Goal: Information Seeking & Learning: Learn about a topic

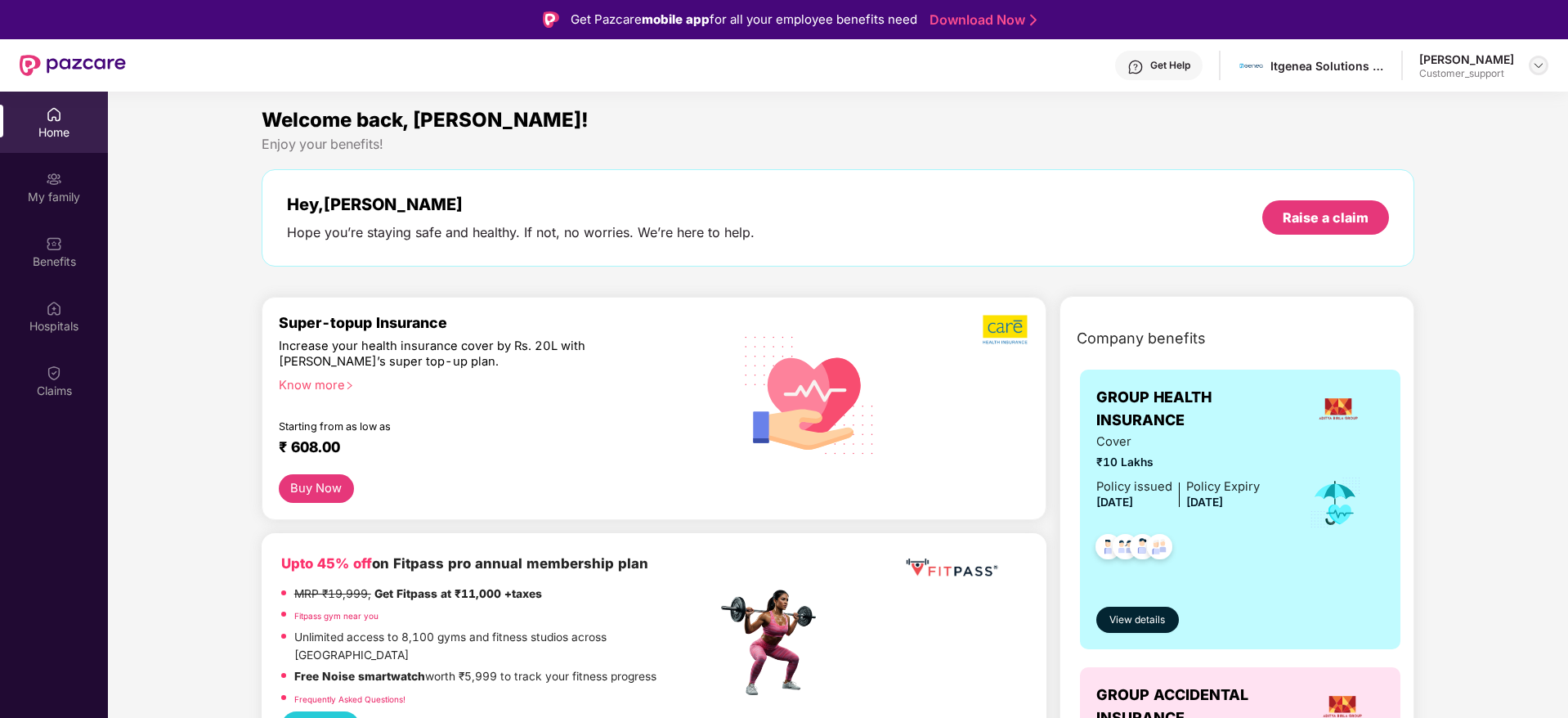
click at [1541, 63] on img at bounding box center [1538, 65] width 13 height 13
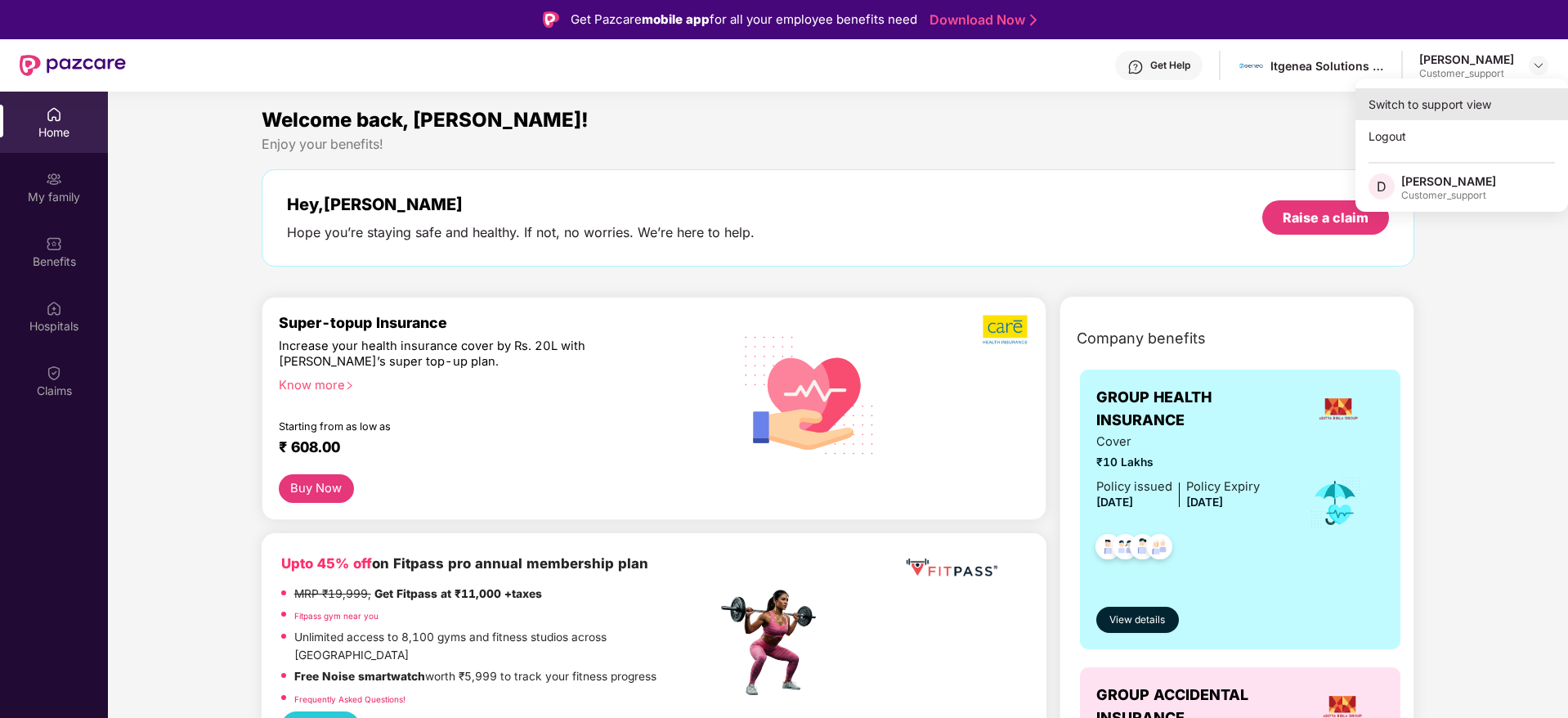
click at [1432, 96] on div "Switch to support view" at bounding box center [1461, 104] width 212 height 32
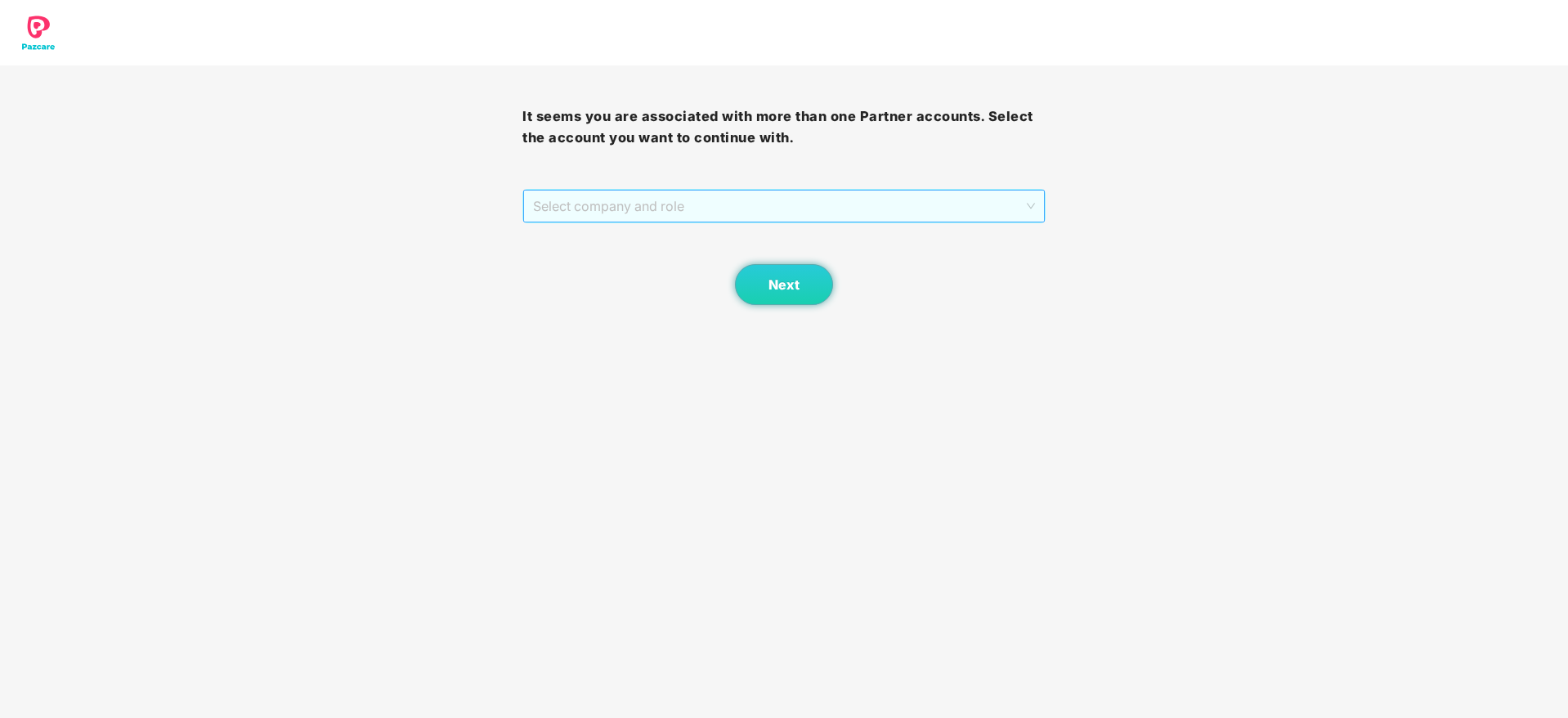
click at [895, 197] on span "Select company and role" at bounding box center [784, 206] width 501 height 31
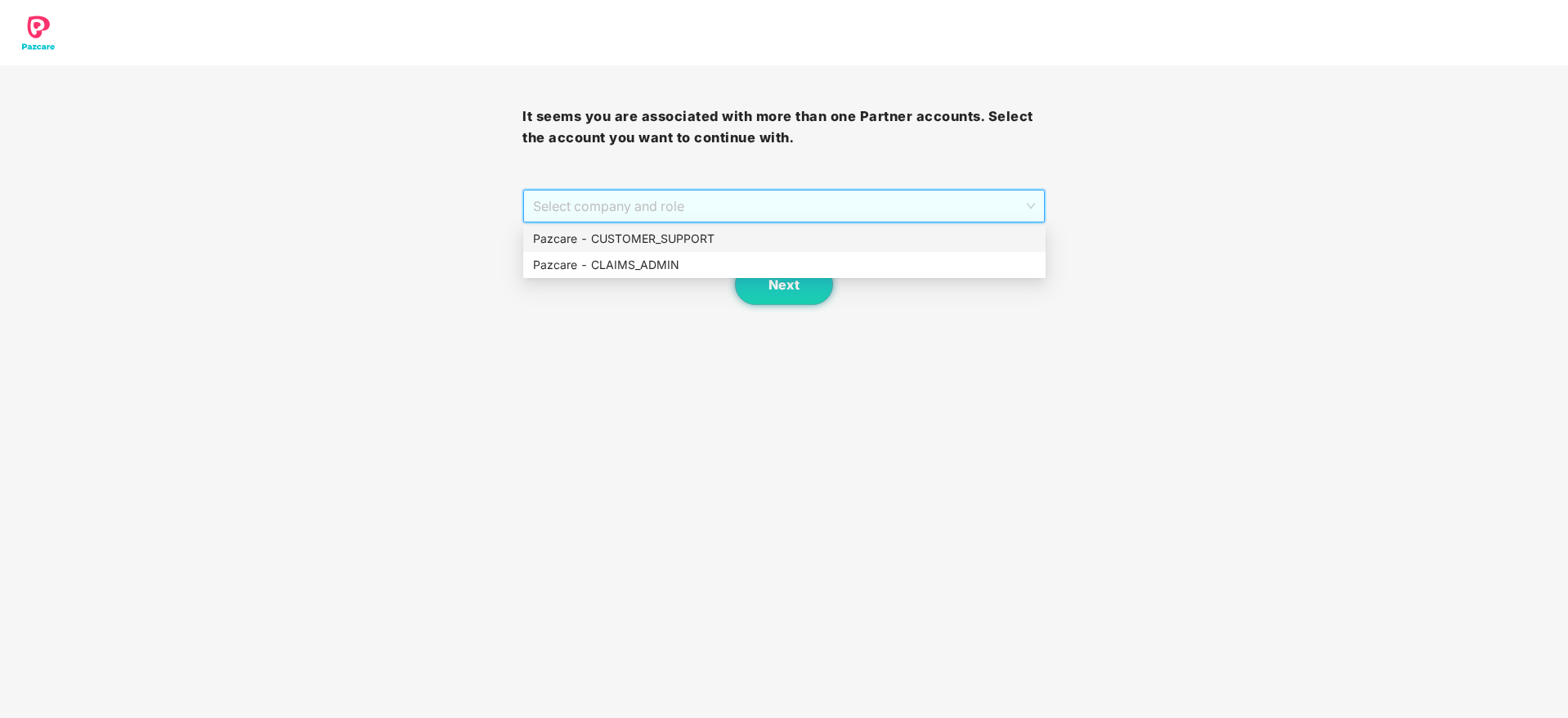
click at [792, 247] on div "Pazcare - CUSTOMER_SUPPORT" at bounding box center [784, 238] width 503 height 18
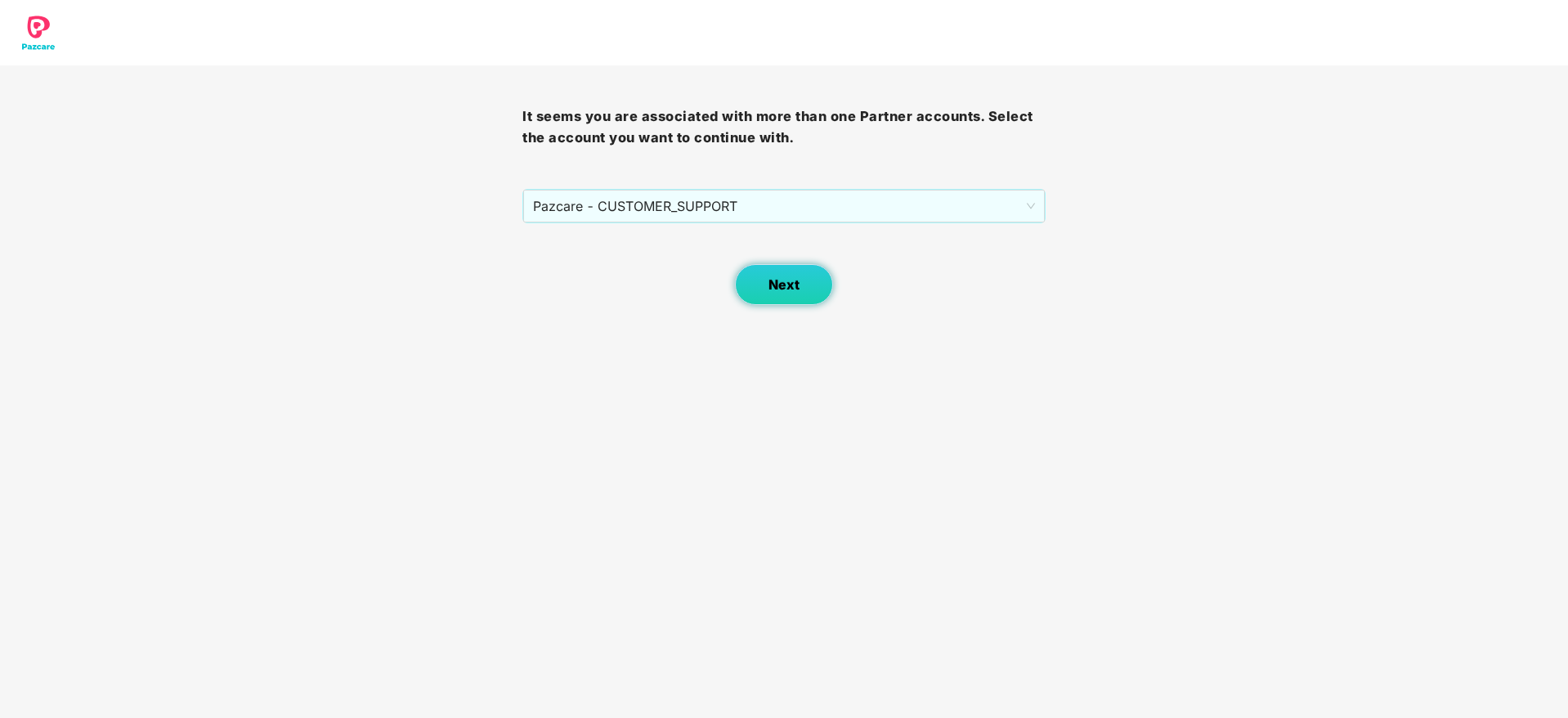
click at [778, 287] on span "Next" at bounding box center [784, 285] width 31 height 15
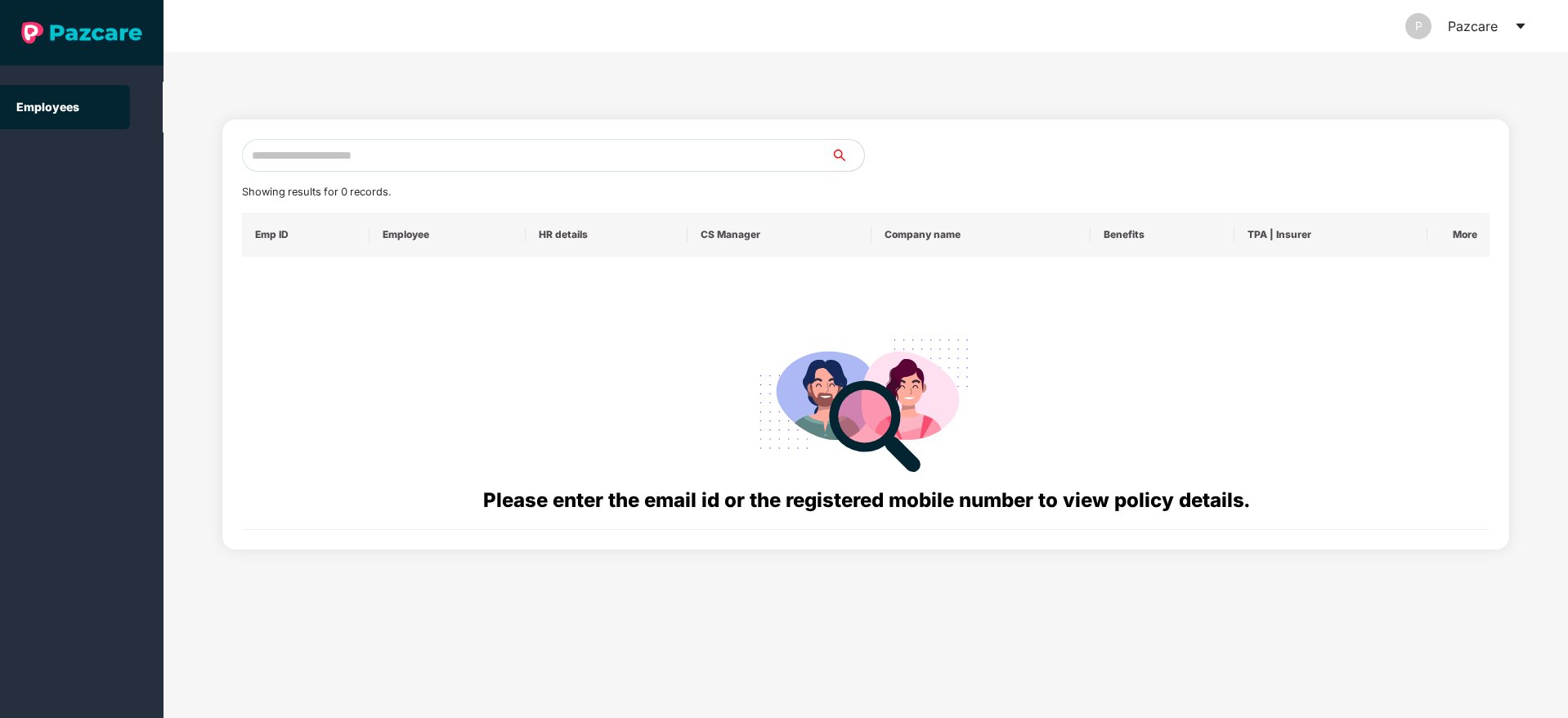
click at [578, 155] on input "text" at bounding box center [536, 155] width 589 height 32
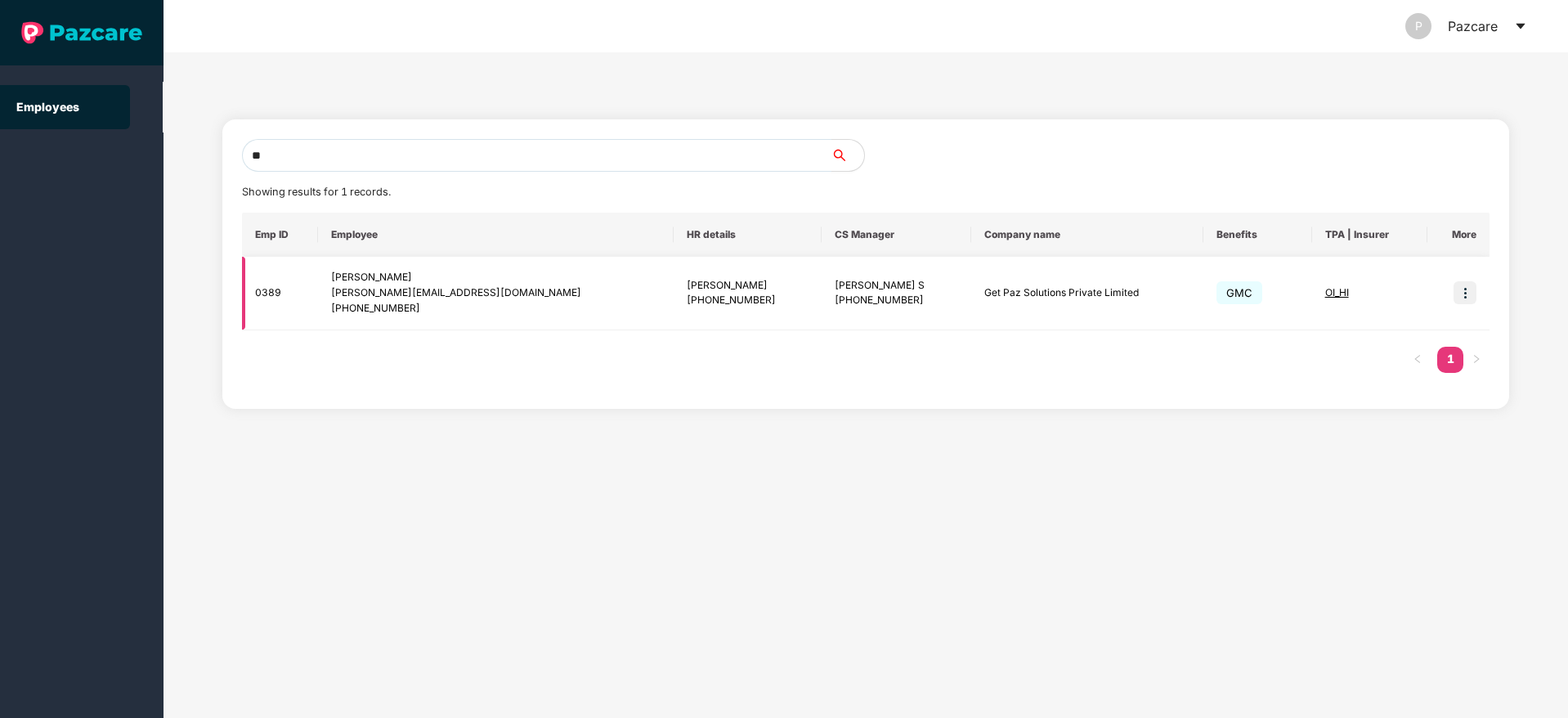
type input "*"
click at [327, 164] on input "text" at bounding box center [536, 155] width 589 height 32
paste input "**********"
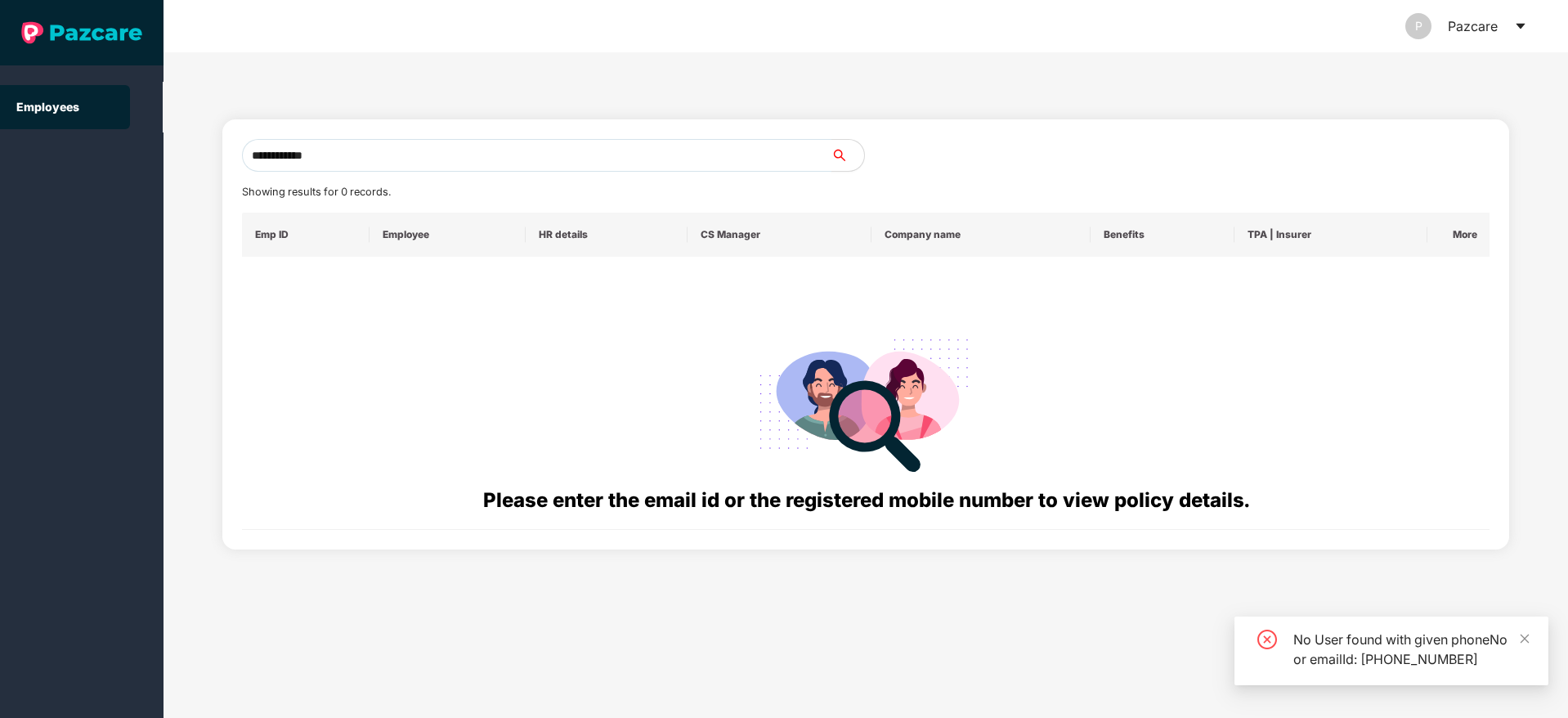
click at [265, 163] on input "**********" at bounding box center [536, 155] width 589 height 32
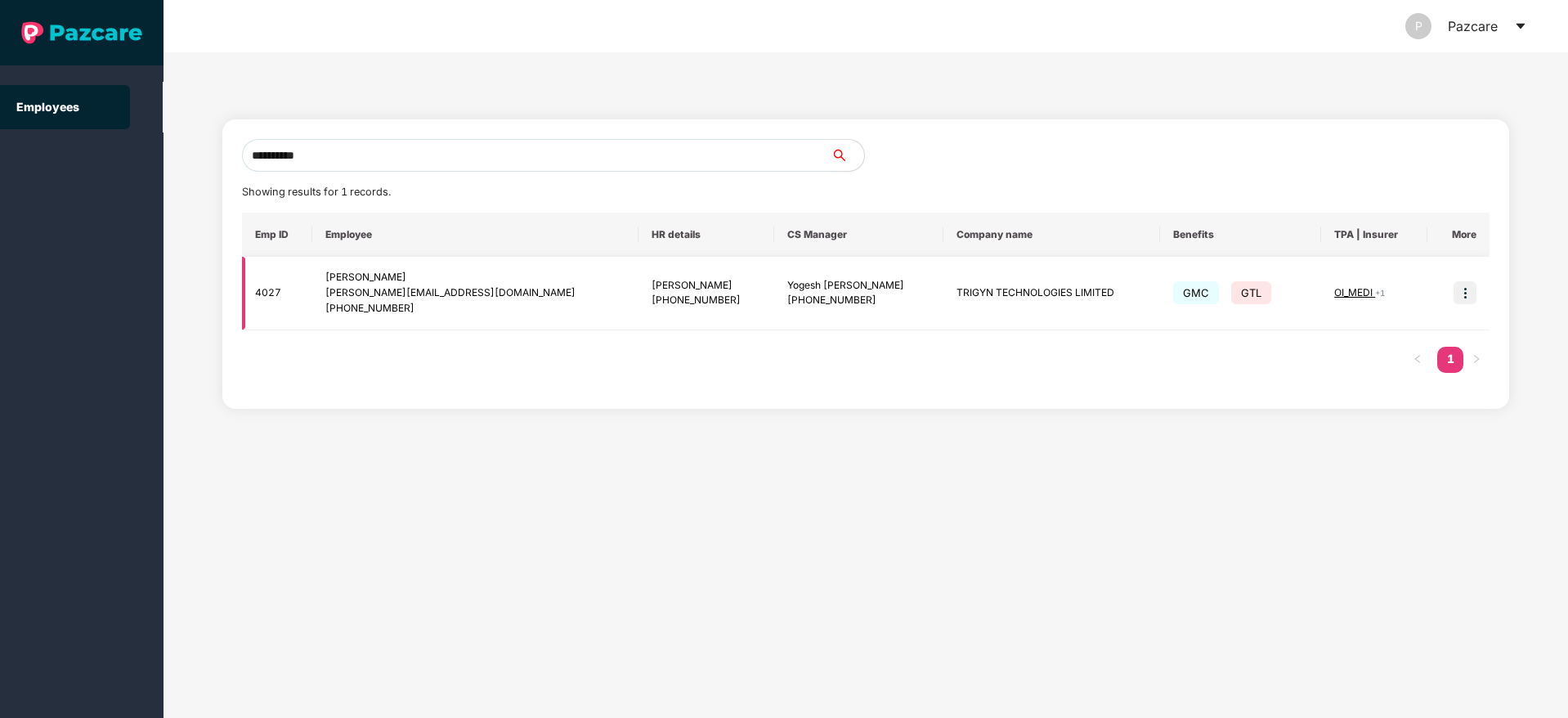
type input "**********"
click at [1470, 298] on img at bounding box center [1465, 292] width 23 height 23
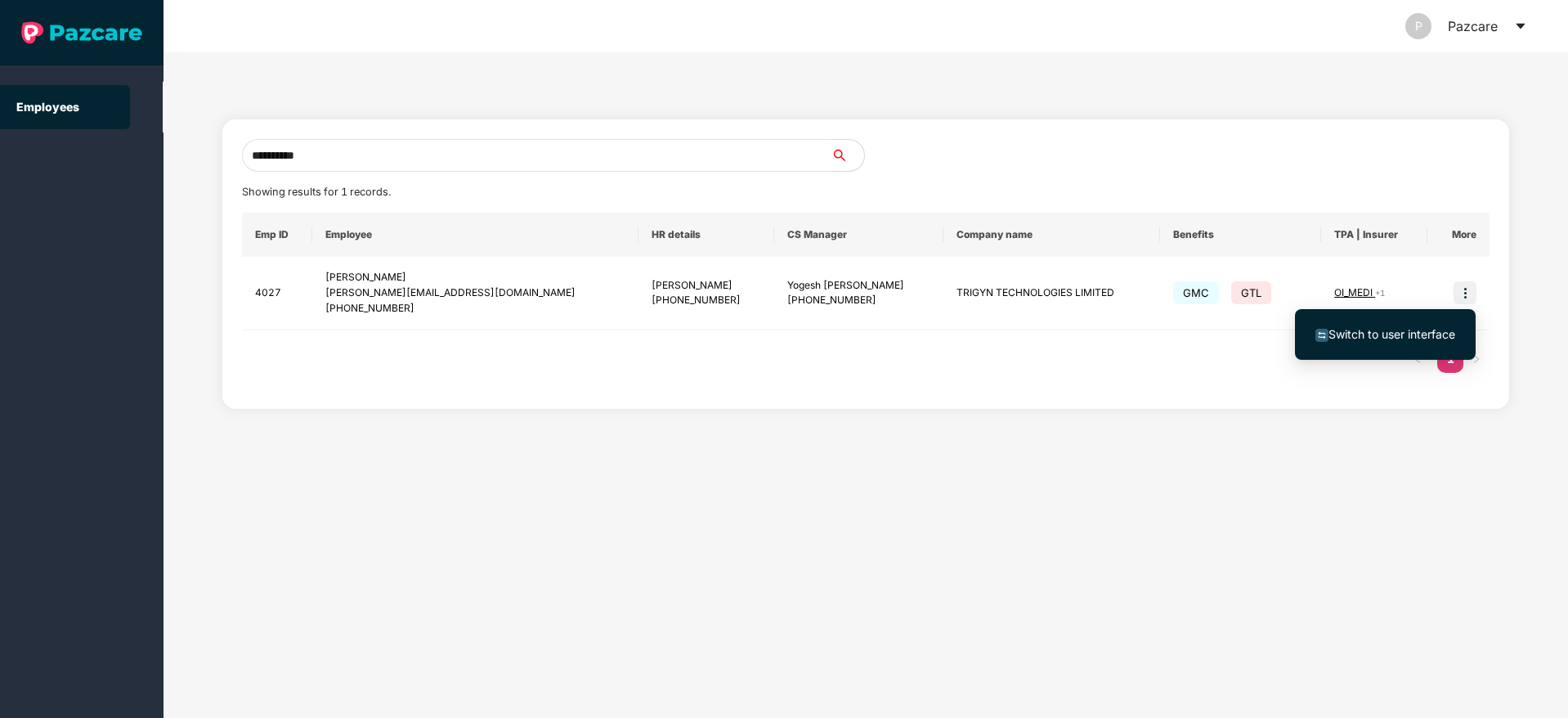
click at [1415, 329] on span "Switch to user interface" at bounding box center [1392, 333] width 127 height 14
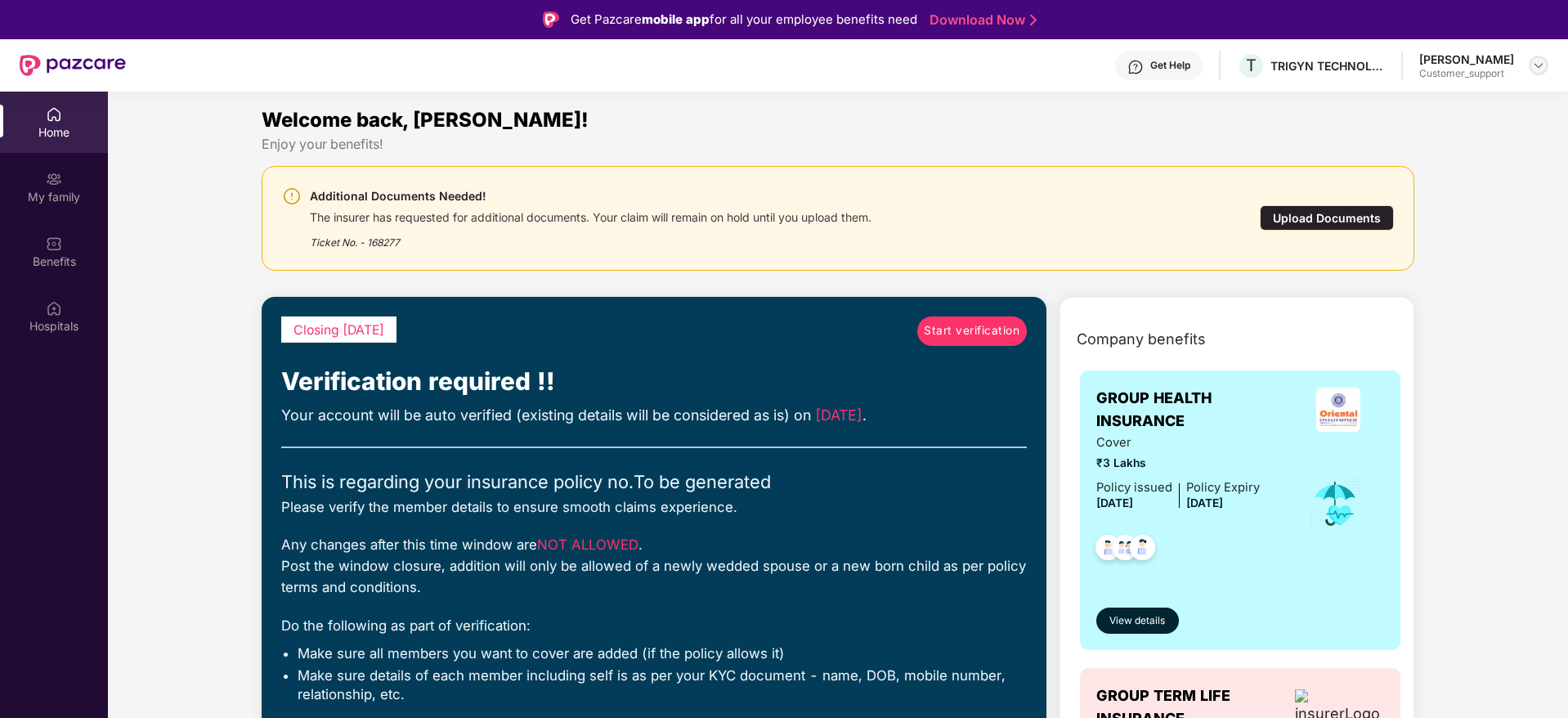
click at [1535, 65] on img at bounding box center [1538, 65] width 13 height 13
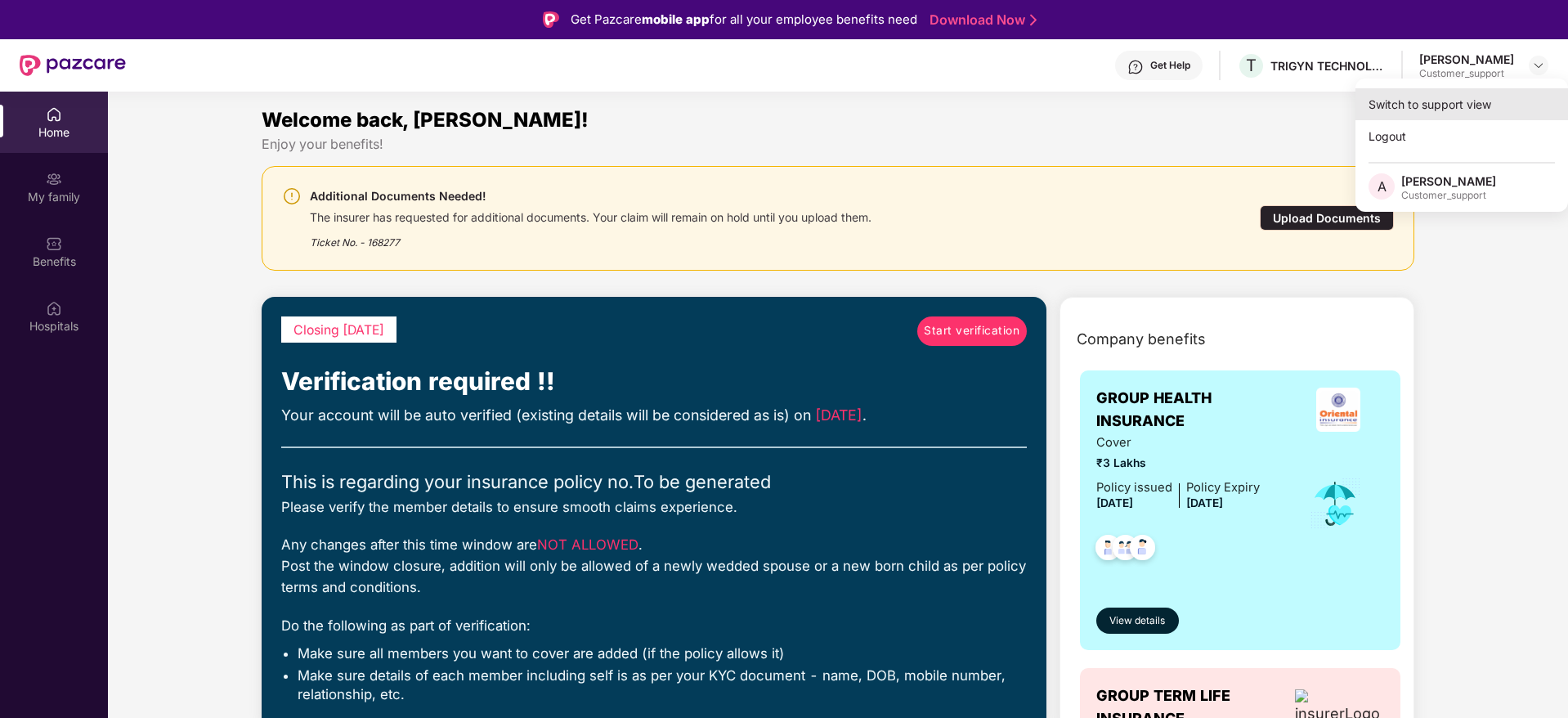
click at [1417, 98] on div "Switch to support view" at bounding box center [1461, 104] width 212 height 32
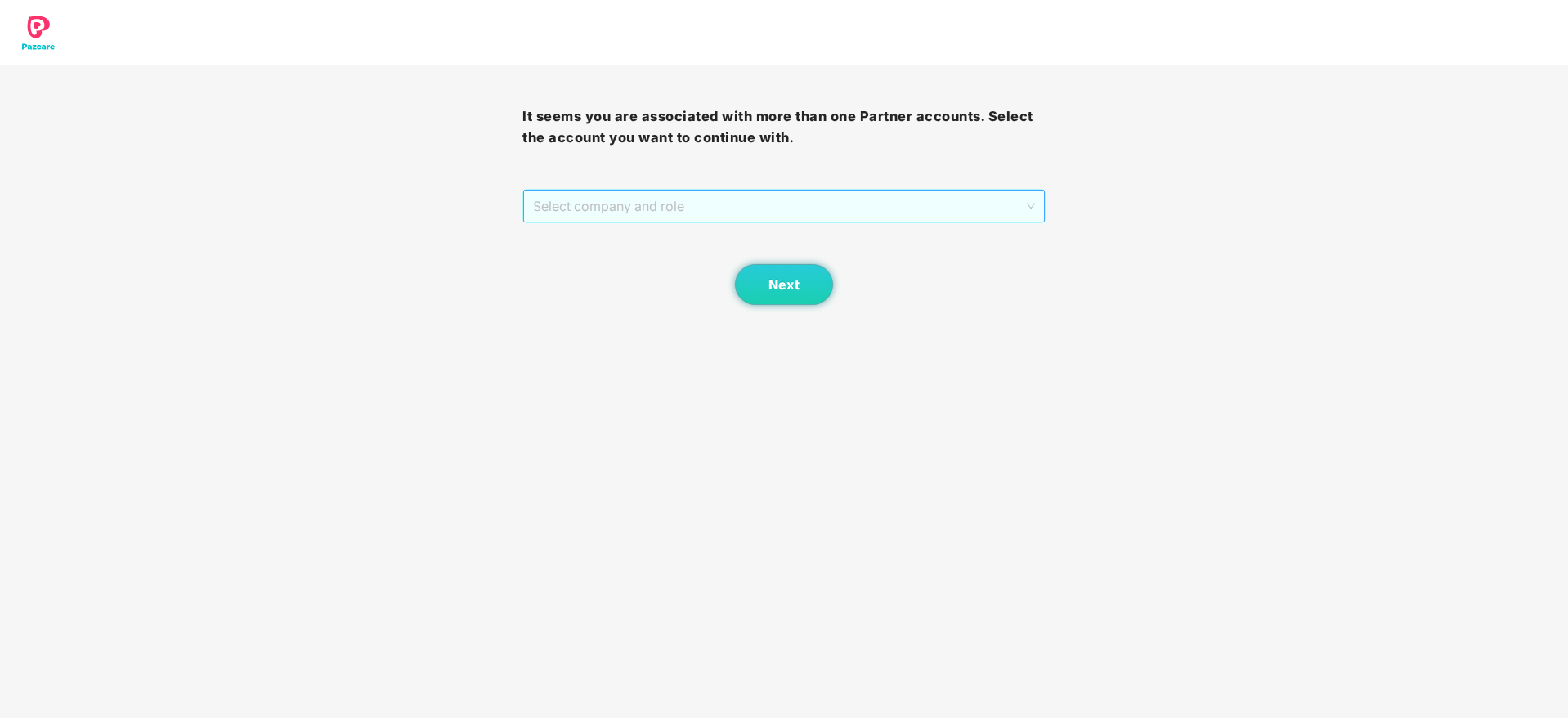
click at [939, 208] on span "Select company and role" at bounding box center [784, 206] width 501 height 31
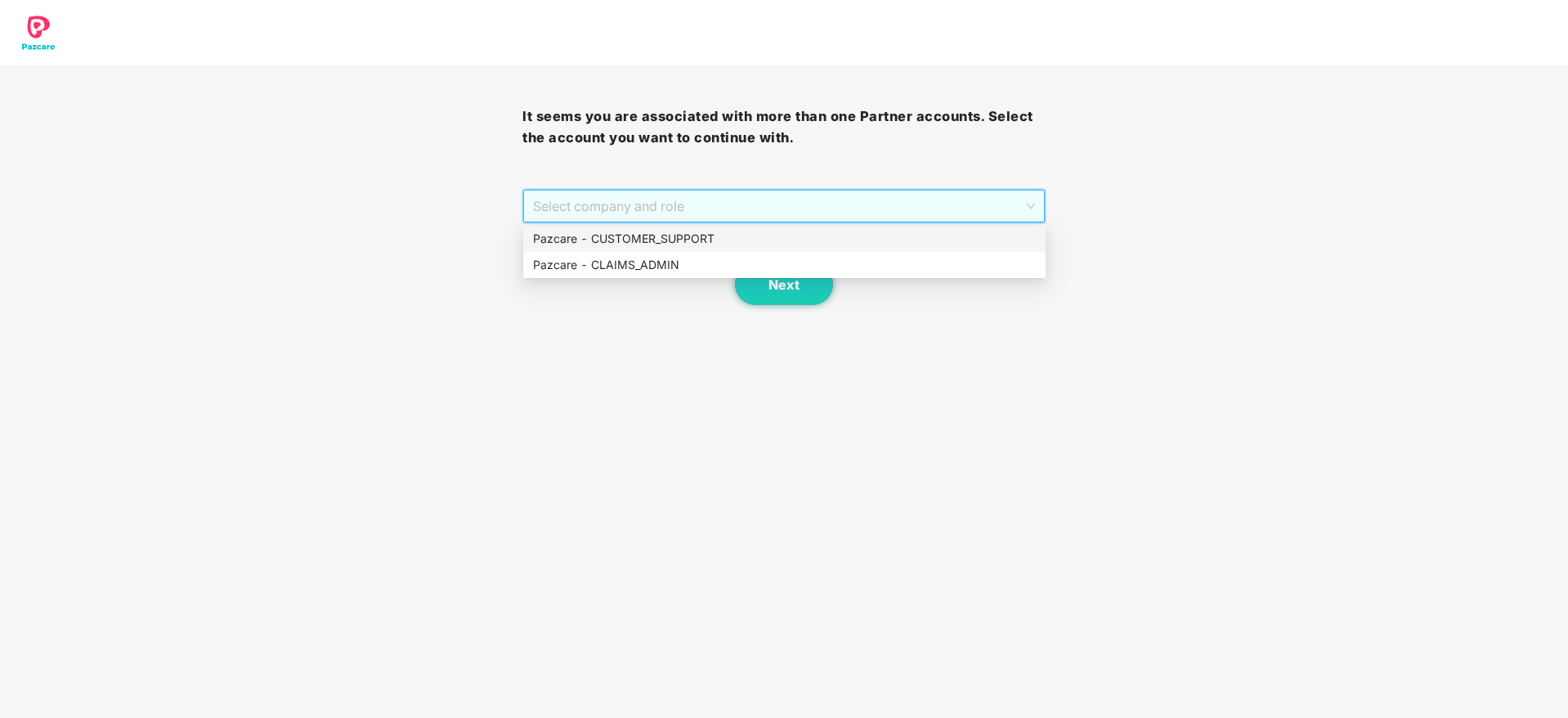
click at [767, 241] on div "Pazcare - CUSTOMER_SUPPORT" at bounding box center [784, 238] width 503 height 18
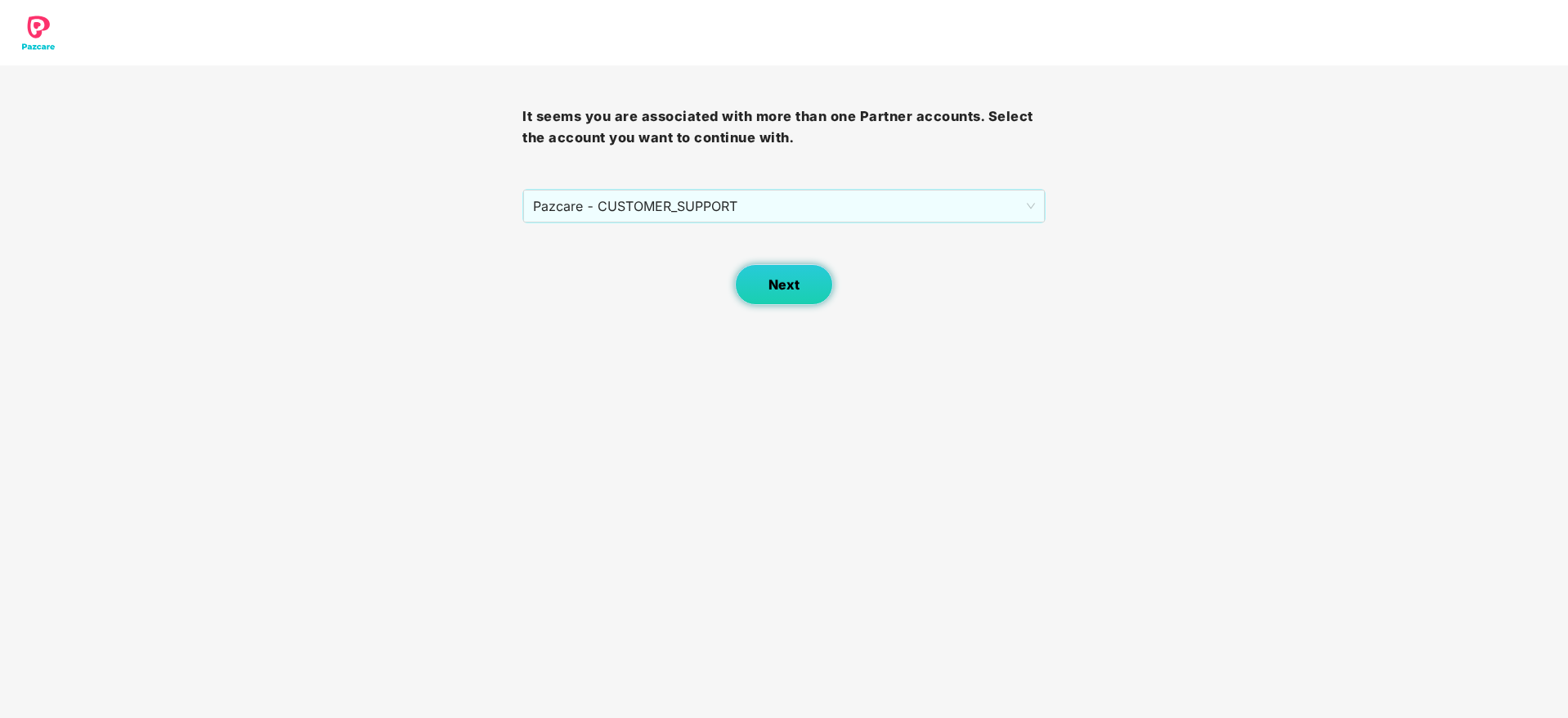
click at [781, 286] on span "Next" at bounding box center [784, 285] width 31 height 15
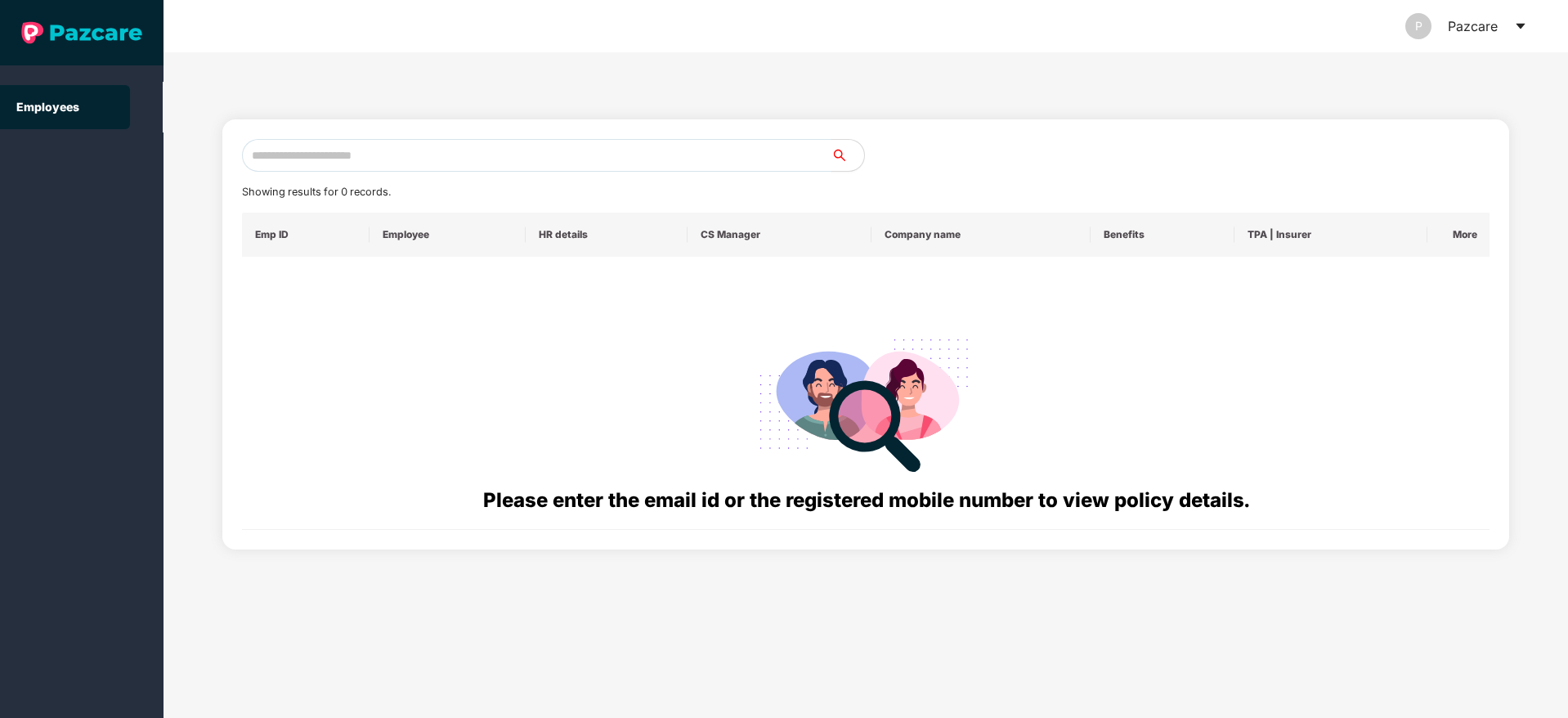
click at [466, 150] on input "text" at bounding box center [536, 155] width 589 height 32
paste input "**********"
click at [265, 152] on input "**********" at bounding box center [536, 155] width 589 height 32
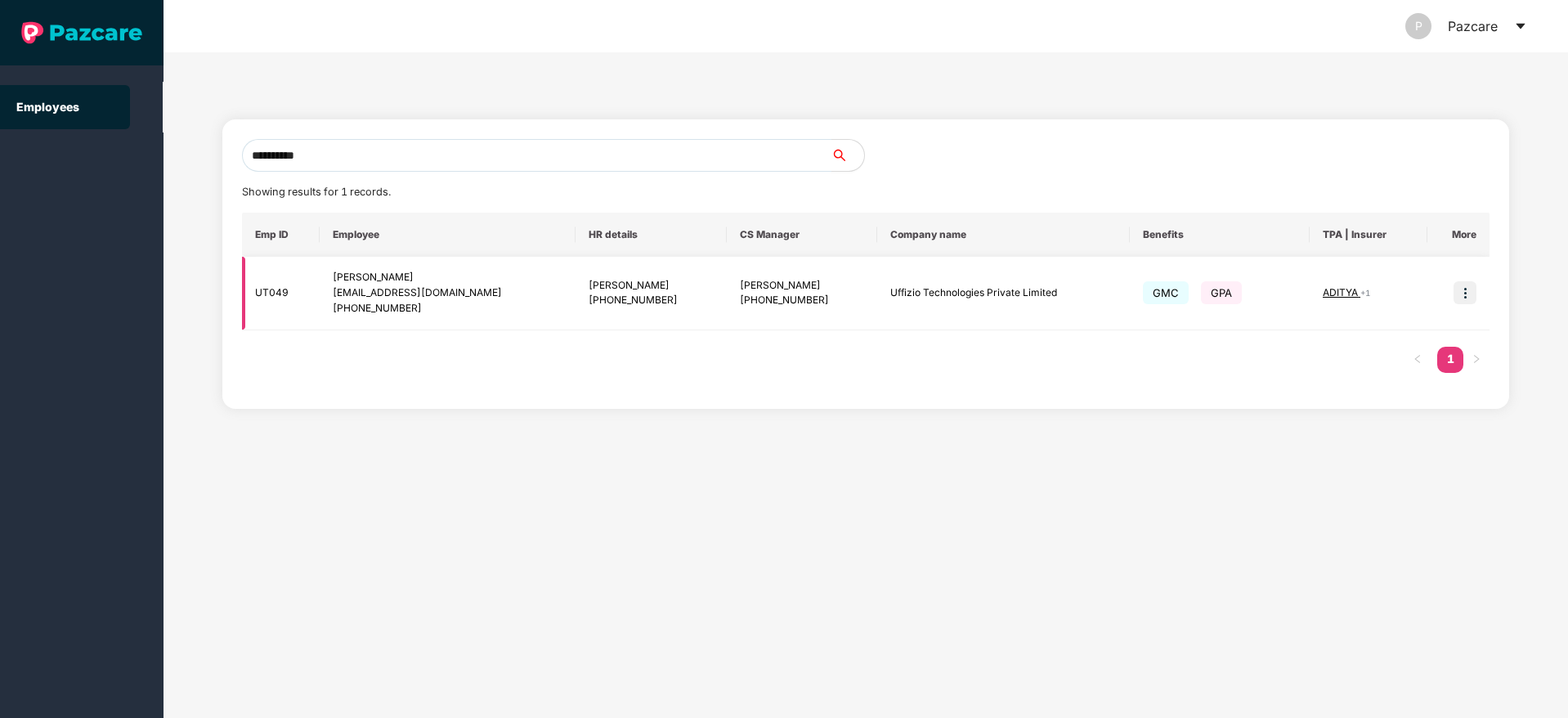
type input "**********"
click at [1467, 291] on img at bounding box center [1465, 292] width 23 height 23
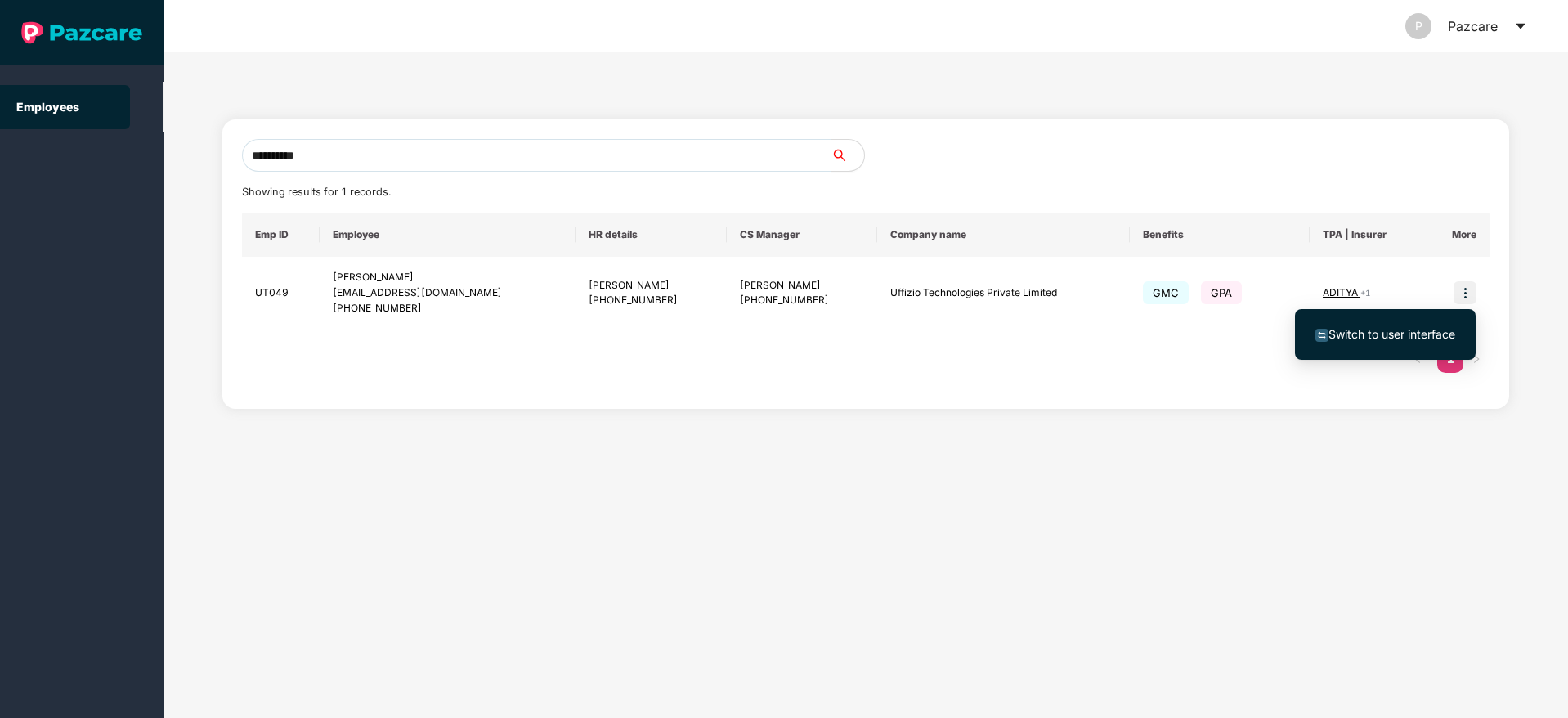
click at [1368, 337] on span "Switch to user interface" at bounding box center [1392, 333] width 127 height 14
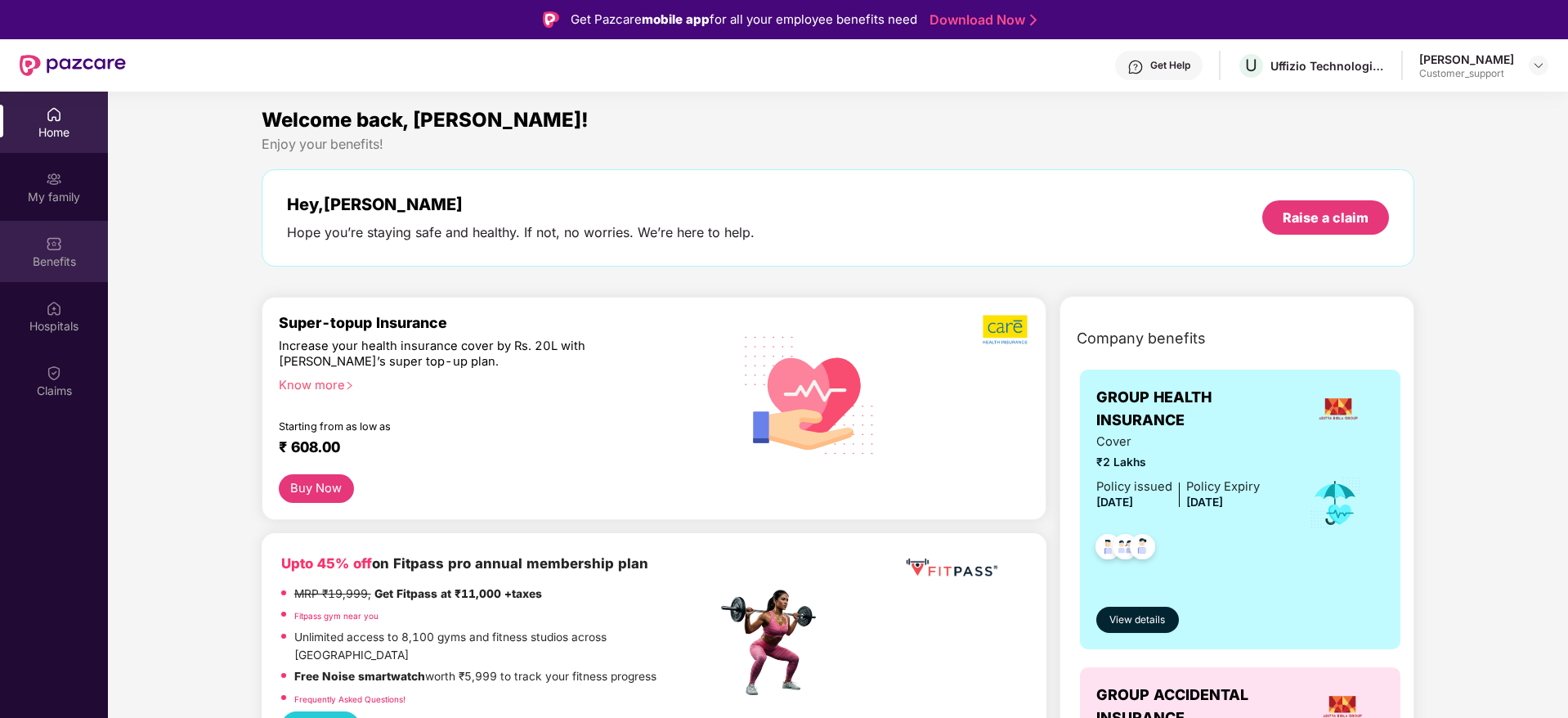
click at [76, 253] on div "Benefits" at bounding box center [54, 261] width 108 height 16
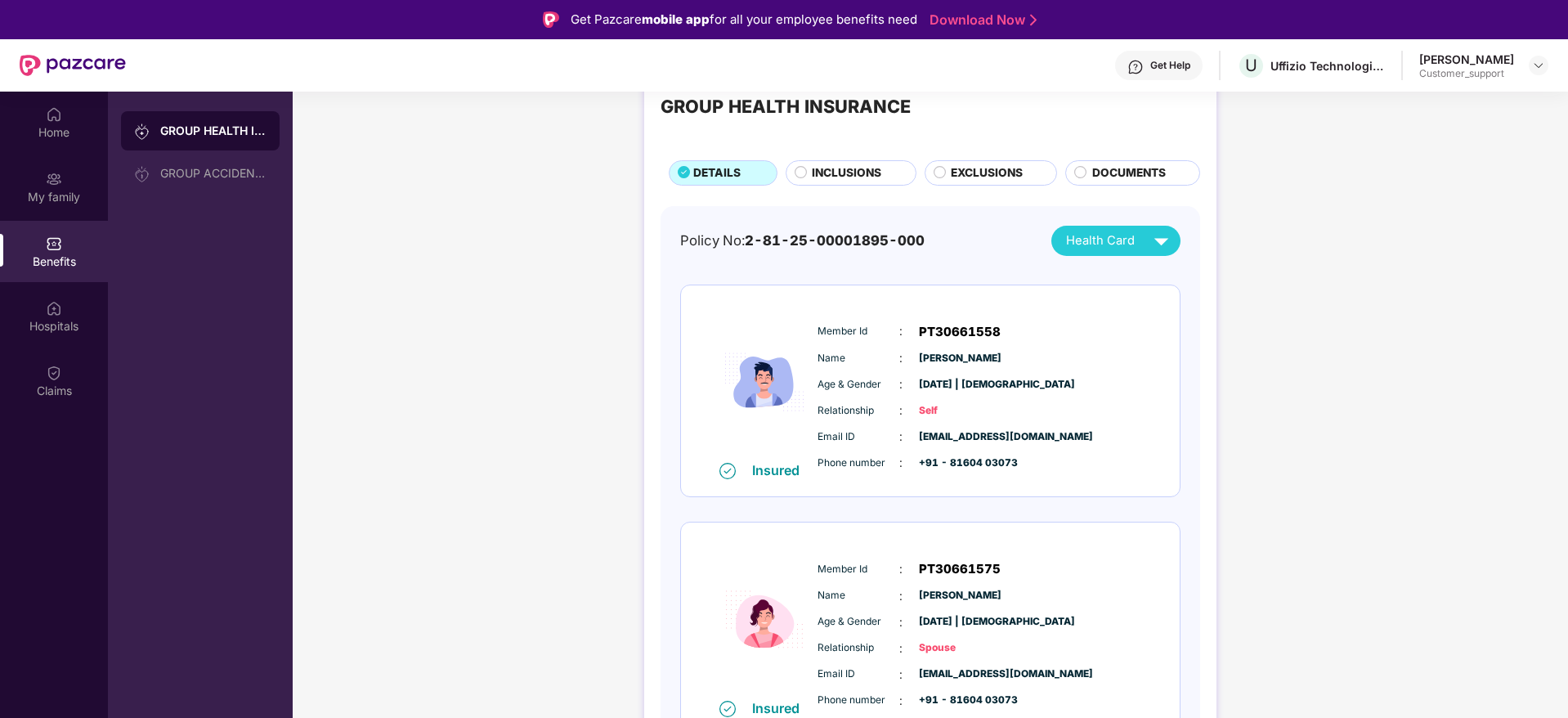
scroll to position [50, 0]
click at [1128, 174] on span "DOCUMENTS" at bounding box center [1129, 174] width 73 height 18
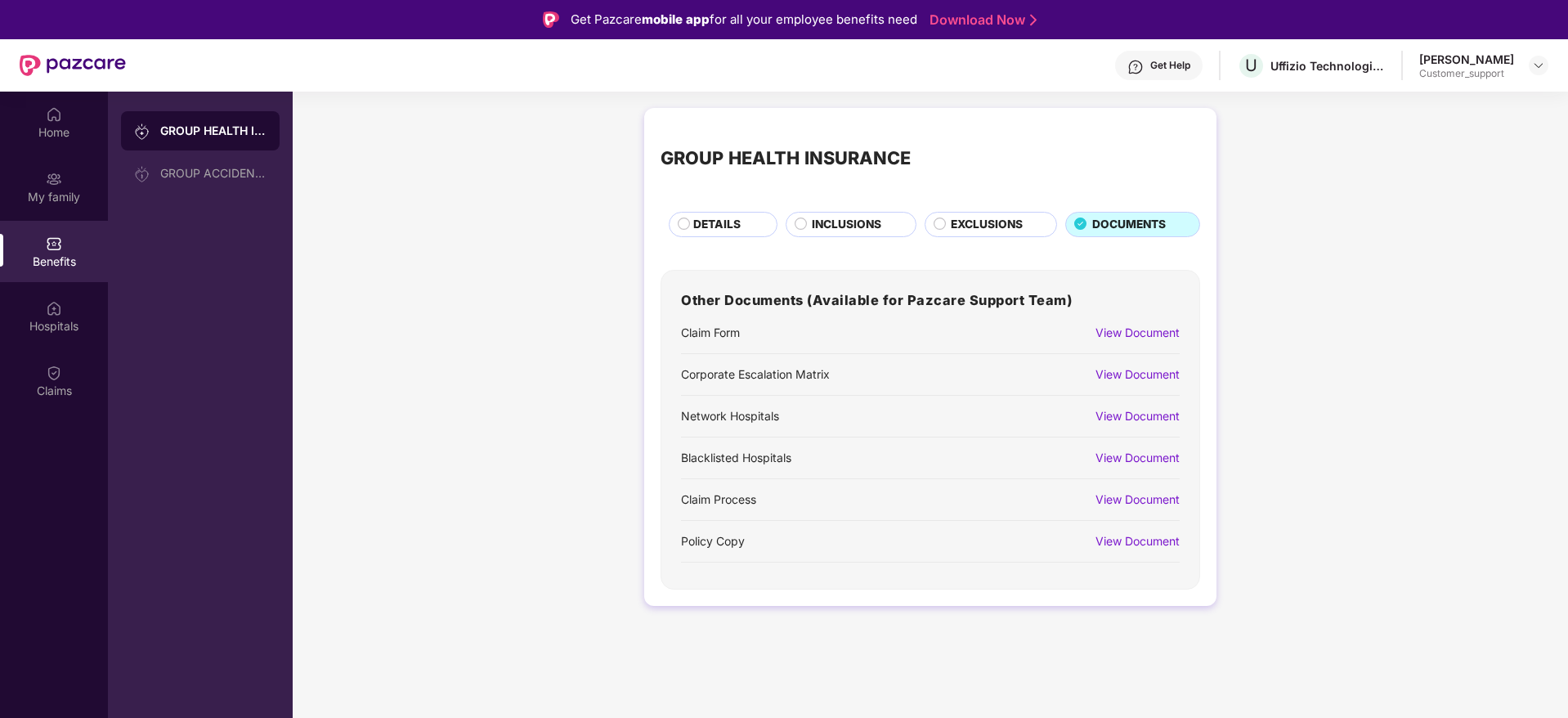
scroll to position [0, 0]
click at [714, 224] on span "DETAILS" at bounding box center [717, 224] width 48 height 18
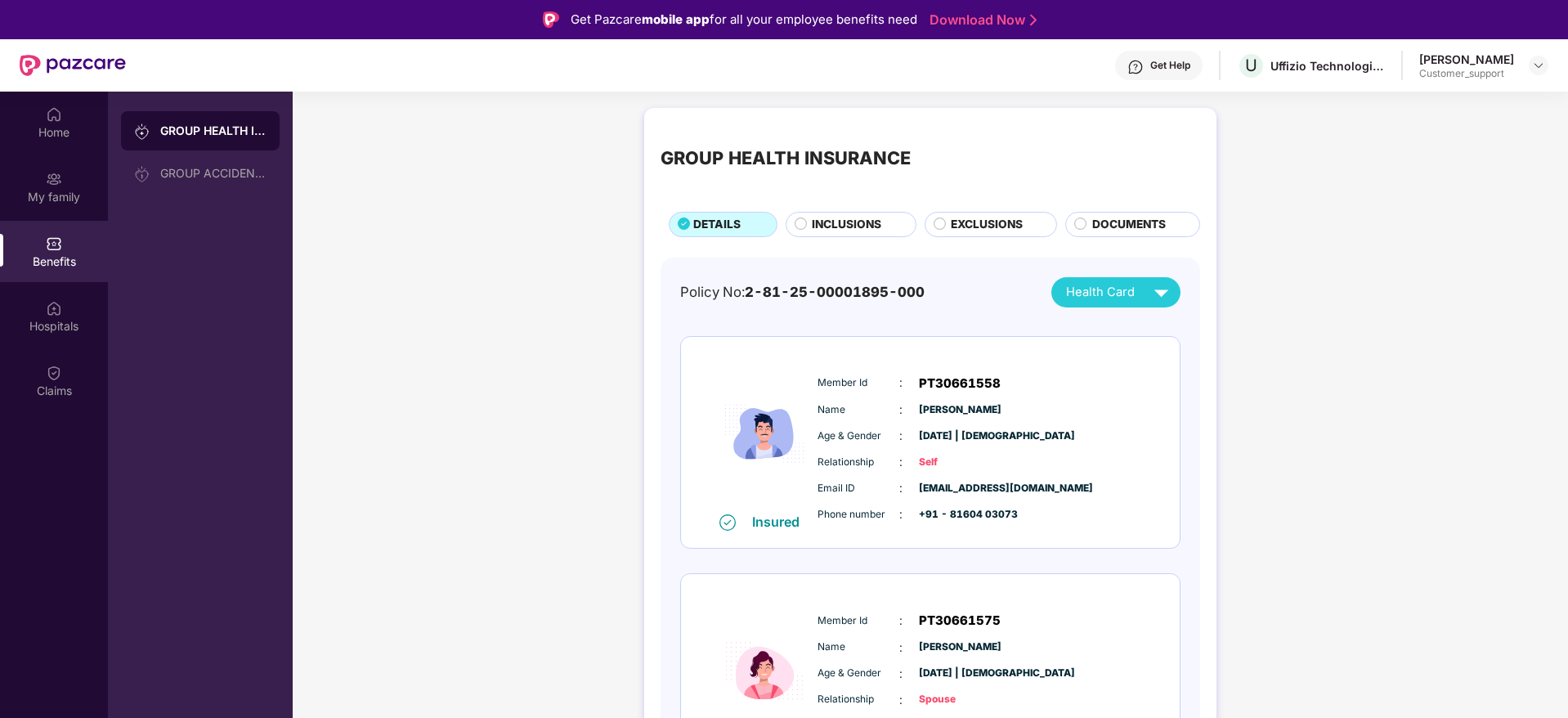
click at [1528, 69] on div "Jignesh Pardeshi Customer_support" at bounding box center [1483, 66] width 129 height 29
click at [1540, 67] on img at bounding box center [1538, 65] width 13 height 13
click at [1422, 105] on div "Switch to support view" at bounding box center [1461, 104] width 212 height 32
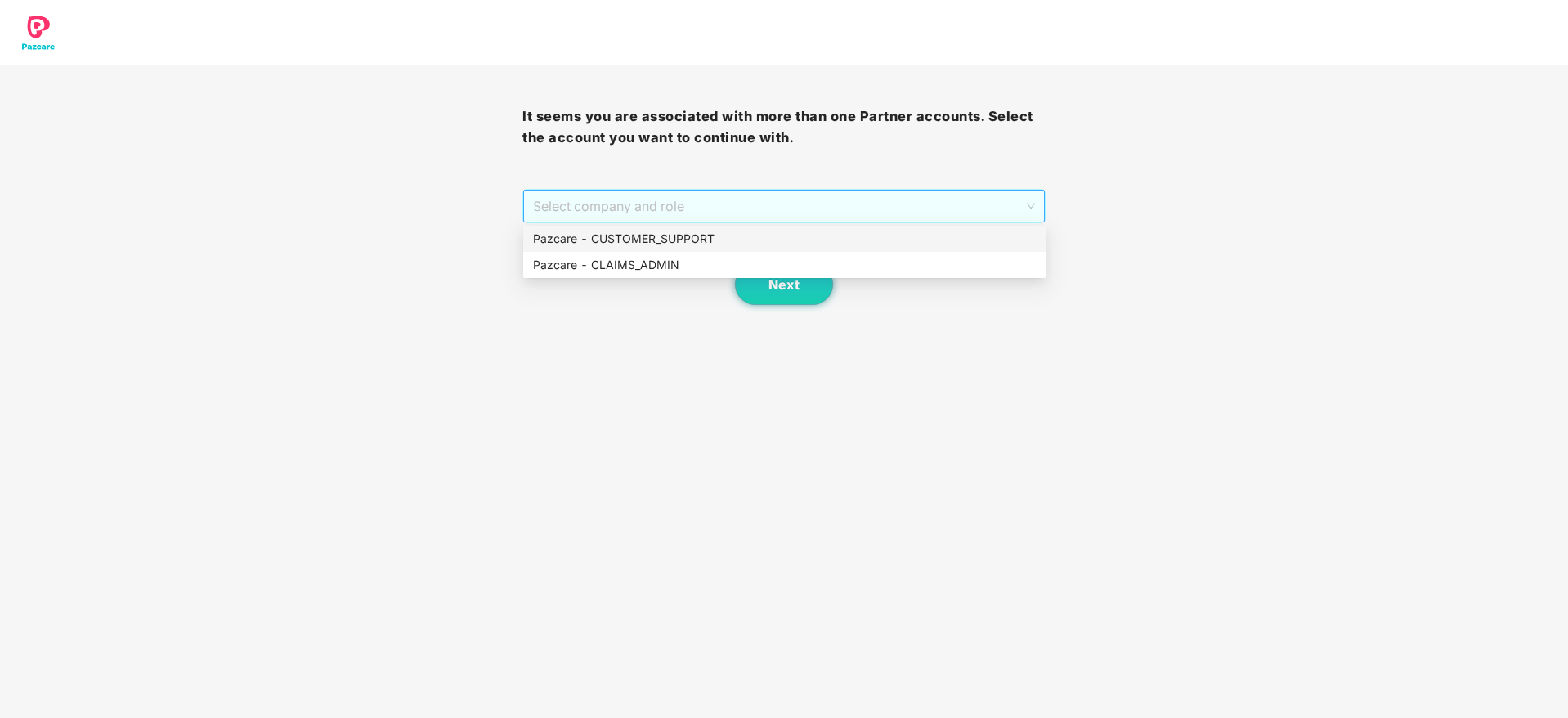
click at [926, 210] on span "Select company and role" at bounding box center [784, 206] width 501 height 31
click at [761, 249] on div "Pazcare - CUSTOMER_SUPPORT" at bounding box center [784, 239] width 523 height 26
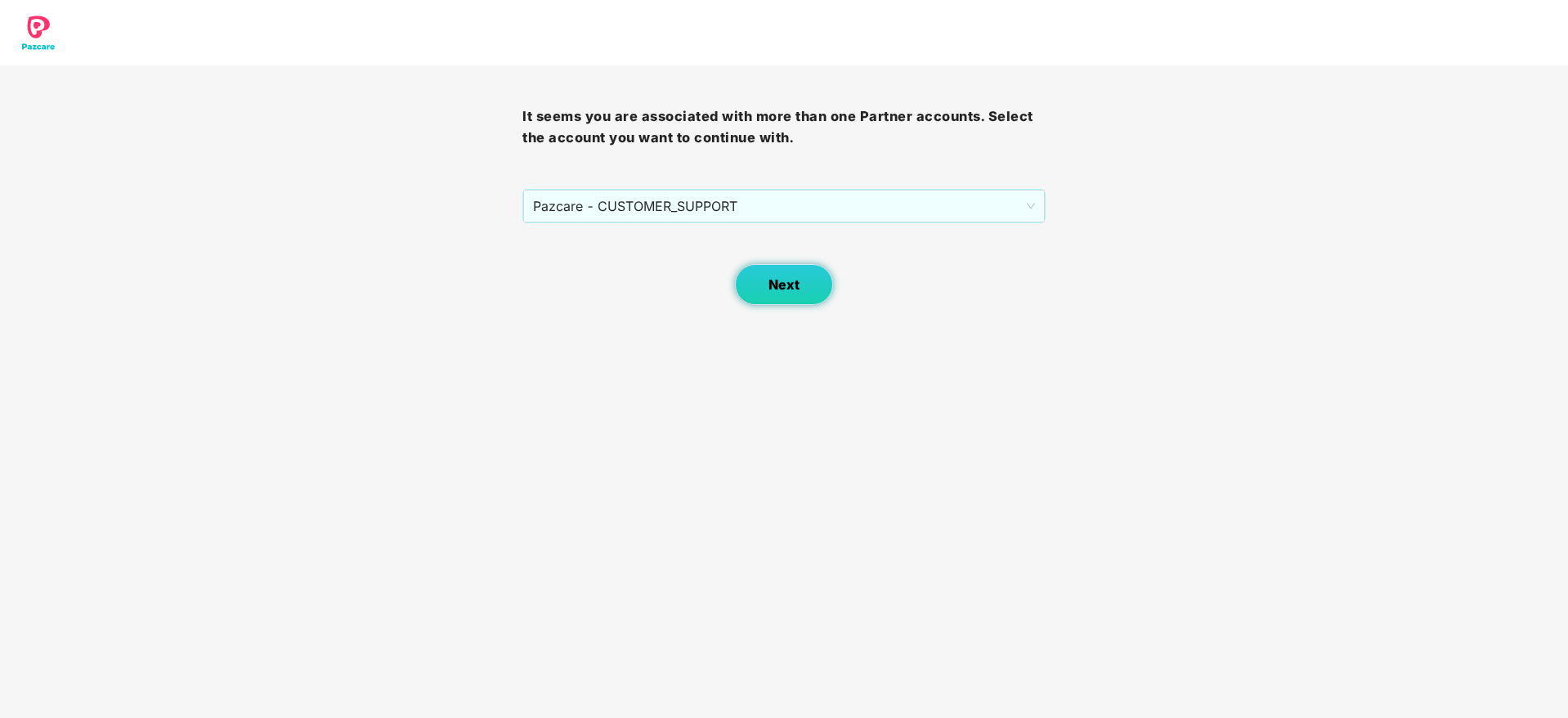
click at [793, 283] on span "Next" at bounding box center [784, 285] width 31 height 15
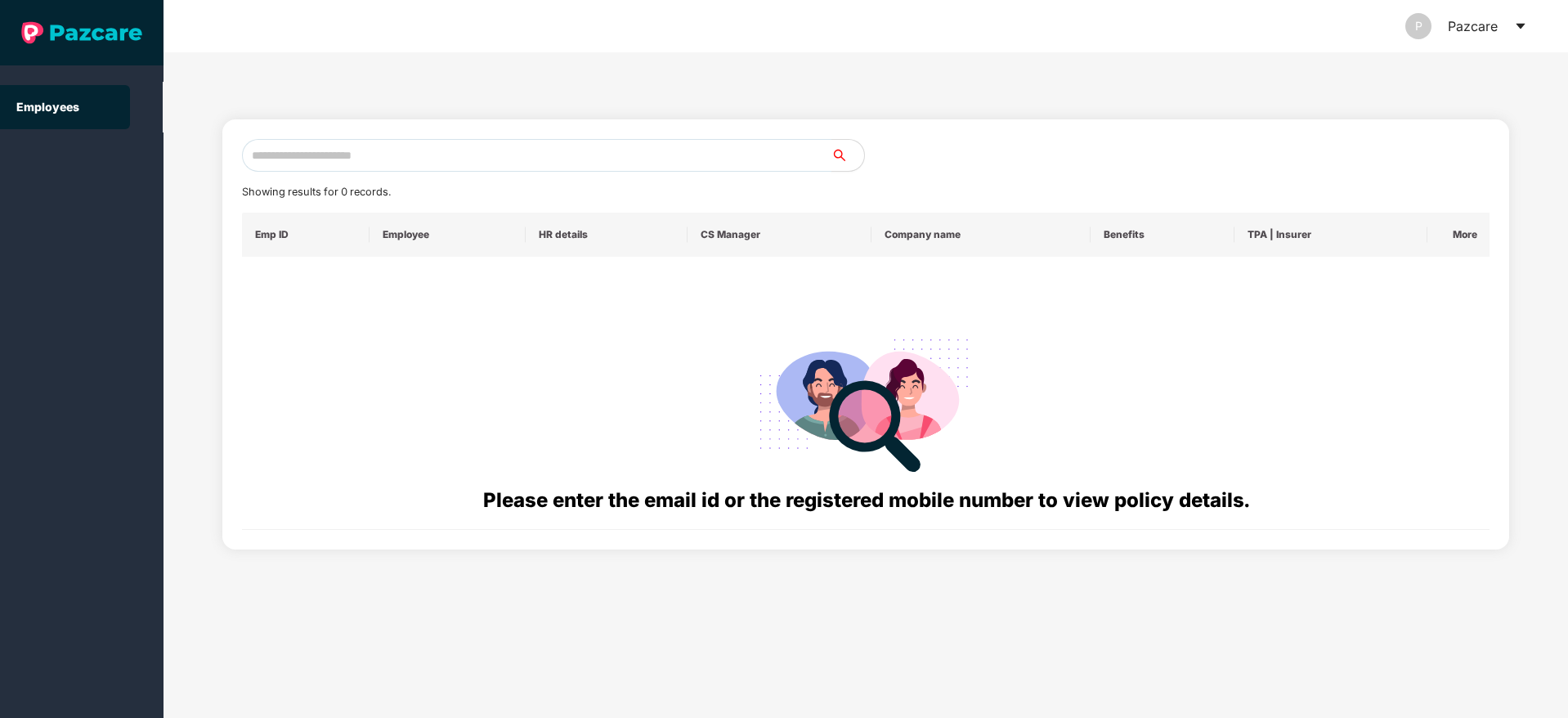
click at [466, 153] on input "text" at bounding box center [536, 155] width 589 height 32
paste input "**********"
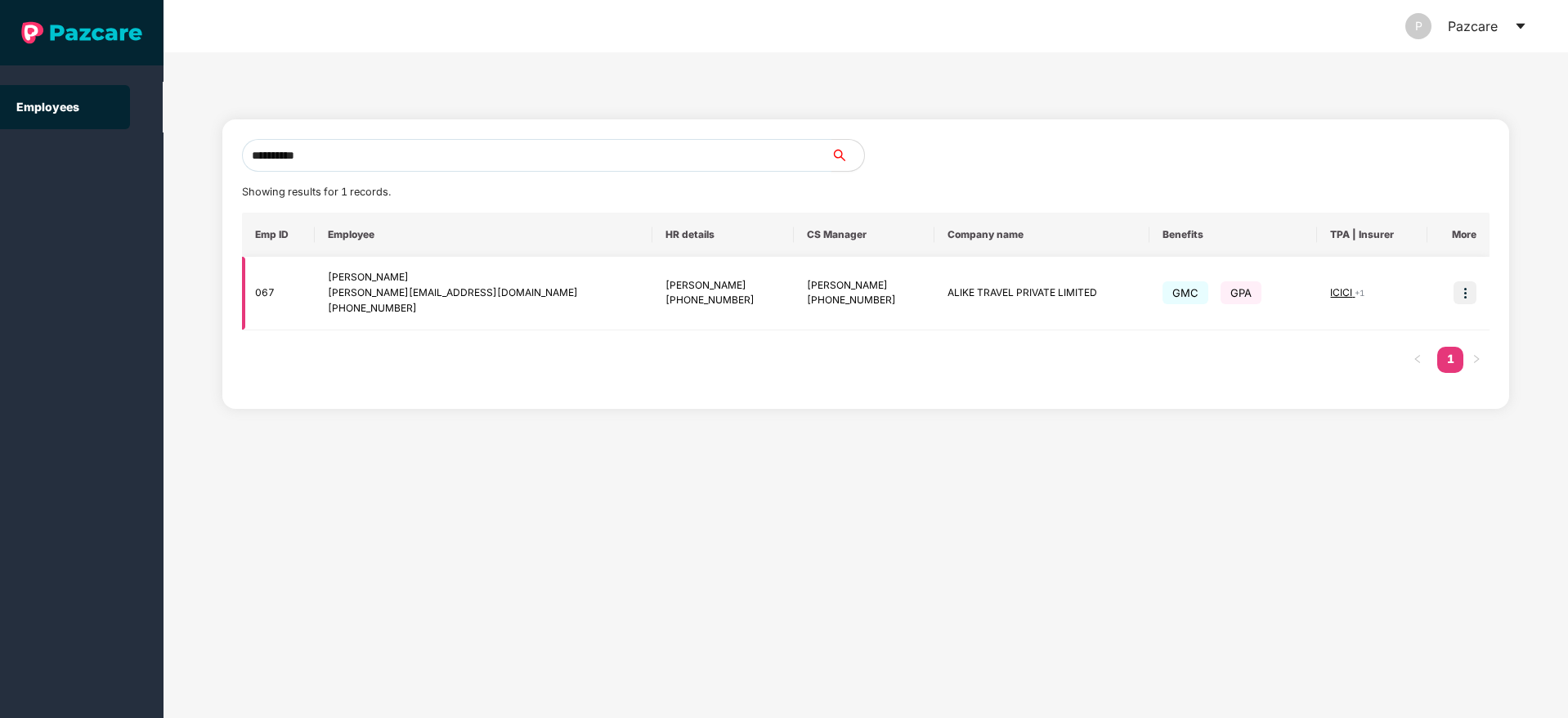
type input "**********"
click at [1468, 296] on img at bounding box center [1465, 292] width 23 height 23
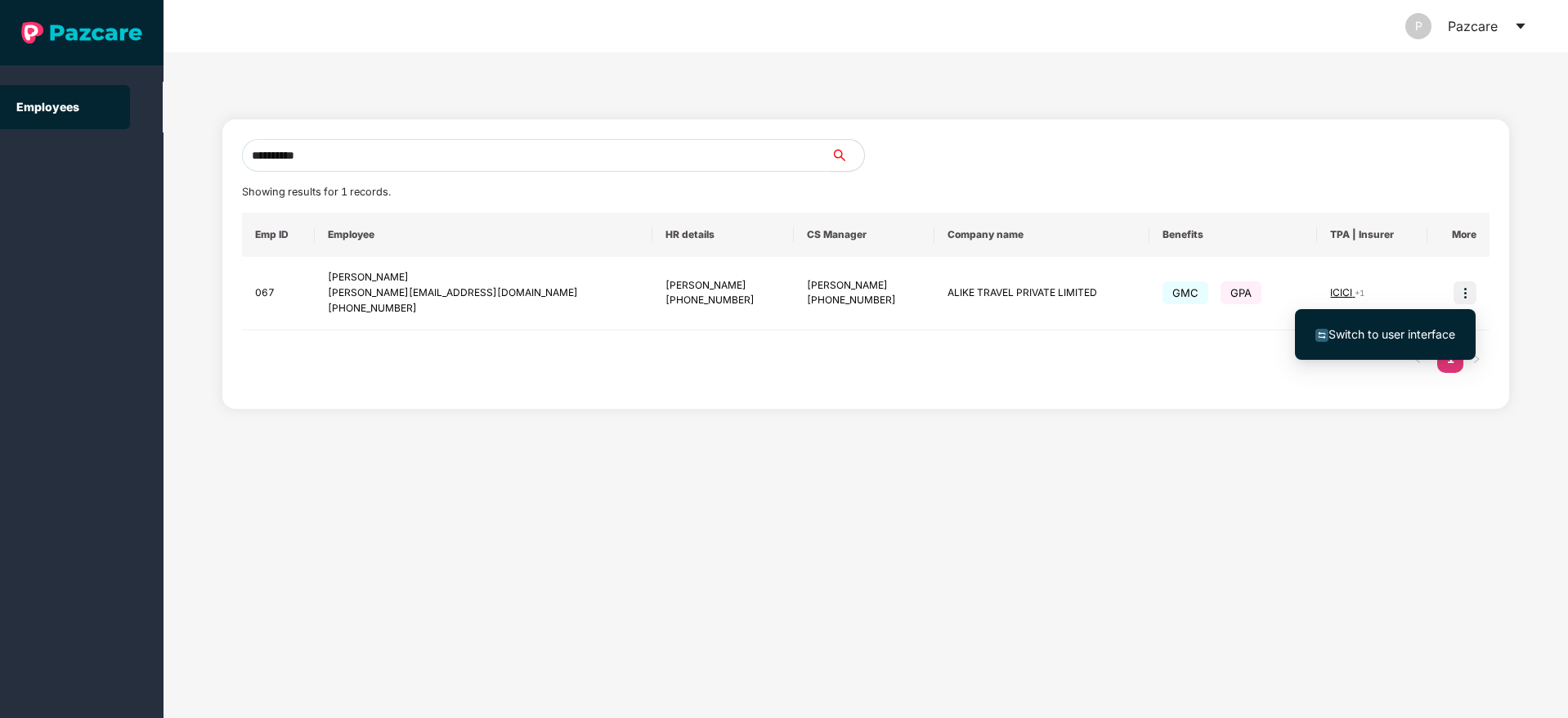
click at [1398, 338] on span "Switch to user interface" at bounding box center [1392, 333] width 127 height 14
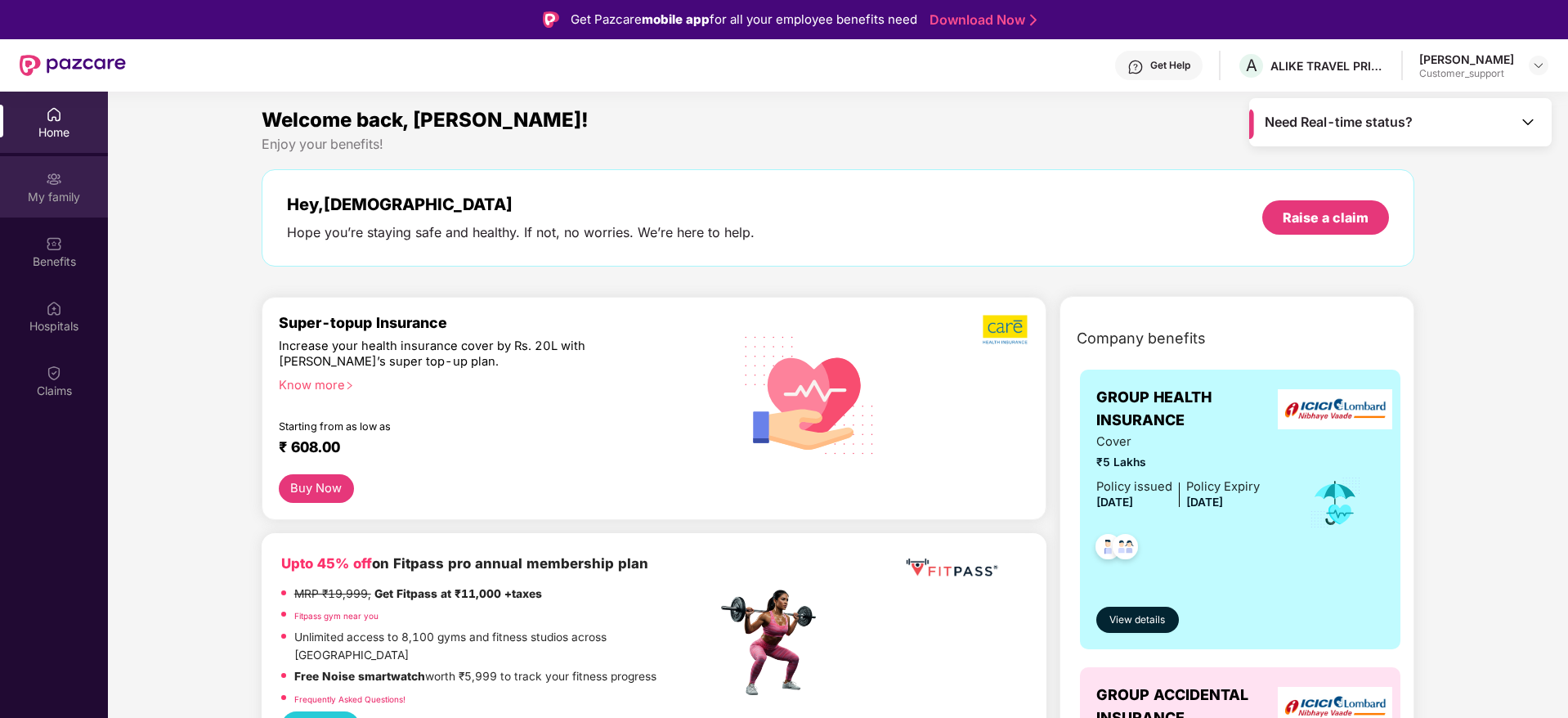
click at [65, 180] on div "My family" at bounding box center [54, 187] width 108 height 61
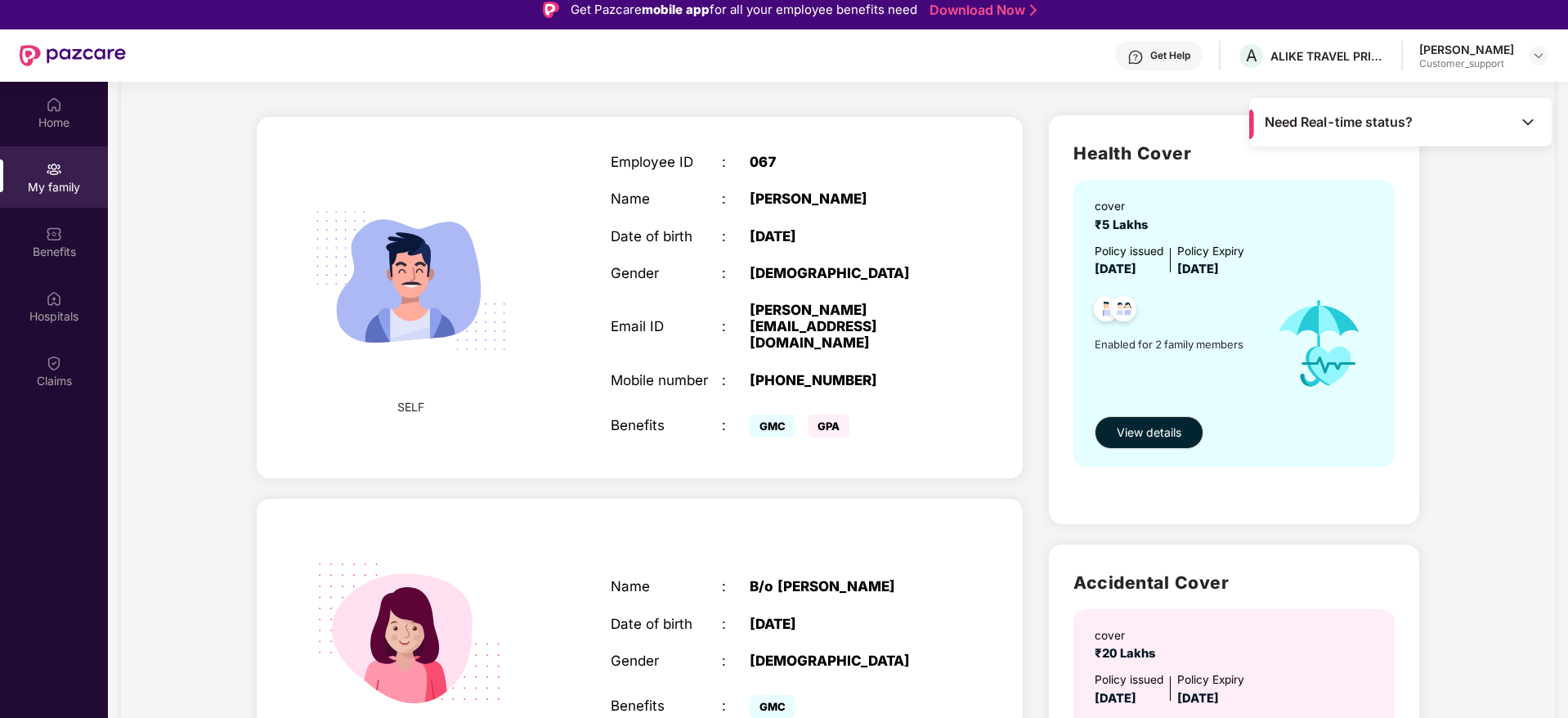
scroll to position [83, 0]
click at [55, 240] on img at bounding box center [54, 234] width 16 height 16
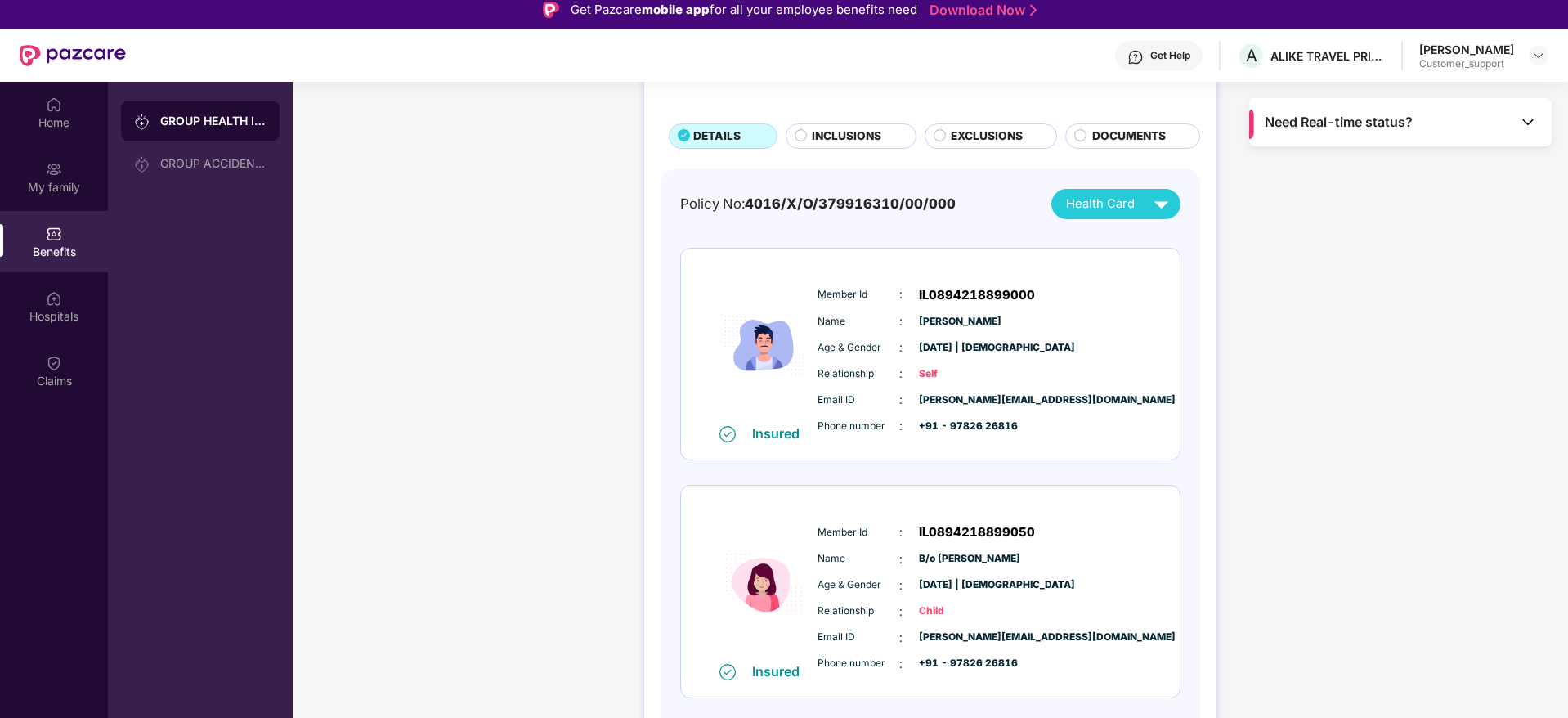
scroll to position [78, 0]
click at [841, 137] on span "INCLUSIONS" at bounding box center [846, 137] width 69 height 18
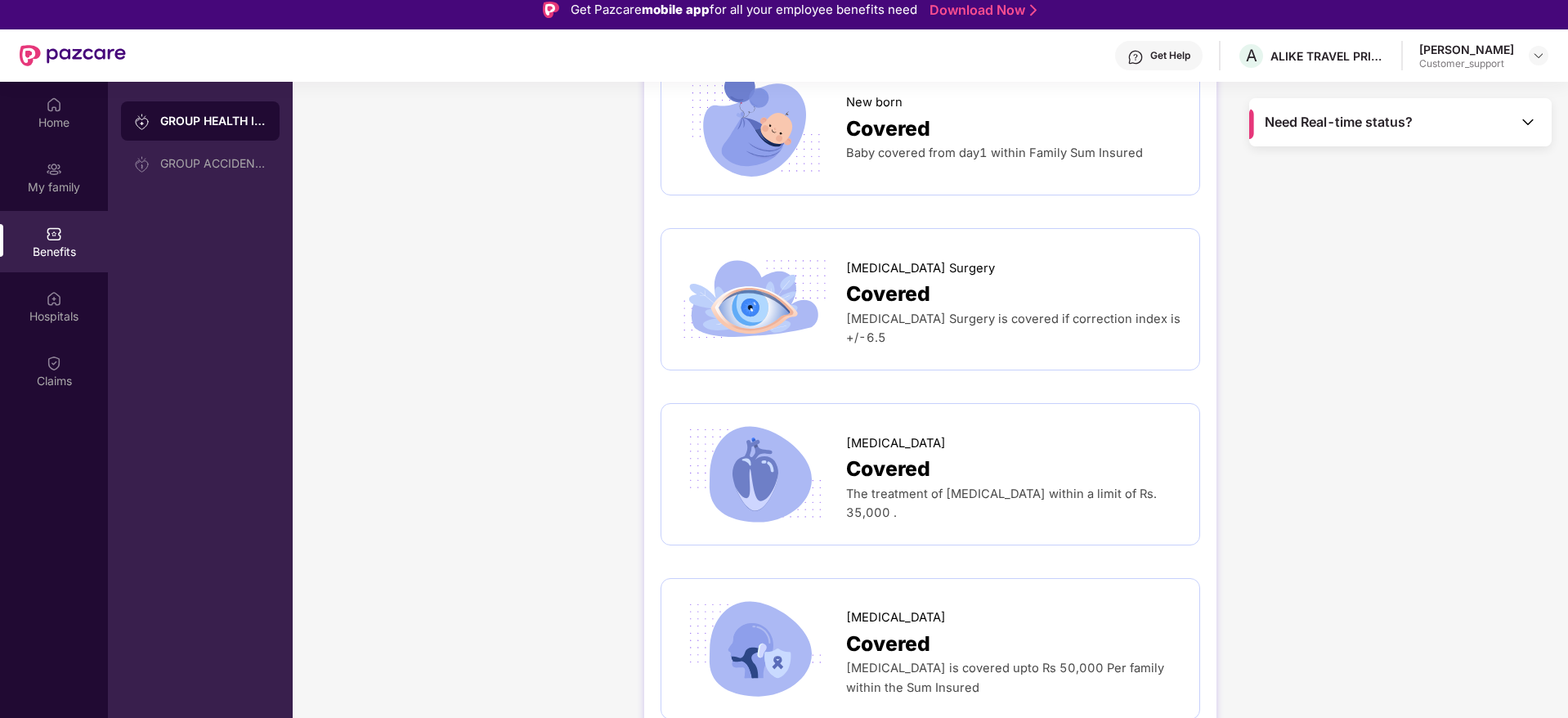
scroll to position [2135, 0]
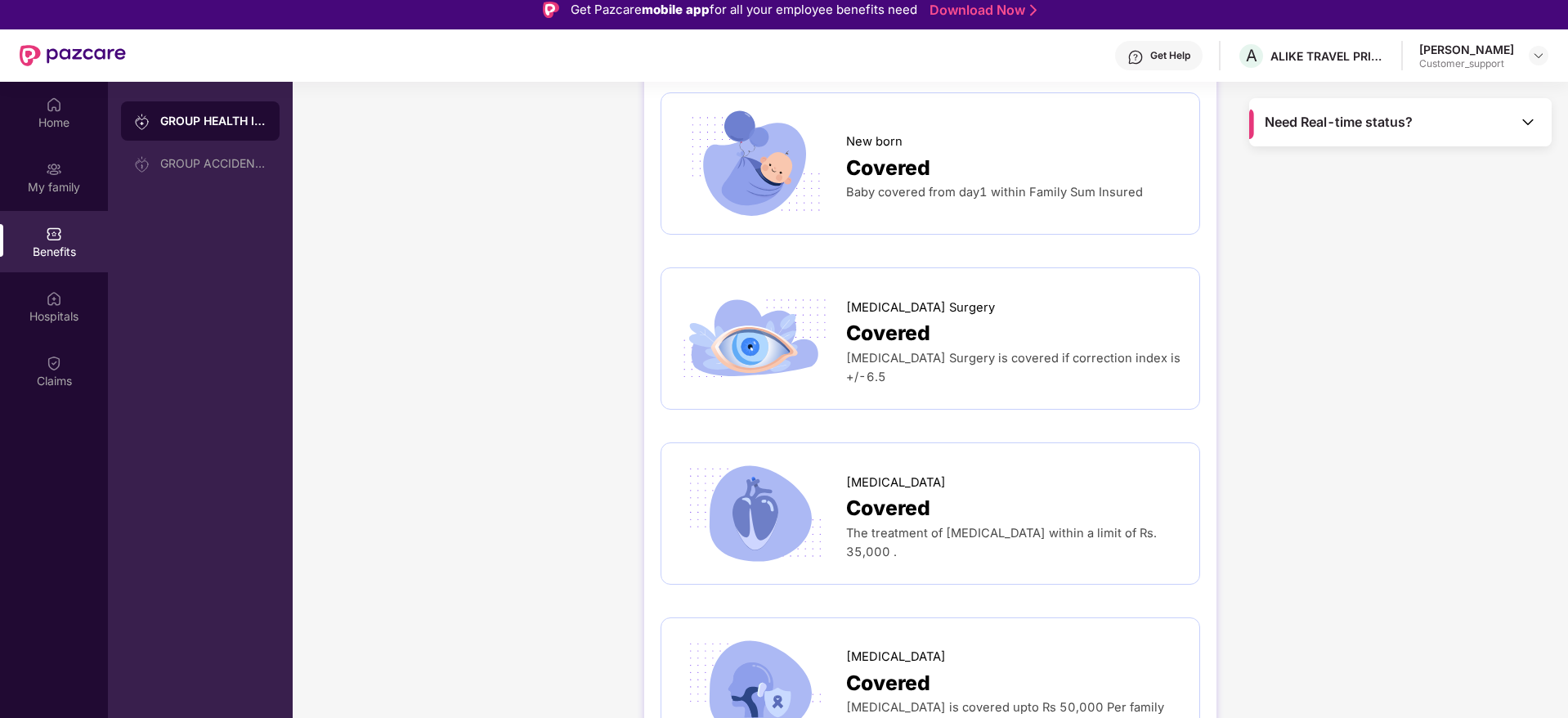
click at [1473, 54] on div "Vedant Kaushik" at bounding box center [1466, 49] width 95 height 15
click at [1538, 51] on img at bounding box center [1538, 55] width 13 height 13
click at [1431, 83] on div "Switch to support view" at bounding box center [1461, 94] width 212 height 32
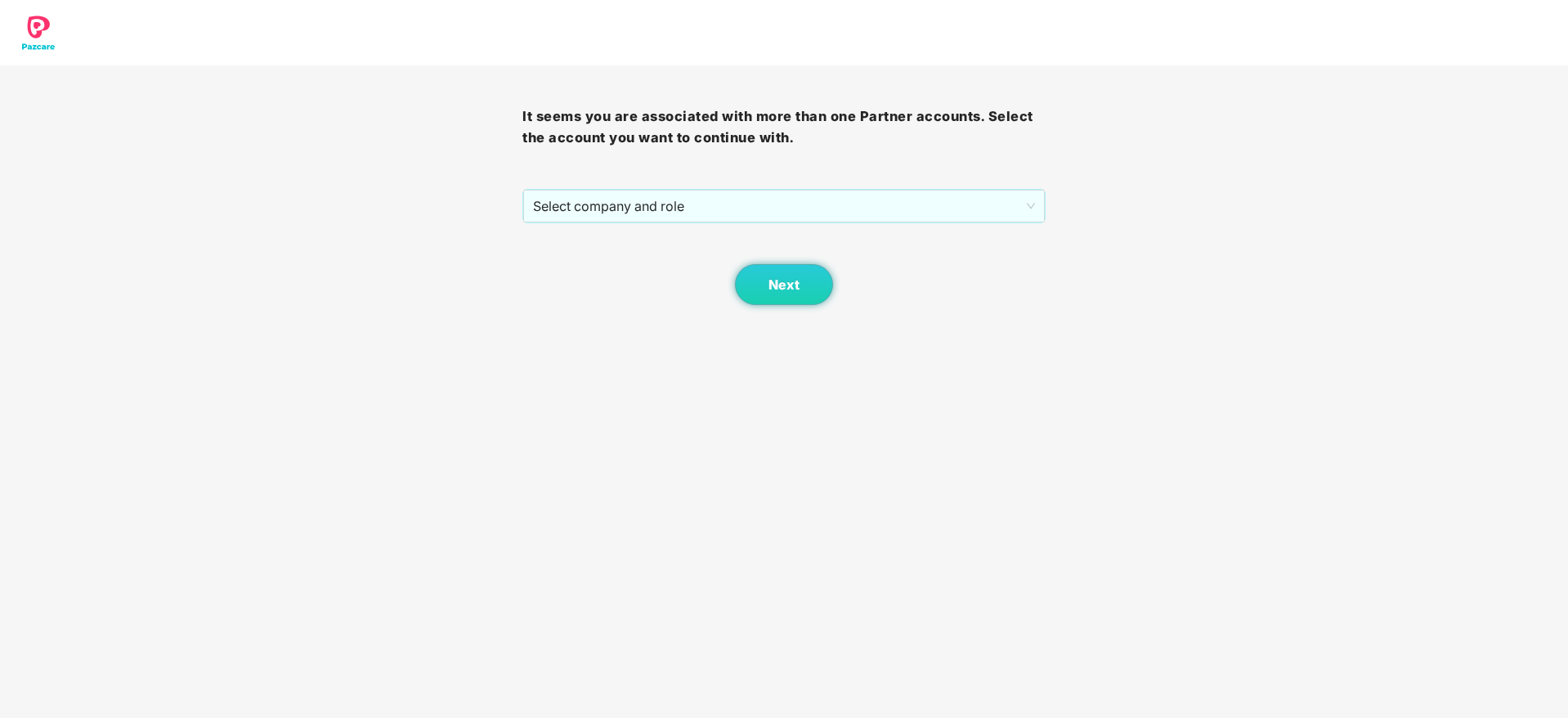
scroll to position [0, 0]
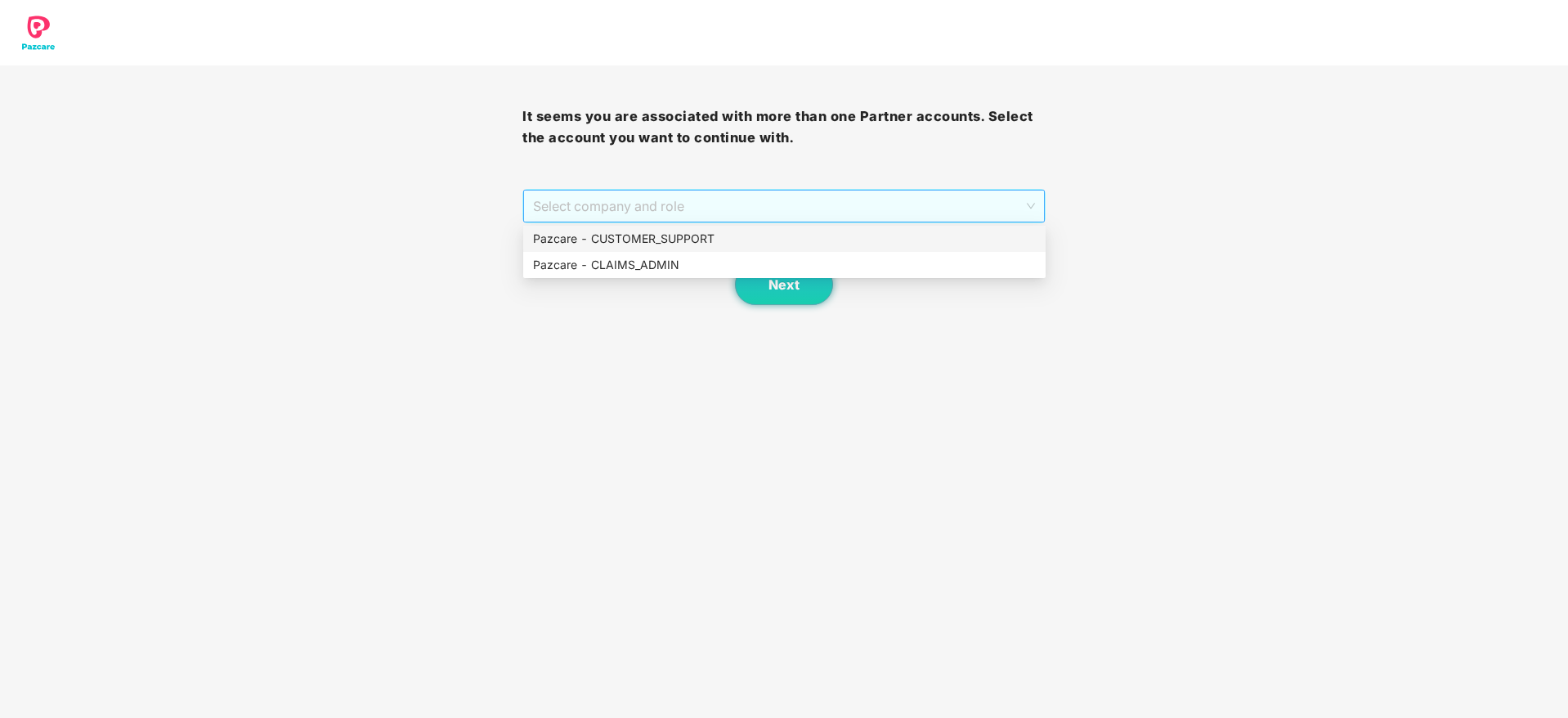
click at [920, 201] on span "Select company and role" at bounding box center [784, 206] width 501 height 31
click at [741, 245] on div "Pazcare - CUSTOMER_SUPPORT" at bounding box center [784, 238] width 503 height 18
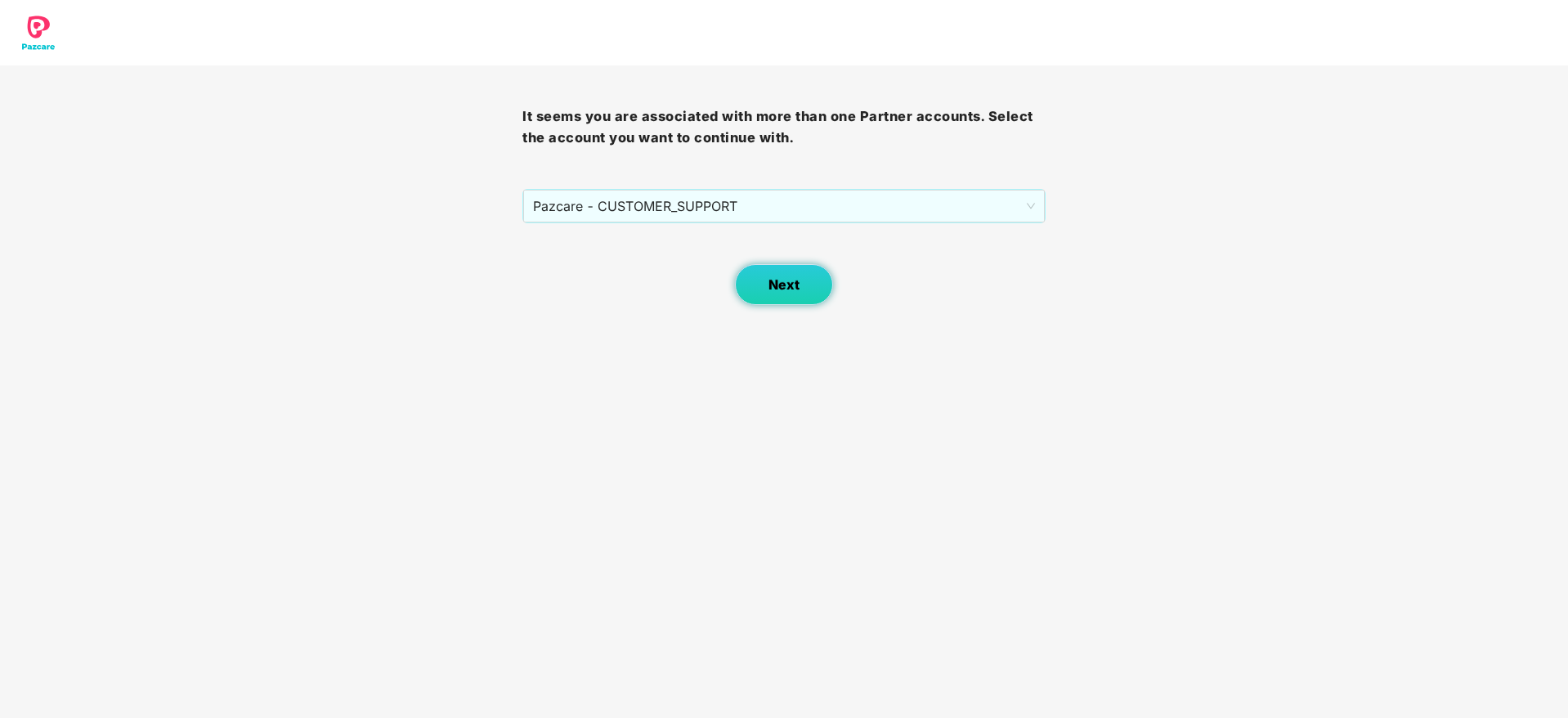
click at [778, 278] on span "Next" at bounding box center [784, 285] width 31 height 15
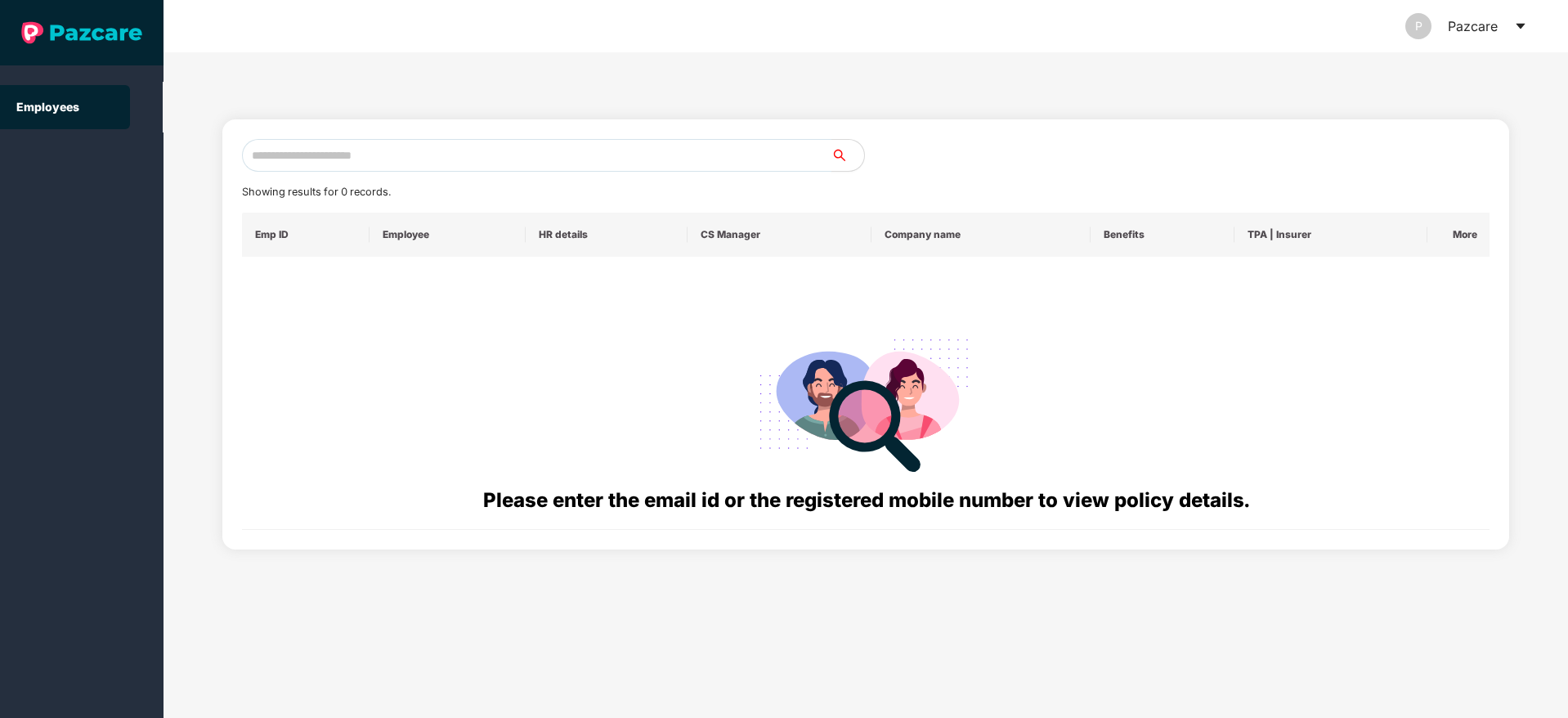
click at [419, 161] on input "text" at bounding box center [536, 155] width 589 height 32
paste input "**********"
click at [266, 153] on input "**********" at bounding box center [536, 155] width 589 height 32
click at [367, 155] on input "**********" at bounding box center [536, 155] width 589 height 32
type input "*"
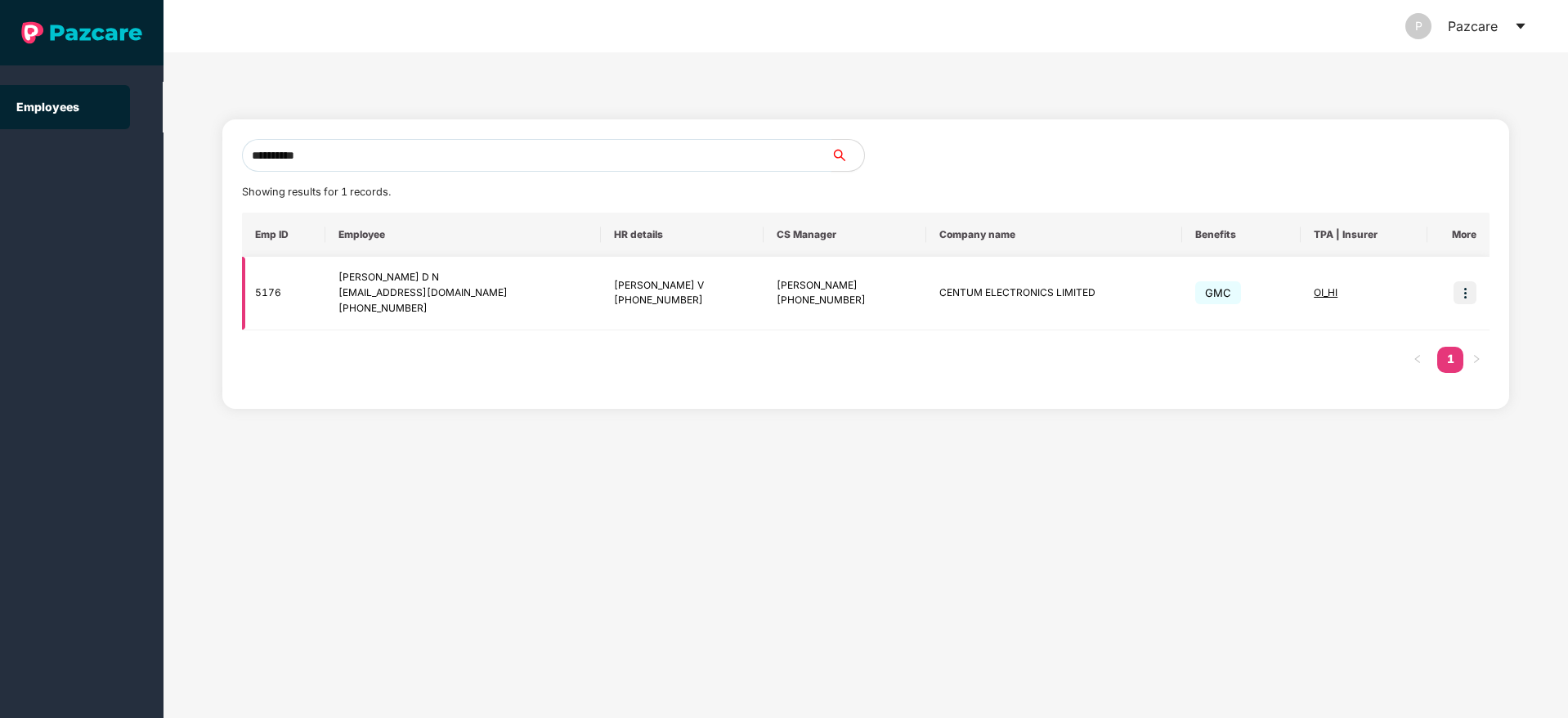
type input "**********"
click at [1468, 304] on img at bounding box center [1465, 292] width 23 height 23
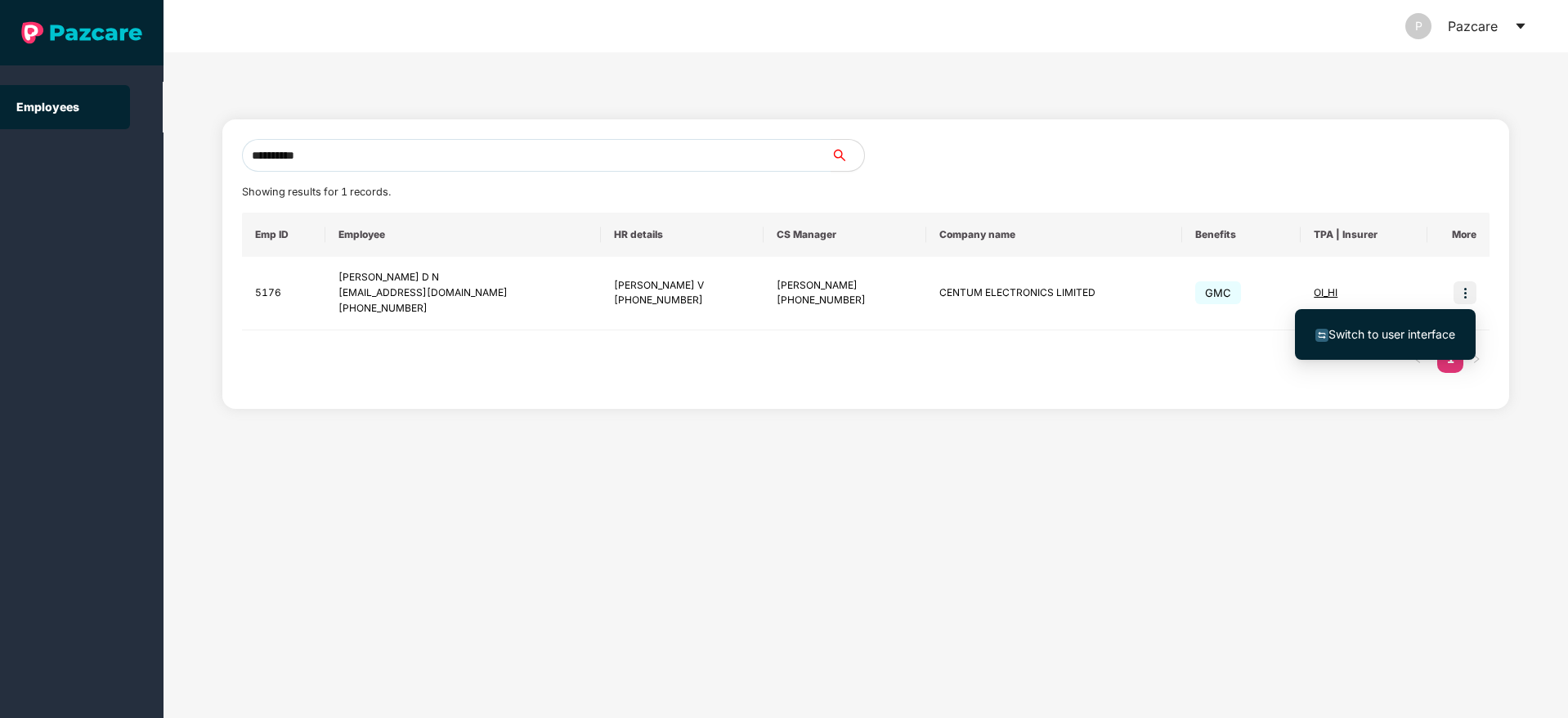
click at [1422, 332] on span "Switch to user interface" at bounding box center [1392, 333] width 127 height 14
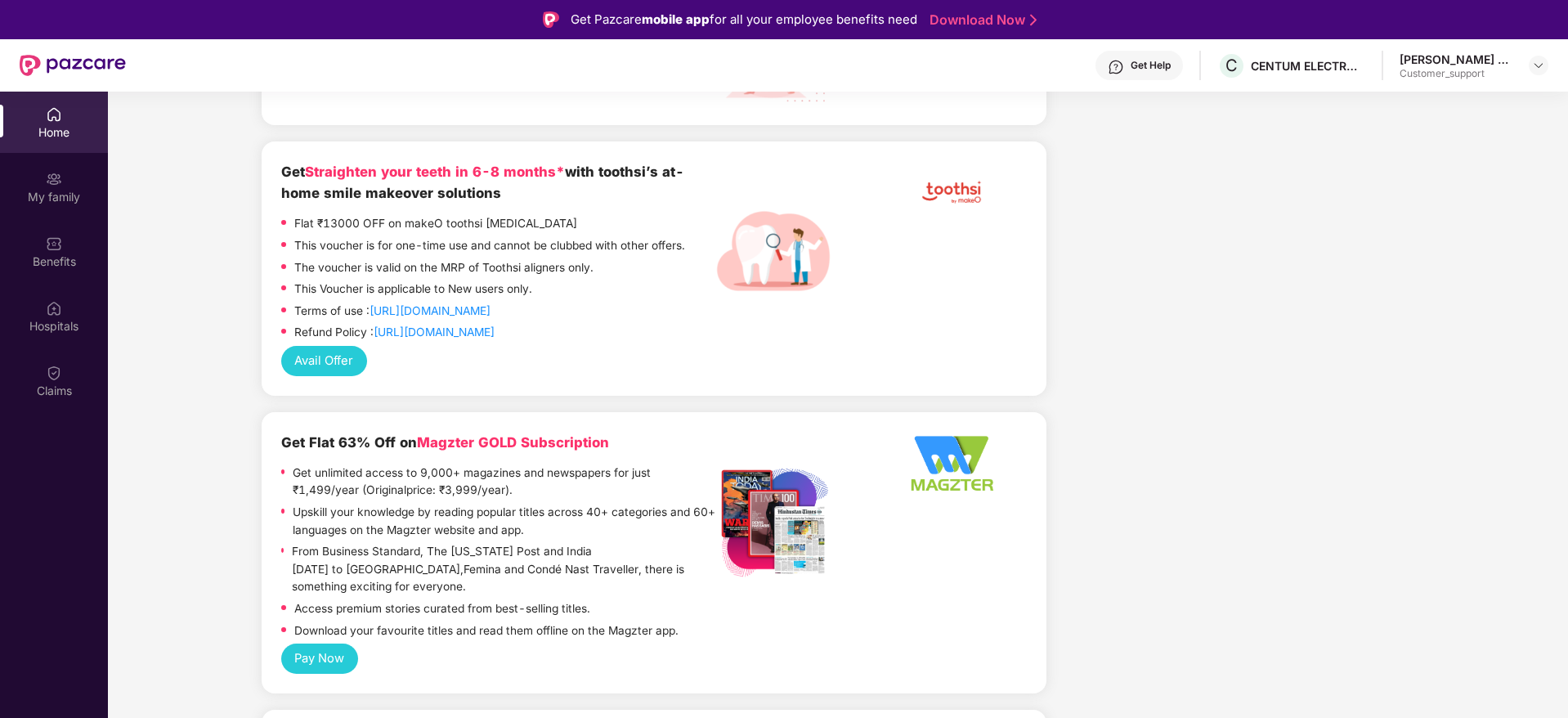
scroll to position [1760, 0]
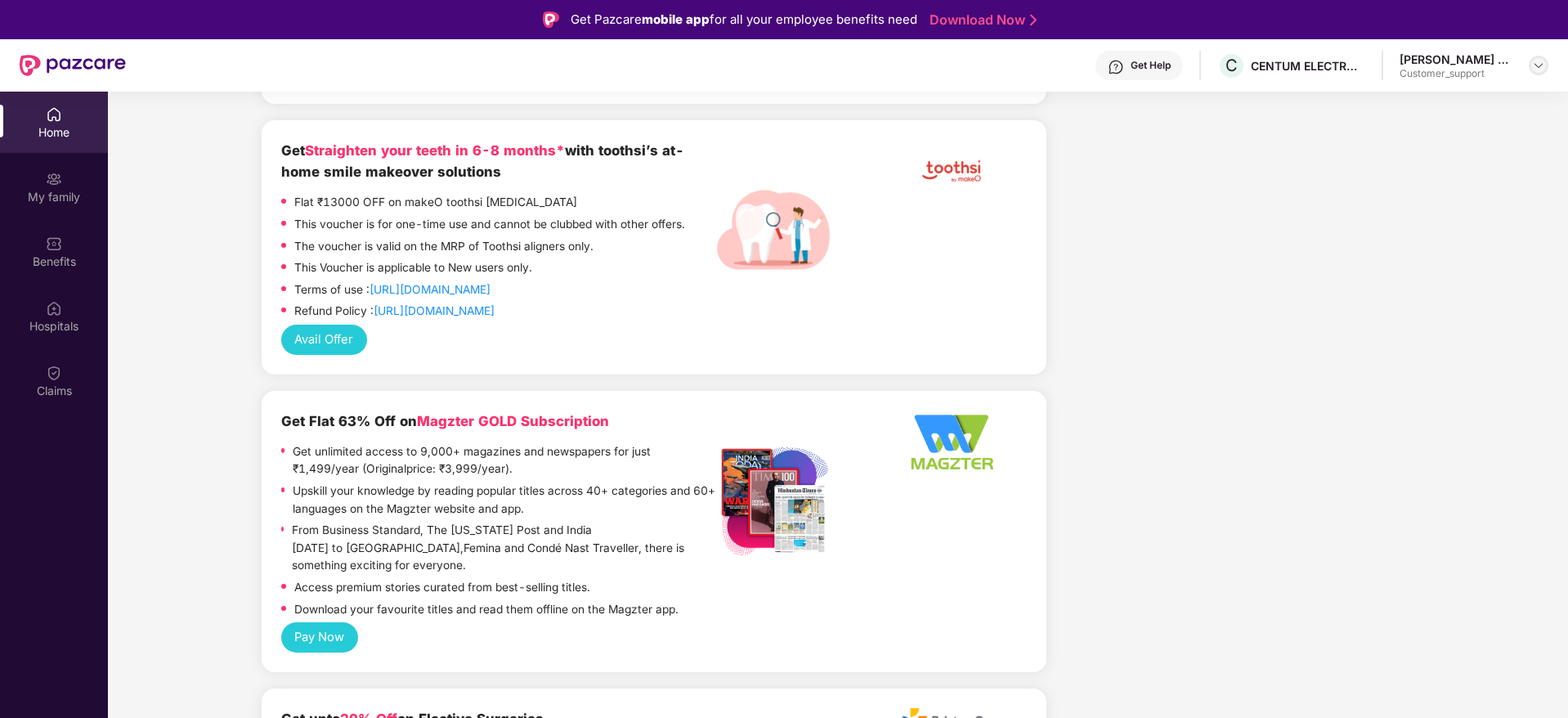
click at [1535, 67] on img at bounding box center [1538, 65] width 13 height 13
click at [1471, 94] on div "Switch to support view" at bounding box center [1461, 104] width 212 height 32
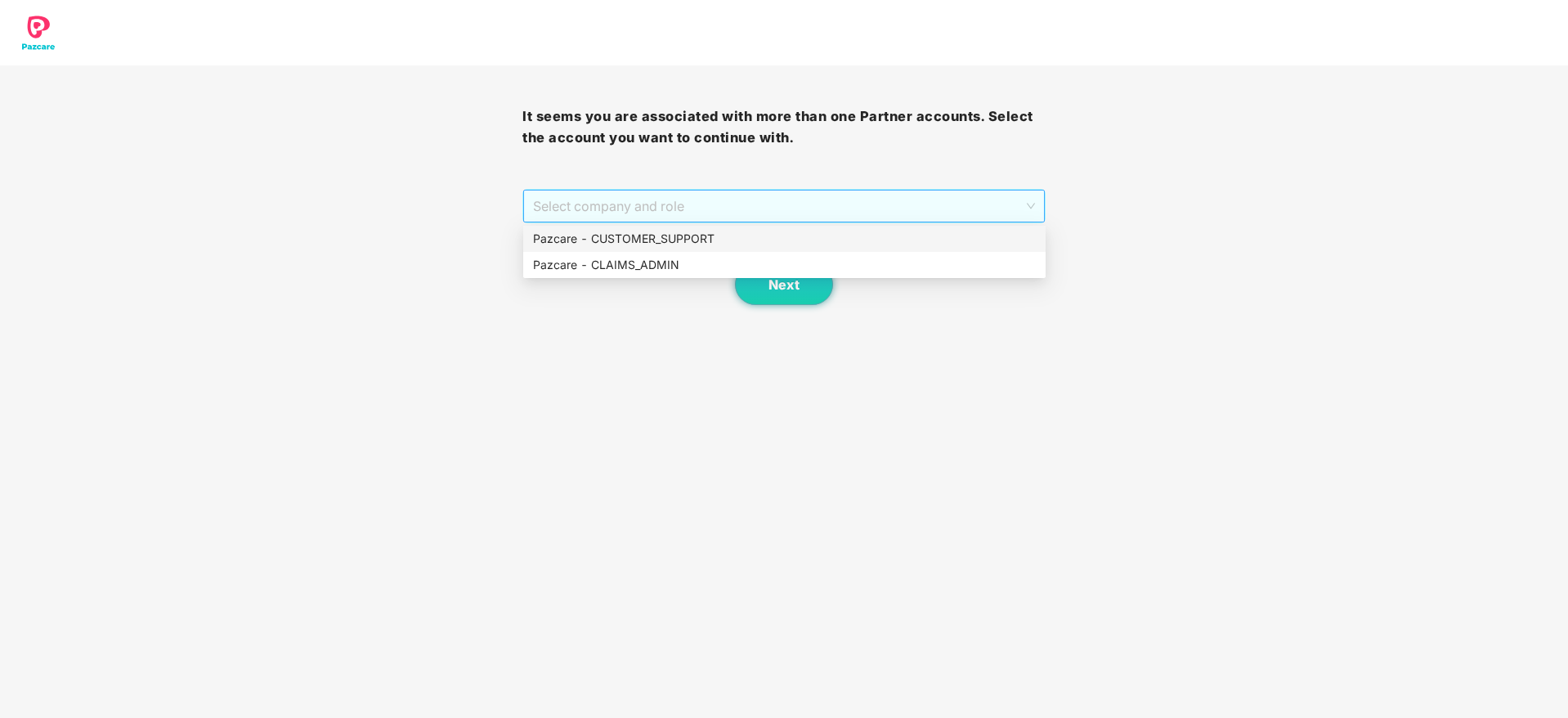
click at [784, 200] on span "Select company and role" at bounding box center [784, 206] width 501 height 31
click at [702, 243] on div "Pazcare - CUSTOMER_SUPPORT" at bounding box center [784, 238] width 503 height 18
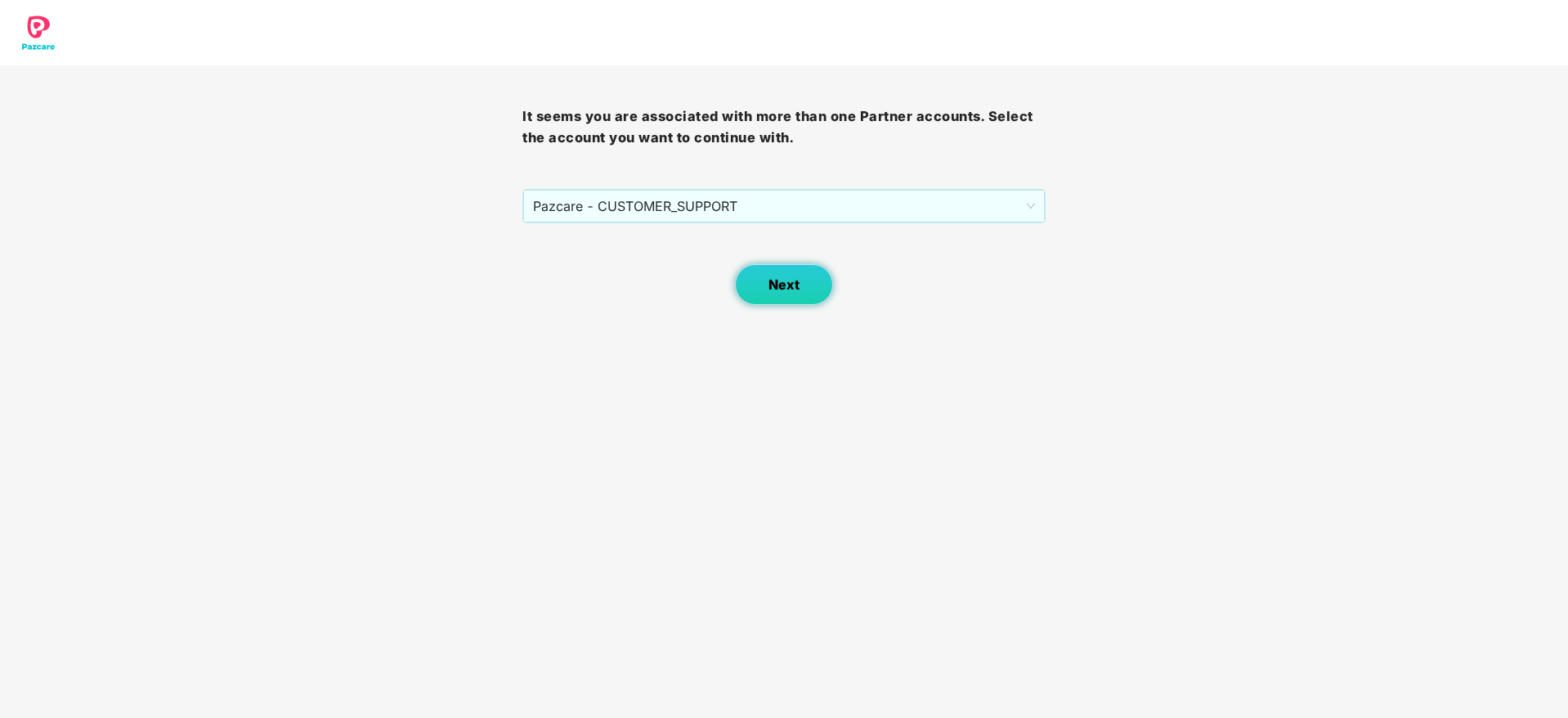
click at [770, 277] on span "Next" at bounding box center [784, 285] width 31 height 15
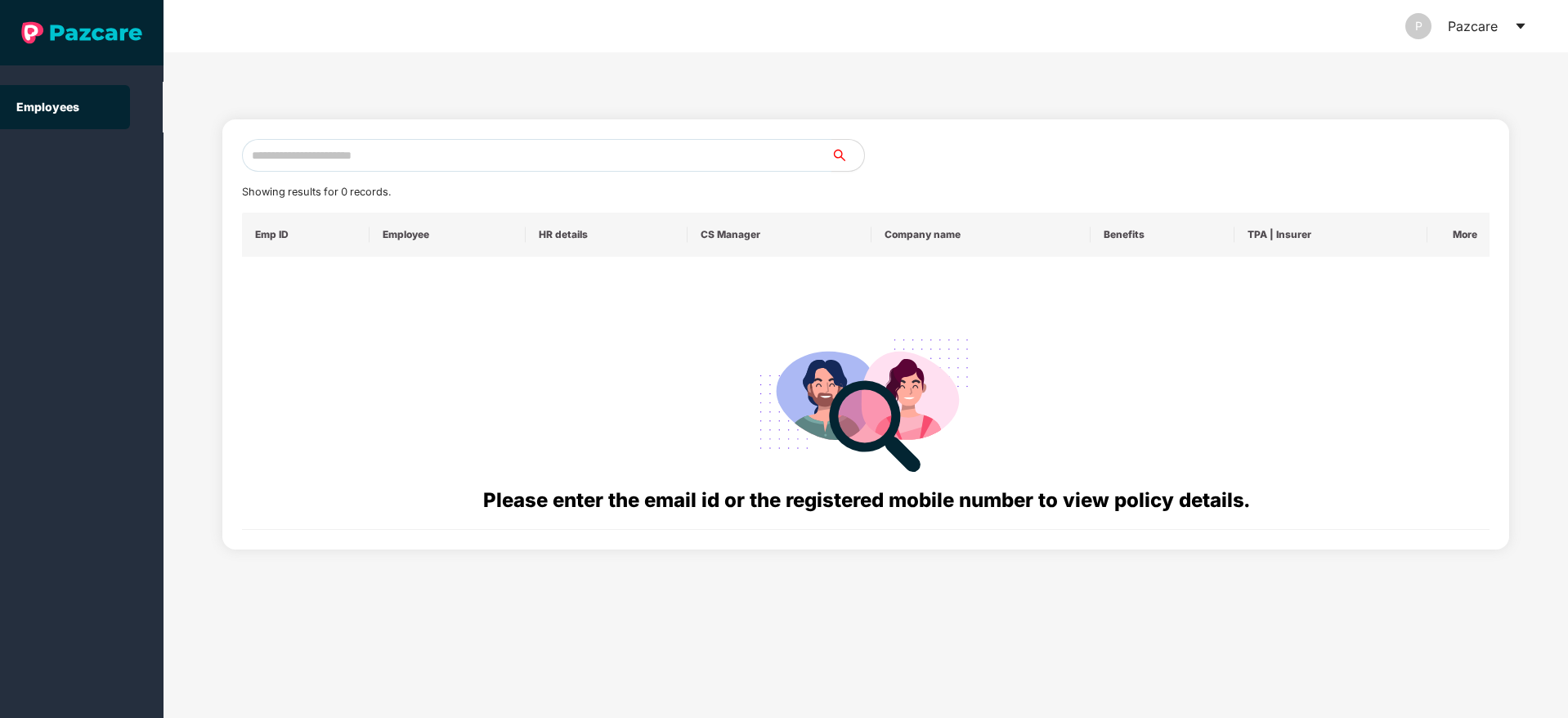
click at [388, 143] on input "text" at bounding box center [536, 155] width 589 height 32
paste input "**********"
click at [266, 153] on input "**********" at bounding box center [536, 155] width 589 height 32
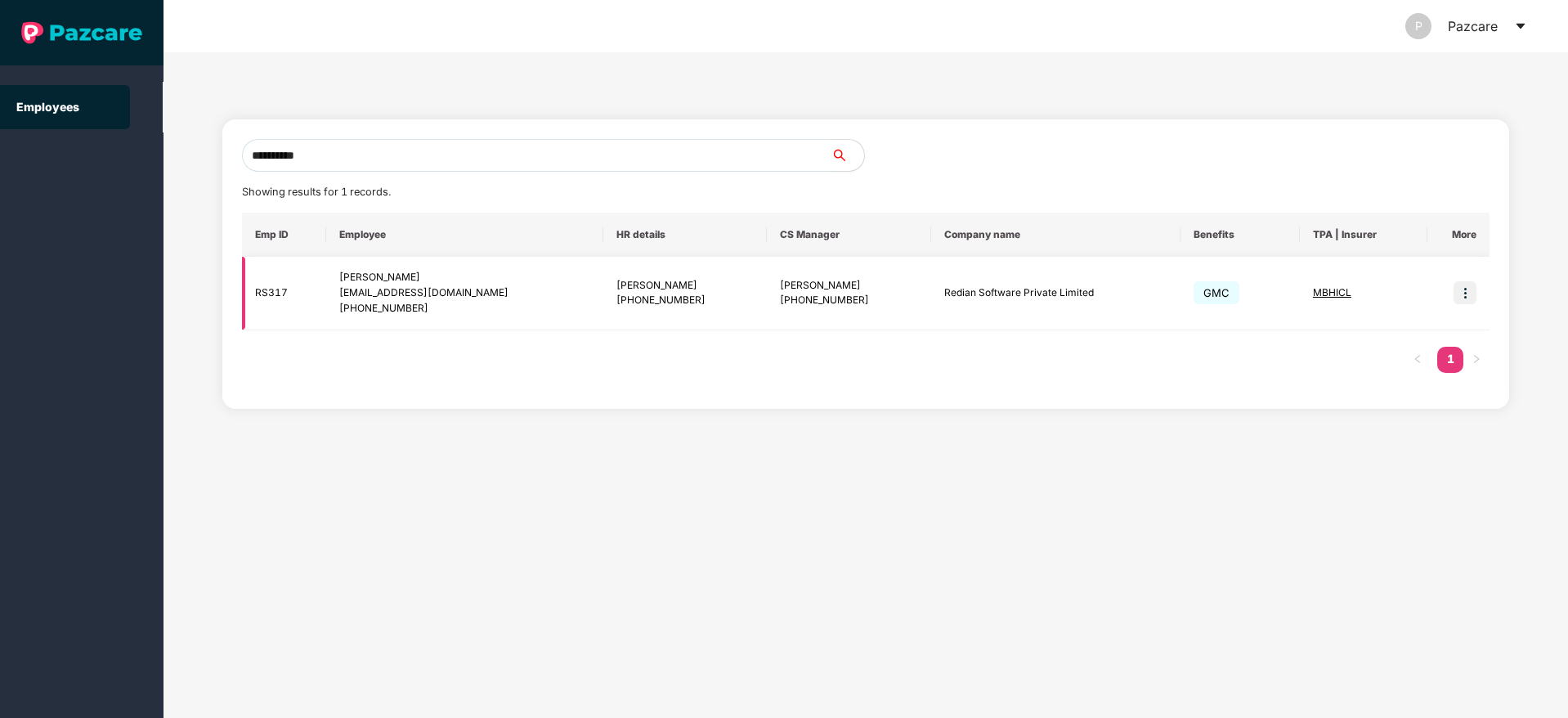
type input "**********"
click at [1465, 292] on img at bounding box center [1465, 292] width 23 height 23
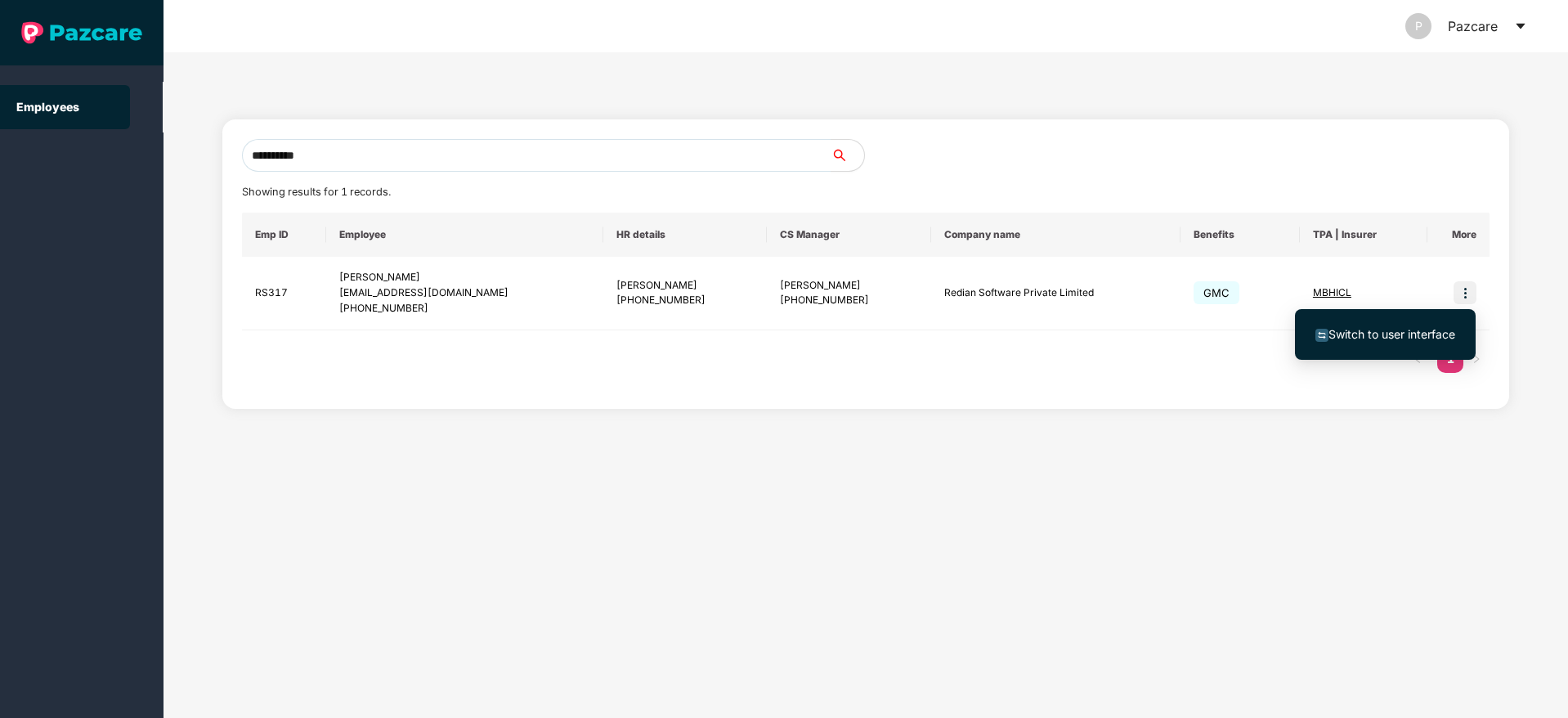
click at [1429, 332] on span "Switch to user interface" at bounding box center [1392, 333] width 127 height 14
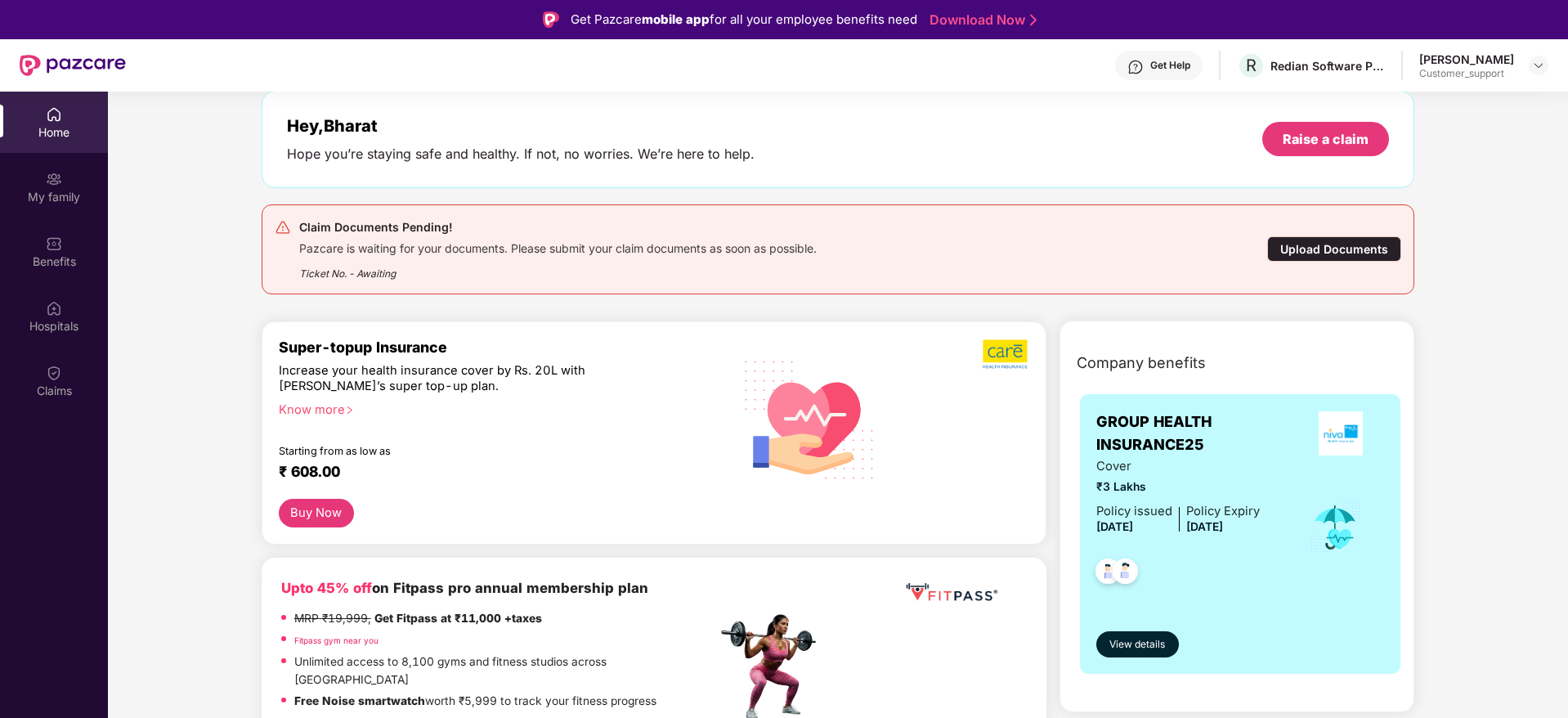
scroll to position [0, 0]
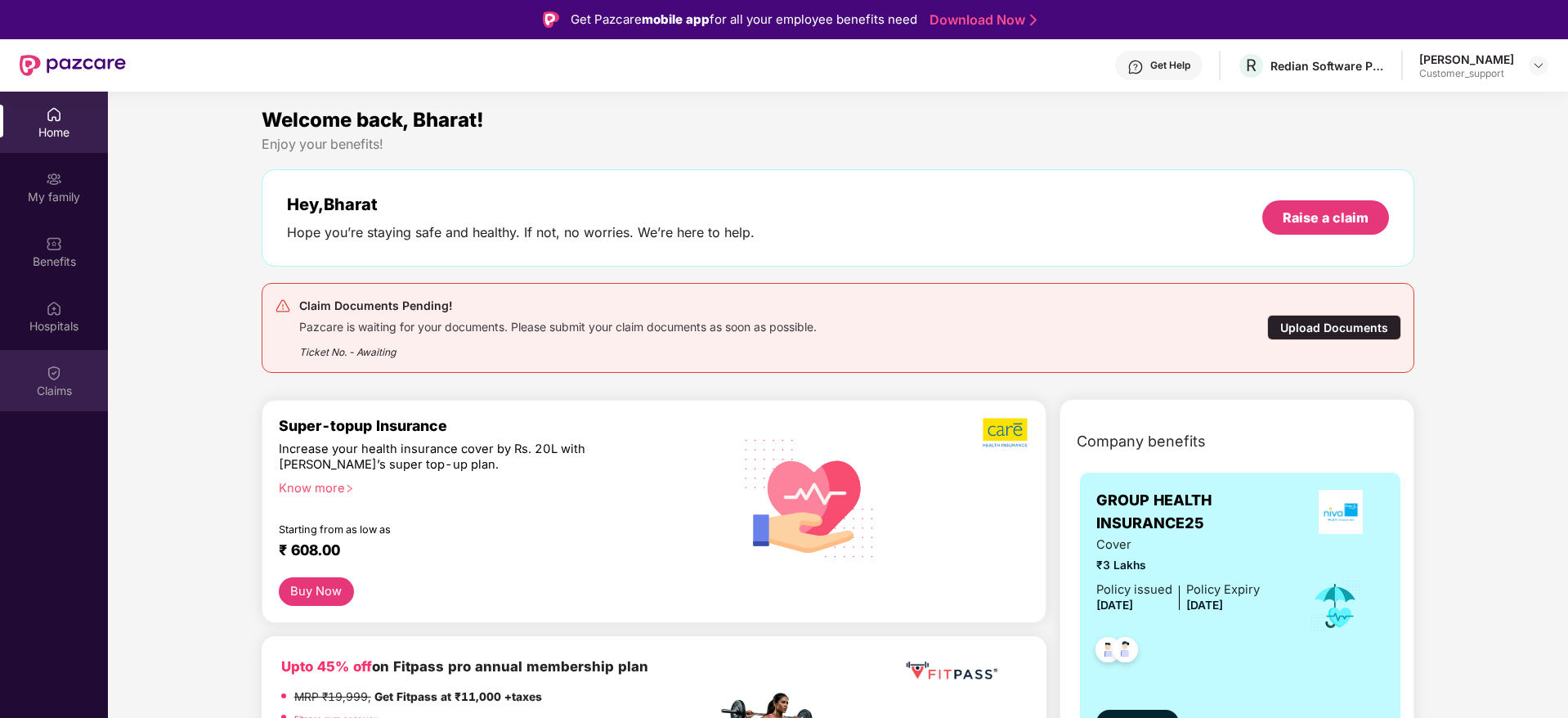
click at [50, 383] on div "Claims" at bounding box center [54, 391] width 108 height 16
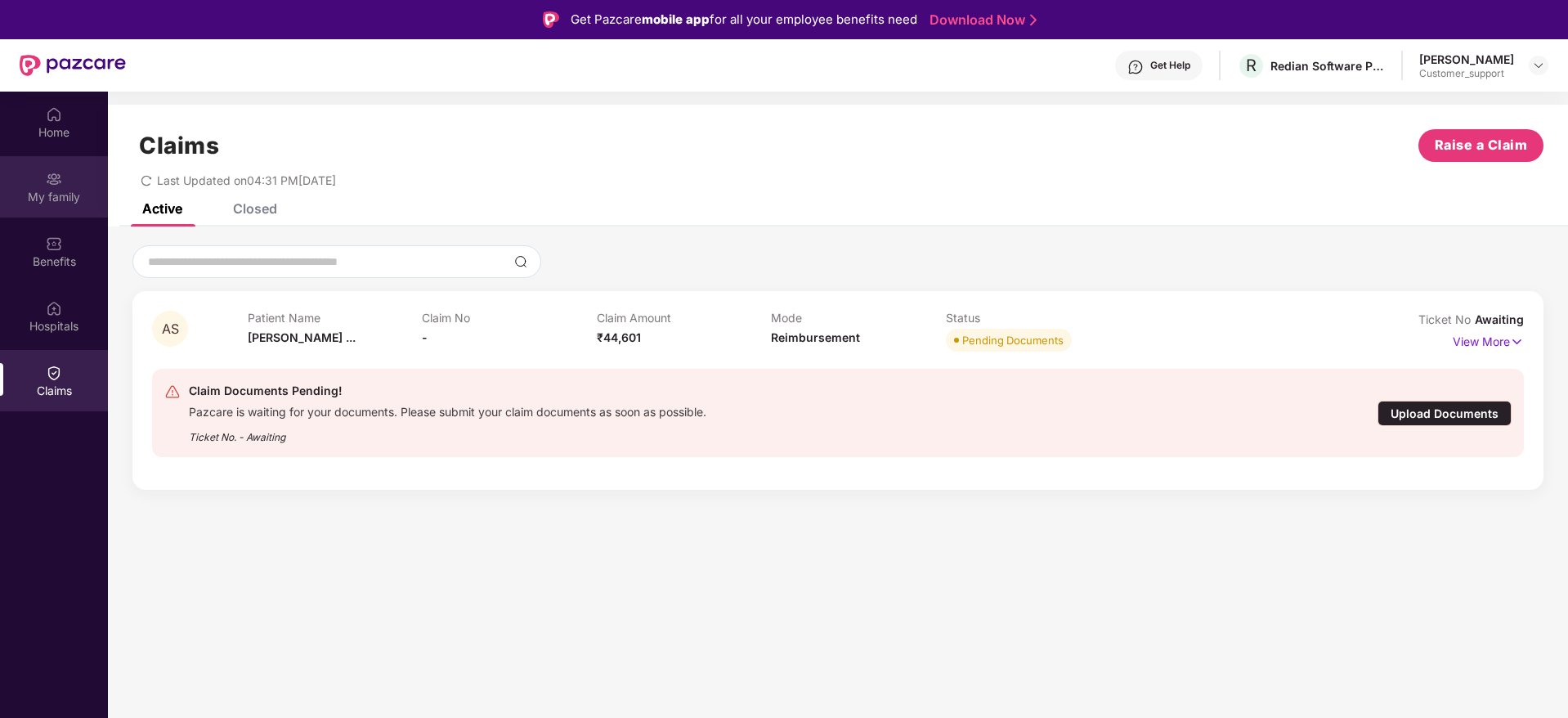
click at [49, 183] on img at bounding box center [54, 178] width 16 height 16
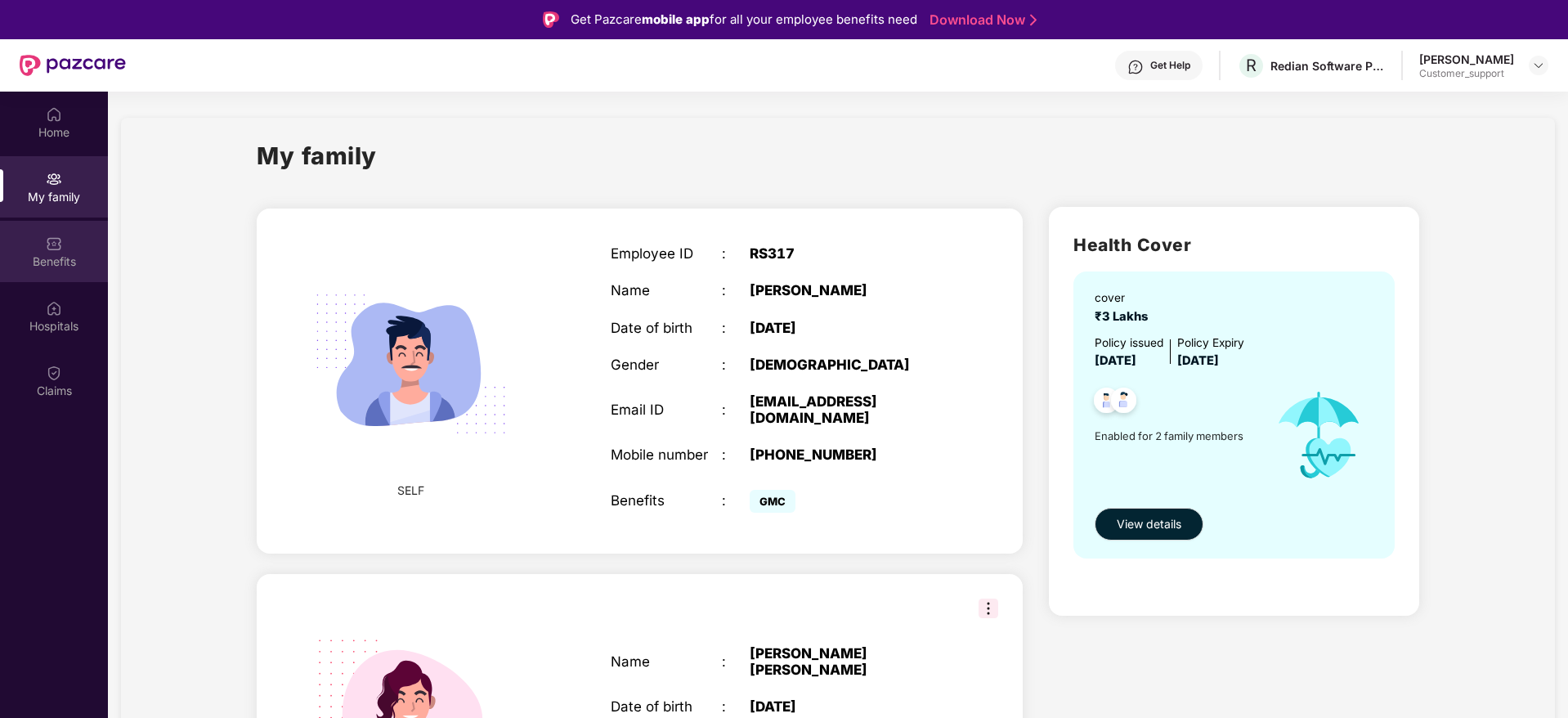
click at [62, 262] on div "Benefits" at bounding box center [54, 261] width 108 height 16
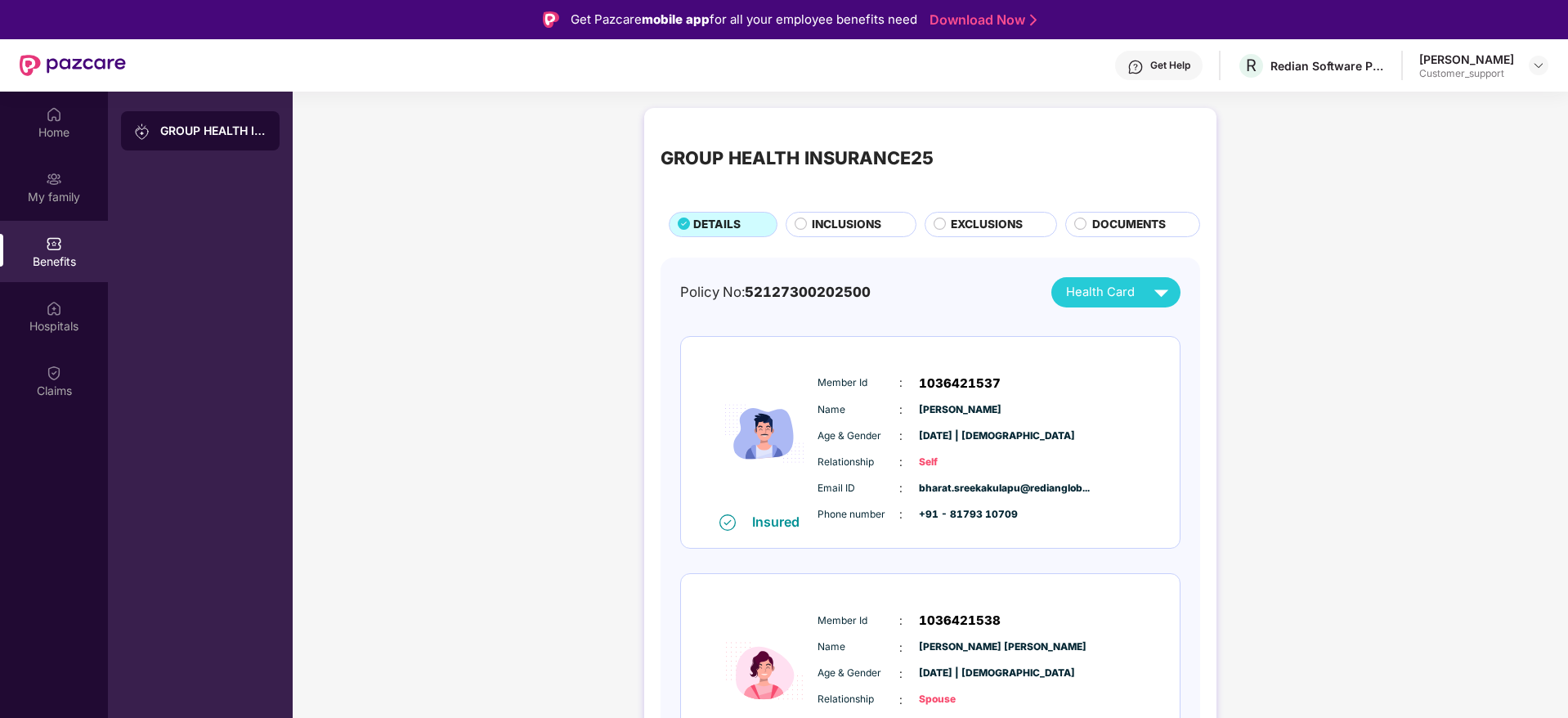
click at [823, 222] on span "INCLUSIONS" at bounding box center [846, 224] width 69 height 18
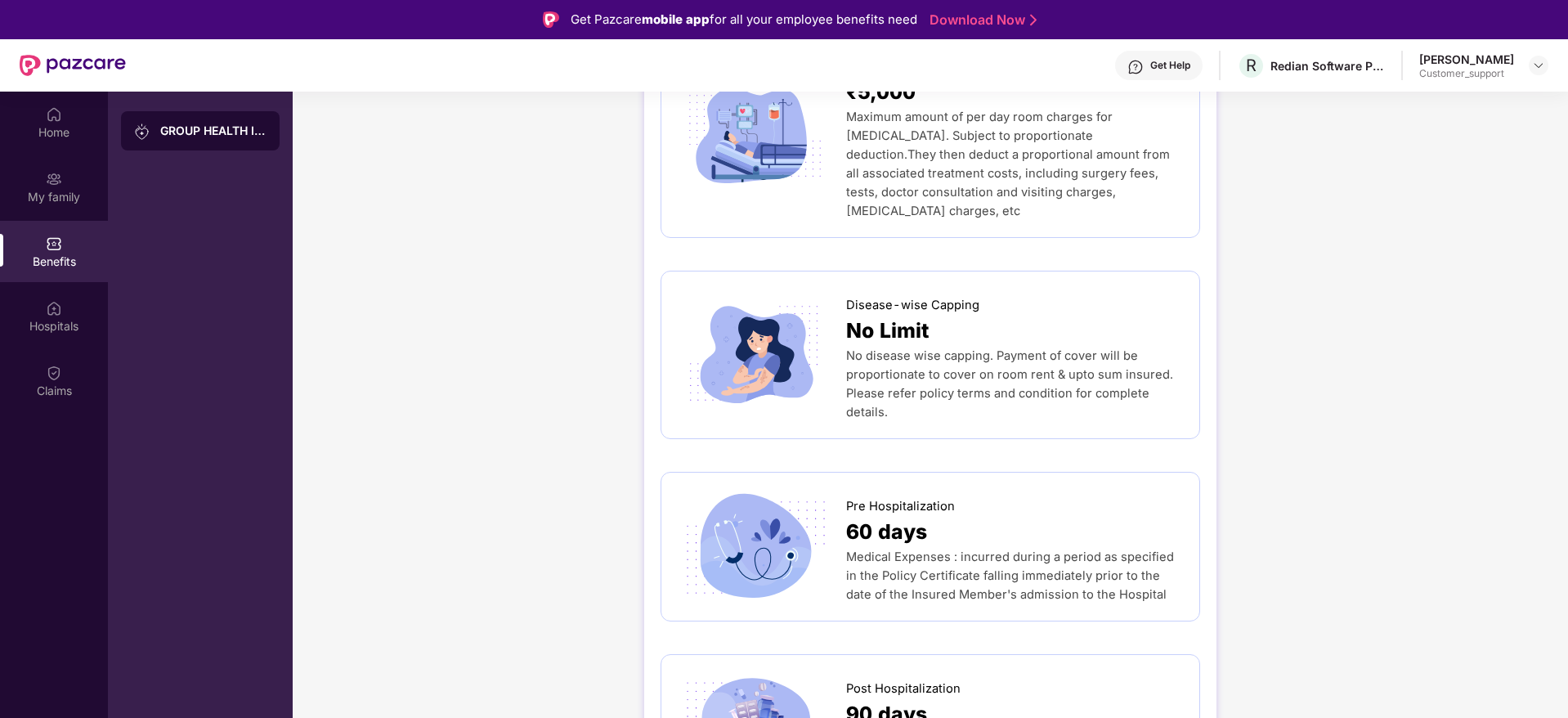
scroll to position [579, 0]
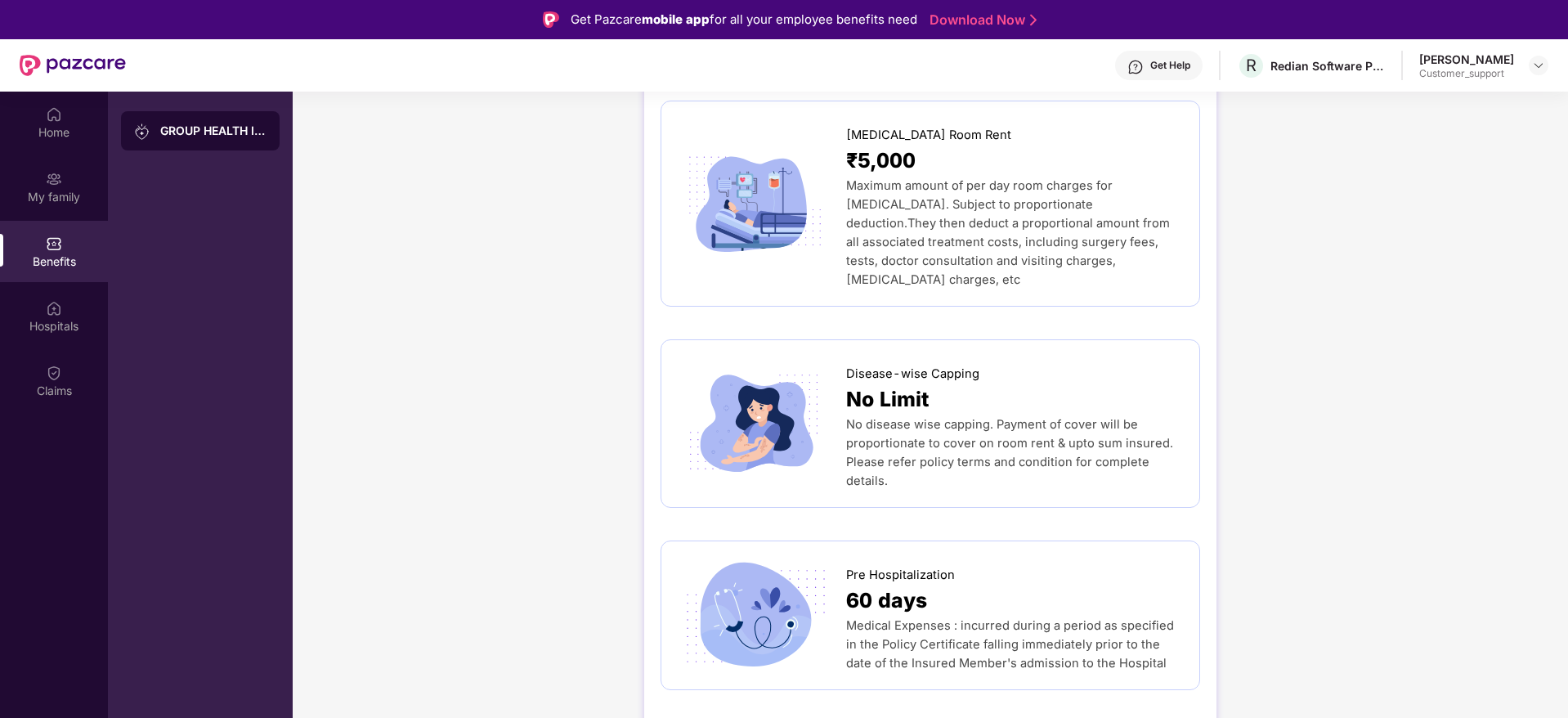
click at [1150, 61] on div "Get Help" at bounding box center [1170, 65] width 40 height 13
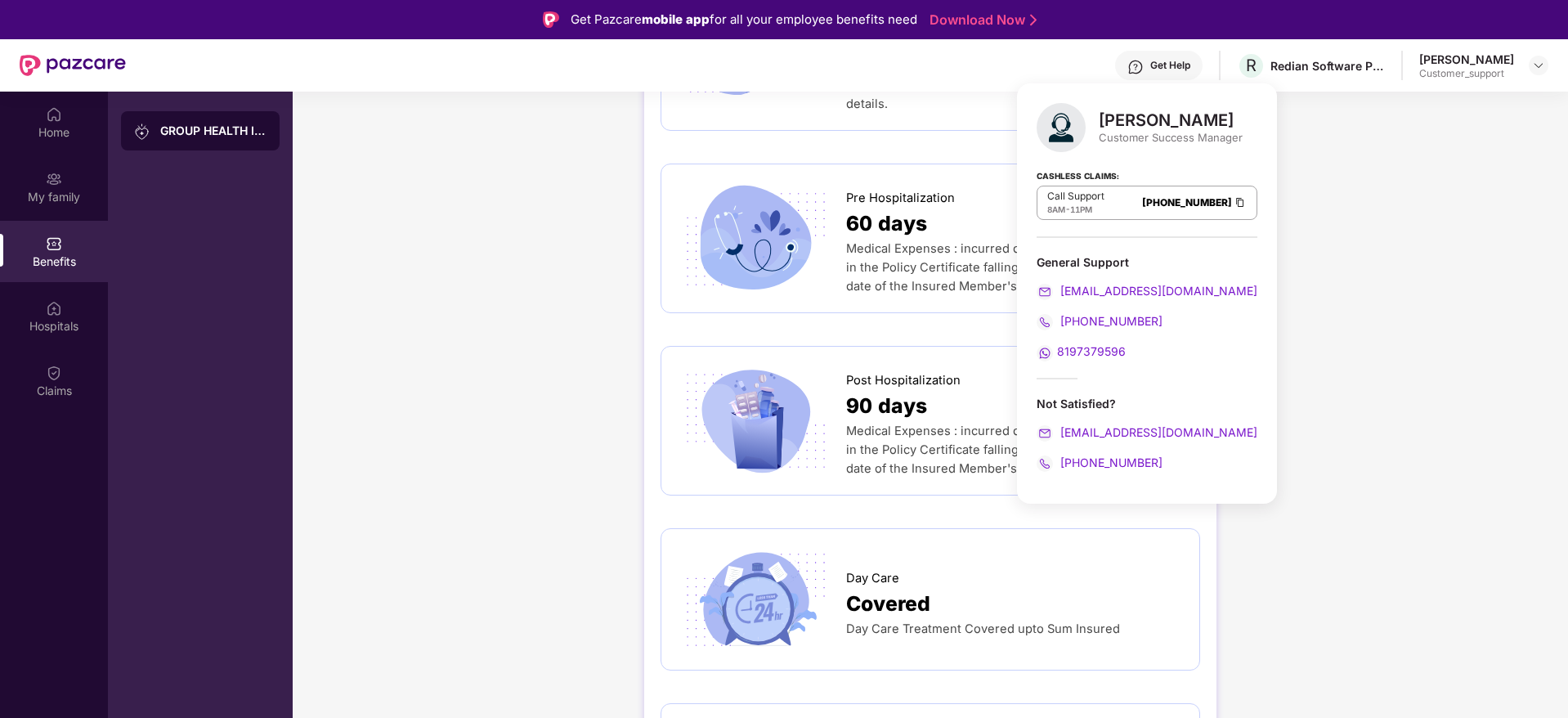
scroll to position [954, 0]
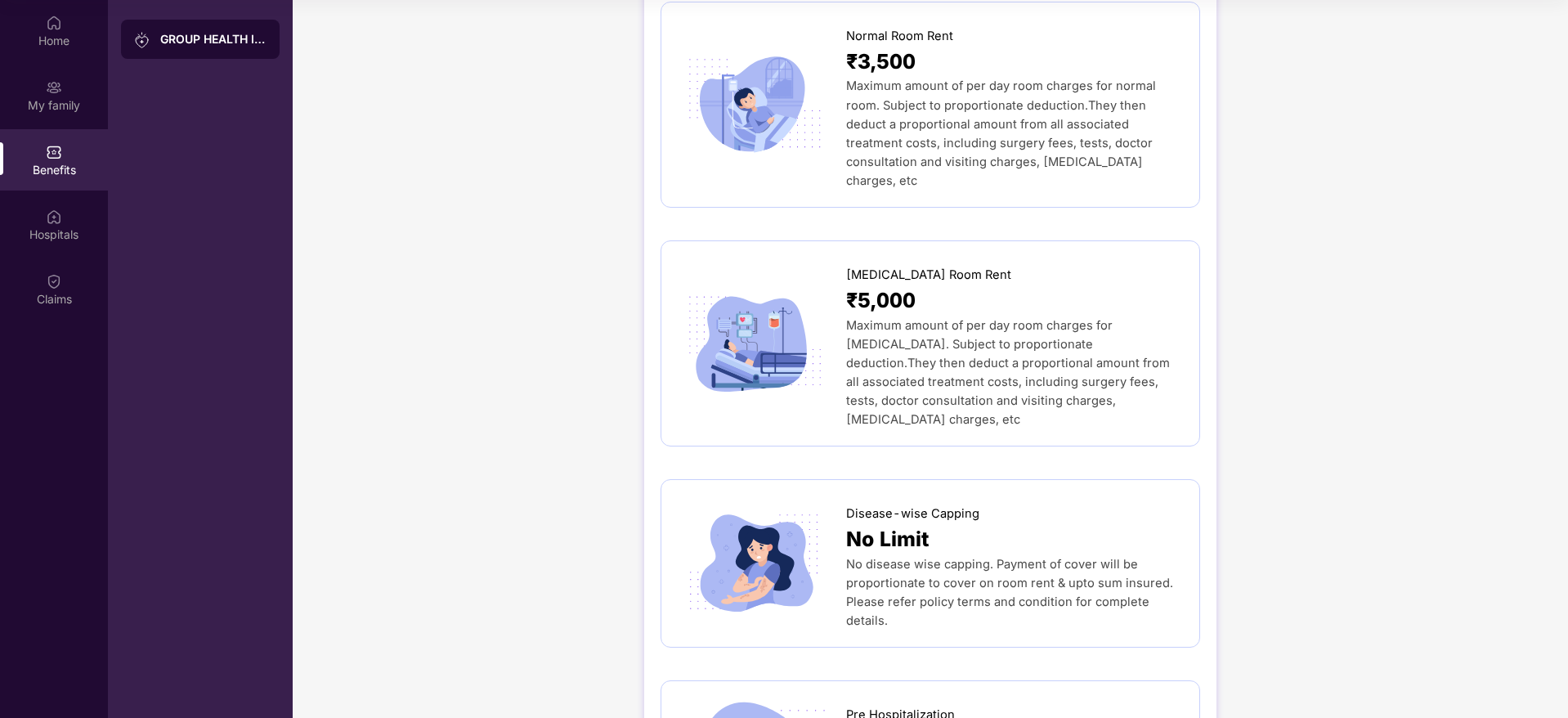
scroll to position [0, 0]
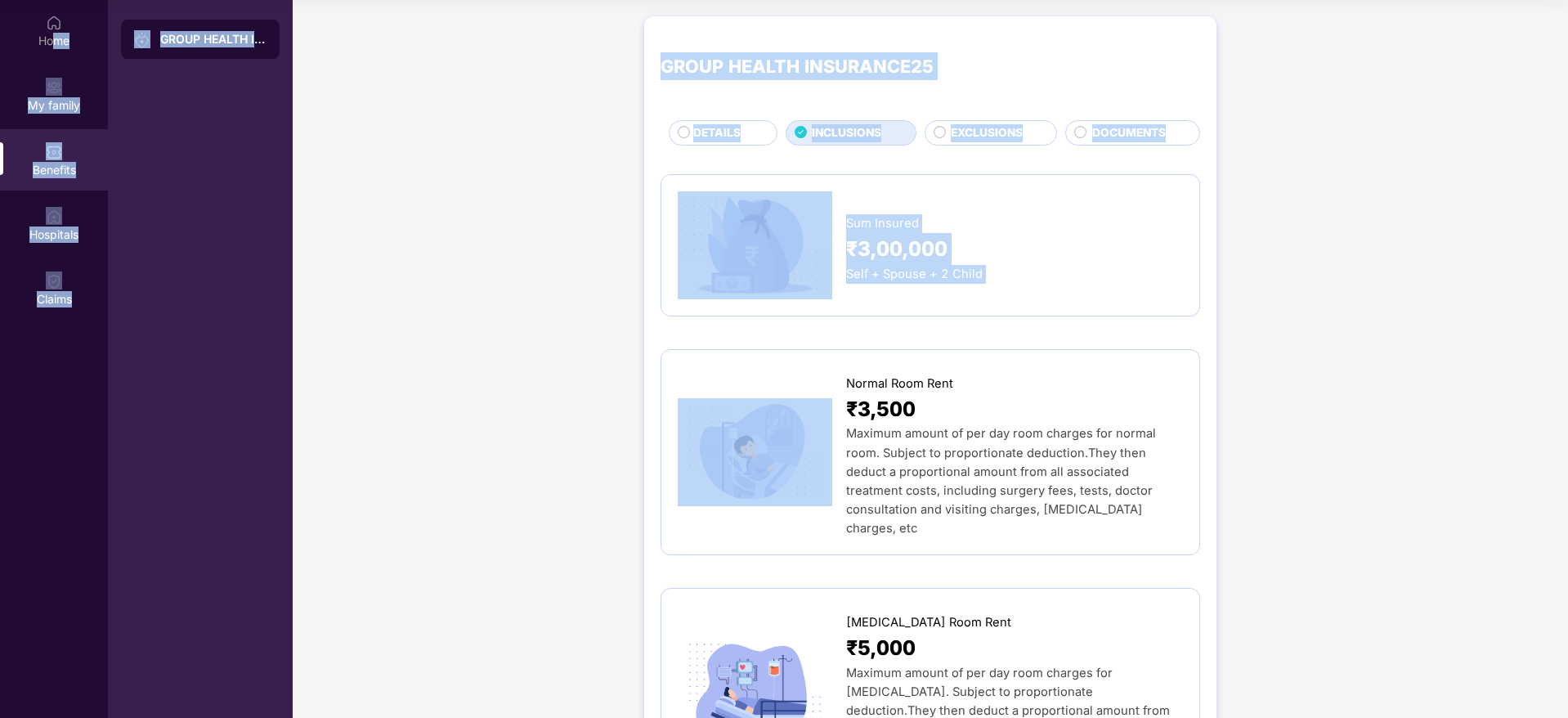
drag, startPoint x: 54, startPoint y: 49, endPoint x: 592, endPoint y: 443, distance: 666.8
click at [592, 443] on div "Home My family Benefits Hospitals Claims GROUP HEALTH INSURANCE25 GROUP HEALTH …" at bounding box center [784, 359] width 1568 height 718
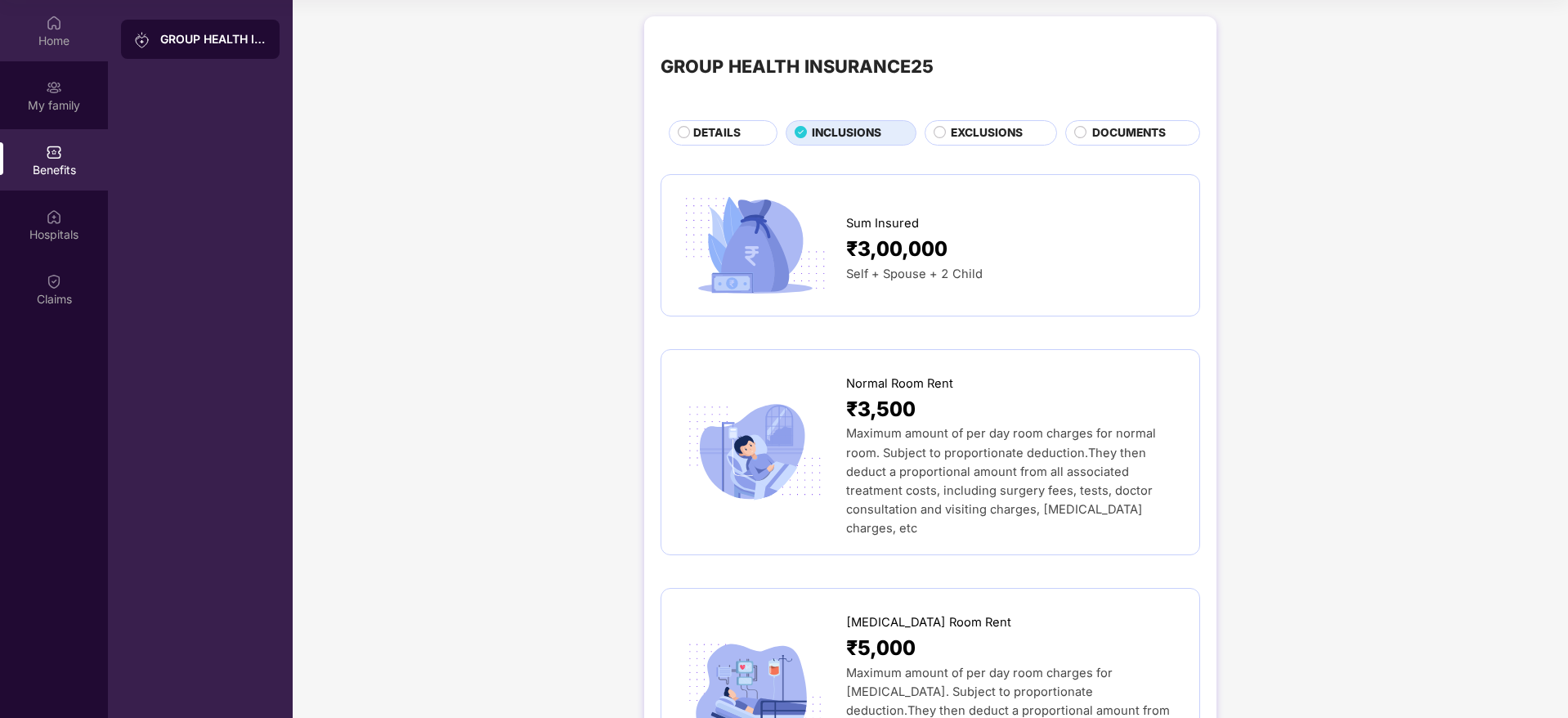
click at [54, 23] on img at bounding box center [54, 22] width 16 height 16
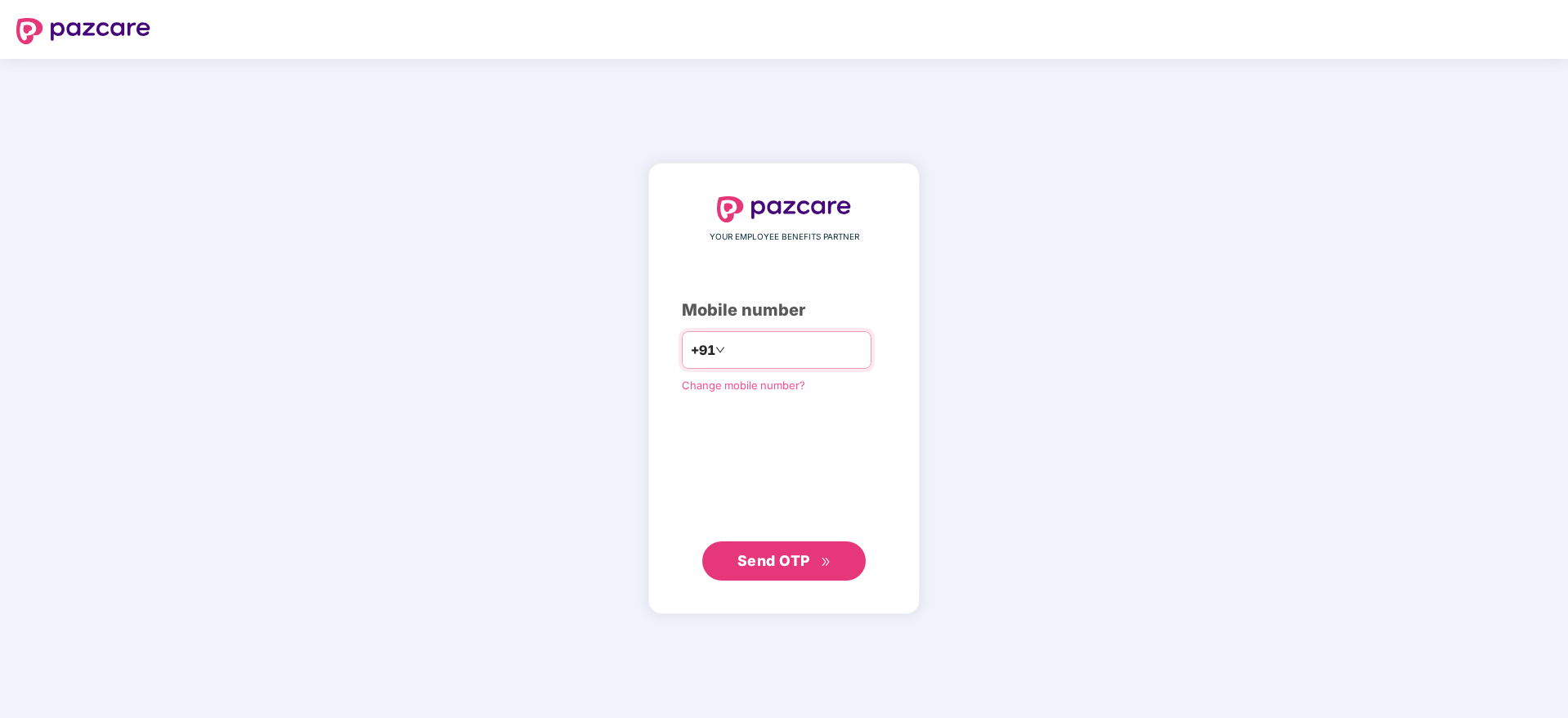
type input "**********"
click at [765, 561] on span "Send OTP" at bounding box center [773, 559] width 72 height 17
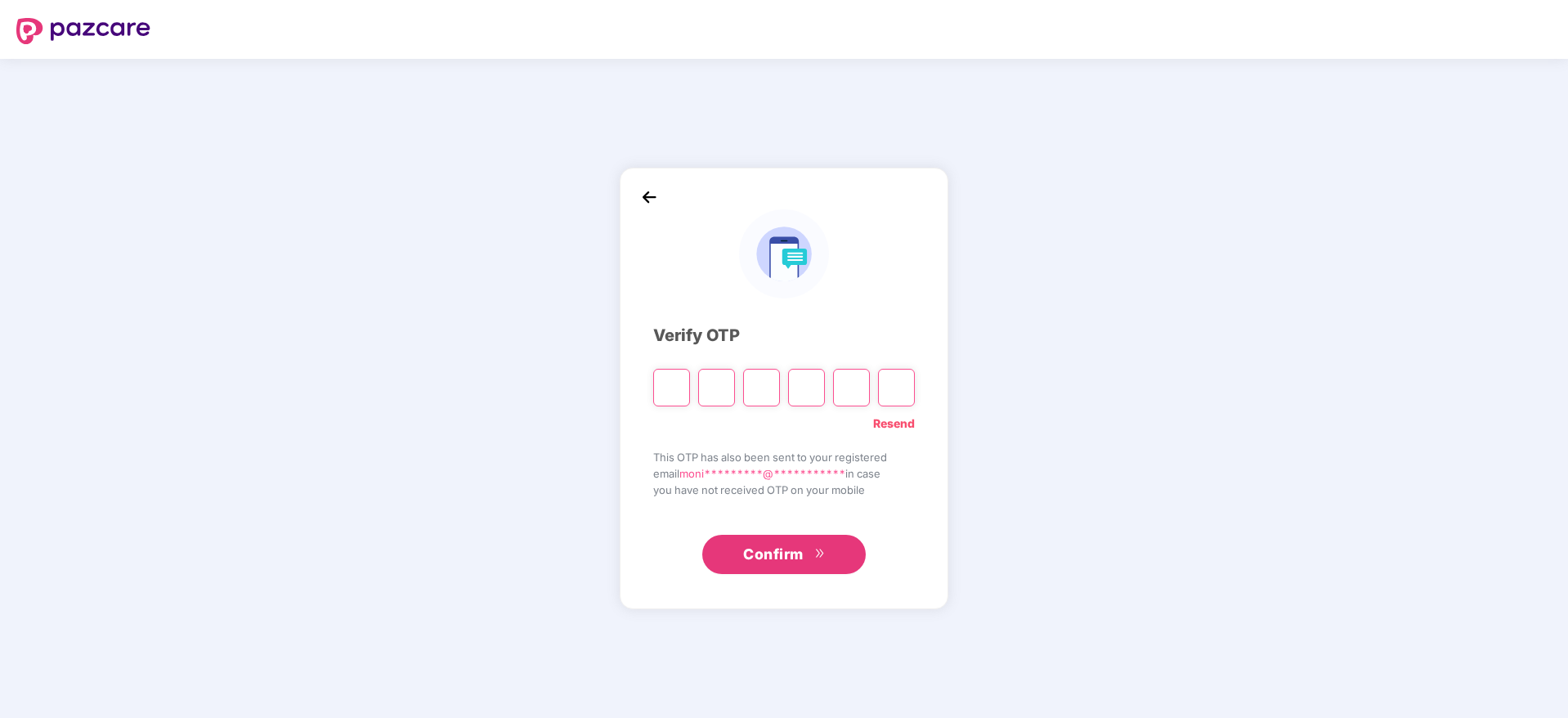
type input "*"
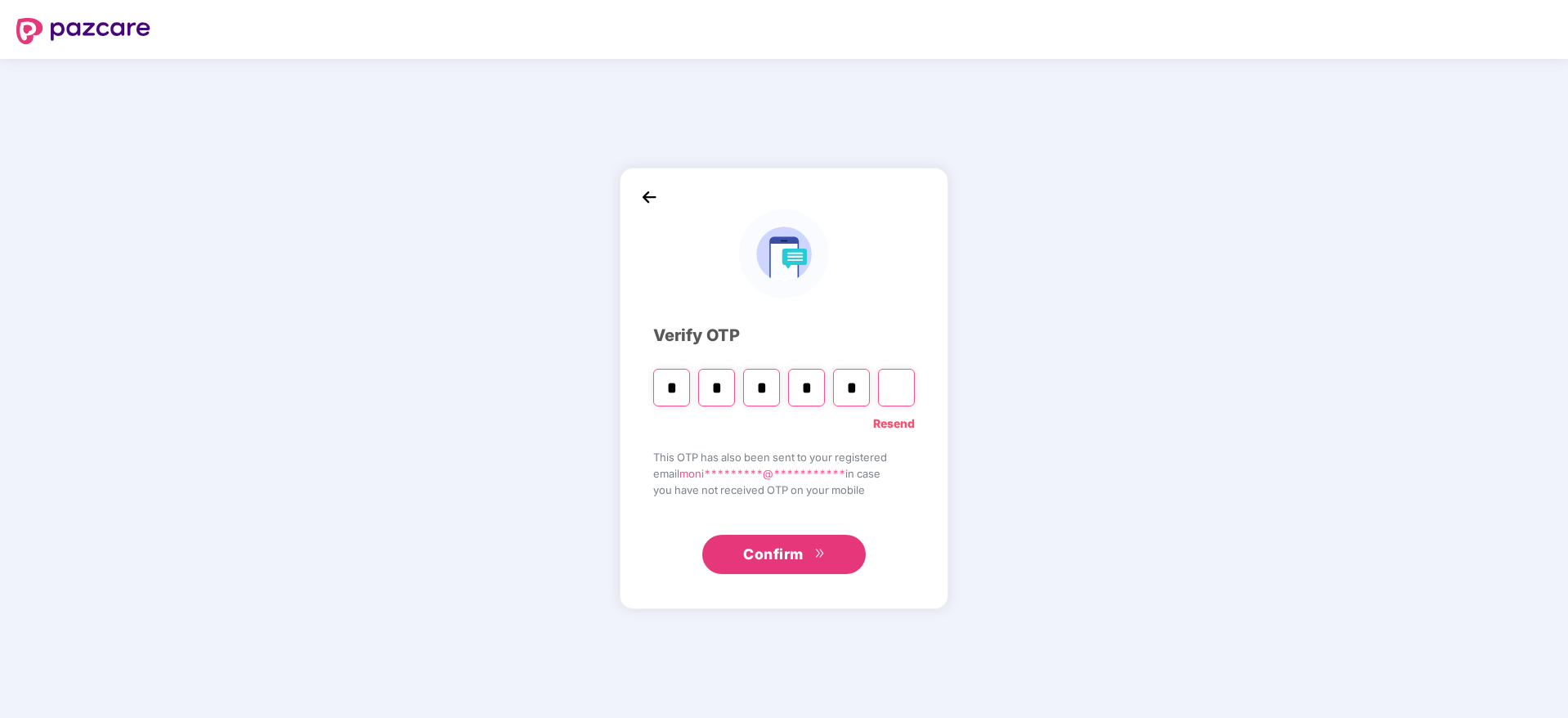
type input "*"
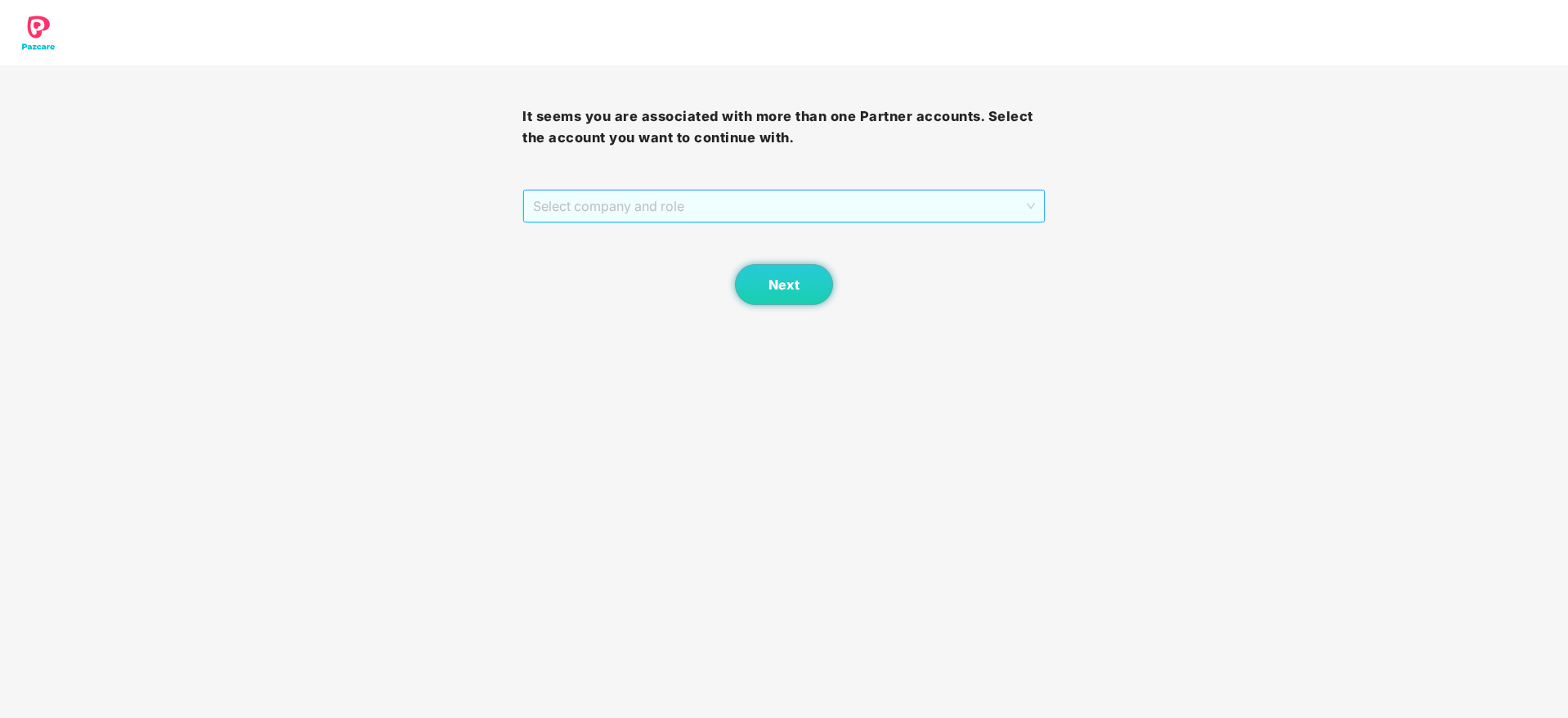
click at [1024, 202] on span "Select company and role" at bounding box center [784, 206] width 501 height 31
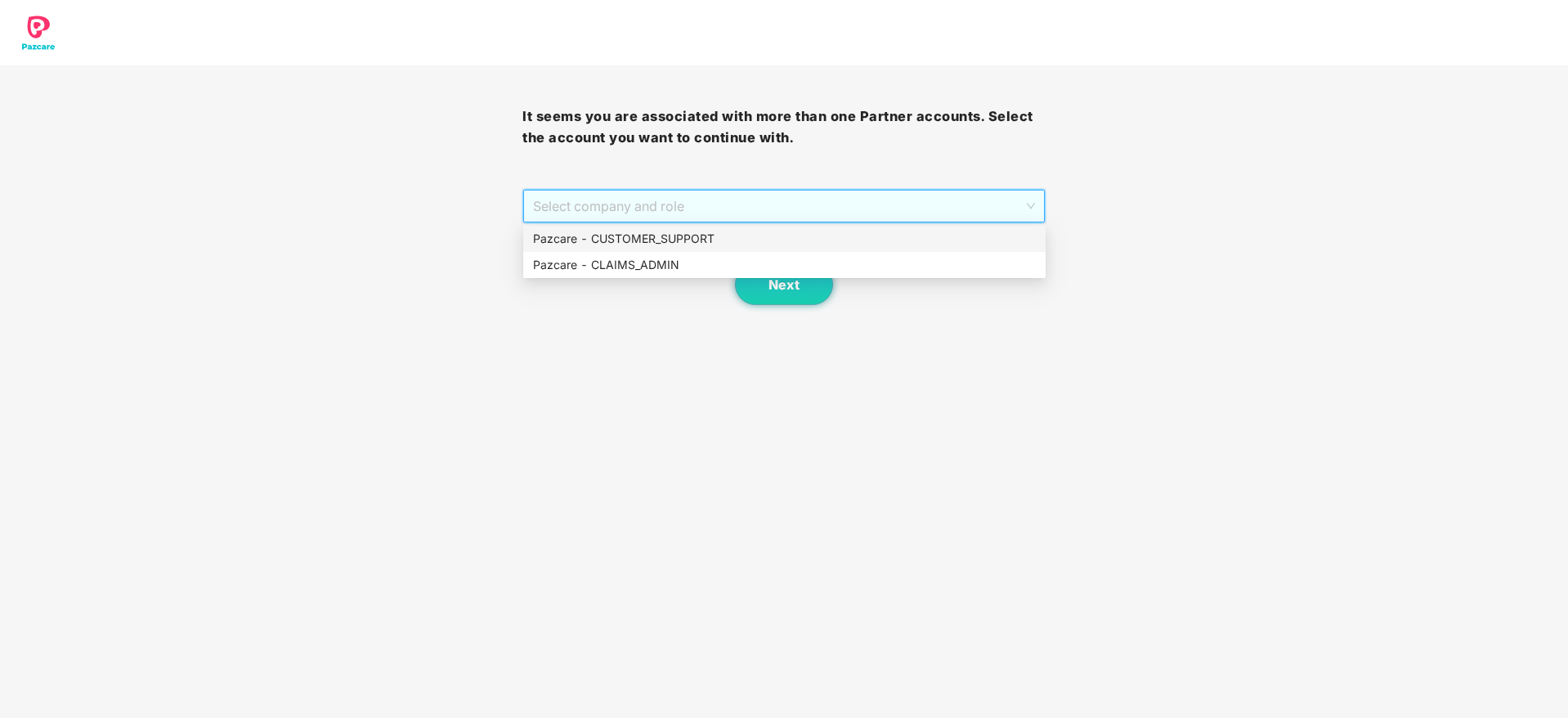
click at [752, 247] on div "Pazcare - CUSTOMER_SUPPORT" at bounding box center [784, 238] width 503 height 18
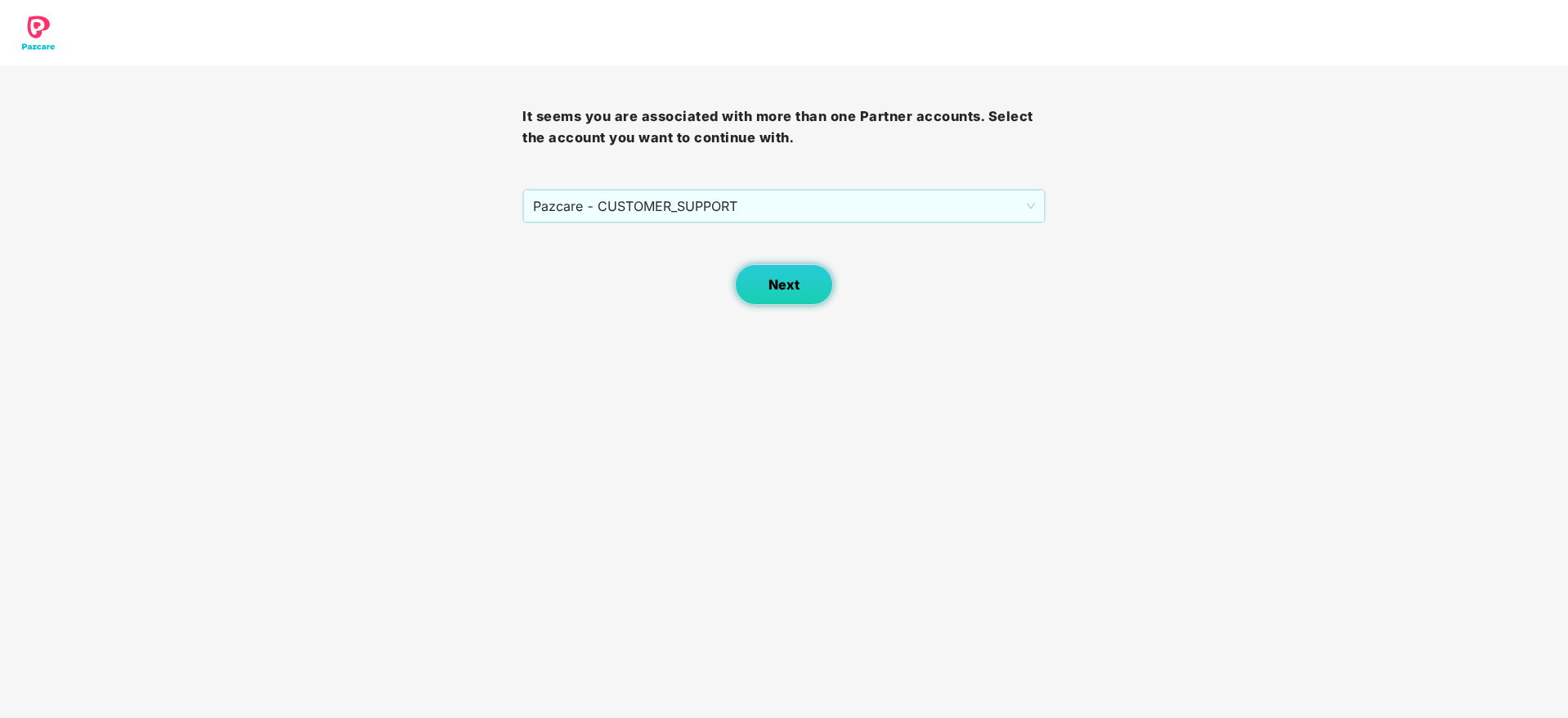
click at [791, 293] on button "Next" at bounding box center [784, 285] width 98 height 41
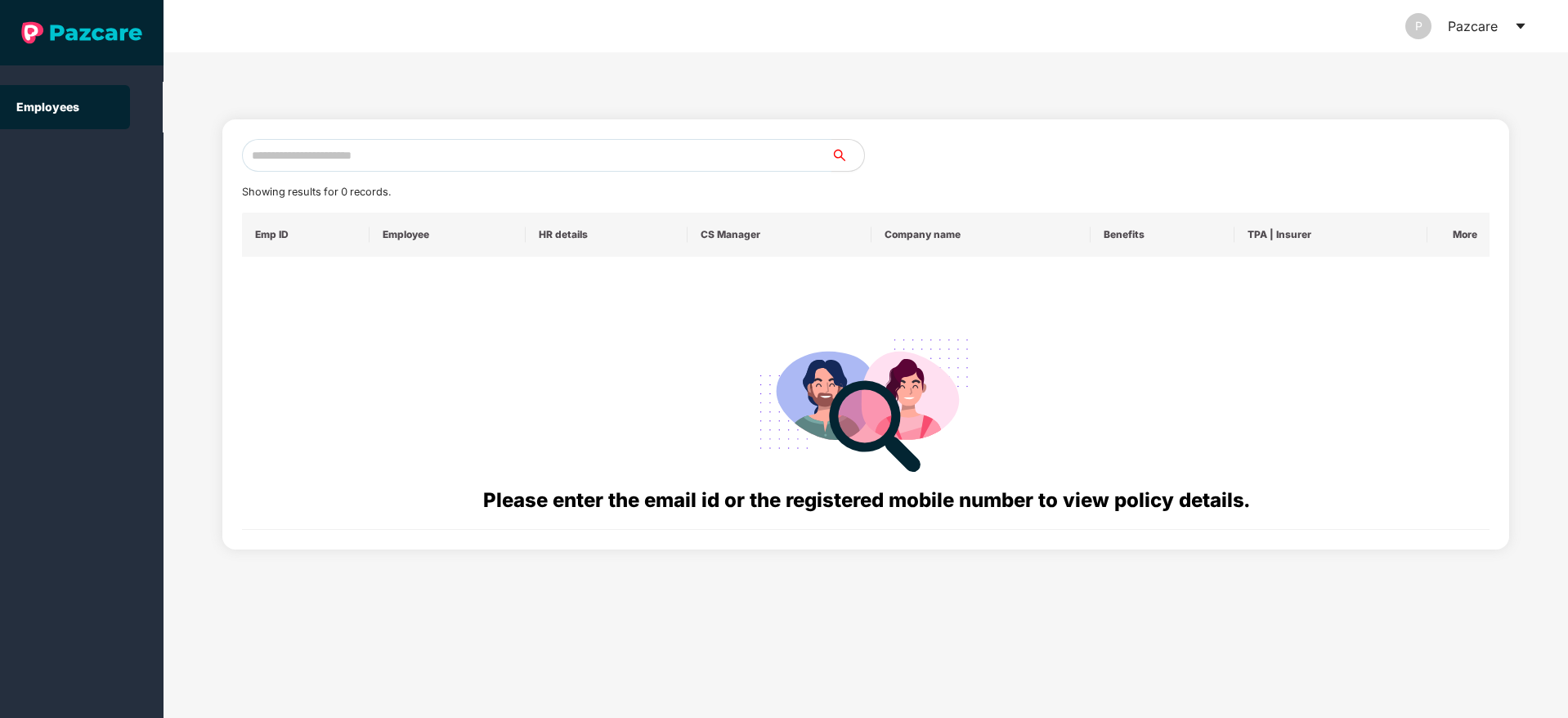
click at [359, 153] on input "text" at bounding box center [536, 155] width 589 height 32
paste input "**********"
click at [265, 152] on input "**********" at bounding box center [536, 155] width 589 height 32
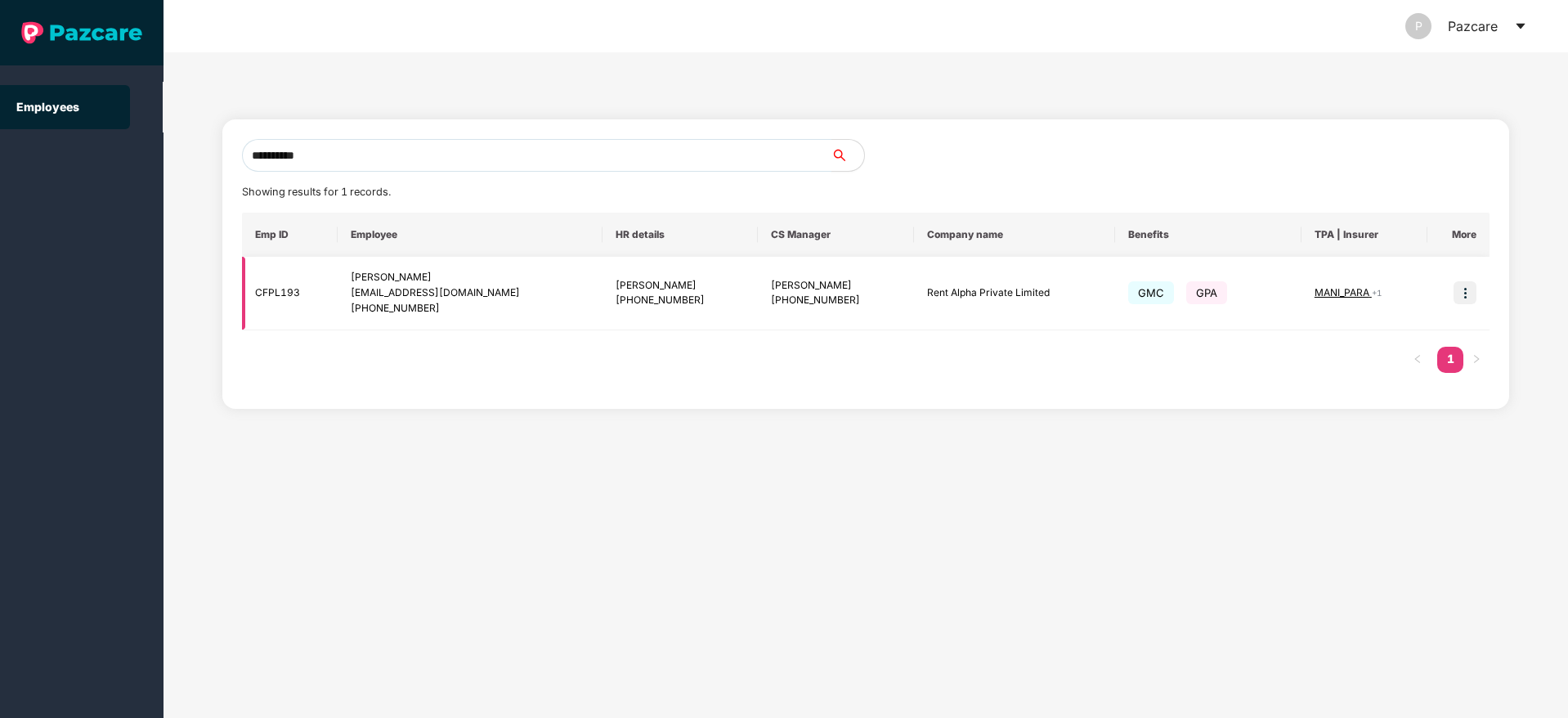
type input "**********"
click at [1461, 300] on img at bounding box center [1465, 292] width 23 height 23
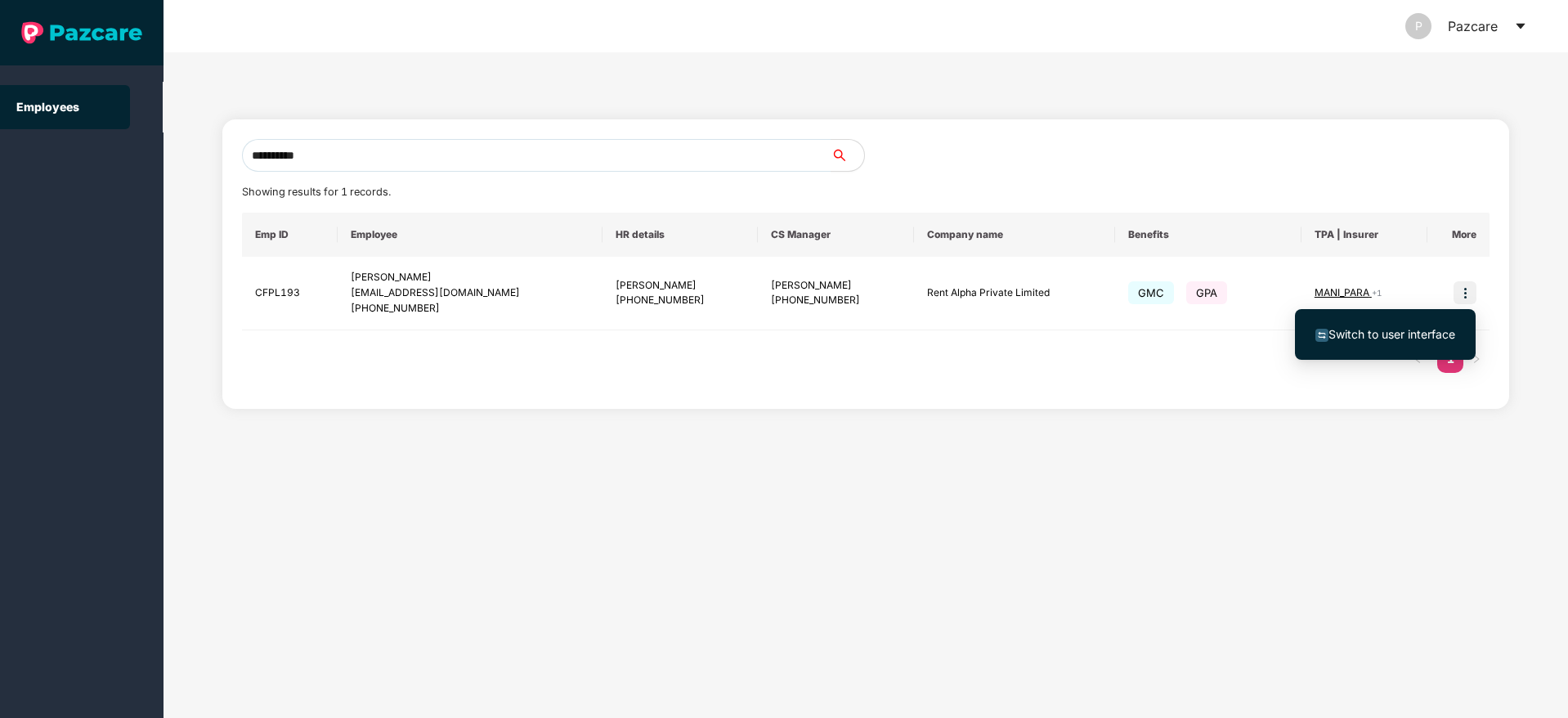
click at [1403, 333] on span "Switch to user interface" at bounding box center [1392, 333] width 127 height 14
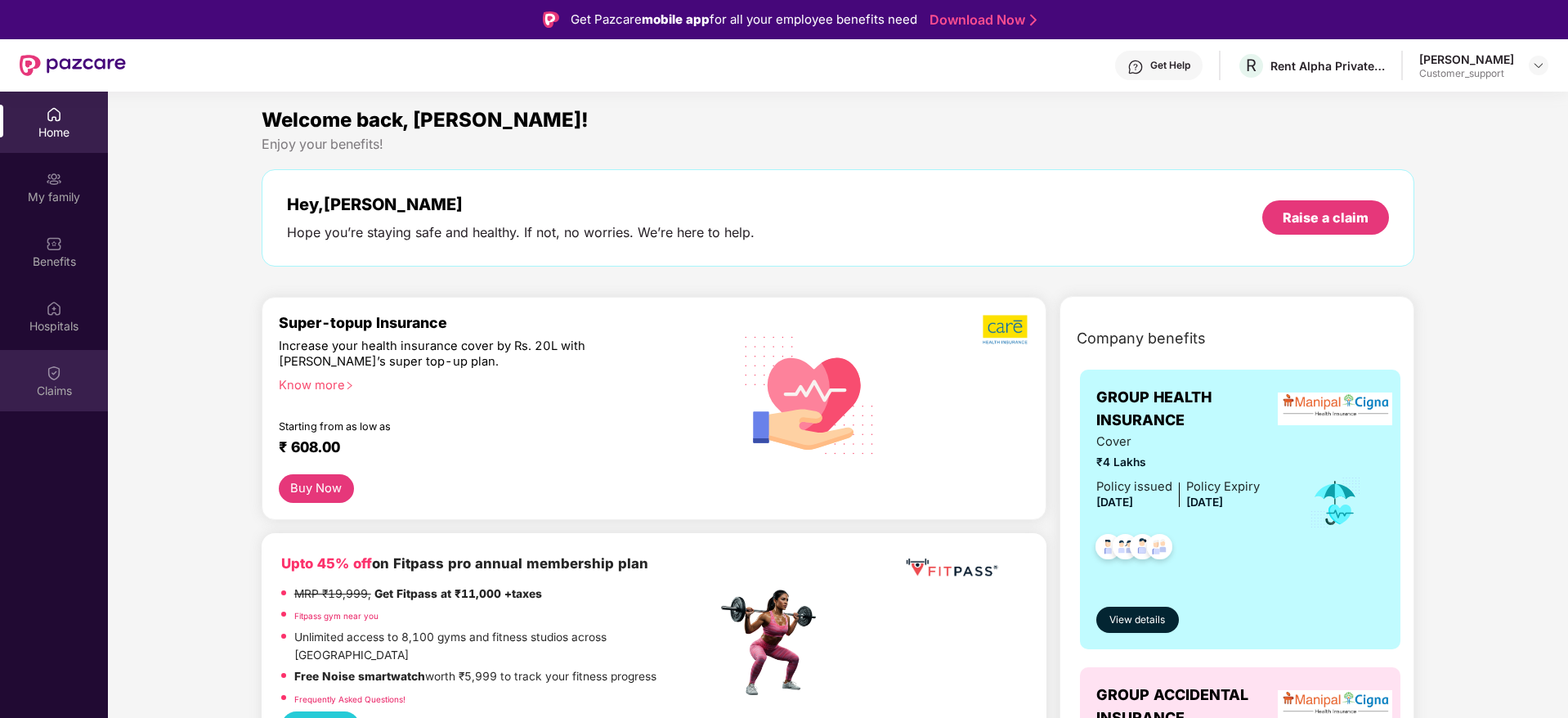
click at [50, 372] on img at bounding box center [54, 373] width 16 height 16
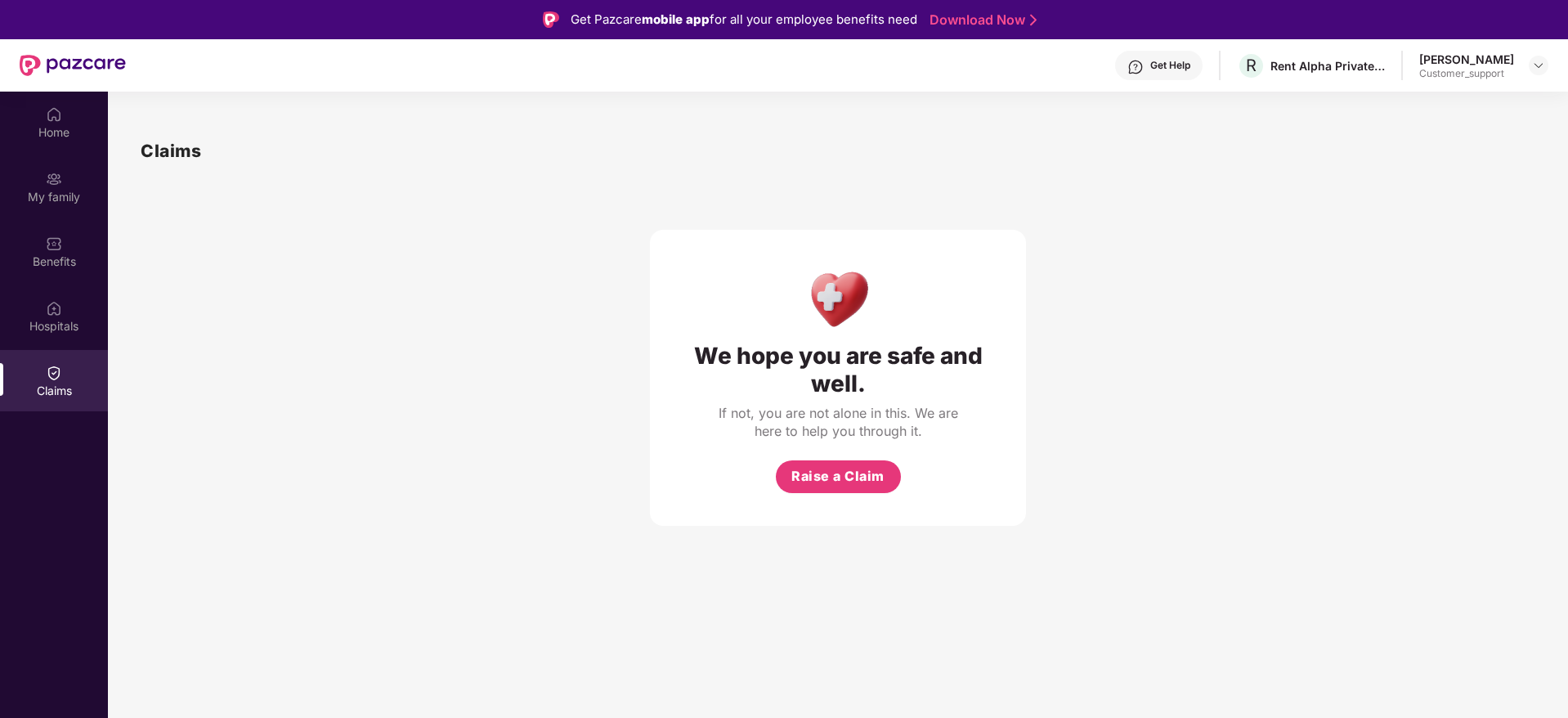
click at [1140, 72] on img at bounding box center [1135, 67] width 16 height 16
click at [1532, 65] on img at bounding box center [1538, 65] width 13 height 13
click at [1422, 101] on div "Switch to support view" at bounding box center [1461, 104] width 212 height 32
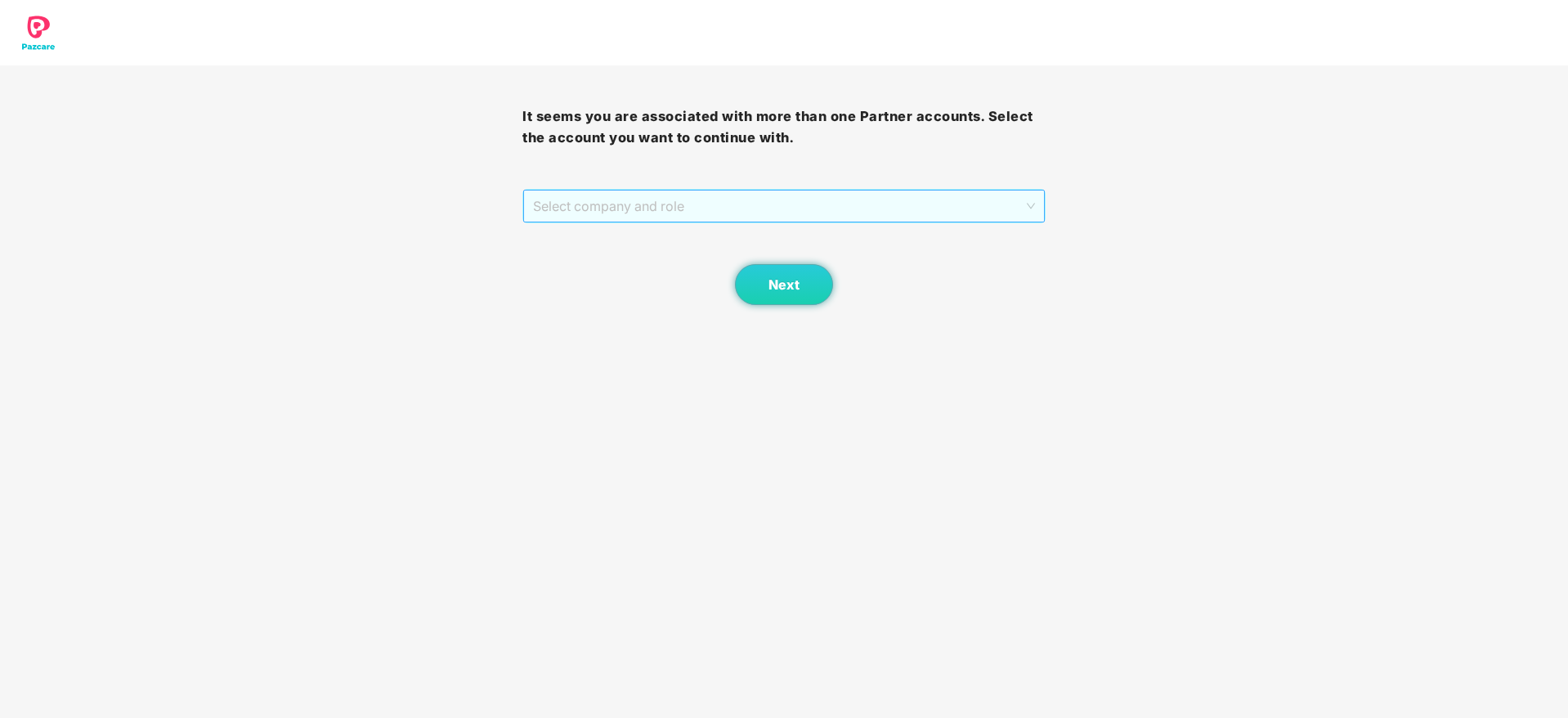
click at [704, 206] on span "Select company and role" at bounding box center [784, 206] width 501 height 31
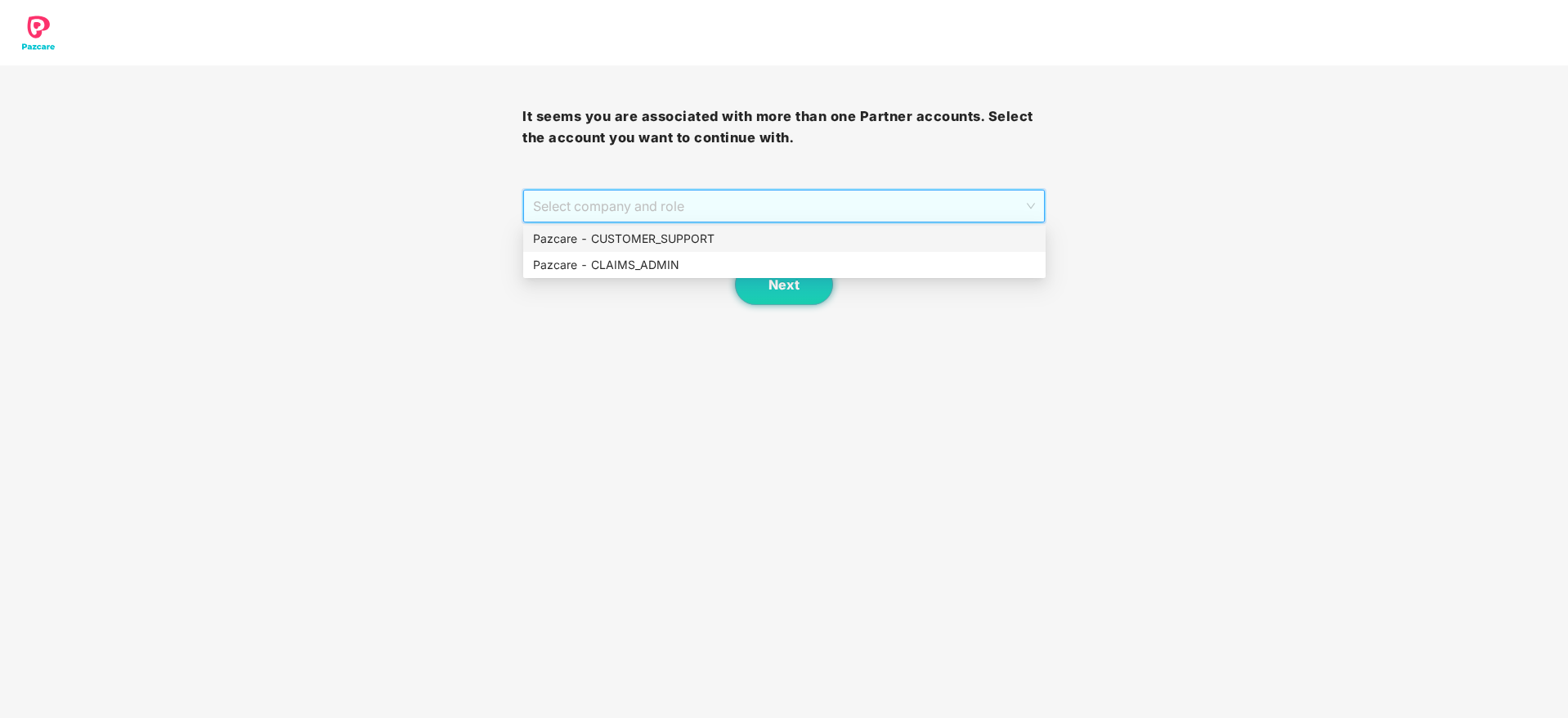
click at [687, 237] on div "Pazcare - CUSTOMER_SUPPORT" at bounding box center [784, 238] width 503 height 18
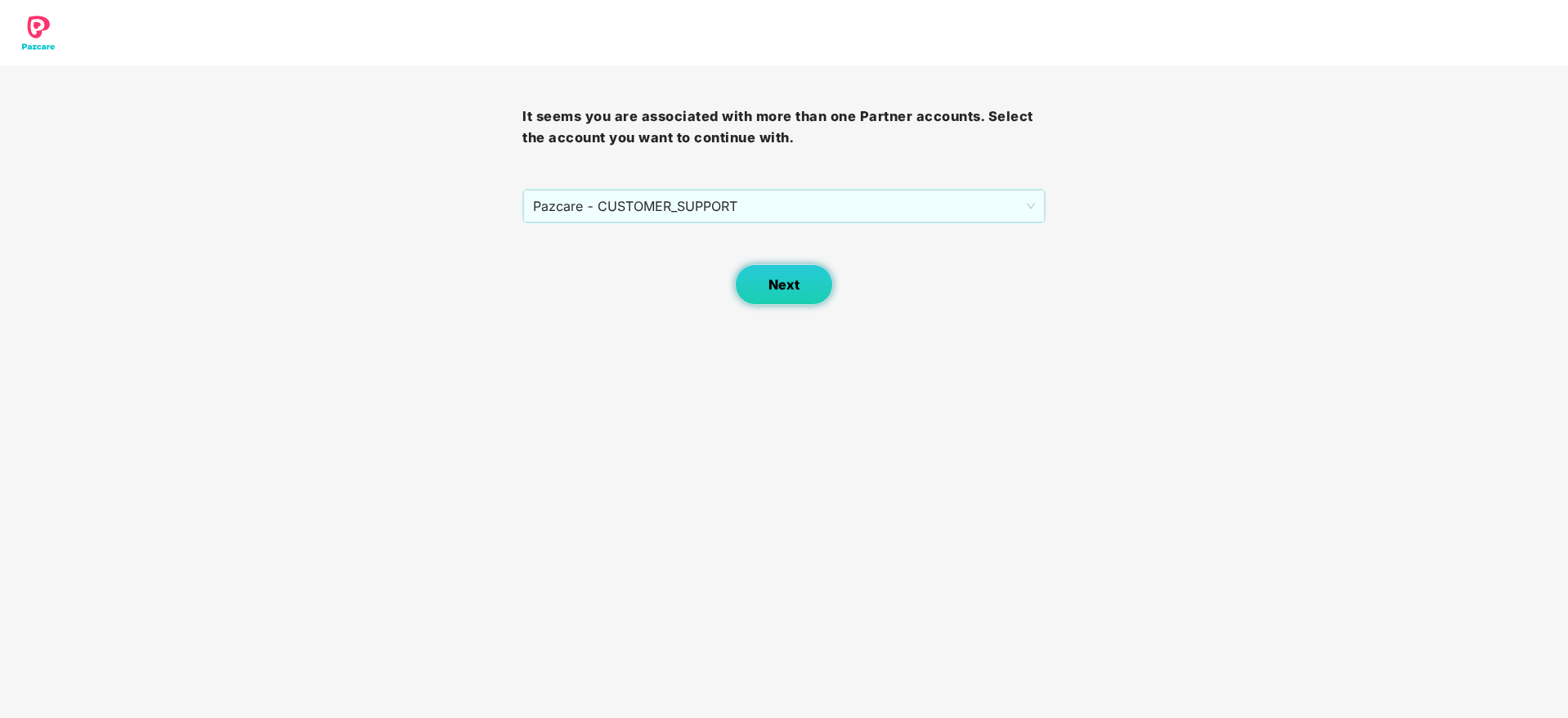
click at [789, 287] on span "Next" at bounding box center [784, 285] width 31 height 15
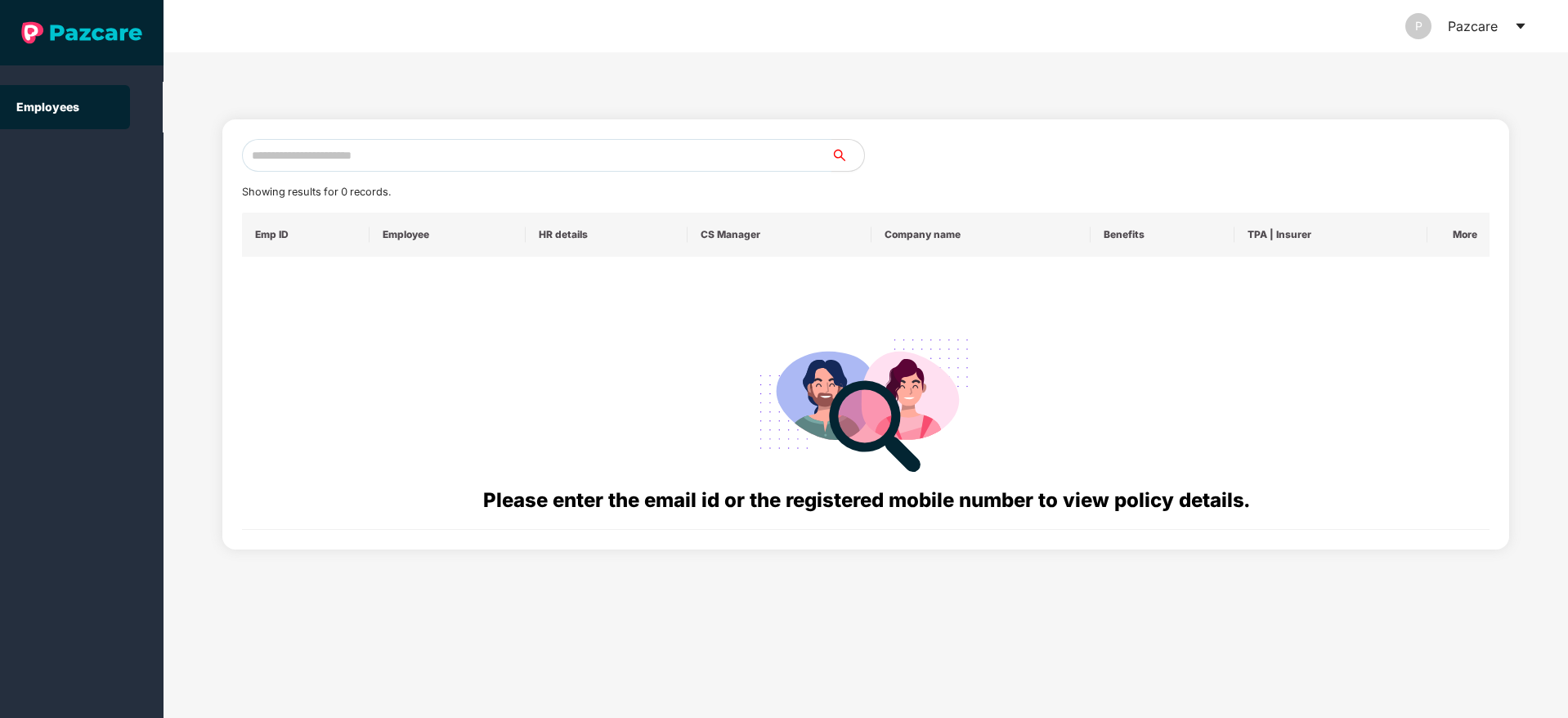
click at [355, 153] on input "text" at bounding box center [536, 155] width 589 height 32
paste input "**********"
click at [261, 159] on input "**********" at bounding box center [536, 155] width 589 height 32
click at [268, 153] on input "**********" at bounding box center [536, 155] width 589 height 32
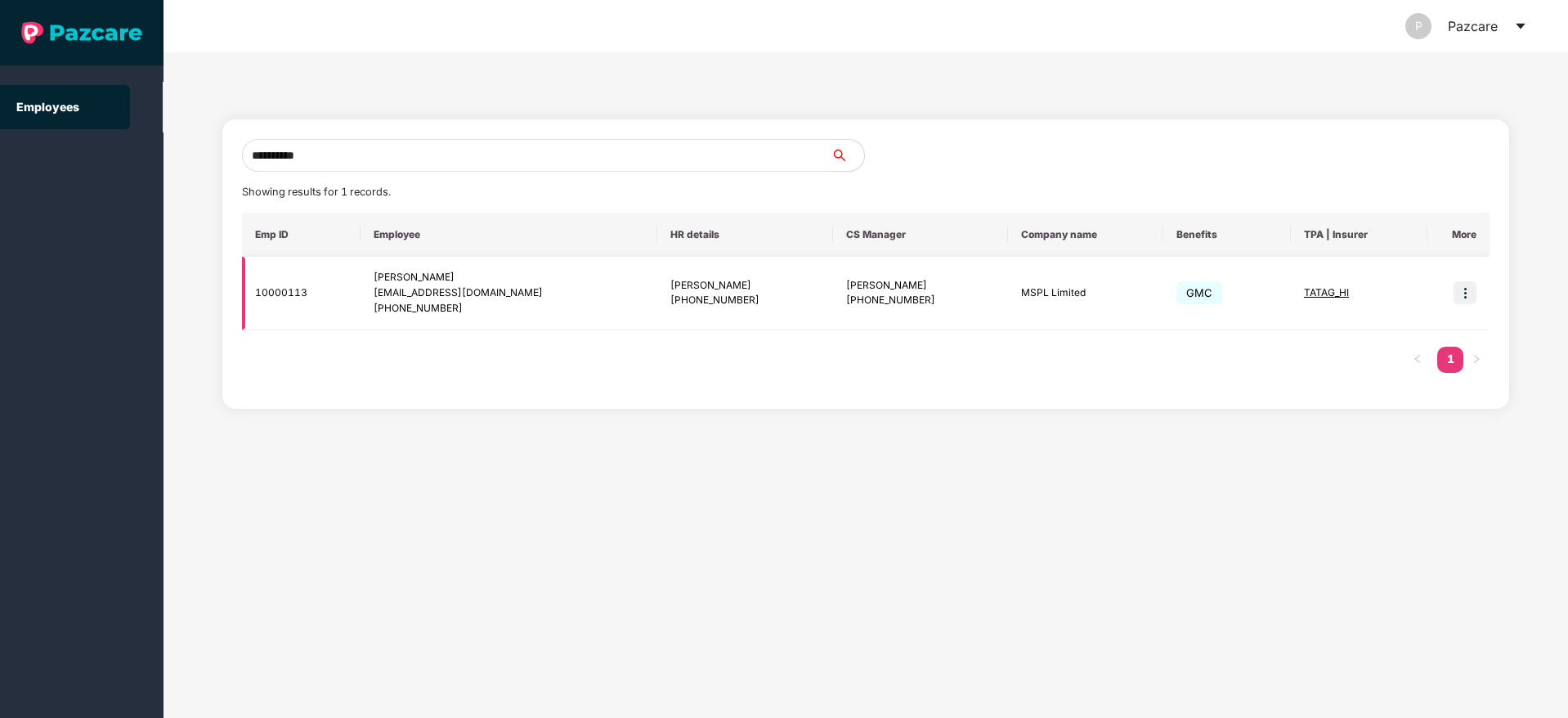
type input "**********"
click at [1456, 296] on img at bounding box center [1465, 292] width 23 height 23
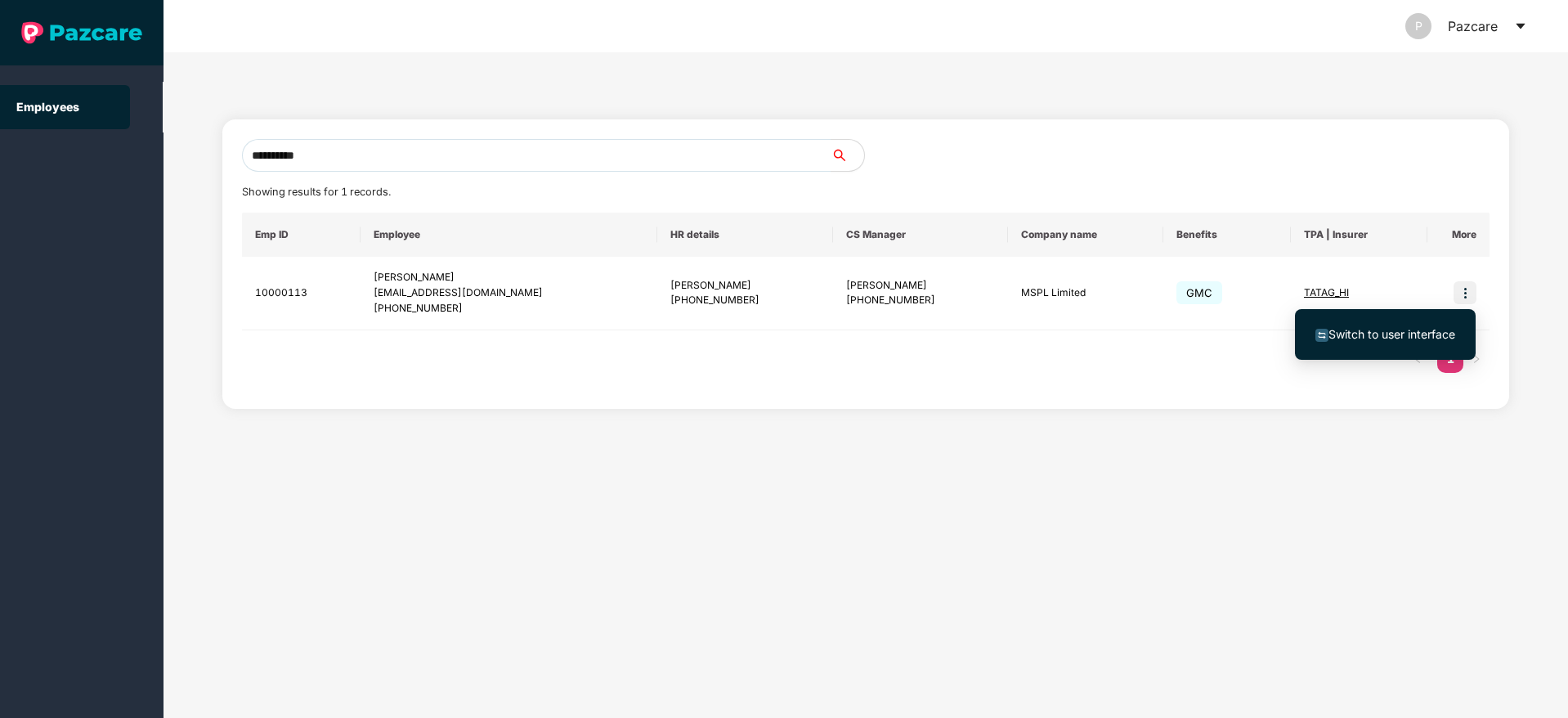
click at [1392, 328] on span "Switch to user interface" at bounding box center [1392, 333] width 127 height 14
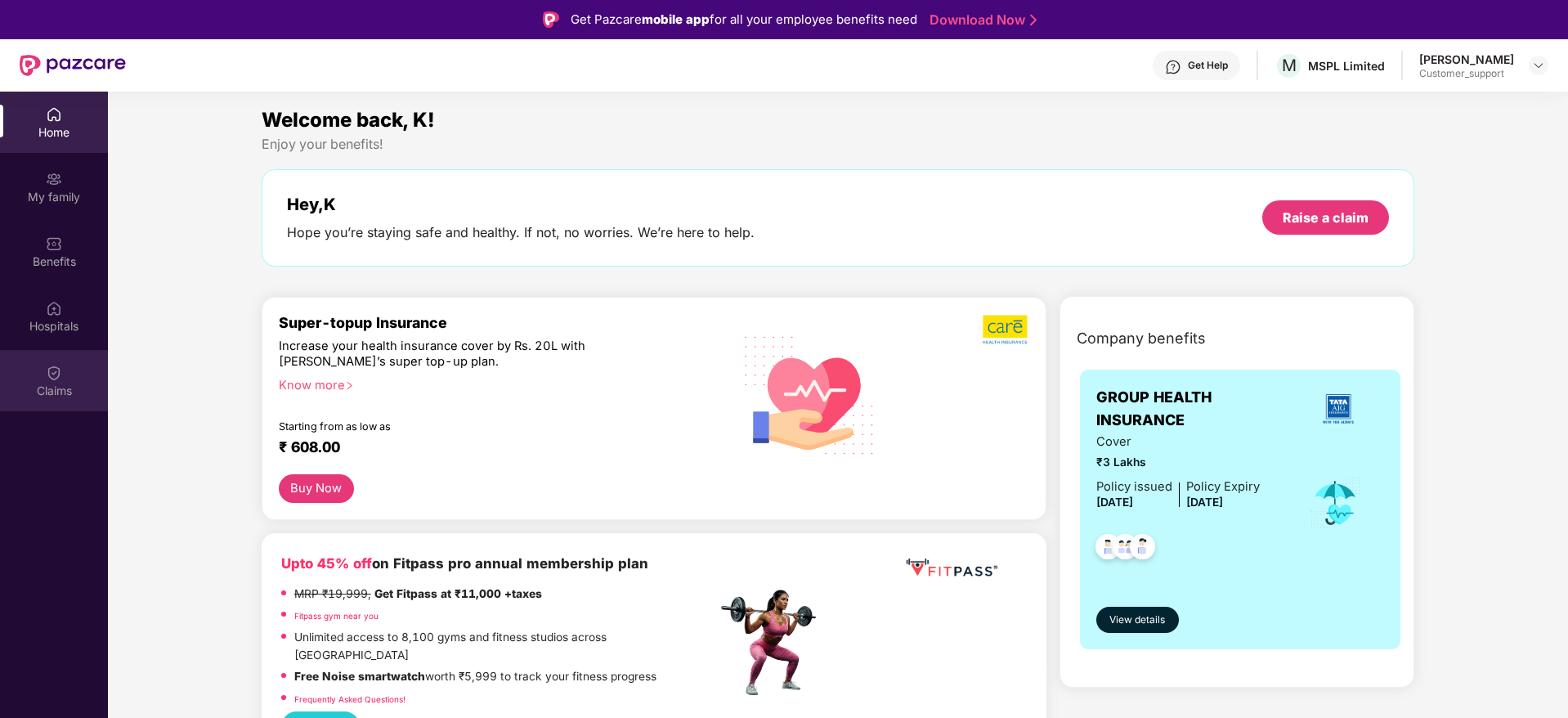
click at [56, 379] on img at bounding box center [54, 373] width 16 height 16
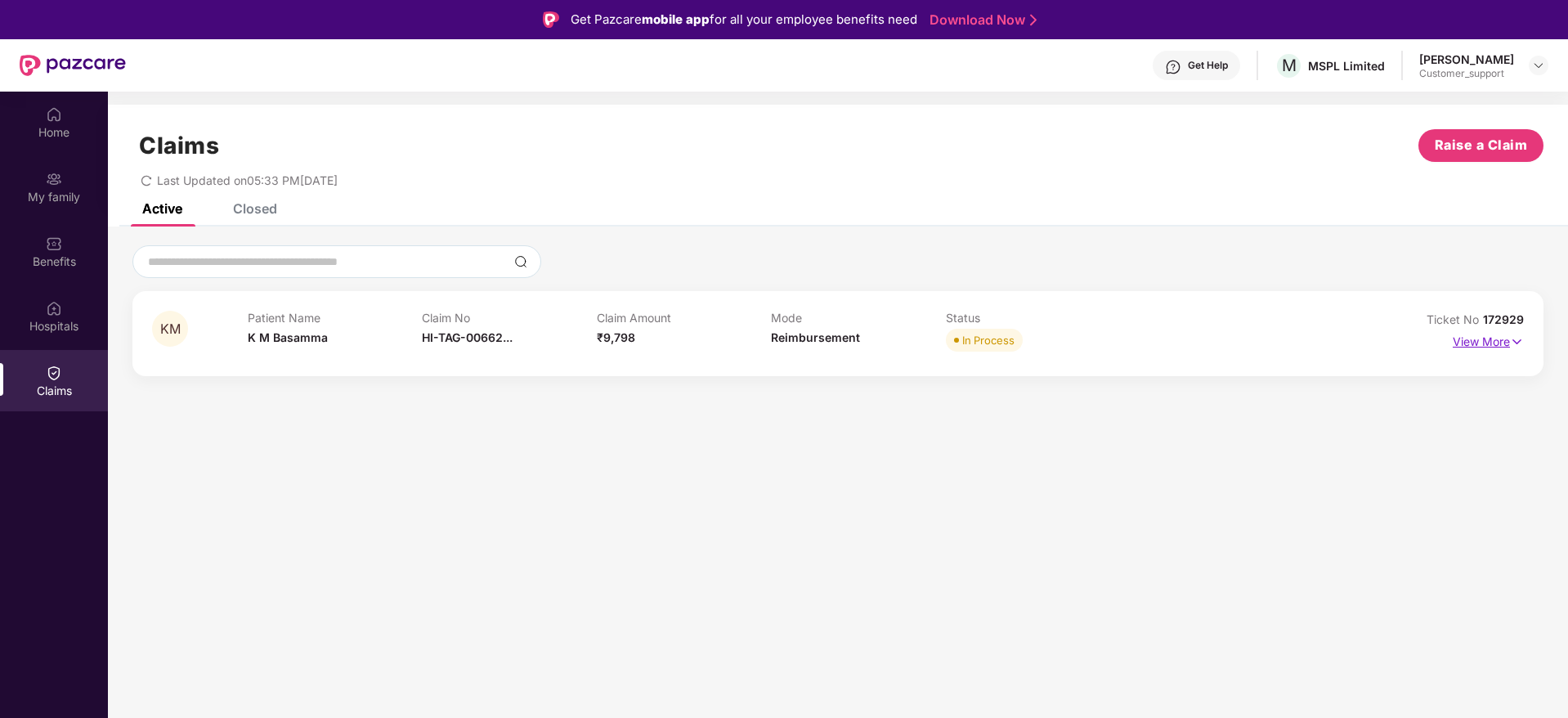
click at [1517, 343] on img at bounding box center [1517, 341] width 14 height 18
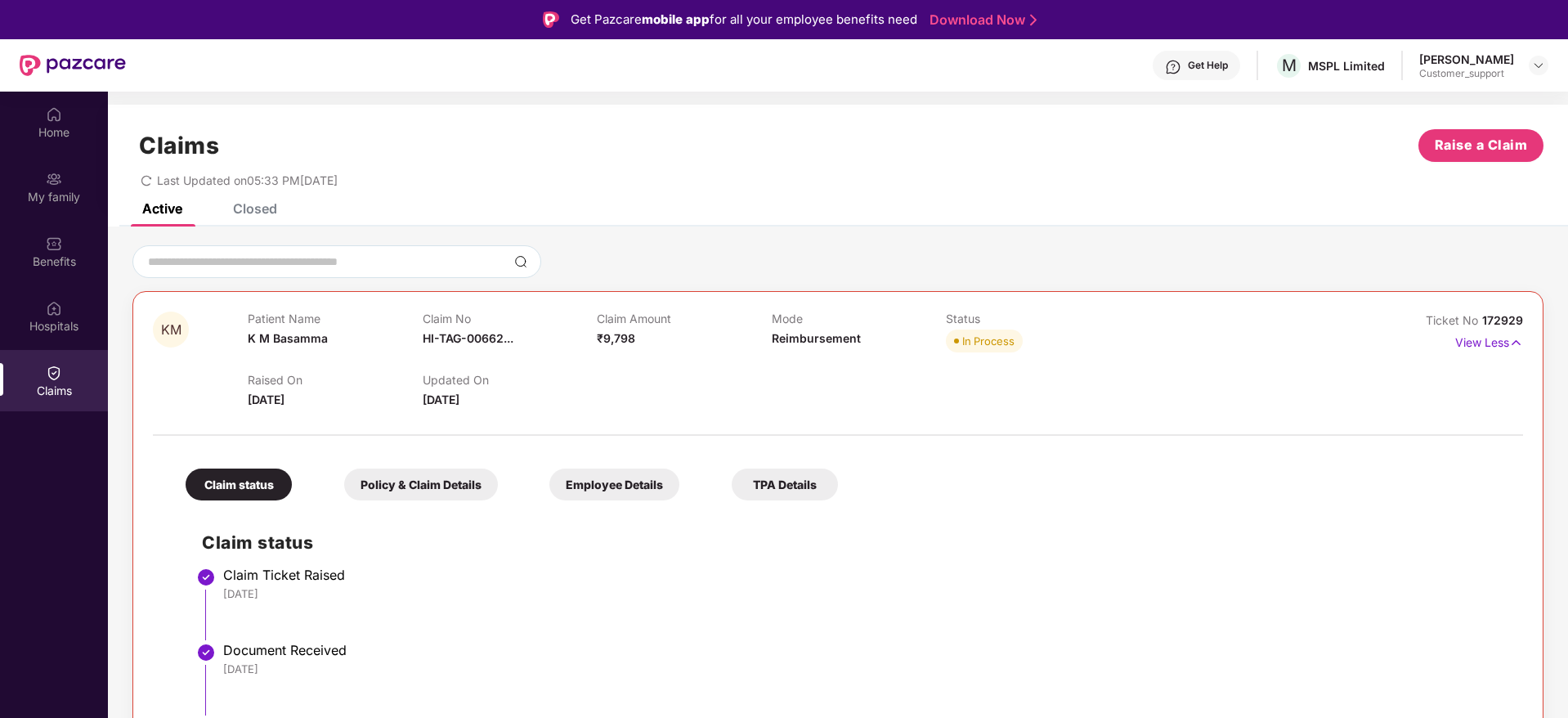
click at [1511, 318] on span "172929" at bounding box center [1502, 320] width 41 height 14
copy div "No 172929"
click at [66, 258] on div "Benefits" at bounding box center [54, 261] width 108 height 16
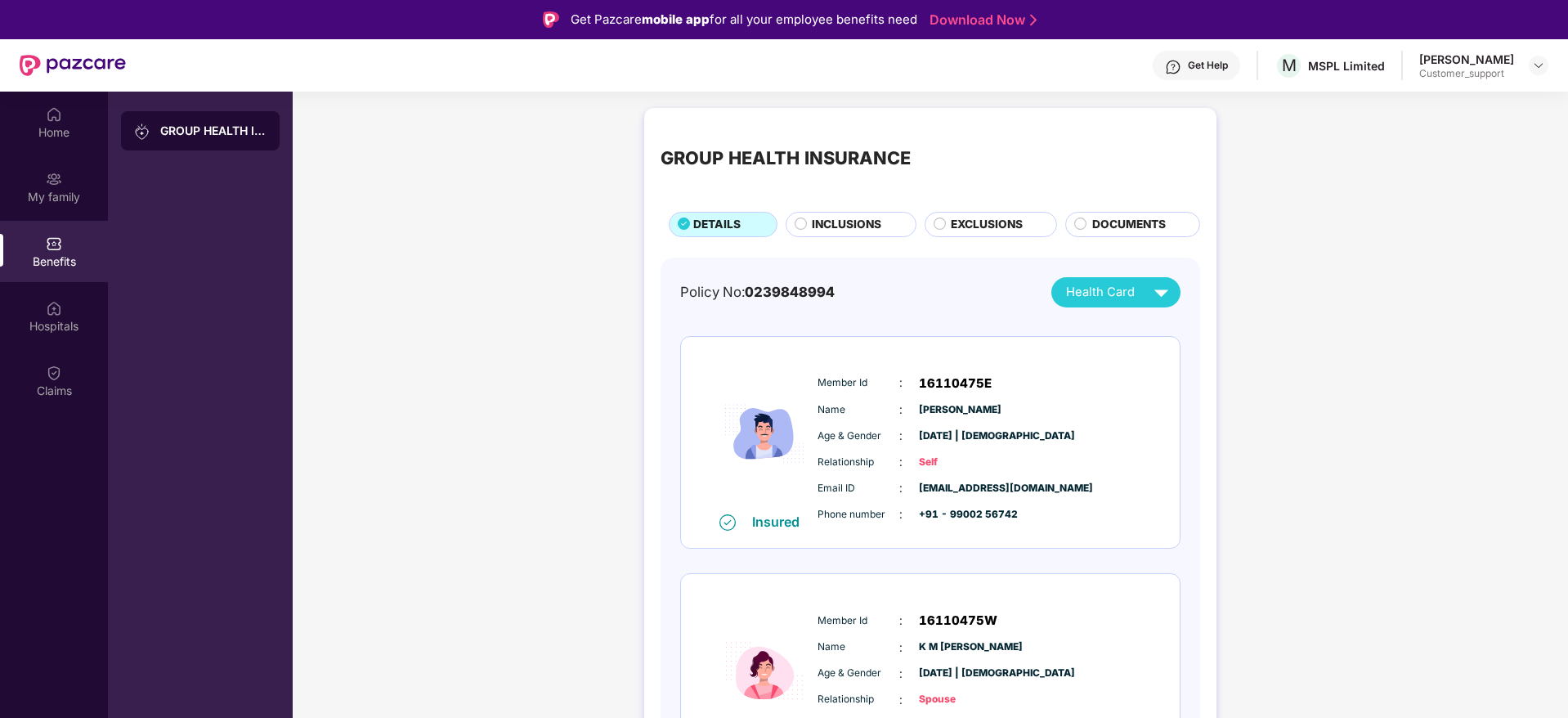
click at [961, 515] on span "+91 - 99002 56742" at bounding box center [960, 514] width 82 height 15
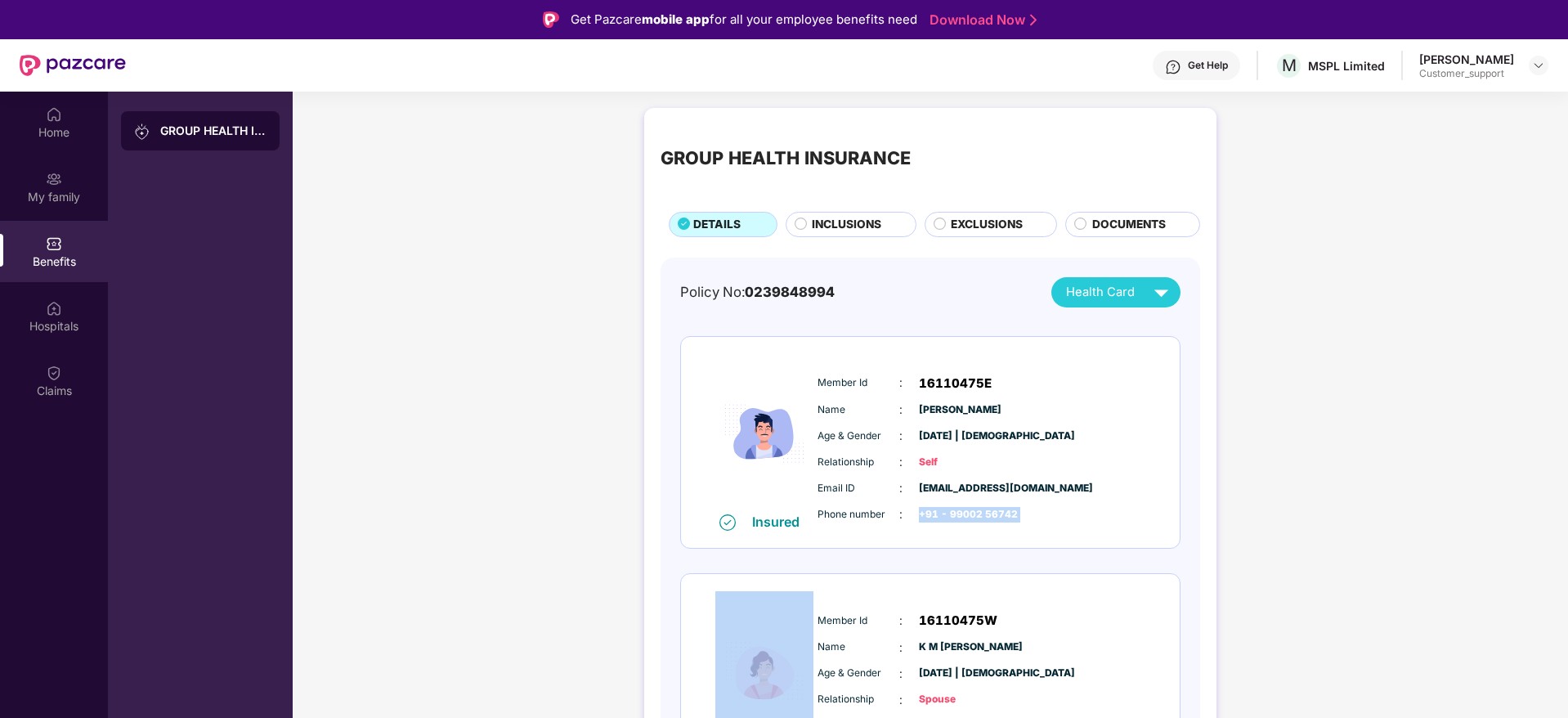
click at [961, 515] on span "+91 - 99002 56742" at bounding box center [960, 514] width 82 height 15
click at [1000, 519] on span "+91 - 99002 56742" at bounding box center [960, 514] width 82 height 15
drag, startPoint x: 1015, startPoint y: 518, endPoint x: 945, endPoint y: 515, distance: 70.1
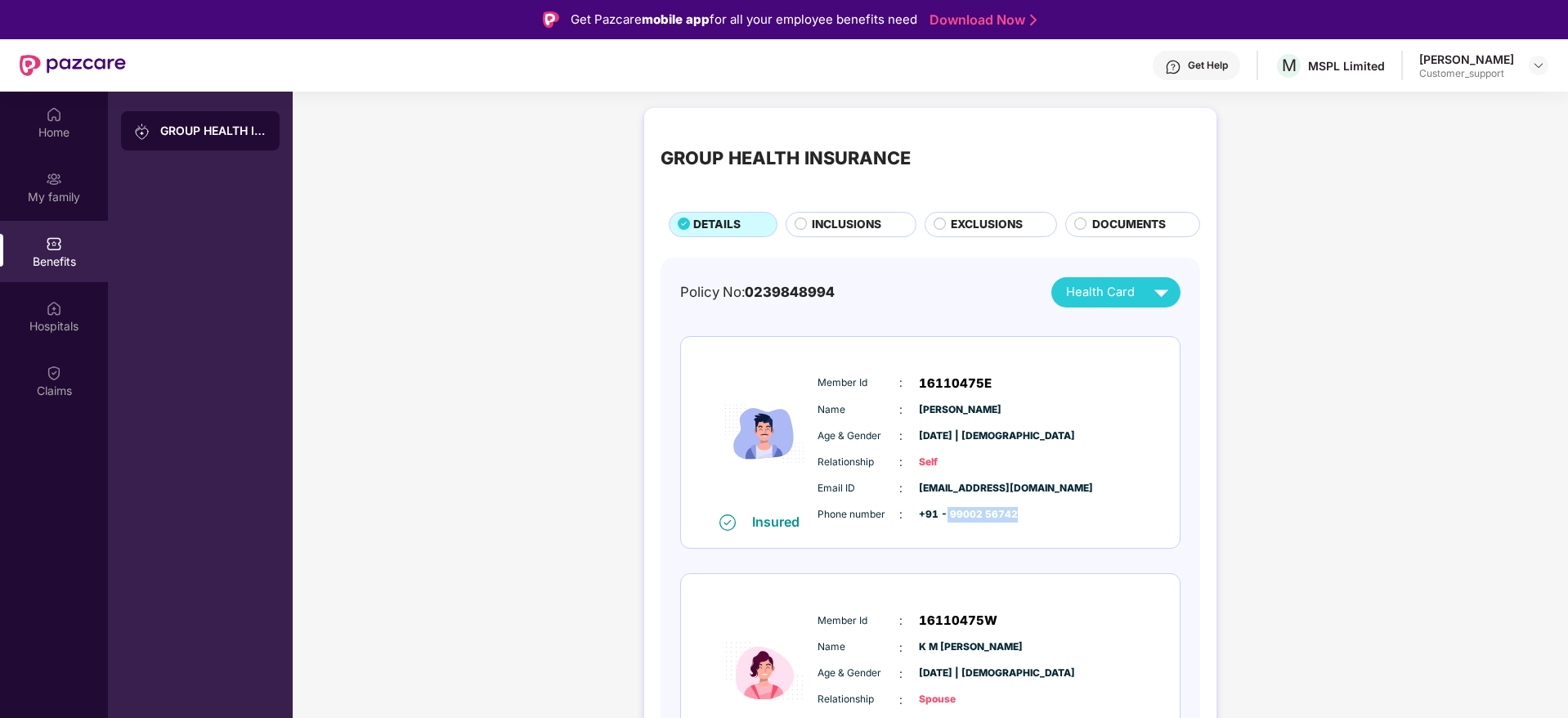
click at [945, 515] on div "Phone number : +91 - 99002 56742" at bounding box center [980, 513] width 325 height 18
copy span "99002 56742"
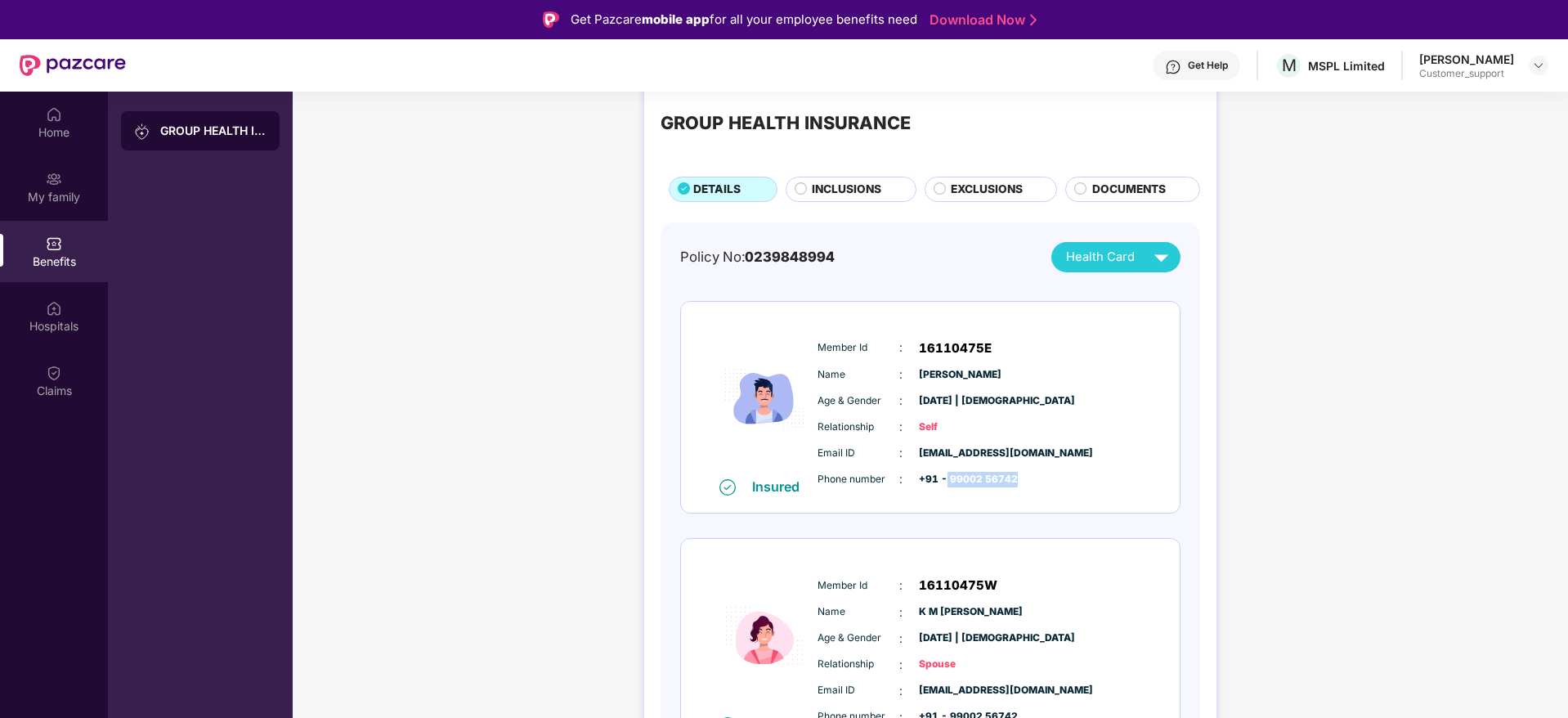
scroll to position [37, 0]
click at [841, 191] on span "INCLUSIONS" at bounding box center [846, 188] width 69 height 18
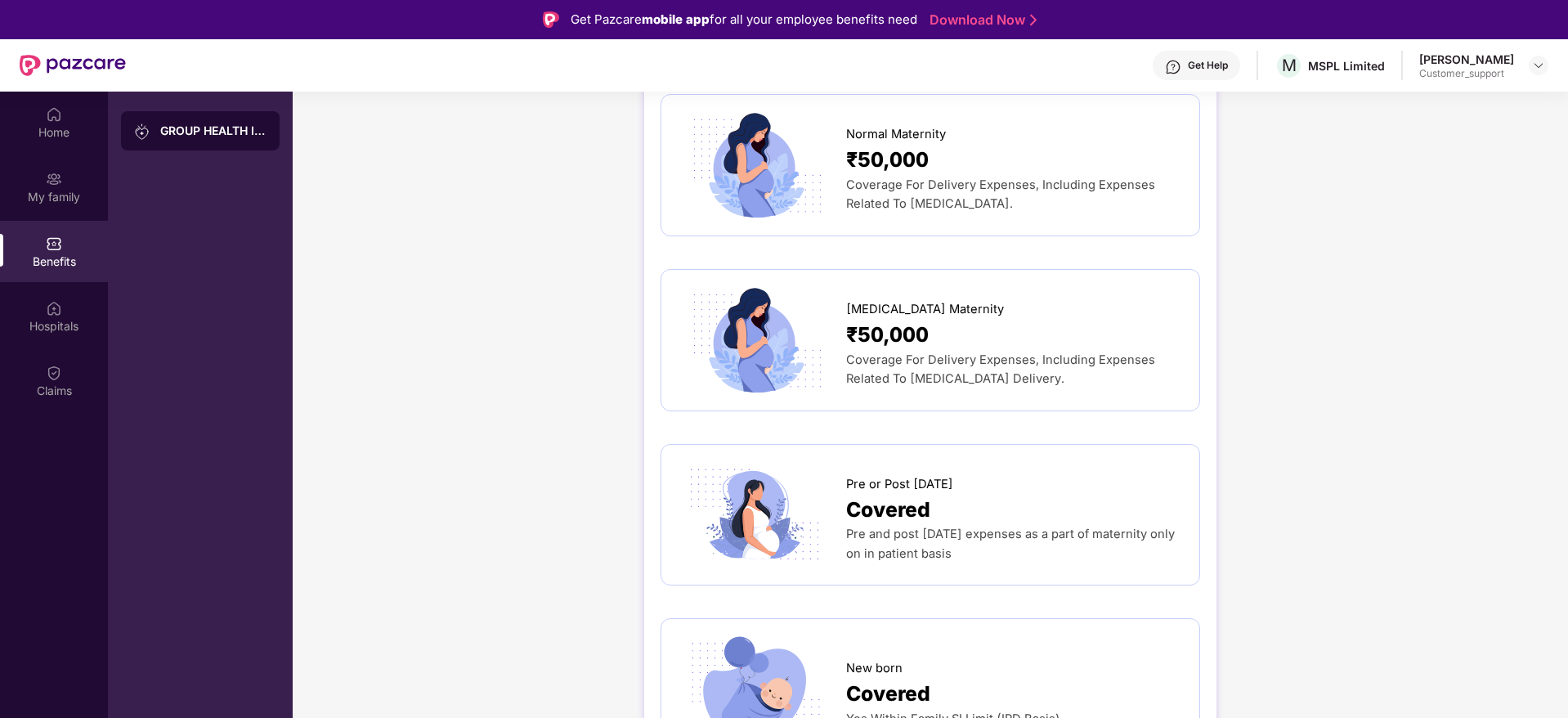
scroll to position [1522, 0]
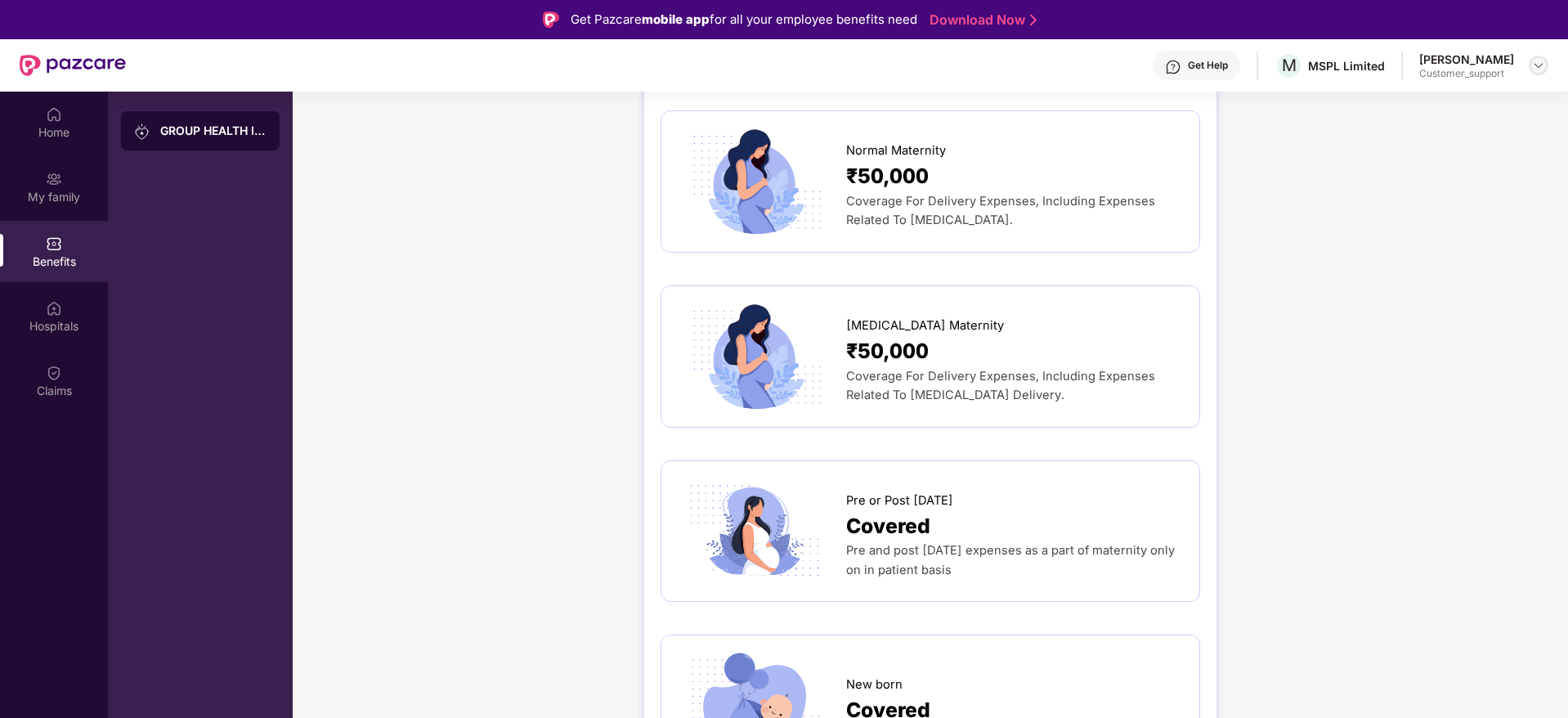
click at [1536, 61] on img at bounding box center [1538, 65] width 13 height 13
click at [1432, 96] on div "Switch to support view" at bounding box center [1461, 104] width 212 height 32
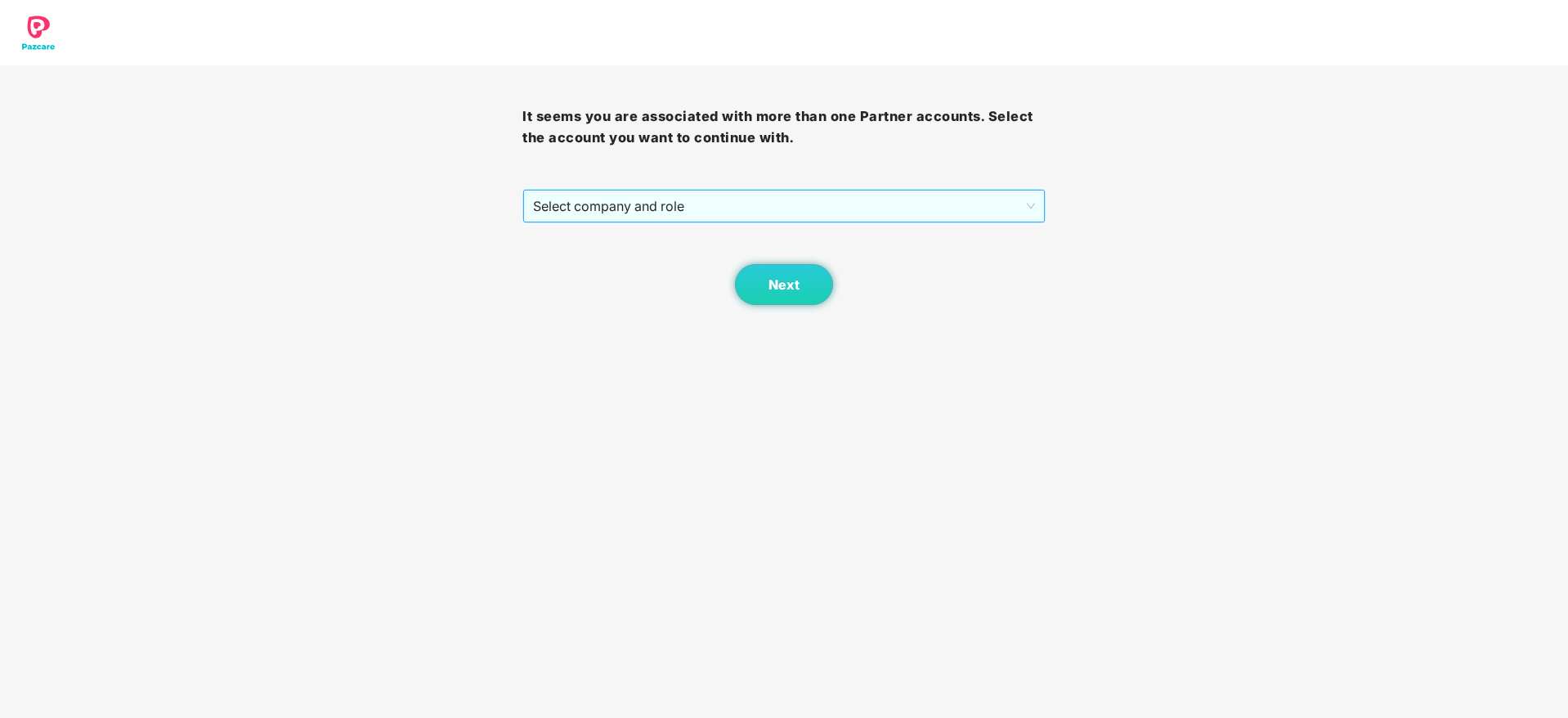
click at [715, 200] on span "Select company and role" at bounding box center [784, 206] width 501 height 31
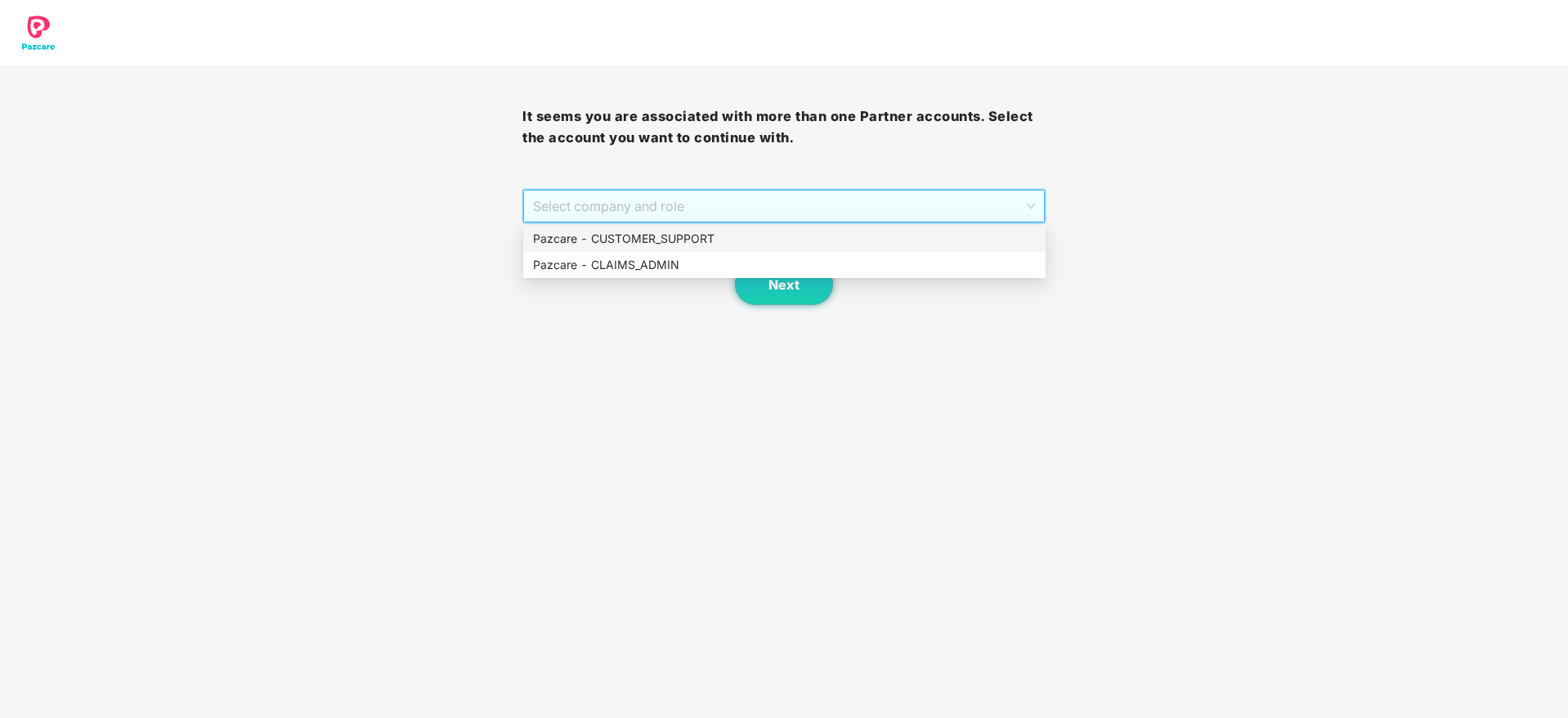
click at [665, 231] on div "Pazcare - CUSTOMER_SUPPORT" at bounding box center [784, 238] width 503 height 18
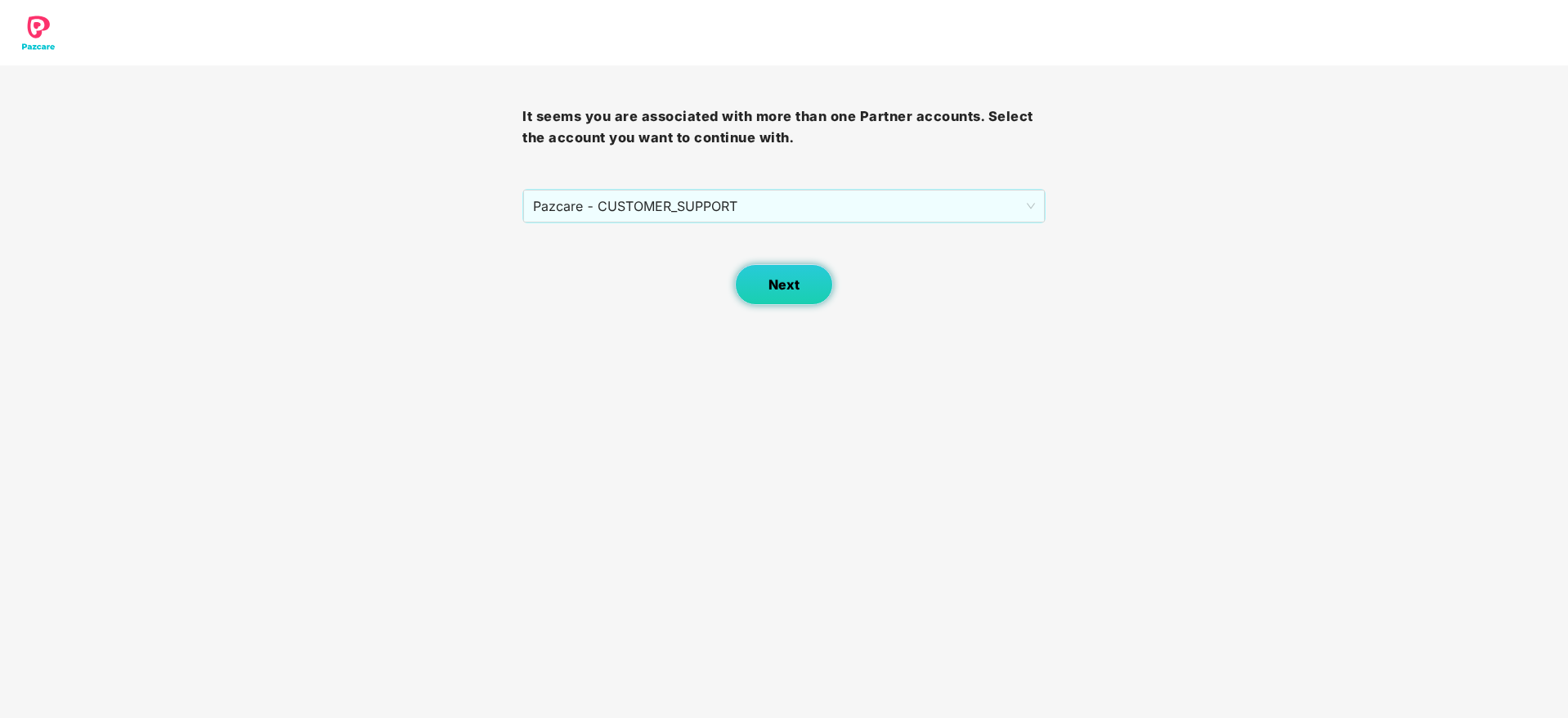
click at [766, 292] on button "Next" at bounding box center [784, 285] width 98 height 41
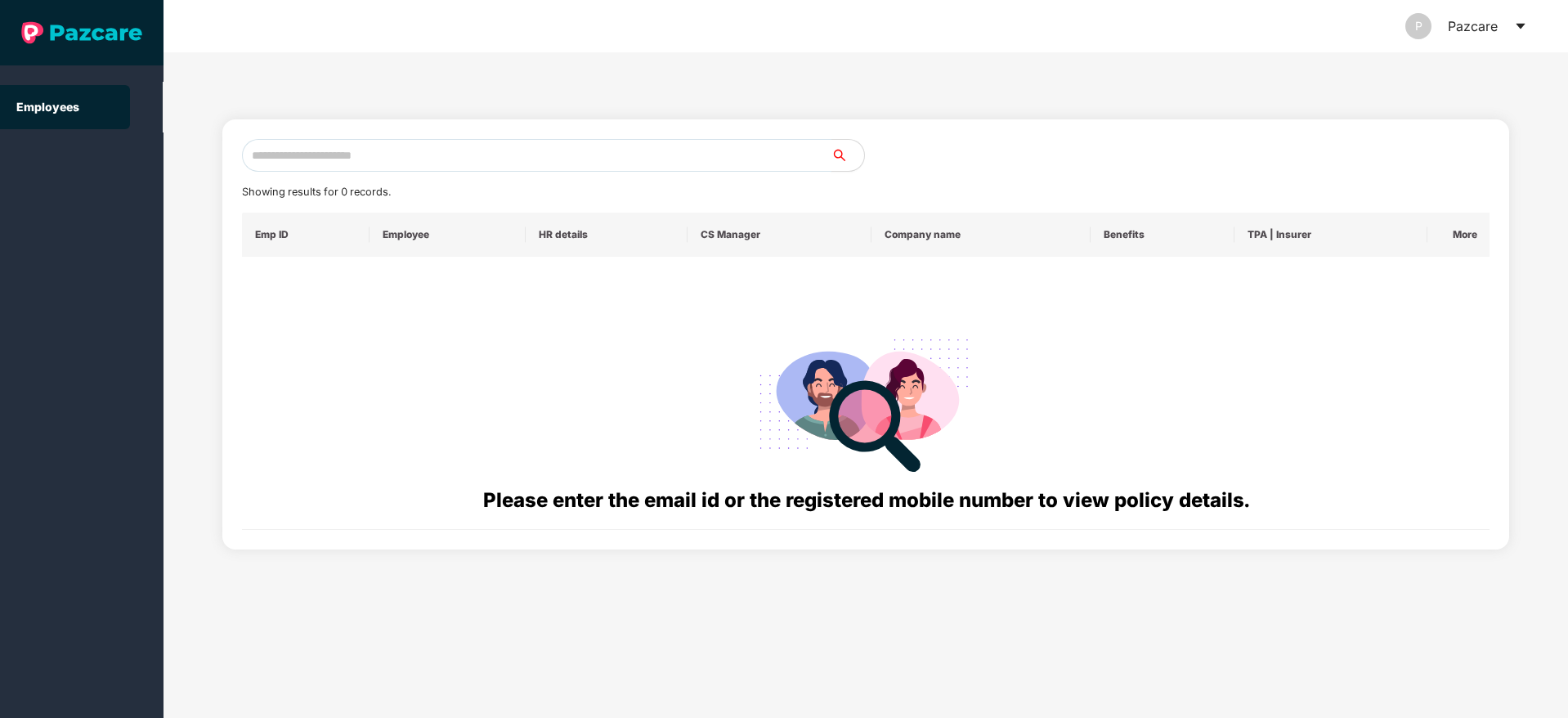
click at [399, 158] on input "text" at bounding box center [536, 155] width 589 height 32
paste input "**********"
click at [264, 154] on input "**********" at bounding box center [536, 155] width 589 height 32
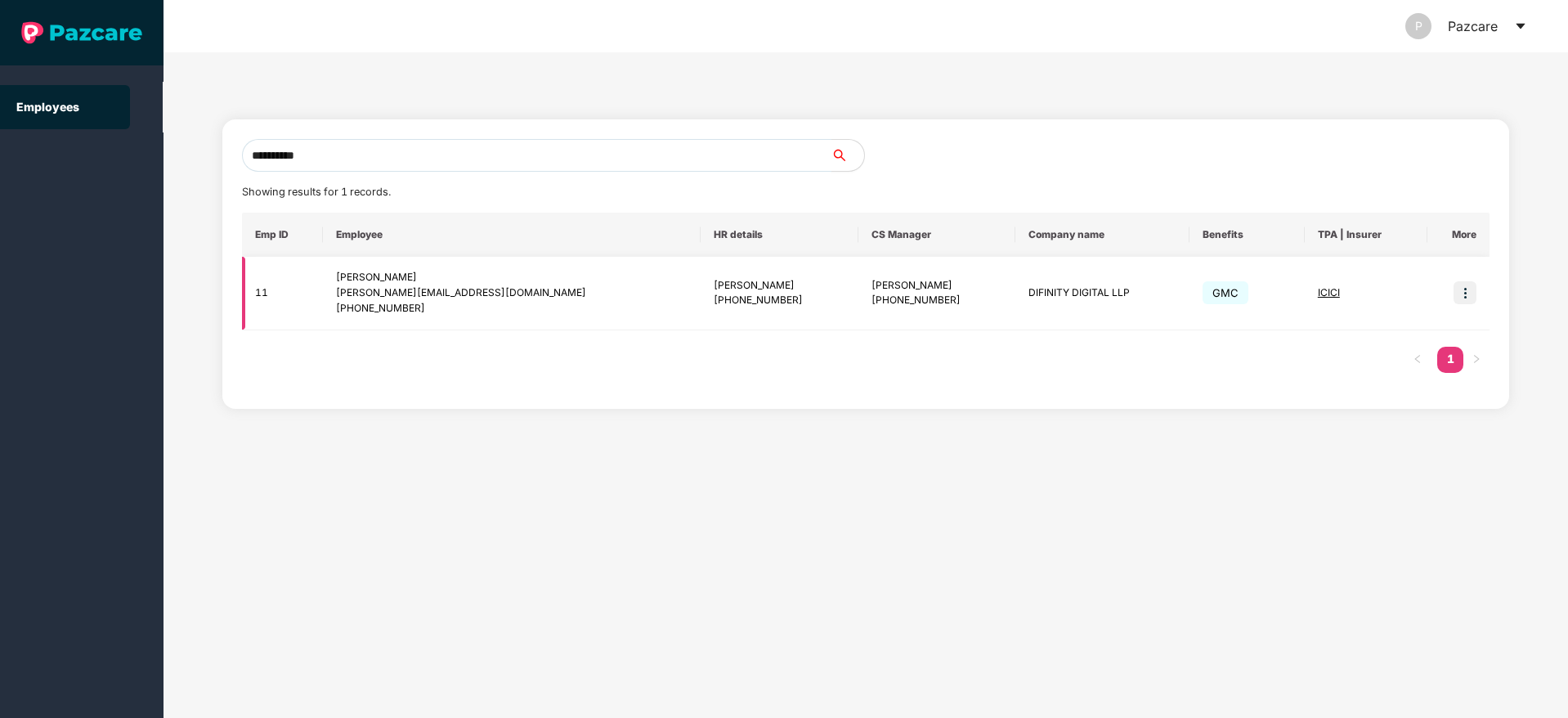
type input "**********"
click at [1466, 293] on img at bounding box center [1465, 292] width 23 height 23
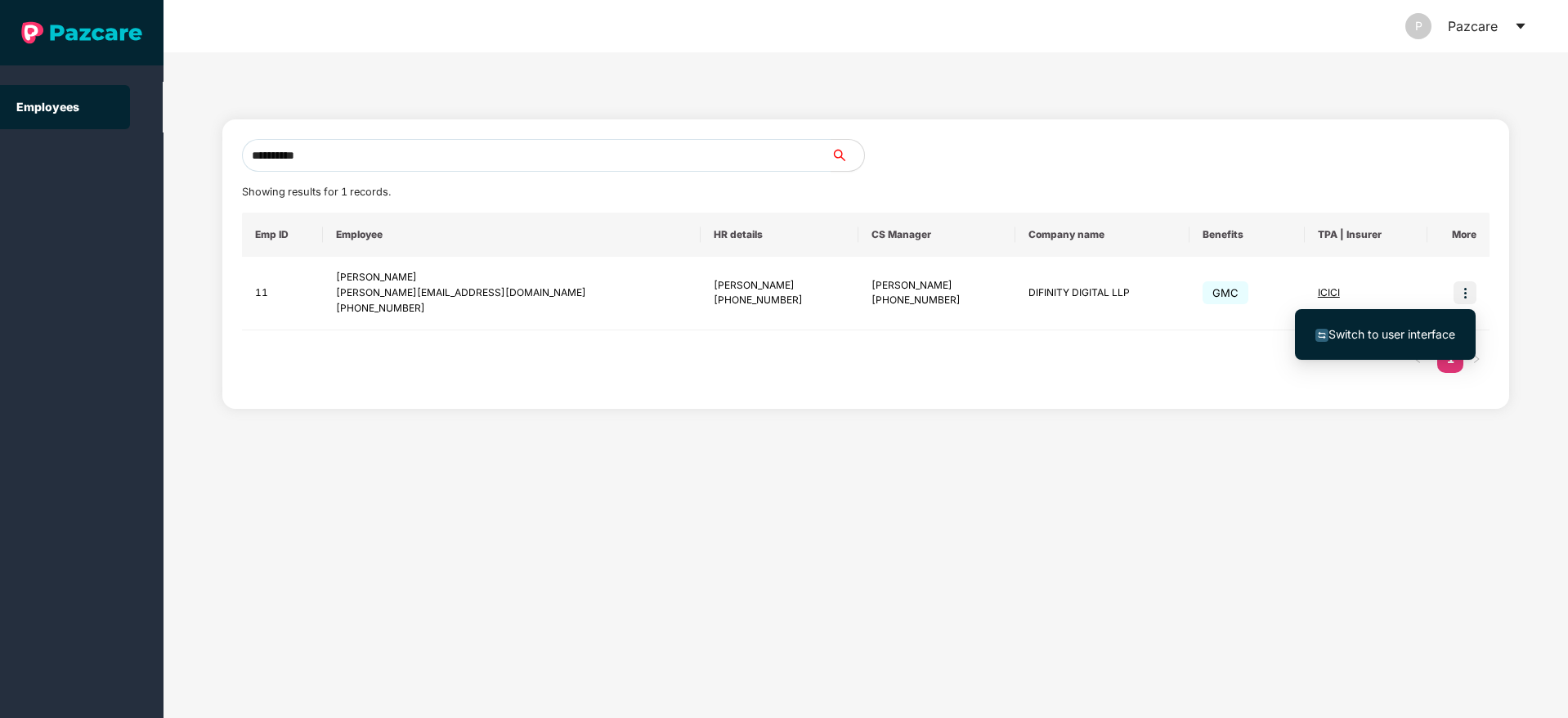
click at [1392, 332] on span "Switch to user interface" at bounding box center [1392, 333] width 127 height 14
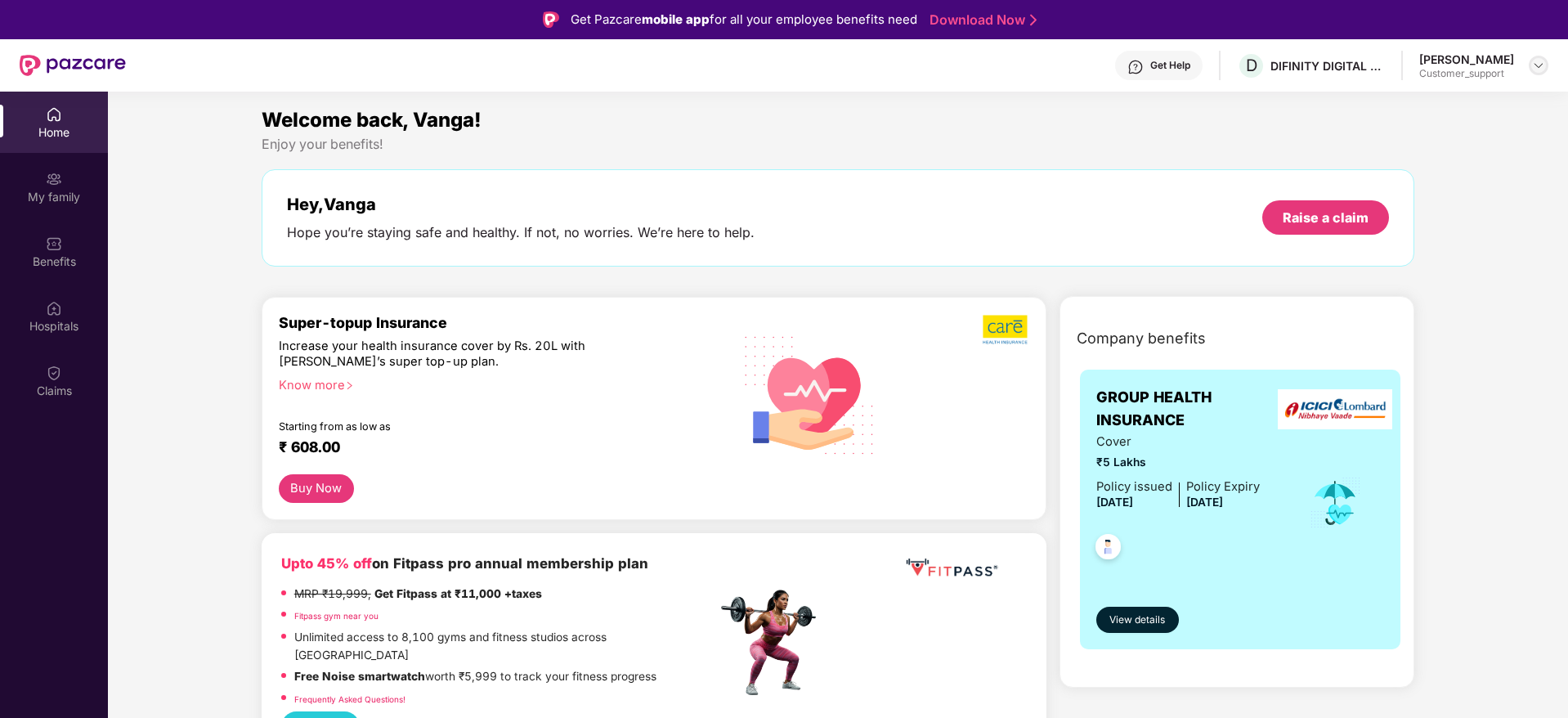
click at [1535, 61] on img at bounding box center [1538, 65] width 13 height 13
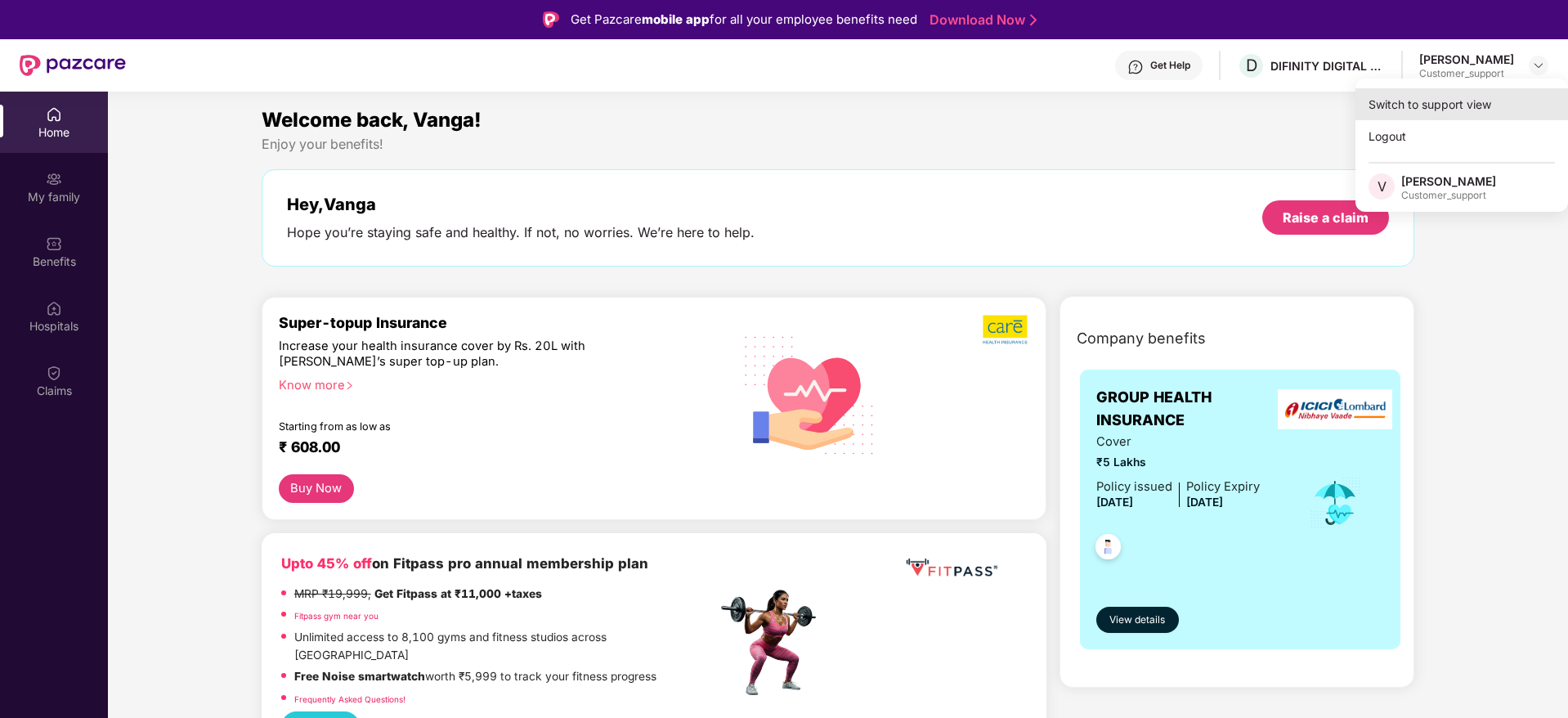
click at [1439, 95] on div "Switch to support view" at bounding box center [1461, 104] width 212 height 32
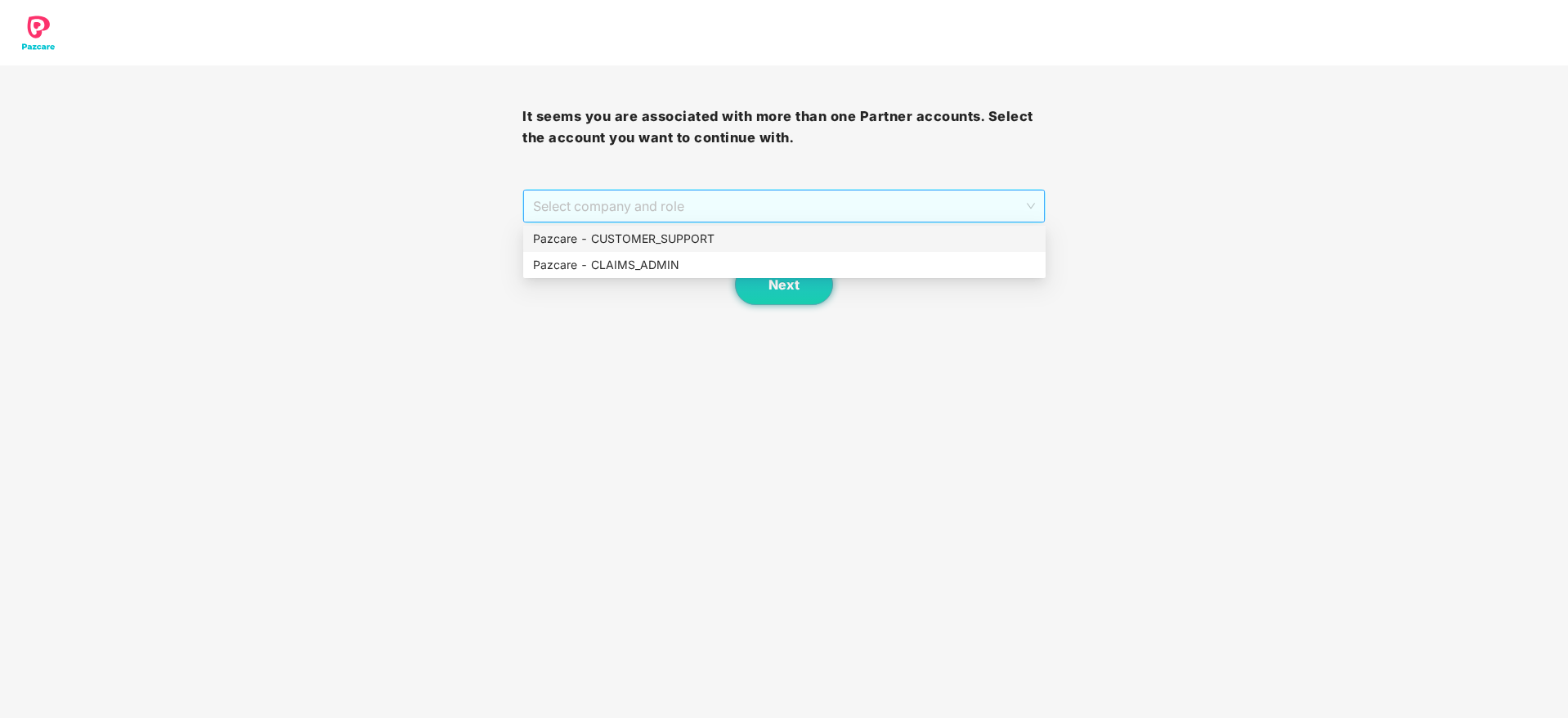
click at [742, 208] on span "Select company and role" at bounding box center [784, 206] width 501 height 31
click at [680, 232] on div "Pazcare - CUSTOMER_SUPPORT" at bounding box center [784, 238] width 503 height 18
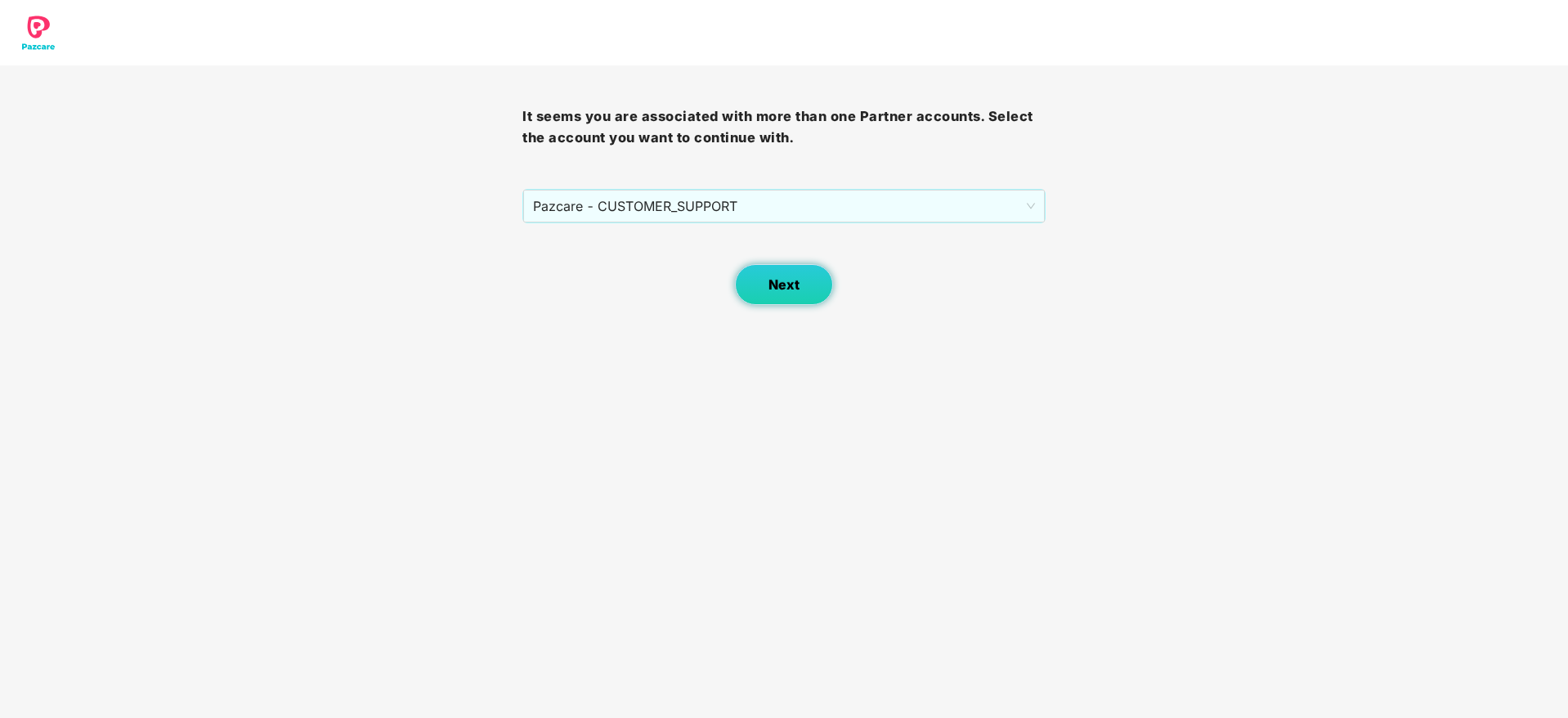
click at [755, 287] on button "Next" at bounding box center [784, 285] width 98 height 41
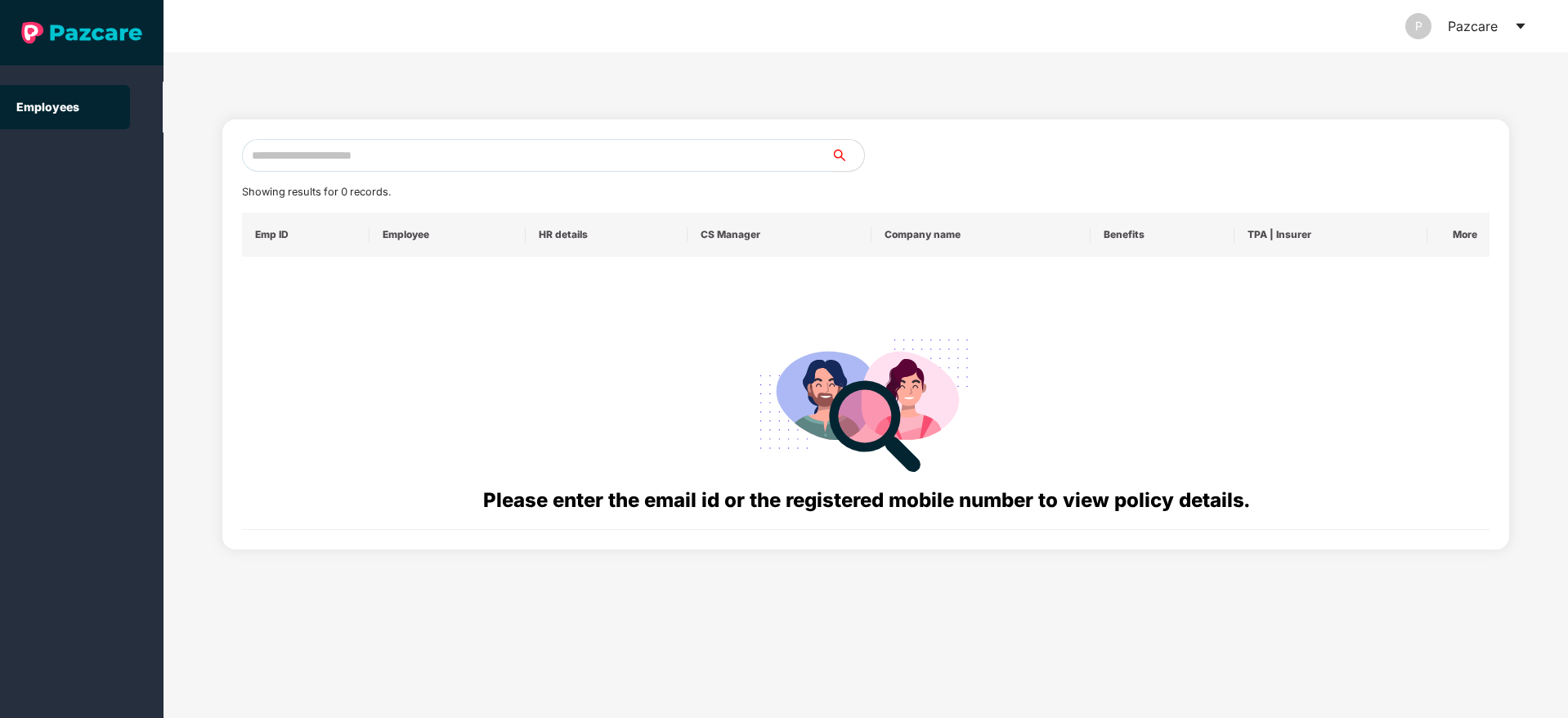
click at [387, 163] on input "text" at bounding box center [536, 155] width 589 height 32
paste input "**********"
click at [264, 155] on input "**********" at bounding box center [536, 155] width 589 height 32
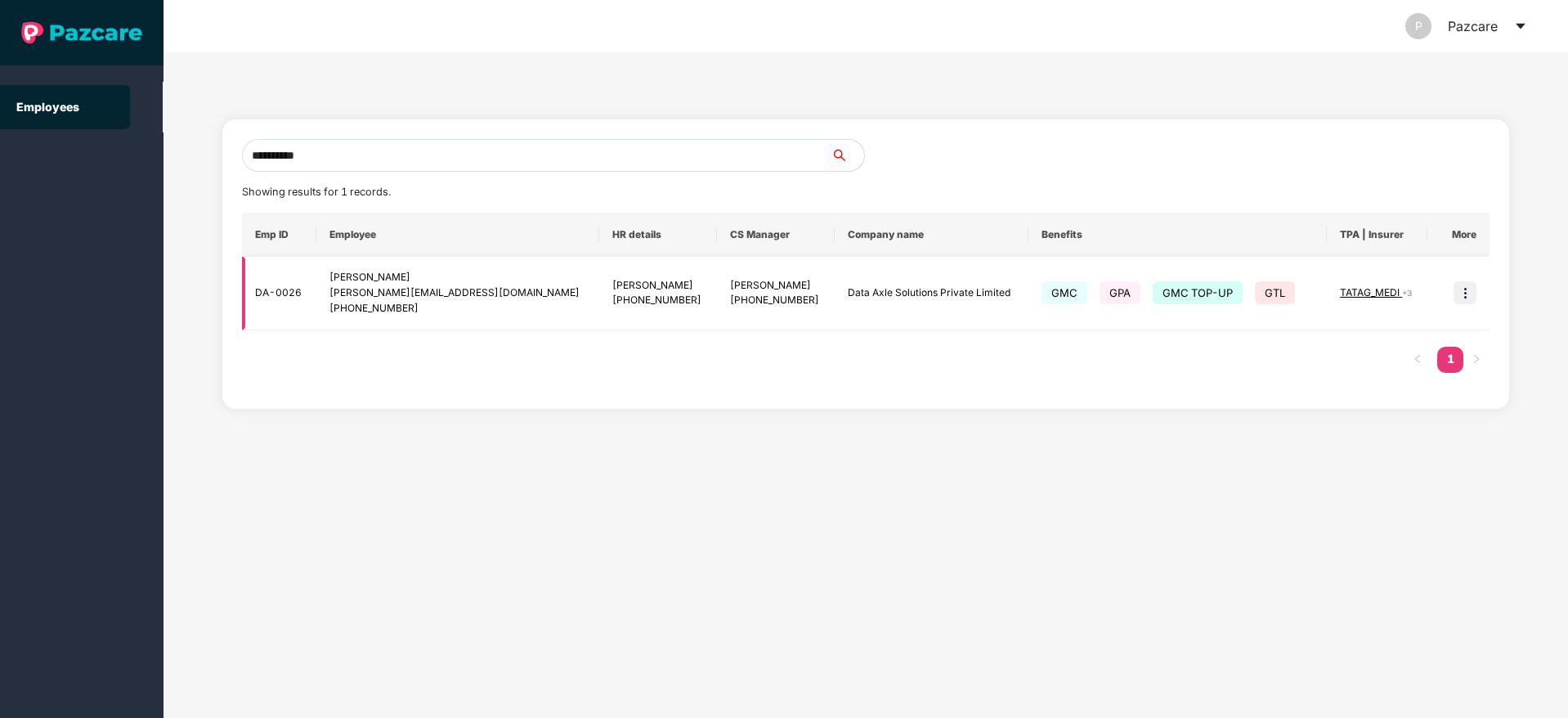
type input "**********"
click at [1463, 293] on img at bounding box center [1465, 292] width 23 height 23
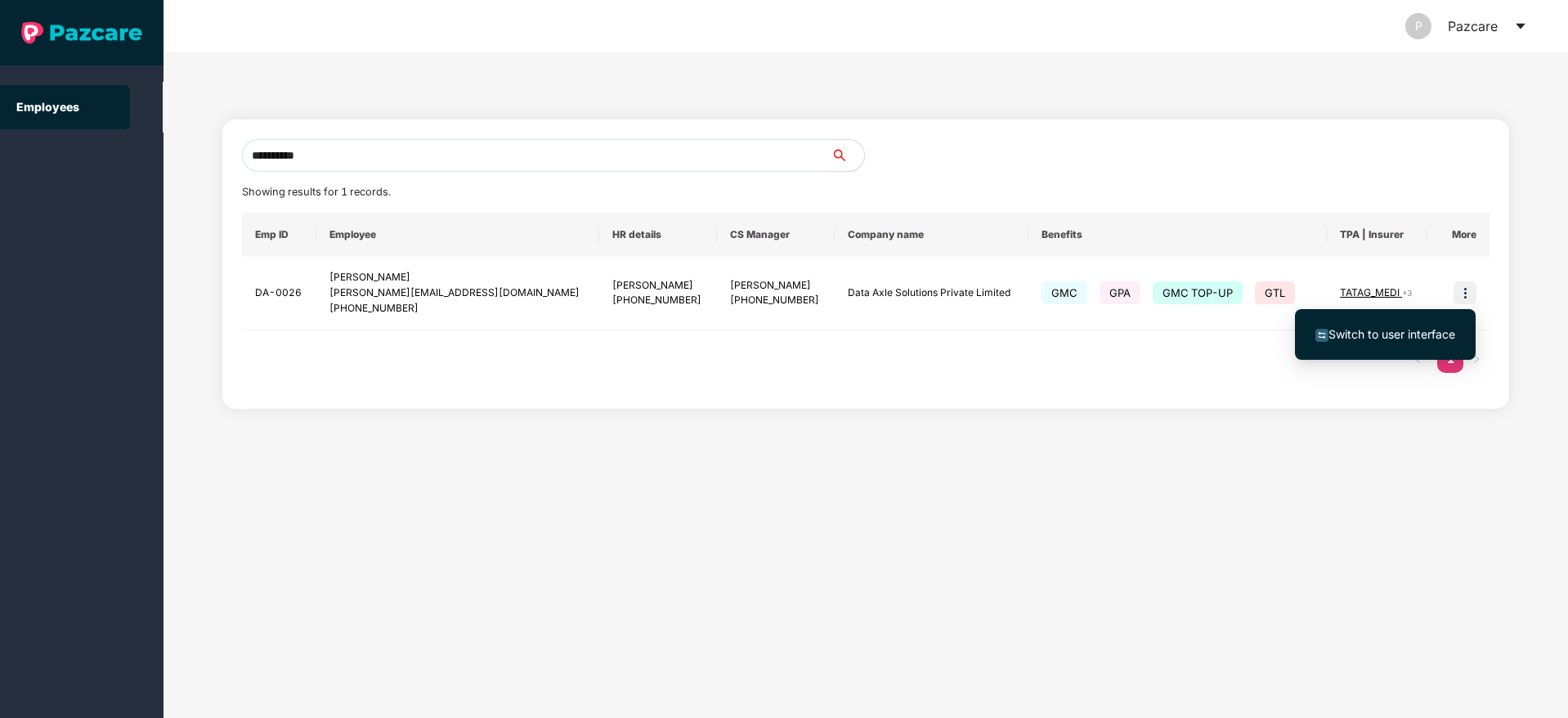
click at [1377, 332] on span "Switch to user interface" at bounding box center [1392, 333] width 127 height 14
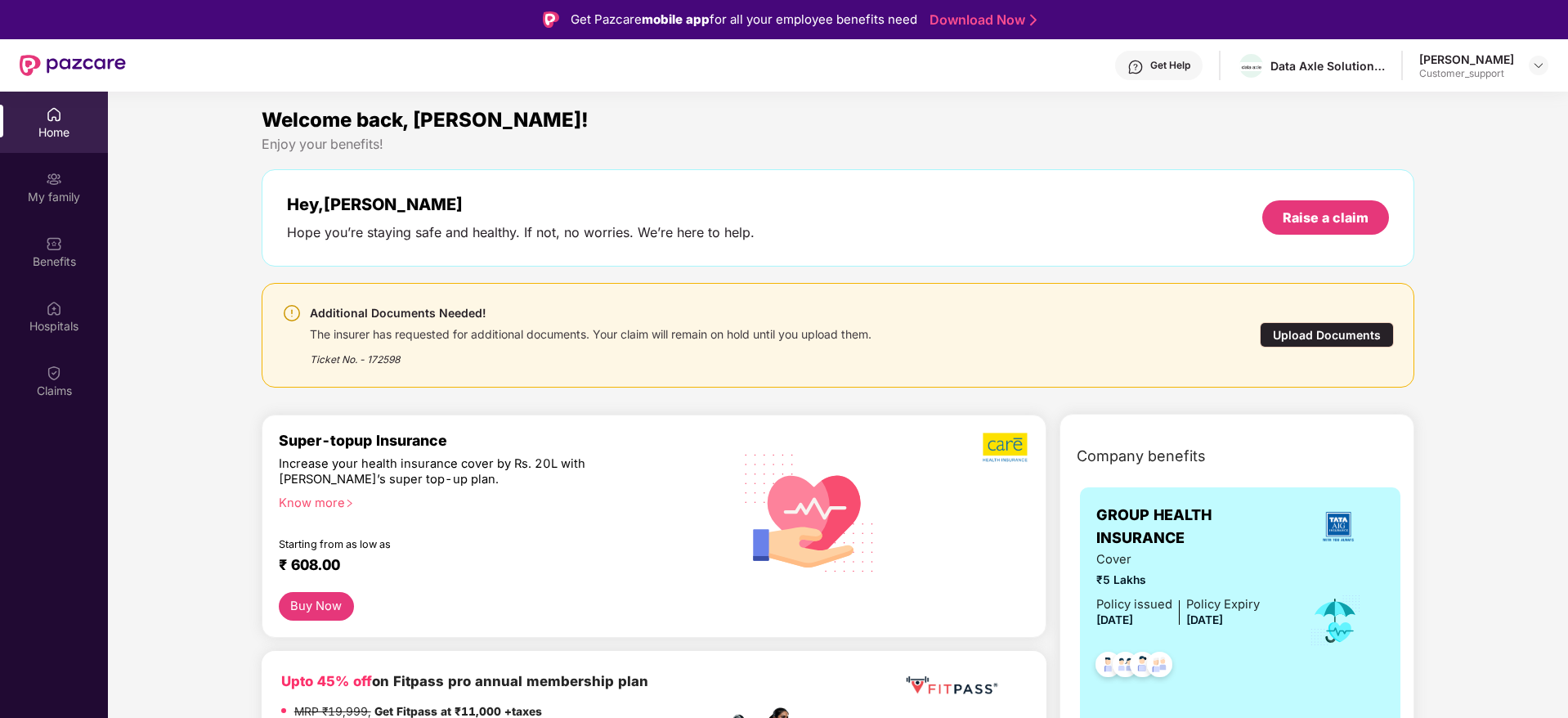
click at [1500, 61] on div "[PERSON_NAME]" at bounding box center [1466, 59] width 95 height 15
click at [1538, 66] on img at bounding box center [1538, 65] width 13 height 13
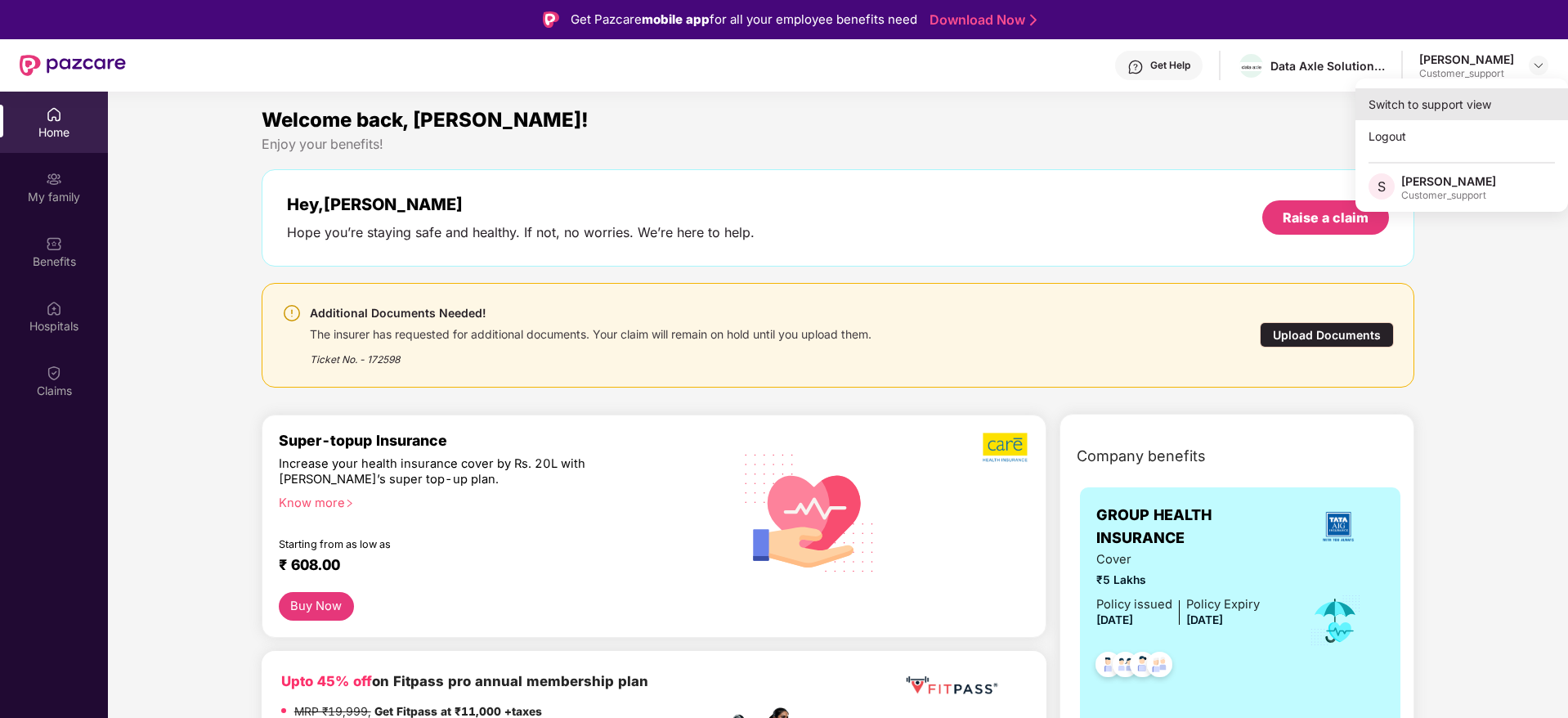
click at [1461, 97] on div "Switch to support view" at bounding box center [1461, 104] width 212 height 32
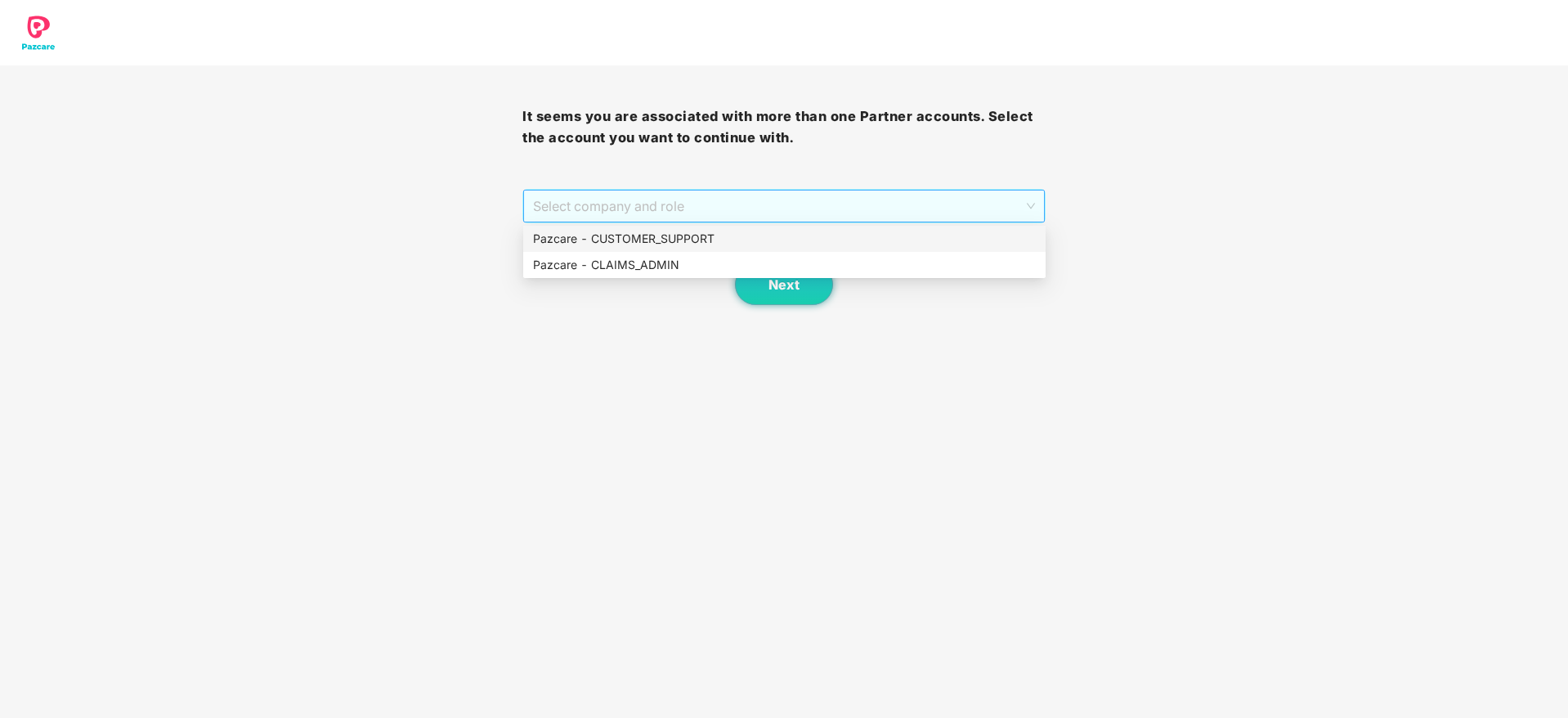
click at [935, 204] on span "Select company and role" at bounding box center [784, 206] width 501 height 31
click at [785, 239] on div "Pazcare - CUSTOMER_SUPPORT" at bounding box center [784, 238] width 503 height 18
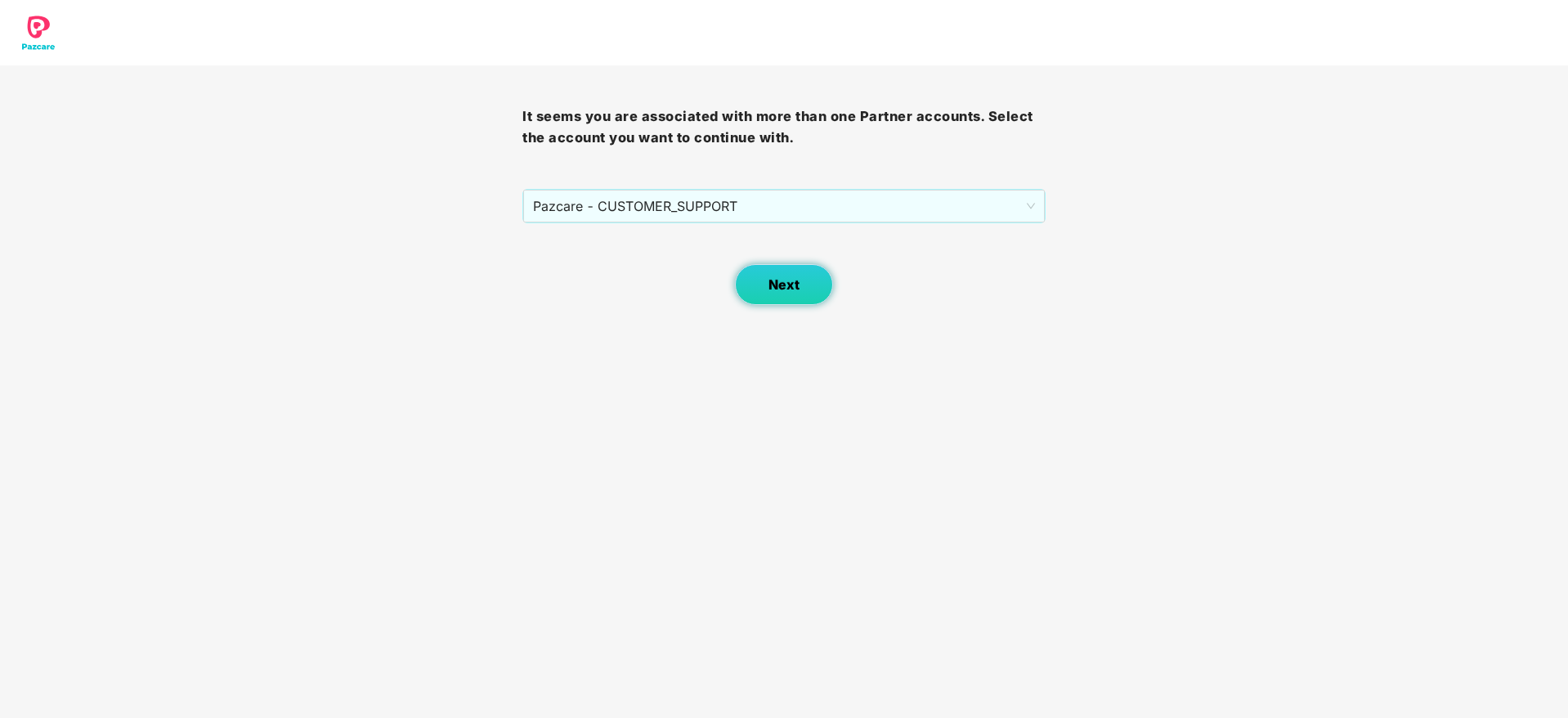
click at [790, 283] on span "Next" at bounding box center [784, 285] width 31 height 15
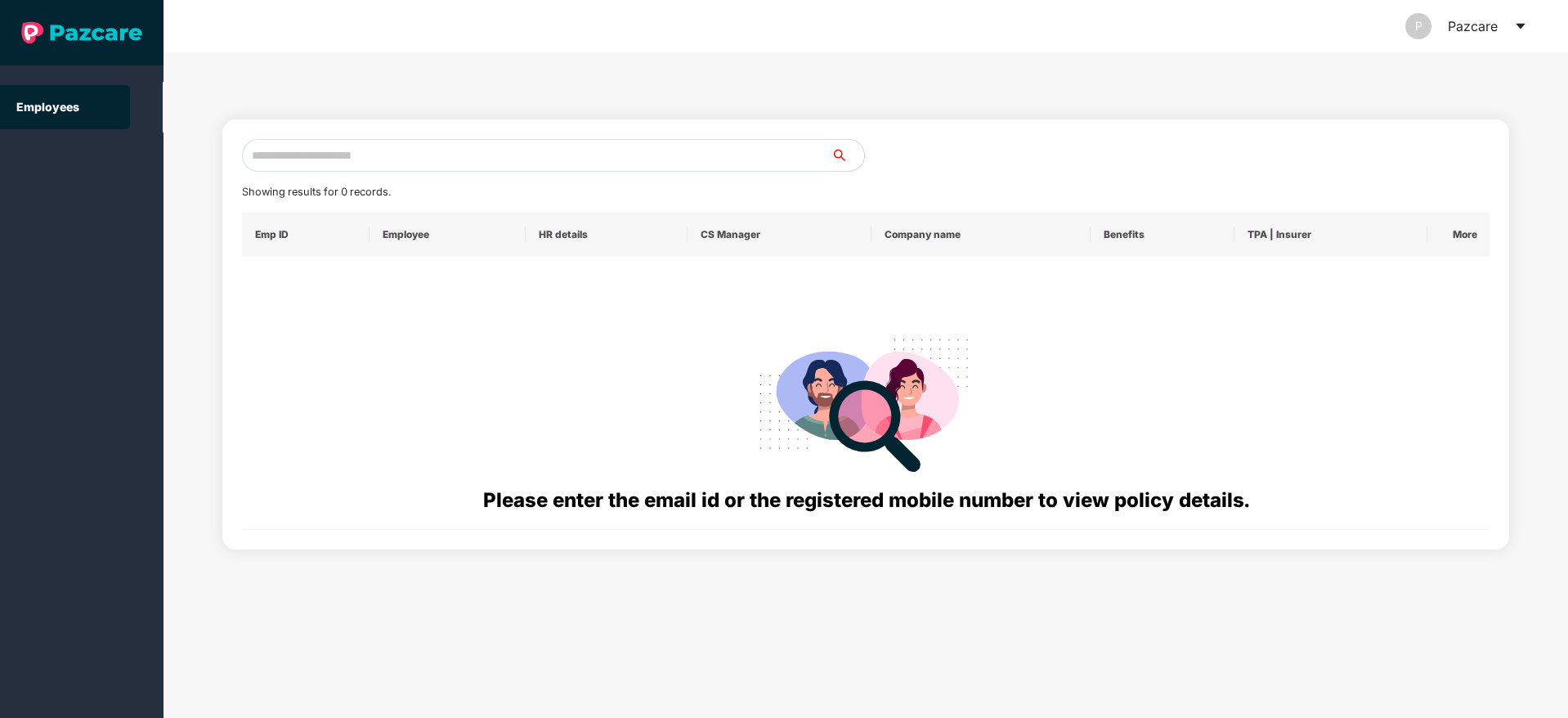
click at [516, 148] on input "text" at bounding box center [536, 155] width 589 height 32
paste input "**********"
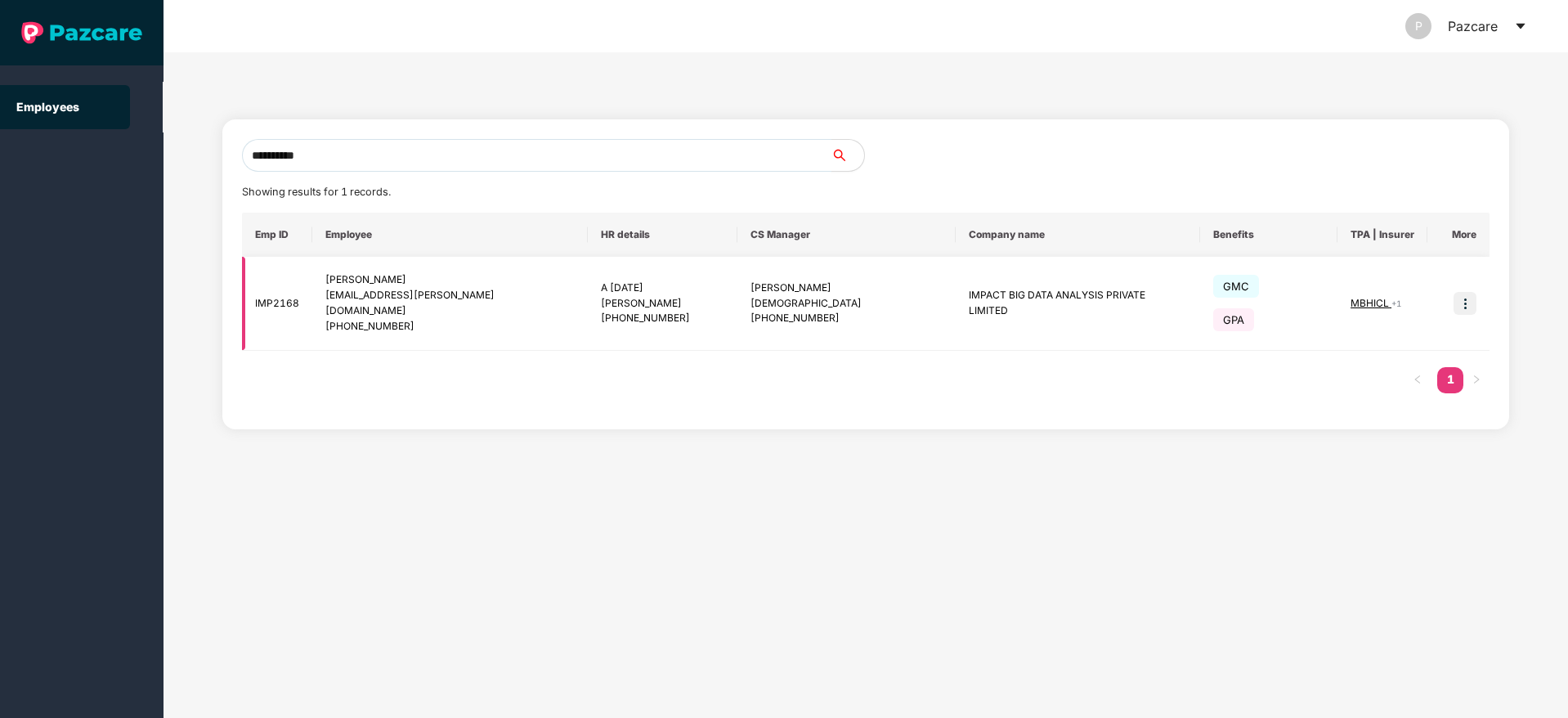
type input "**********"
click at [1462, 292] on img at bounding box center [1465, 303] width 23 height 23
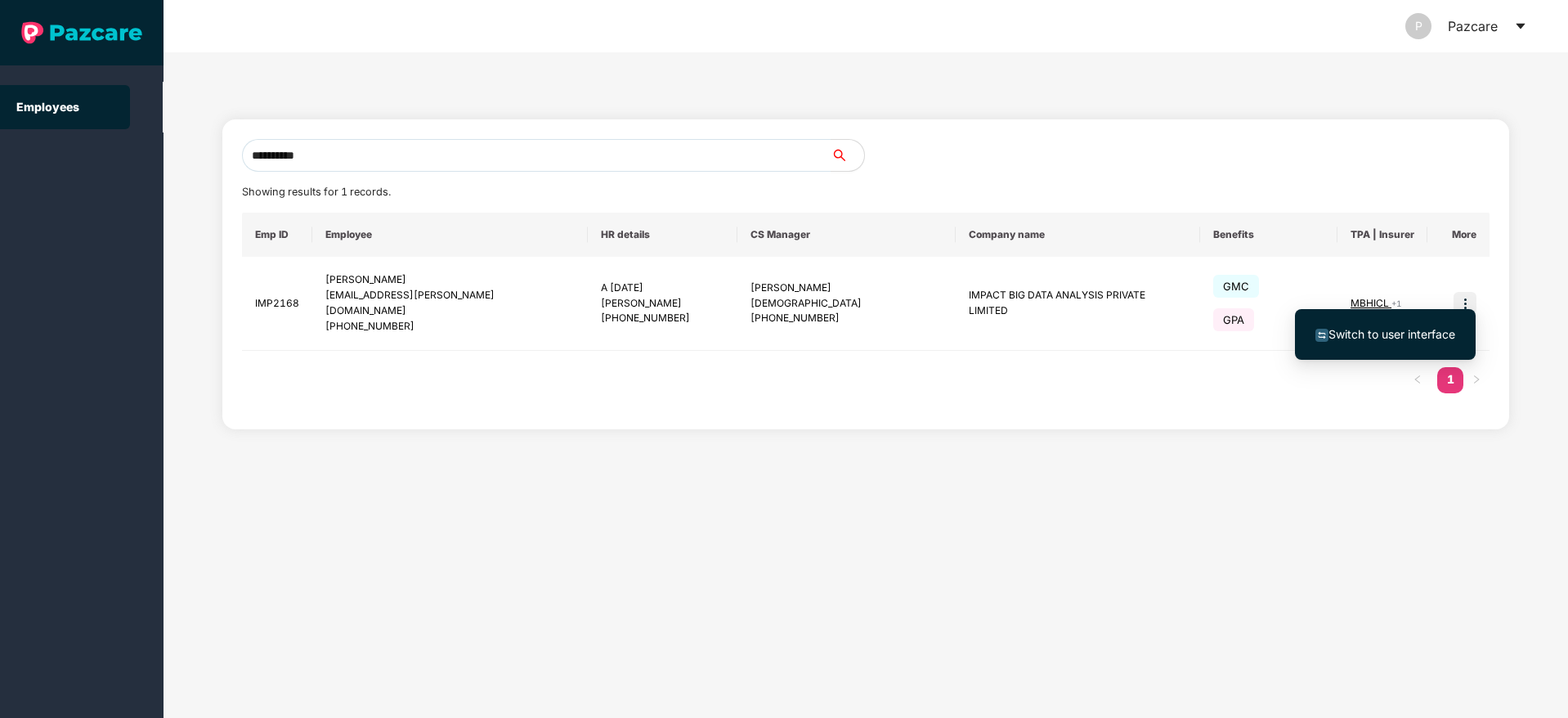
click at [1381, 331] on span "Switch to user interface" at bounding box center [1392, 333] width 127 height 14
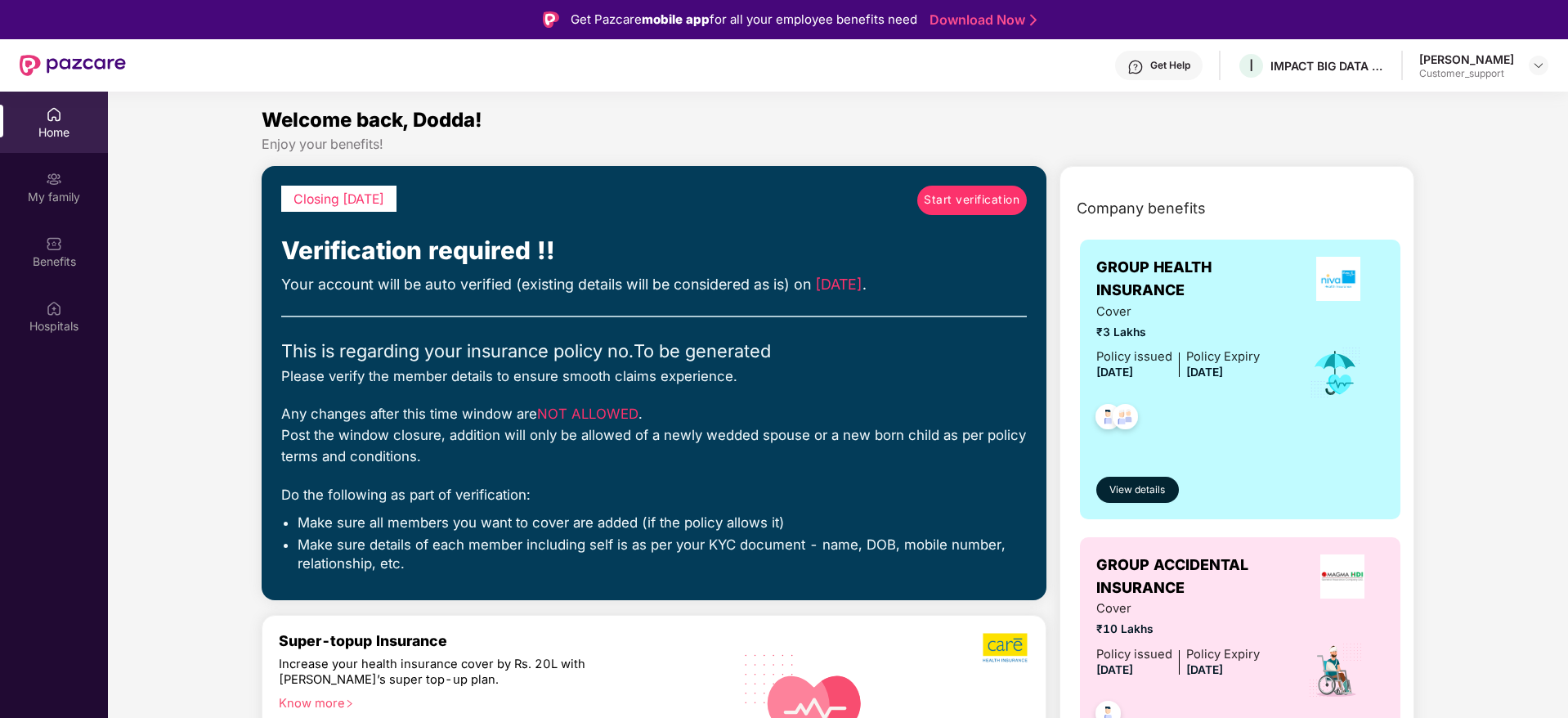
click at [1178, 63] on div "Get Help" at bounding box center [1170, 65] width 40 height 13
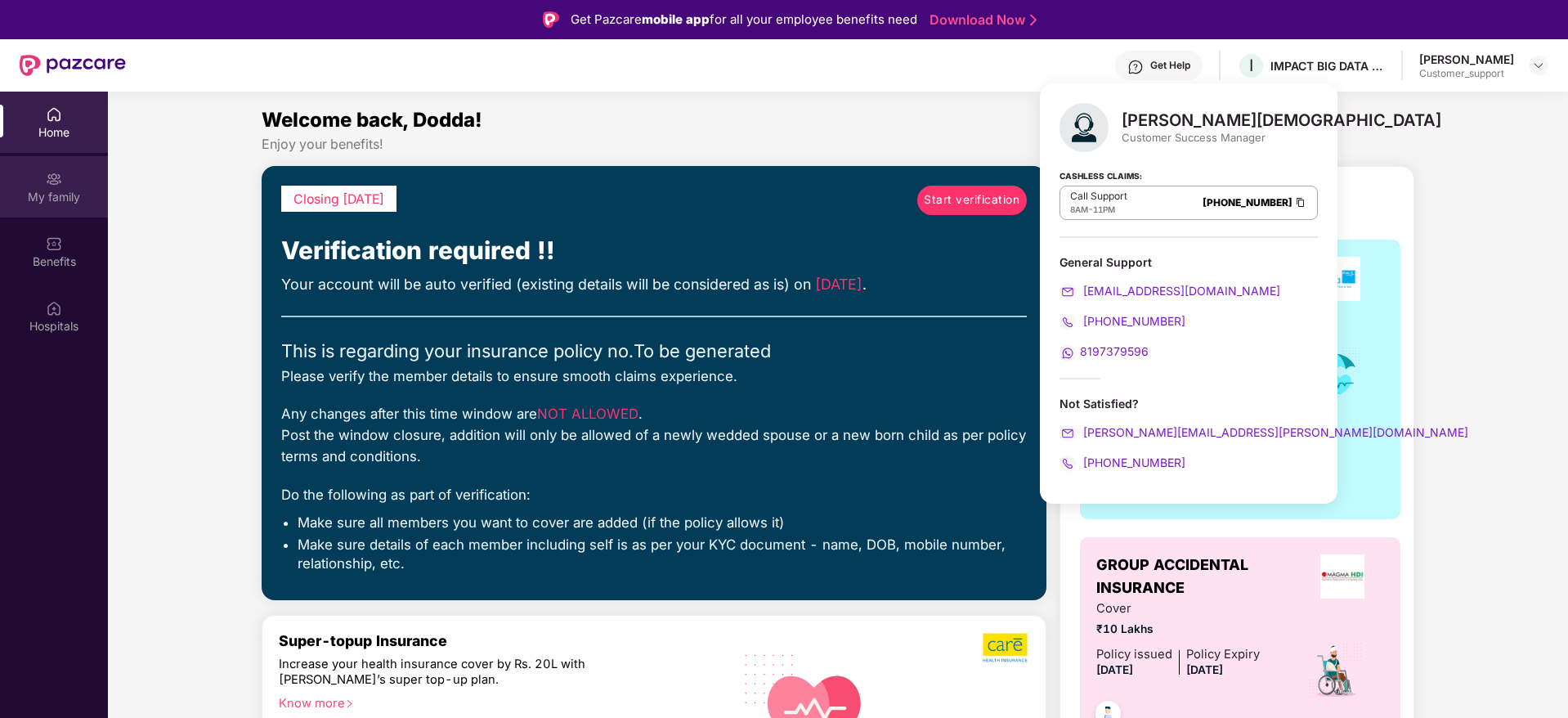
click at [55, 195] on div "My family" at bounding box center [54, 196] width 108 height 16
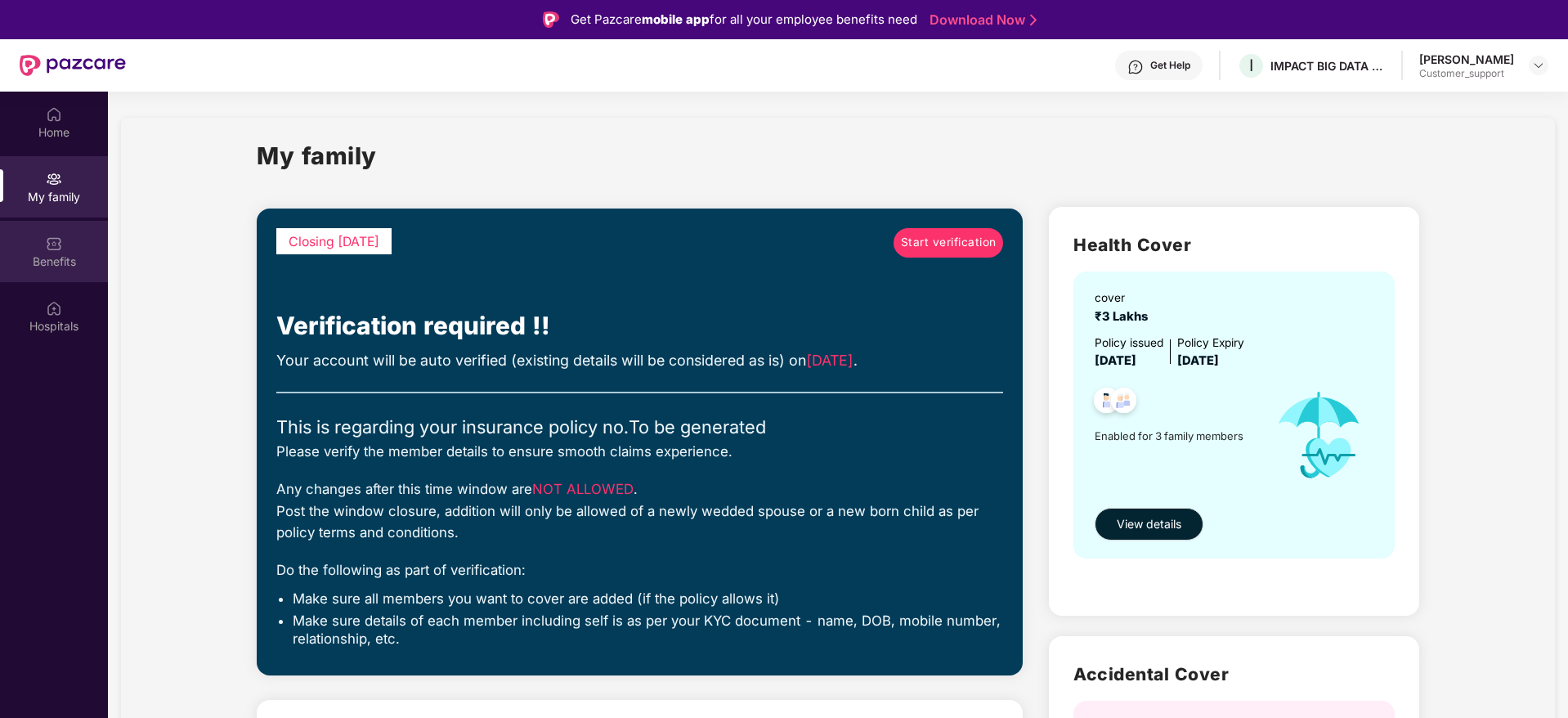
click at [51, 253] on div "Benefits" at bounding box center [54, 261] width 108 height 16
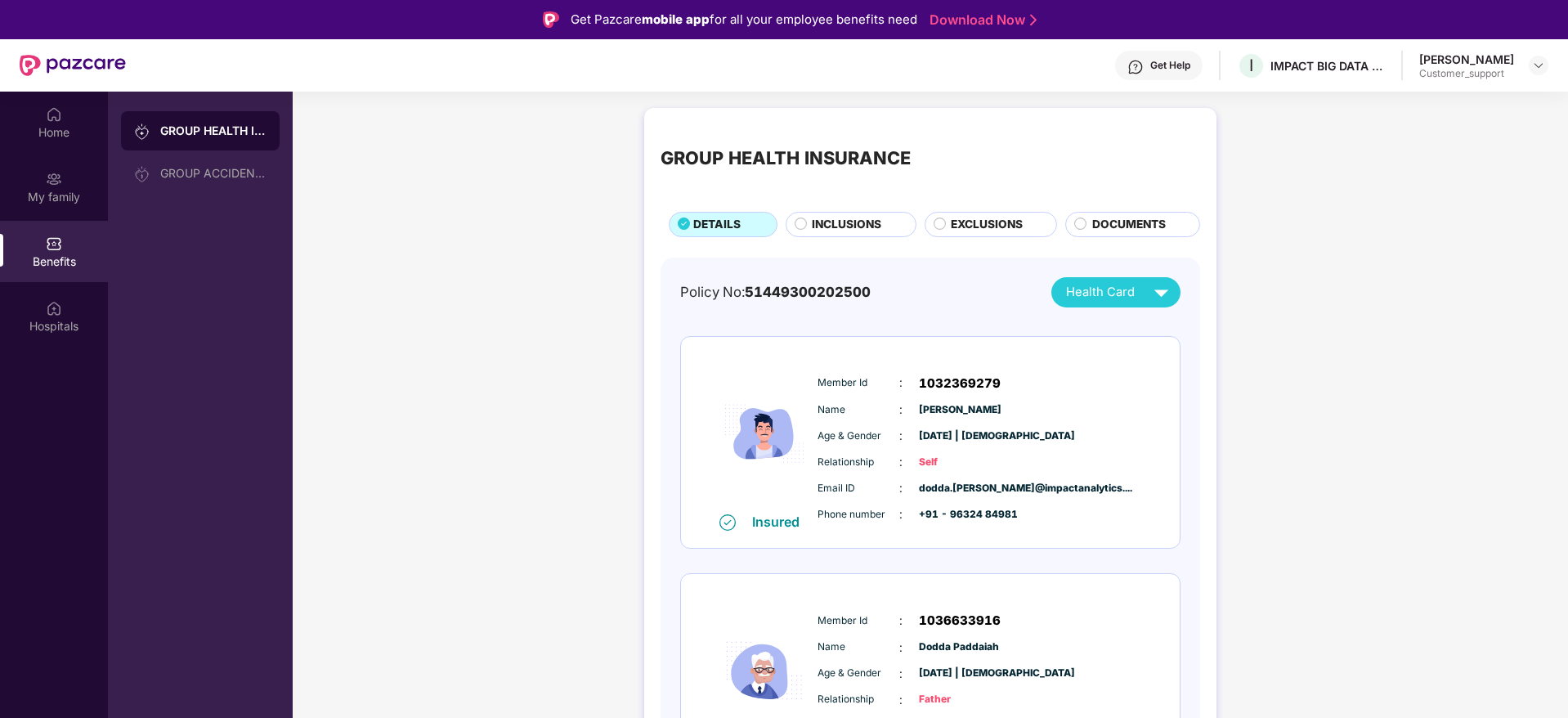
click at [1526, 68] on div "[PERSON_NAME] Customer_support" at bounding box center [1483, 66] width 129 height 29
click at [1543, 68] on img at bounding box center [1538, 65] width 13 height 13
click at [1457, 101] on div "Switch to support view" at bounding box center [1461, 104] width 212 height 32
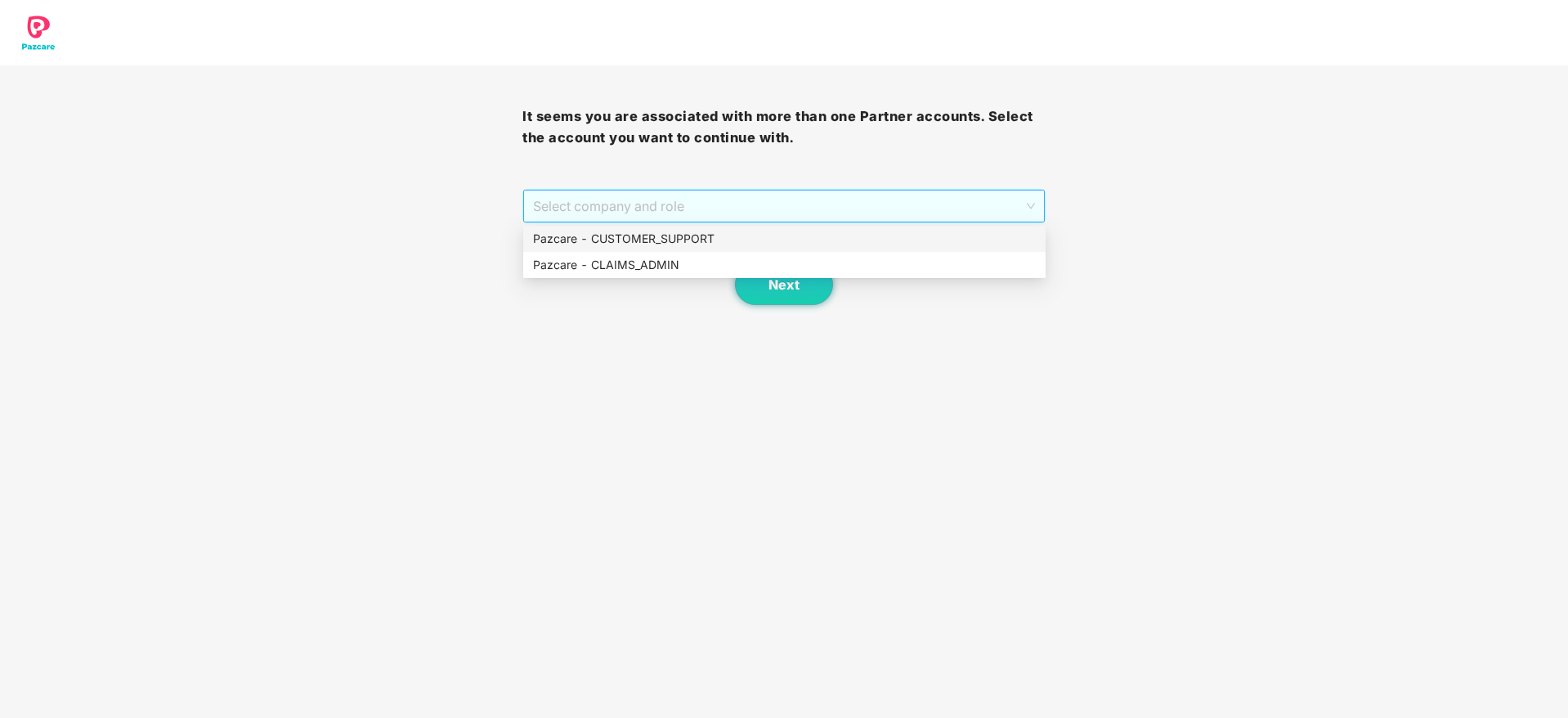
click at [994, 217] on span "Select company and role" at bounding box center [784, 206] width 501 height 31
click at [880, 246] on div "Pazcare - CUSTOMER_SUPPORT" at bounding box center [784, 238] width 503 height 18
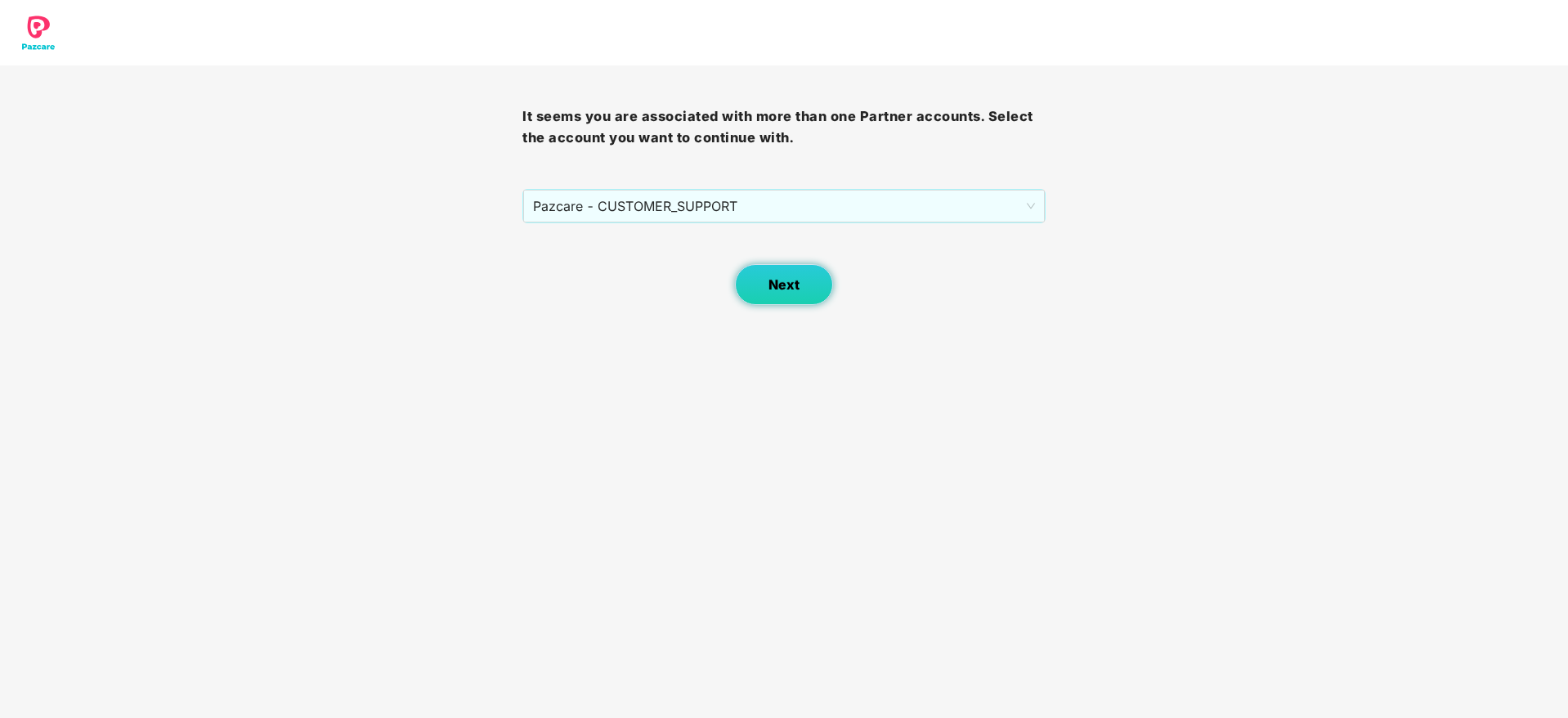
click at [775, 299] on button "Next" at bounding box center [784, 285] width 98 height 41
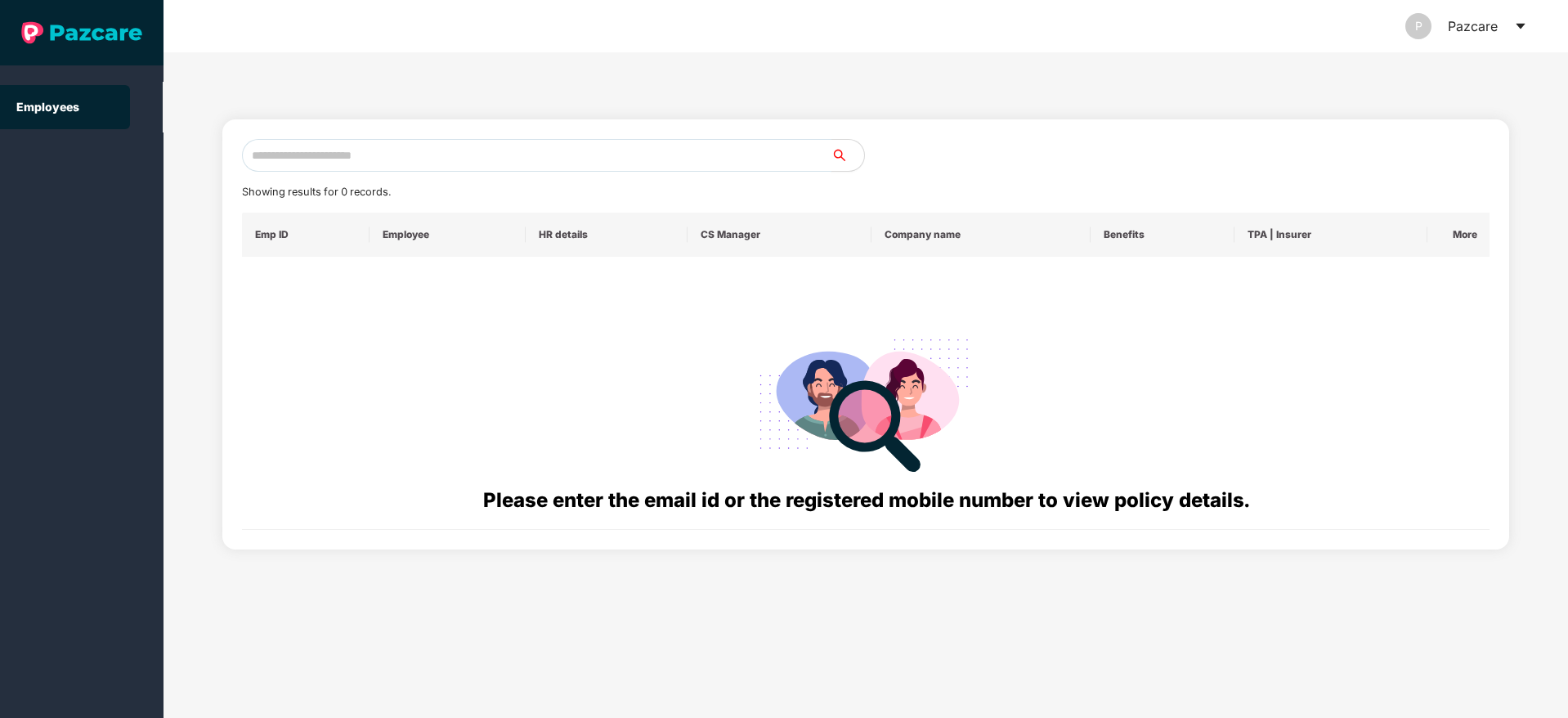
click at [512, 145] on input "text" at bounding box center [536, 155] width 589 height 32
paste input "**********"
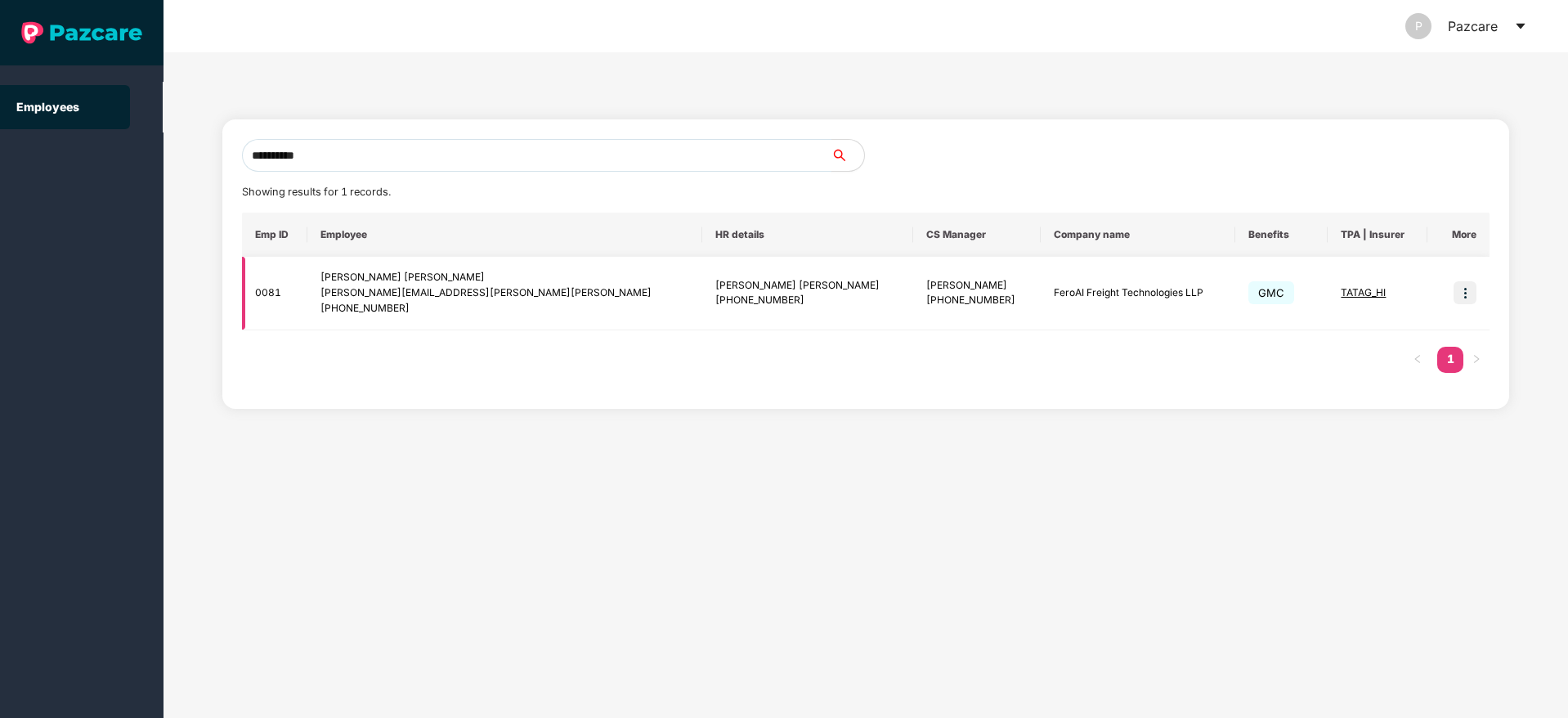
type input "**********"
click at [1461, 294] on img at bounding box center [1465, 292] width 23 height 23
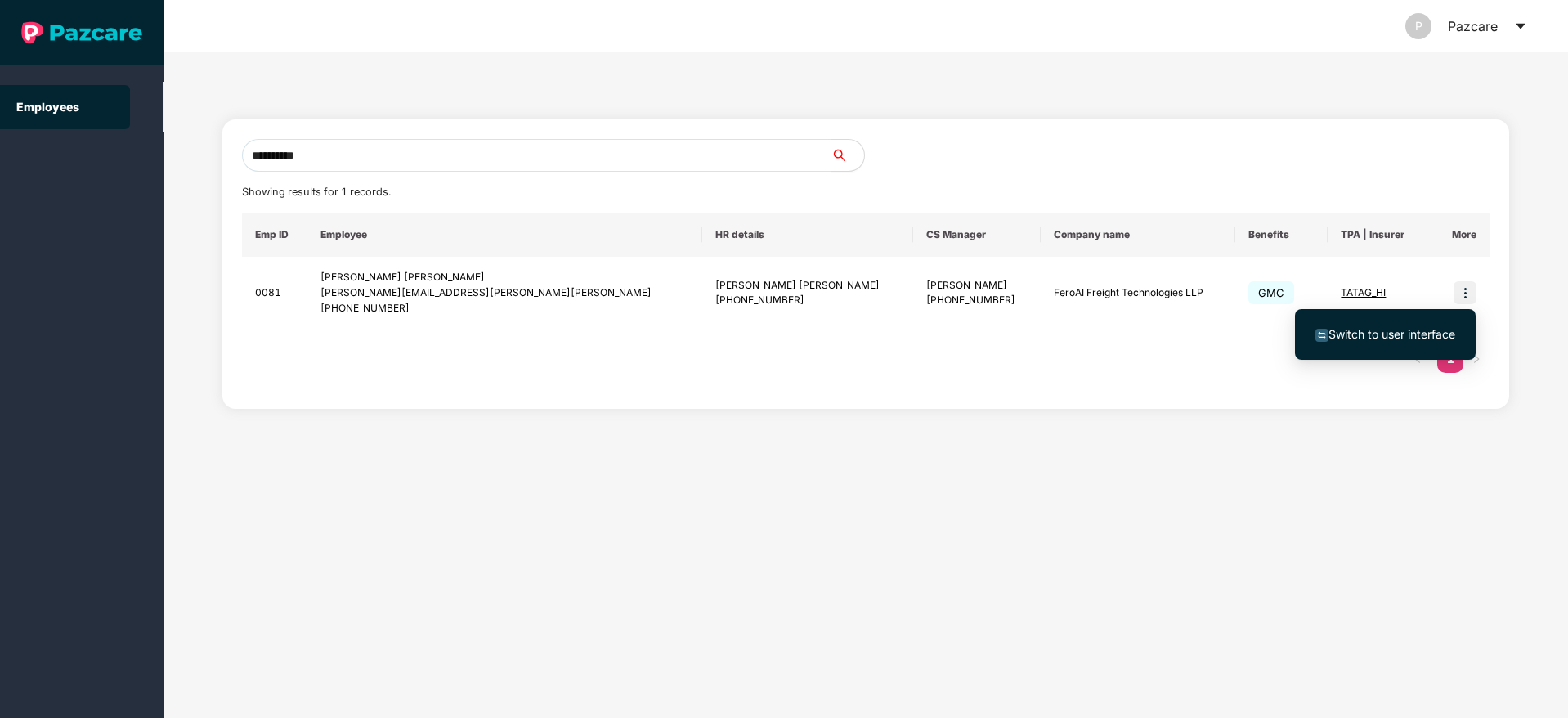
click at [1400, 329] on span "Switch to user interface" at bounding box center [1392, 333] width 127 height 14
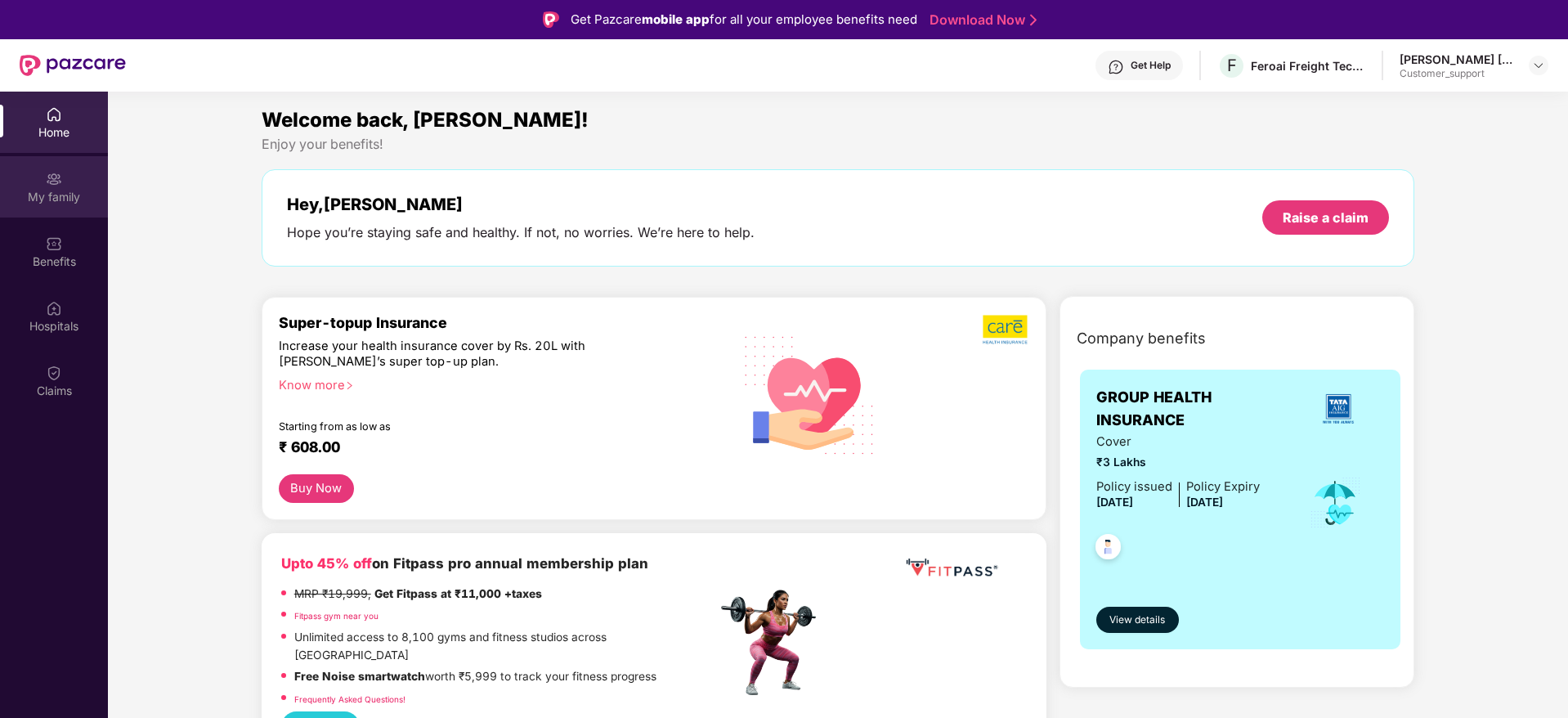
click at [55, 187] on img at bounding box center [54, 178] width 16 height 16
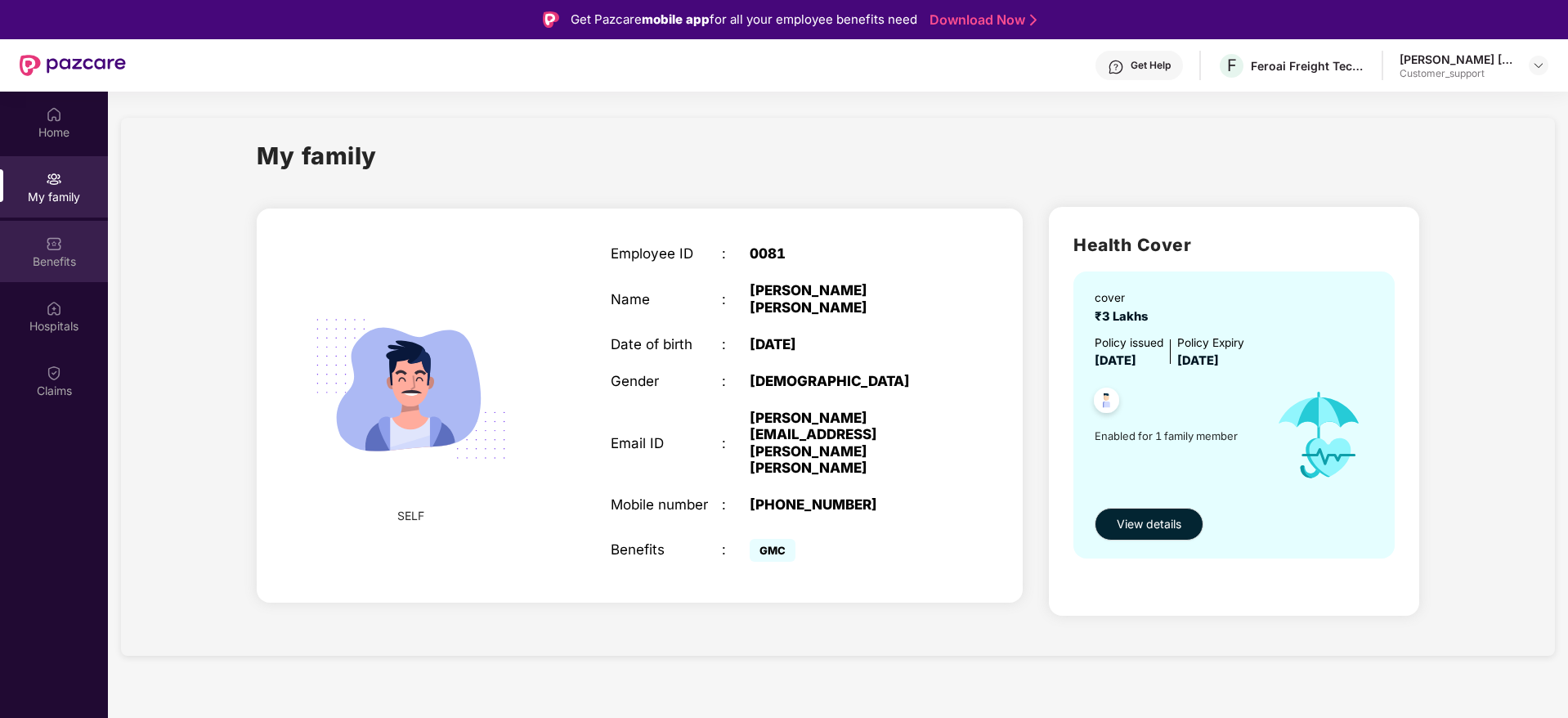
click at [67, 261] on div "Benefits" at bounding box center [54, 261] width 108 height 16
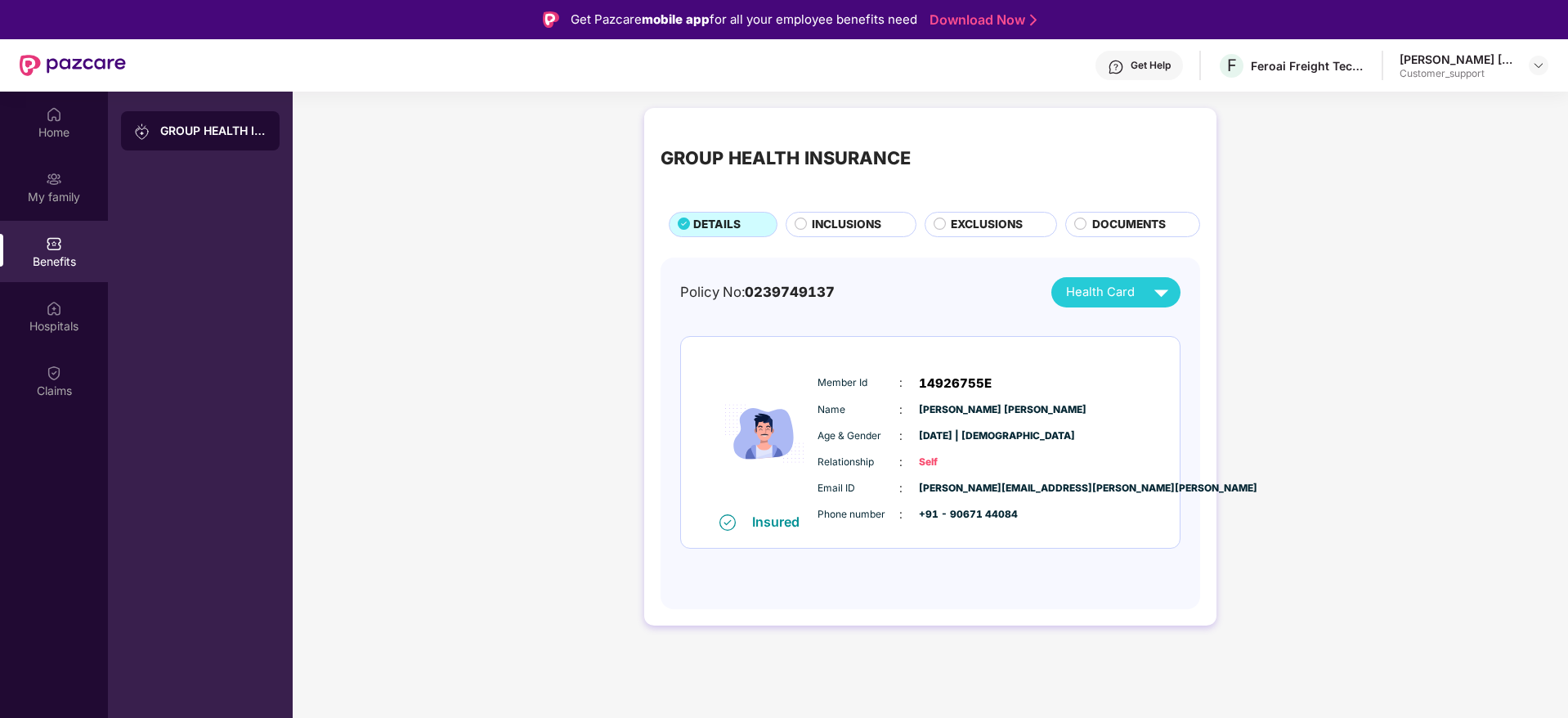
click at [839, 221] on span "INCLUSIONS" at bounding box center [846, 224] width 69 height 18
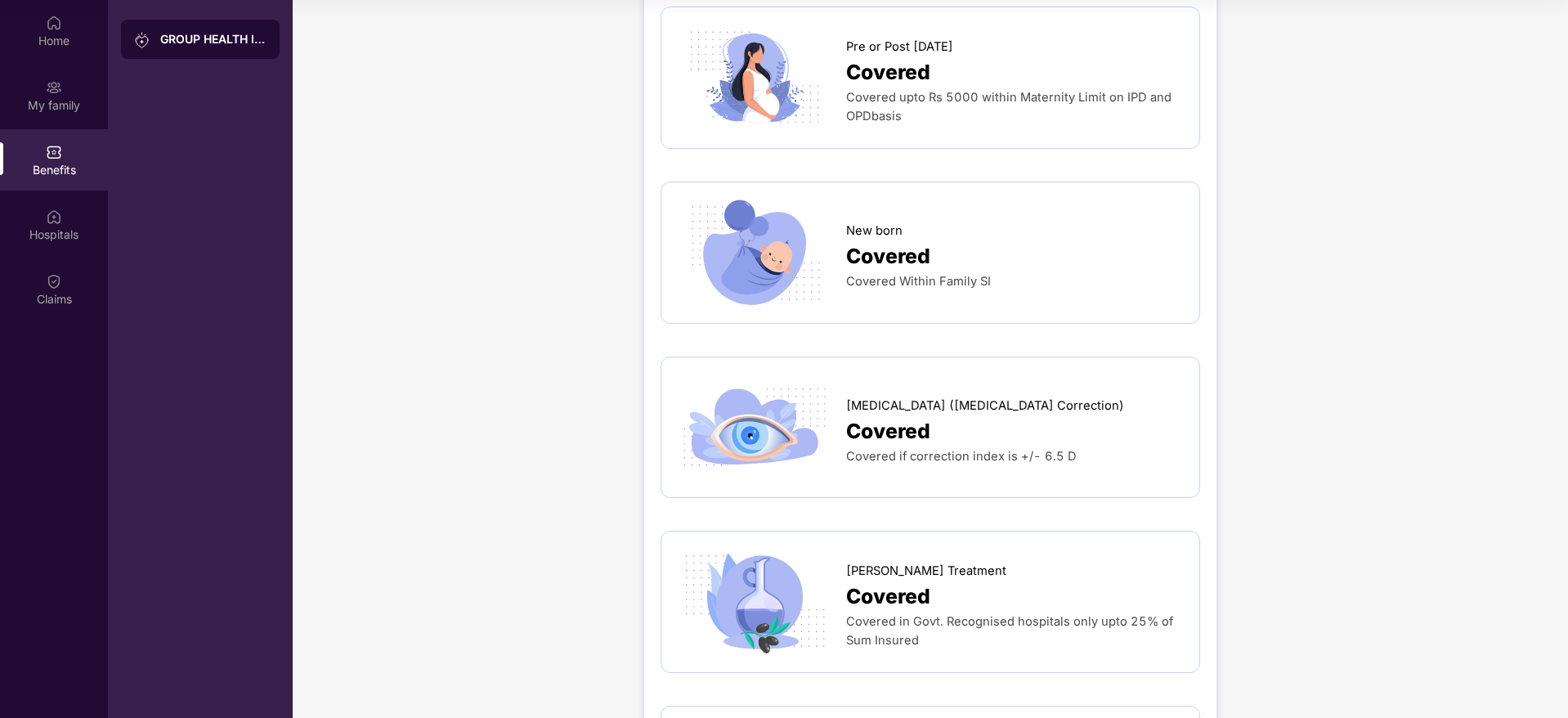
scroll to position [2268, 0]
click at [59, 220] on img at bounding box center [54, 216] width 16 height 16
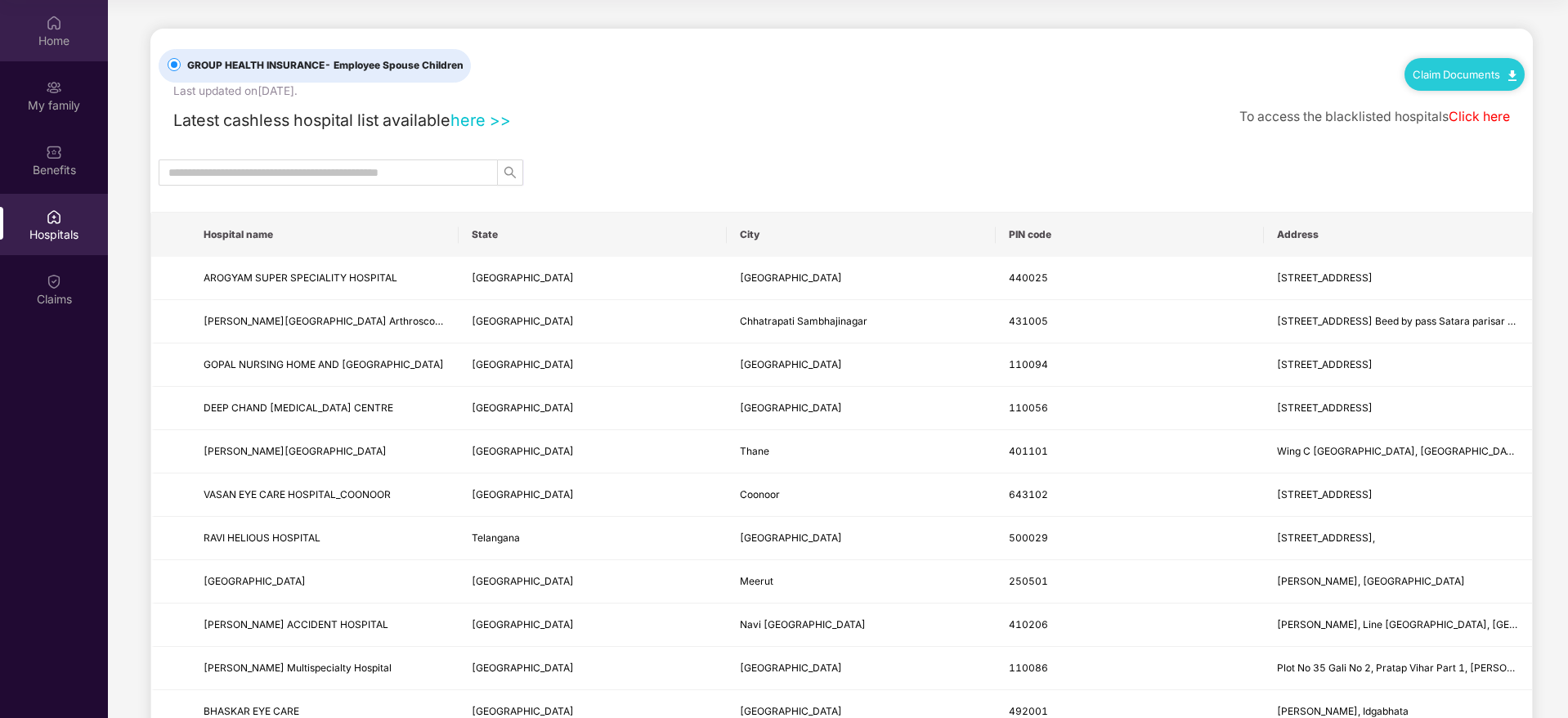
click at [81, 35] on div "Home" at bounding box center [54, 40] width 108 height 16
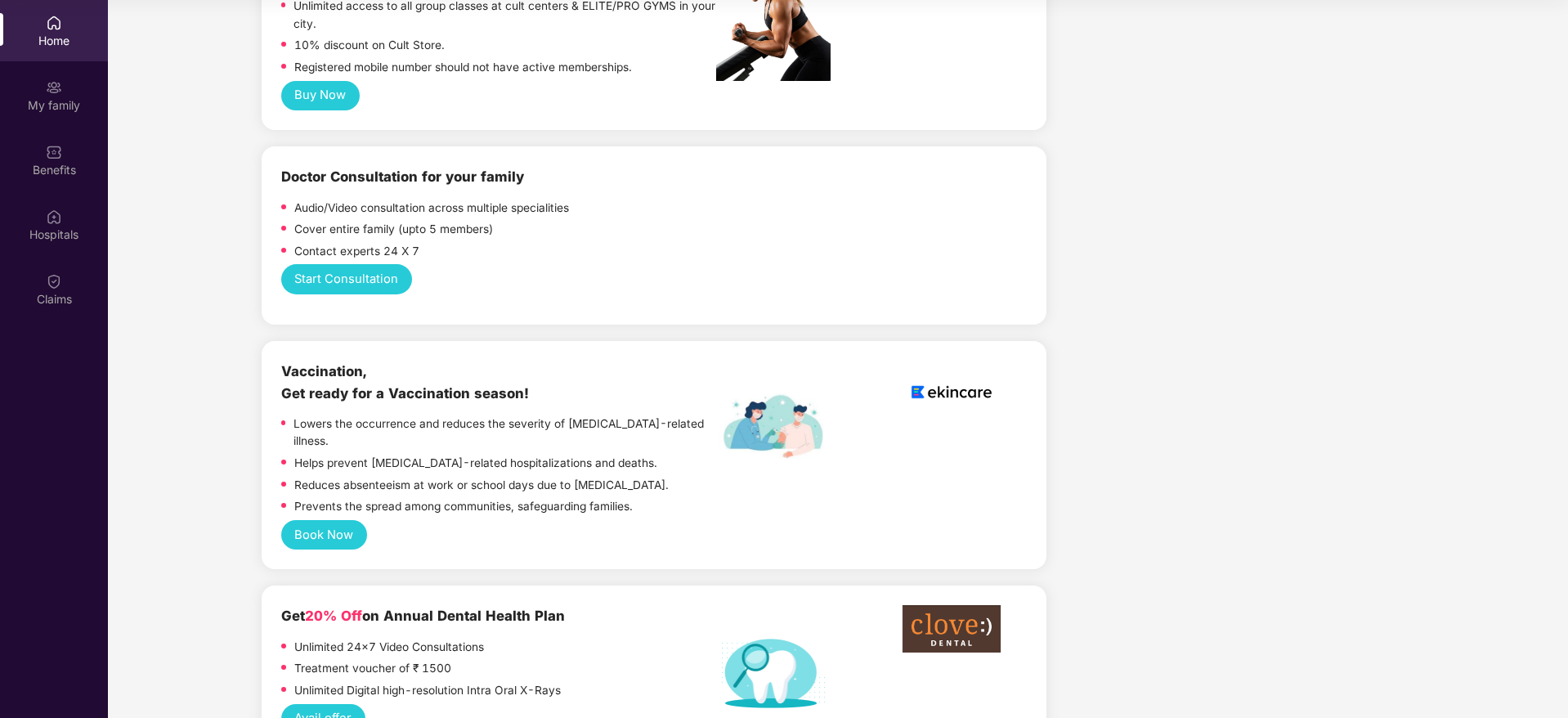
scroll to position [1005, 0]
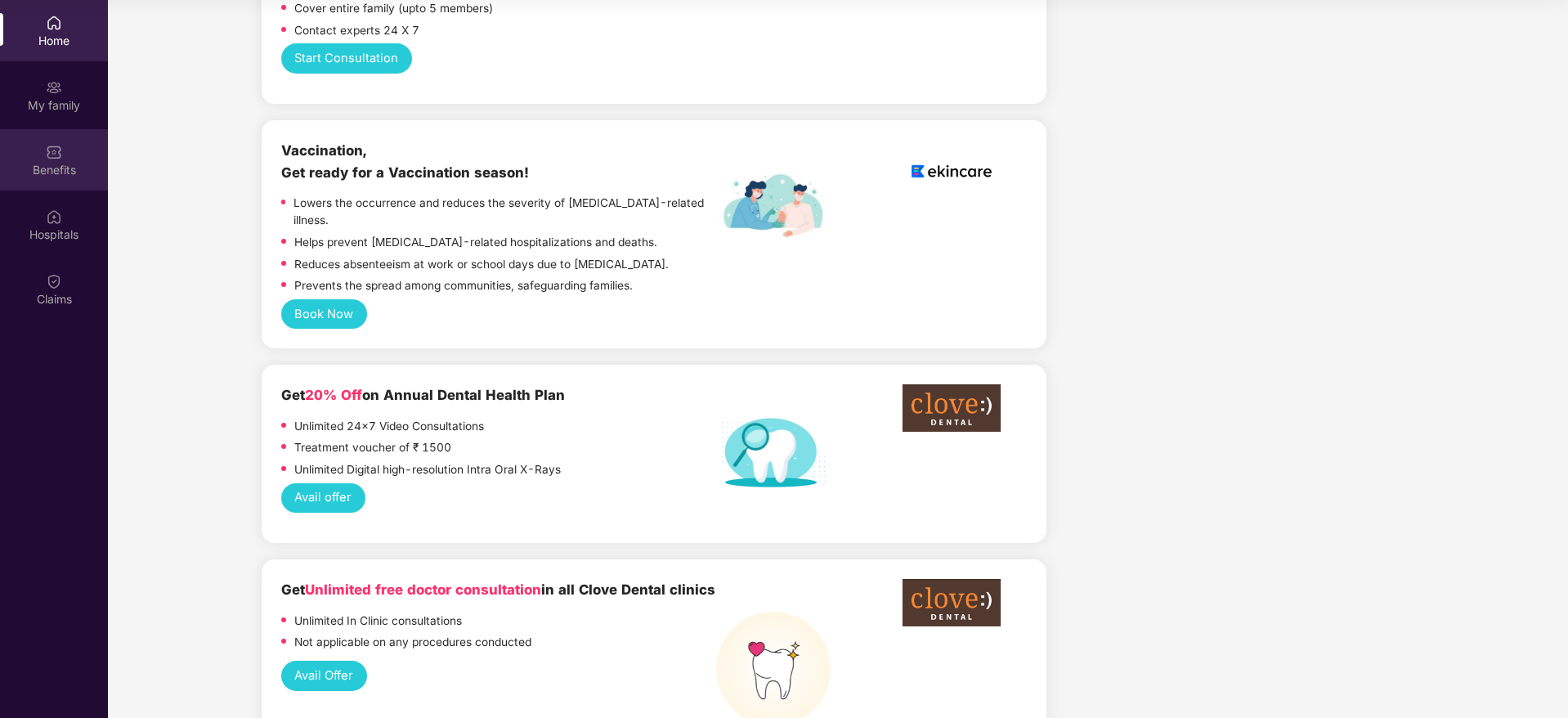
click at [63, 186] on div "Benefits" at bounding box center [54, 159] width 108 height 61
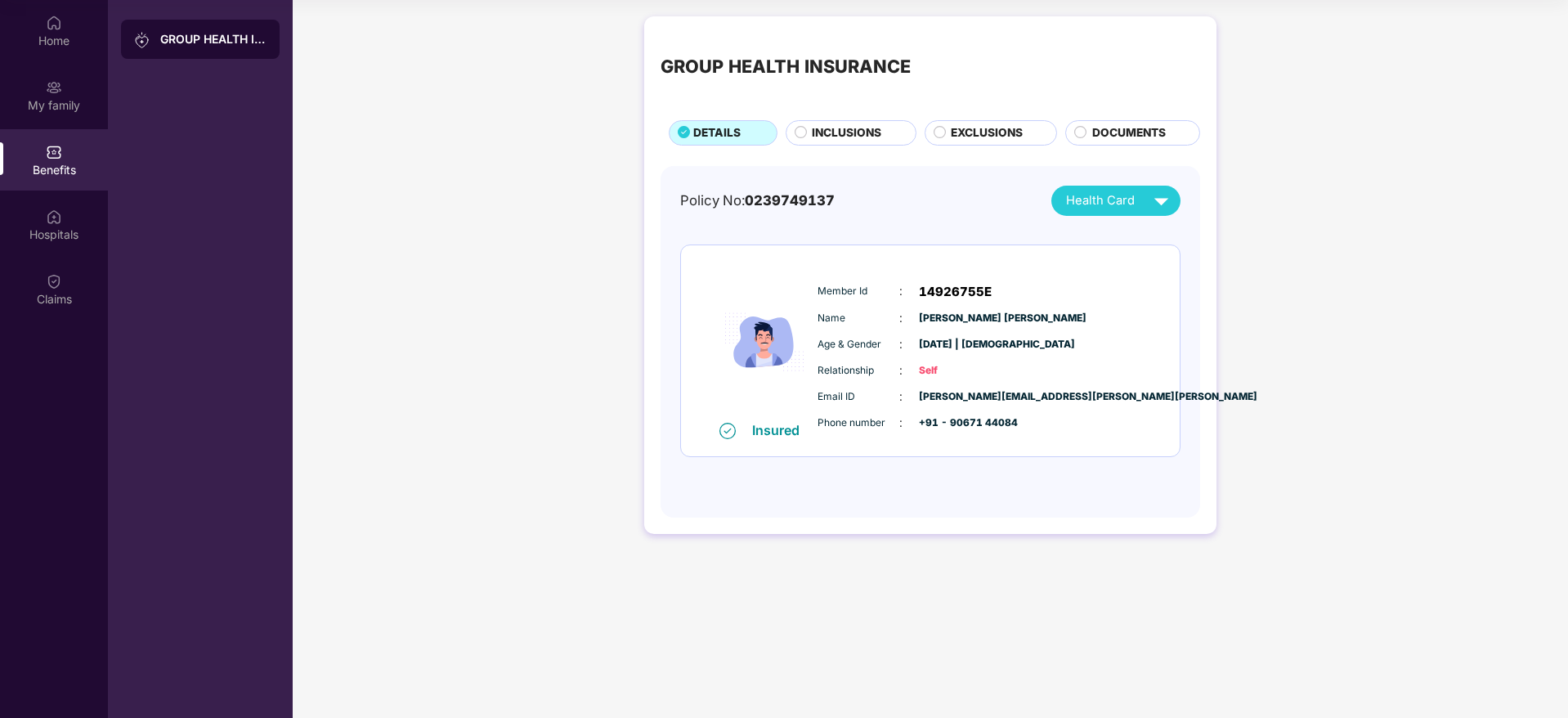
click at [855, 125] on span "INCLUSIONS" at bounding box center [846, 133] width 69 height 18
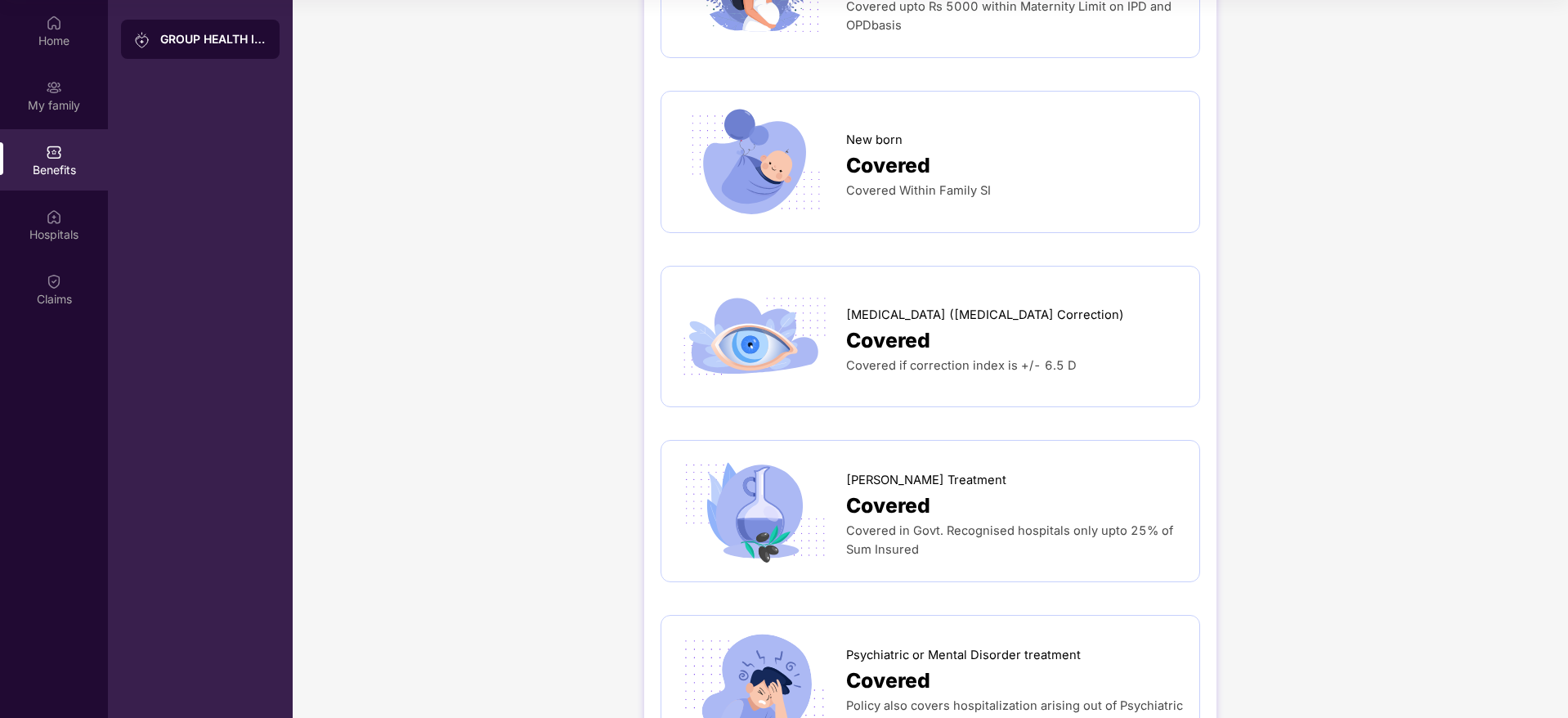
scroll to position [2360, 0]
click at [56, 112] on div "My family" at bounding box center [54, 105] width 108 height 16
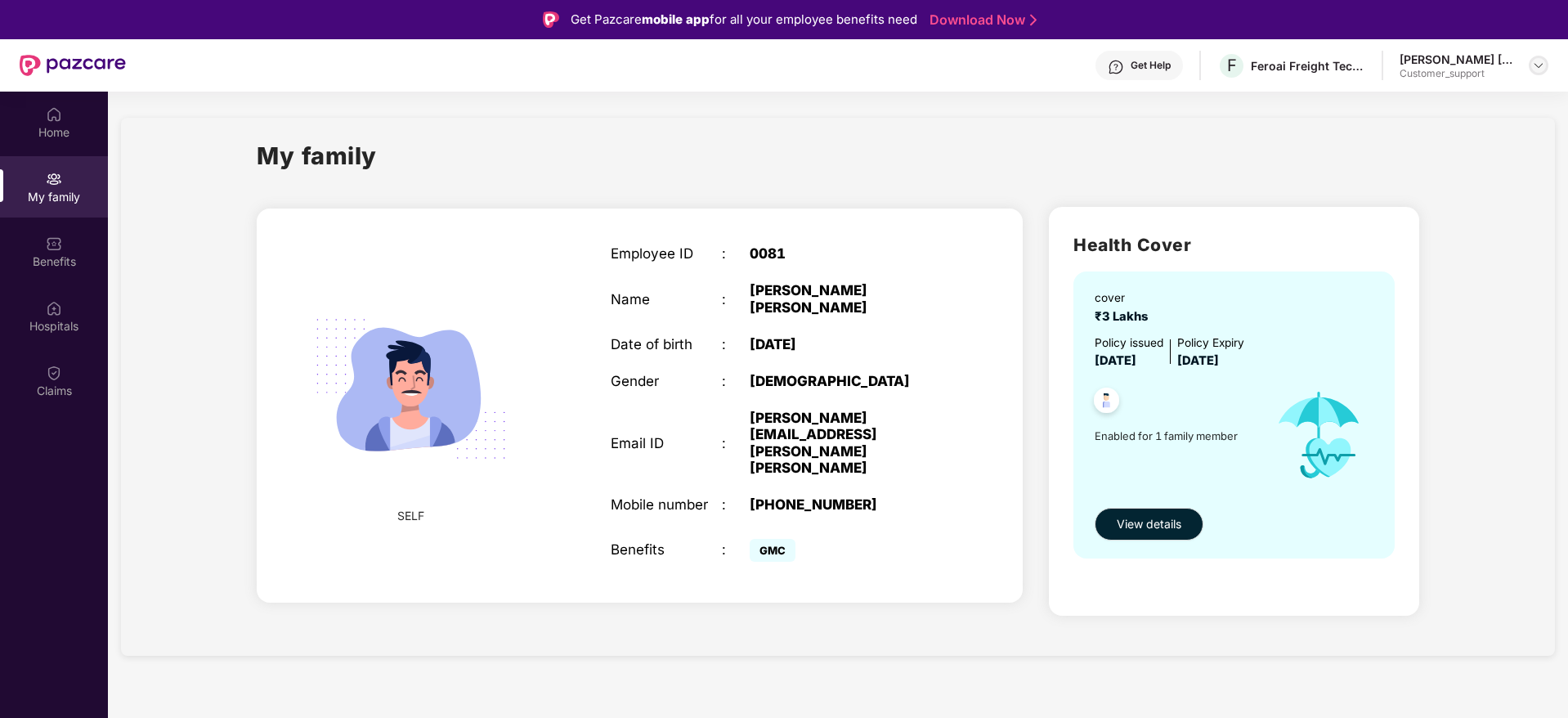
click at [1540, 68] on img at bounding box center [1538, 65] width 13 height 13
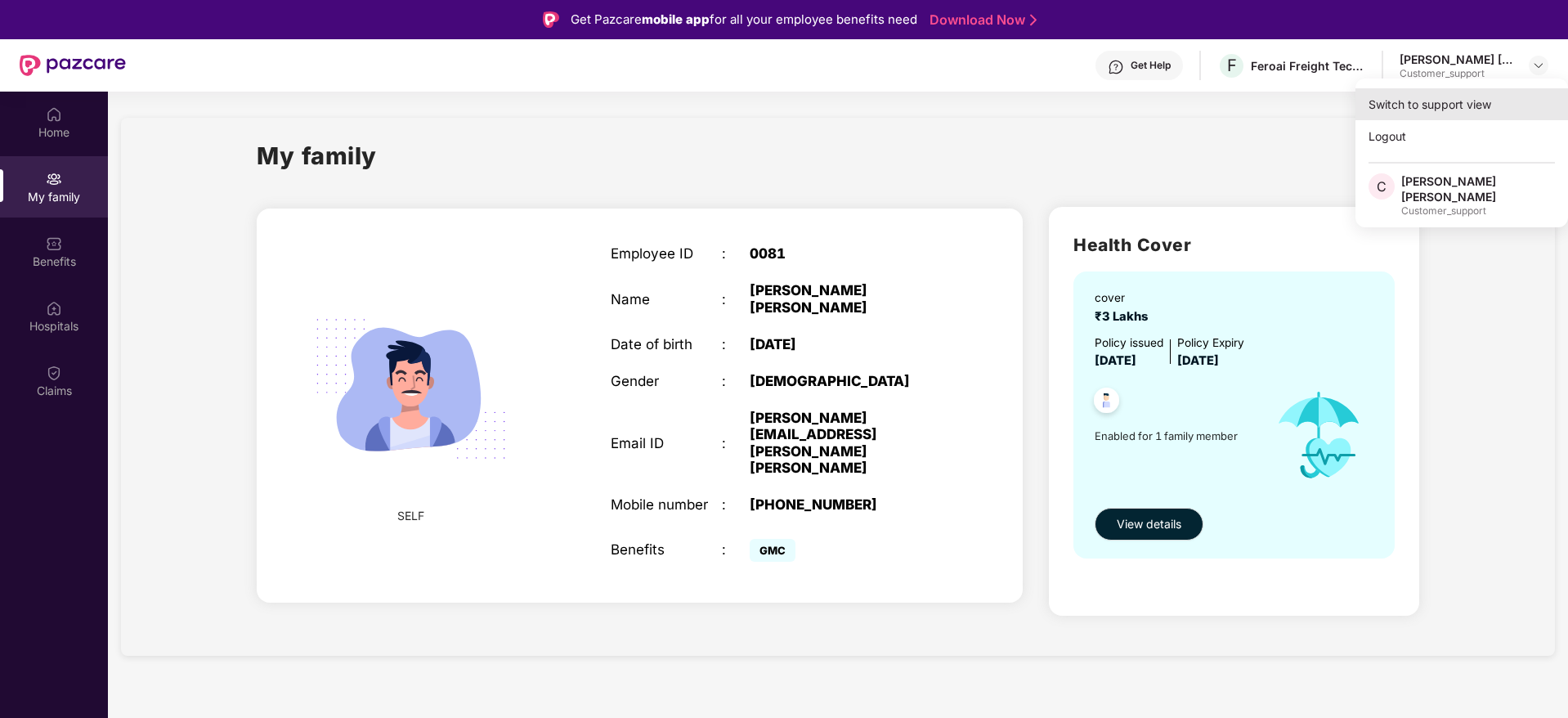
click at [1413, 108] on div "Switch to support view" at bounding box center [1461, 104] width 212 height 32
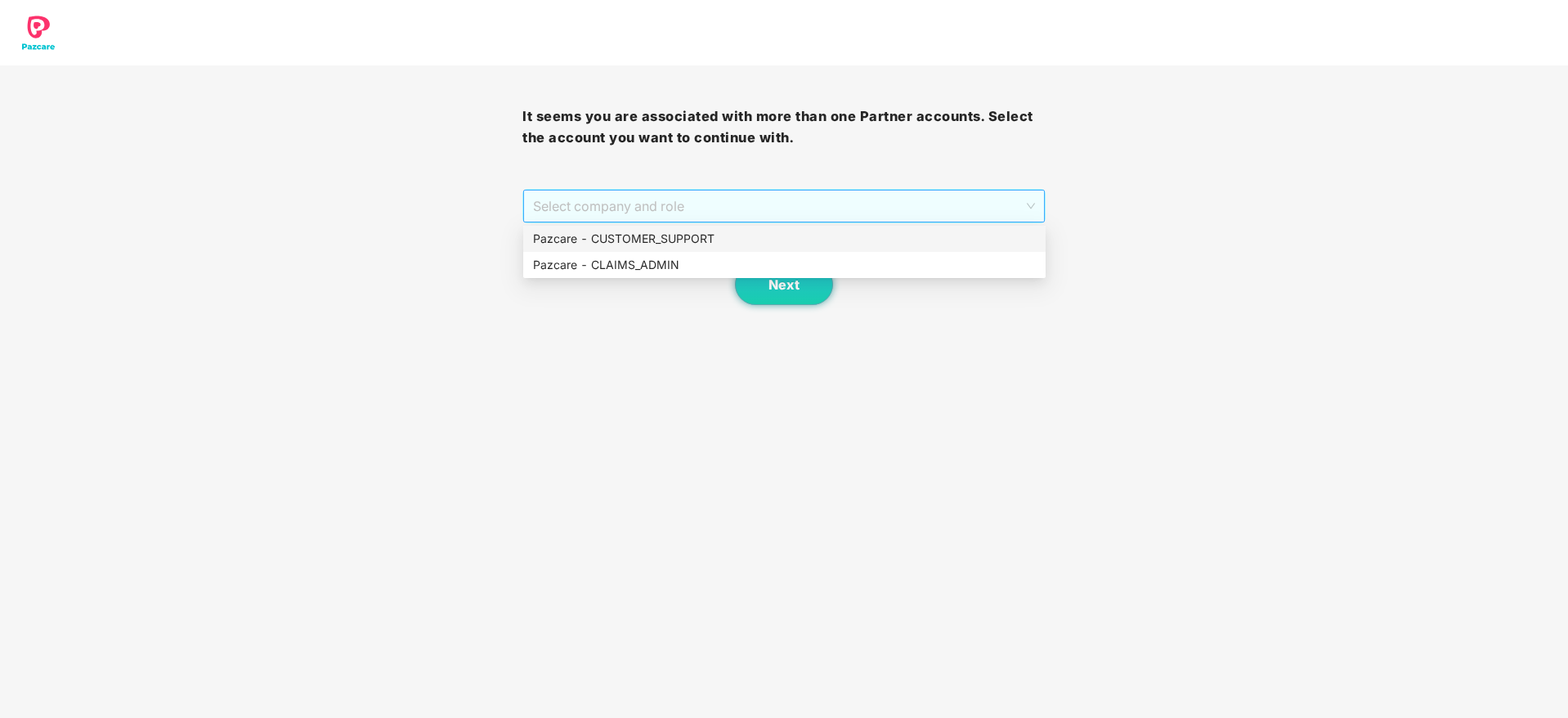
click at [804, 220] on span "Select company and role" at bounding box center [784, 206] width 501 height 31
click at [721, 235] on div "Pazcare - CUSTOMER_SUPPORT" at bounding box center [784, 238] width 503 height 18
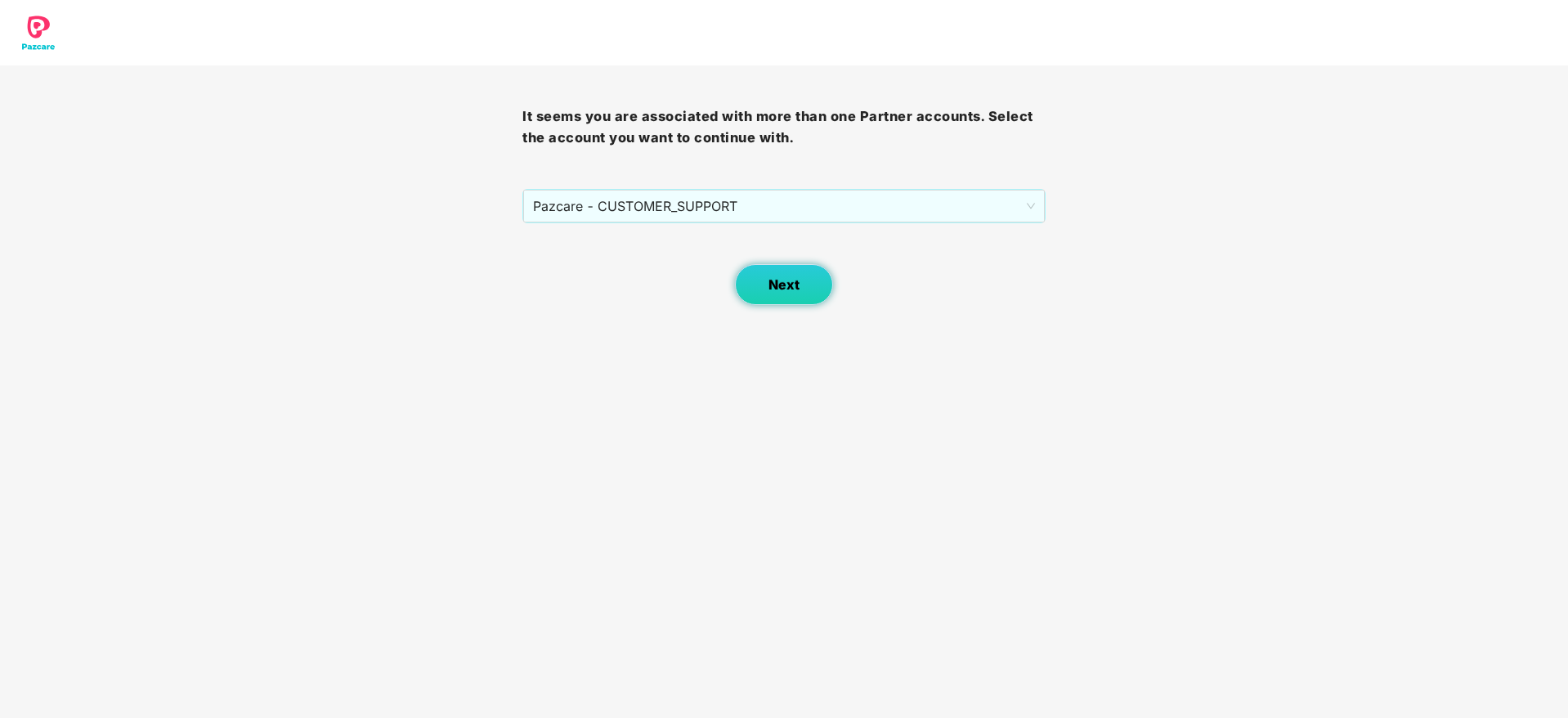
click at [770, 277] on span "Next" at bounding box center [784, 285] width 31 height 15
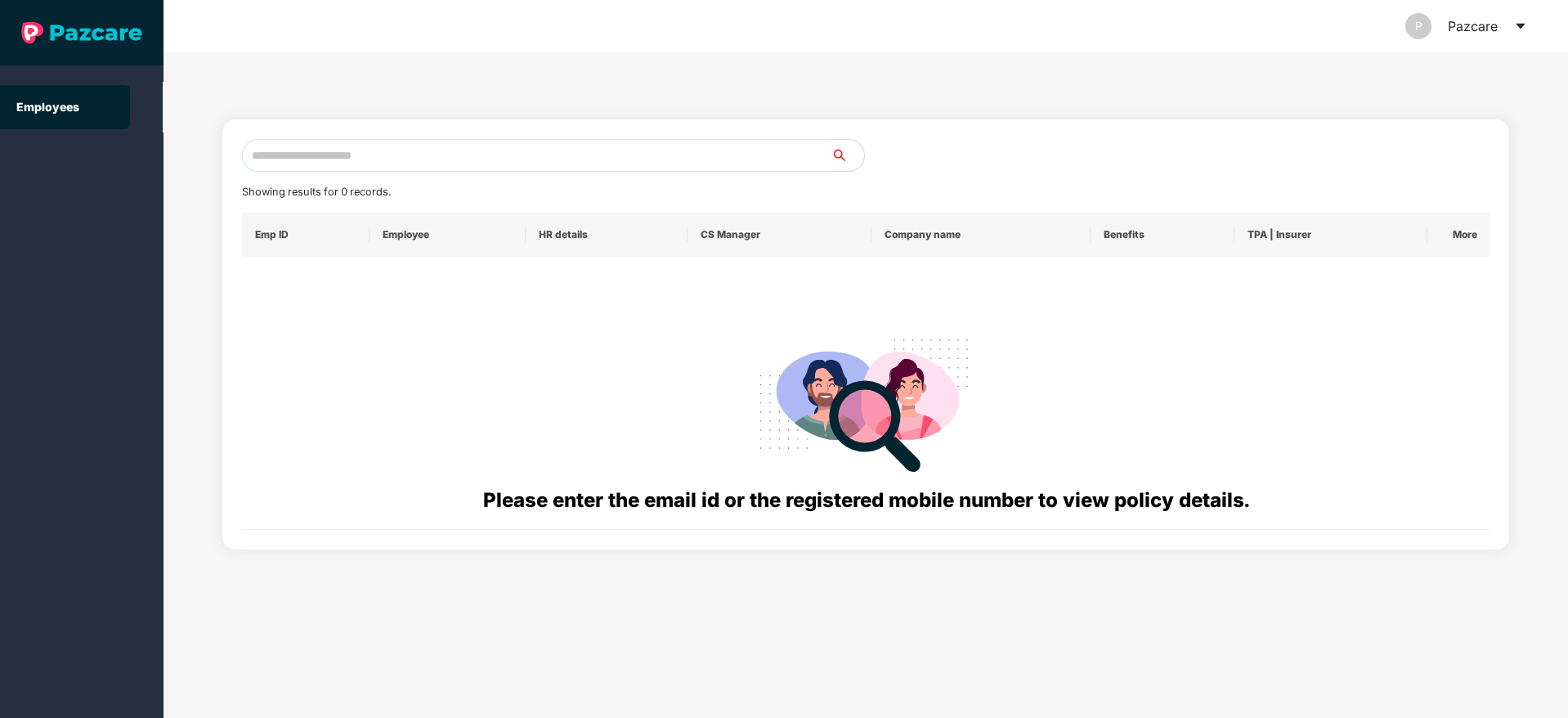
click at [448, 153] on input "text" at bounding box center [536, 155] width 589 height 32
paste input "**********"
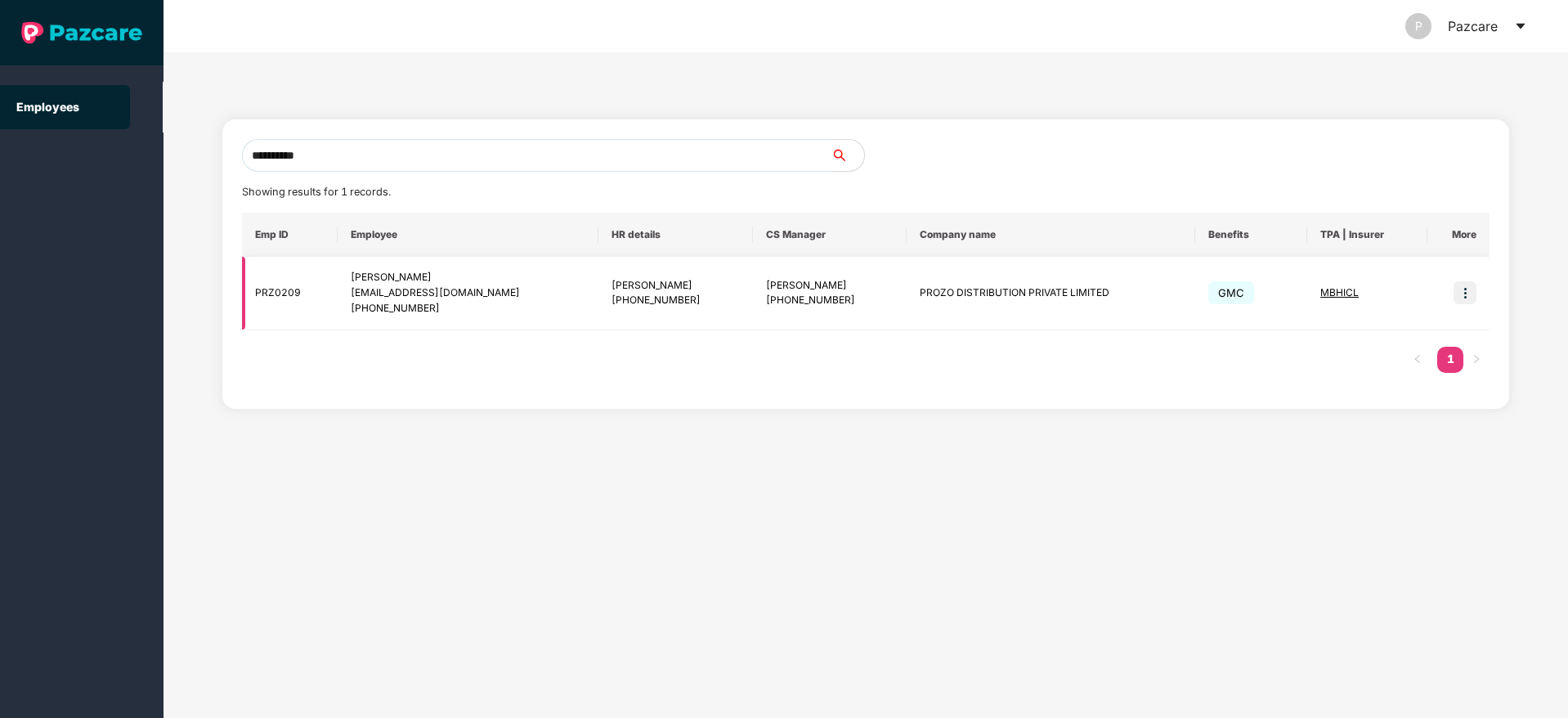
type input "**********"
click at [1461, 288] on img at bounding box center [1465, 292] width 23 height 23
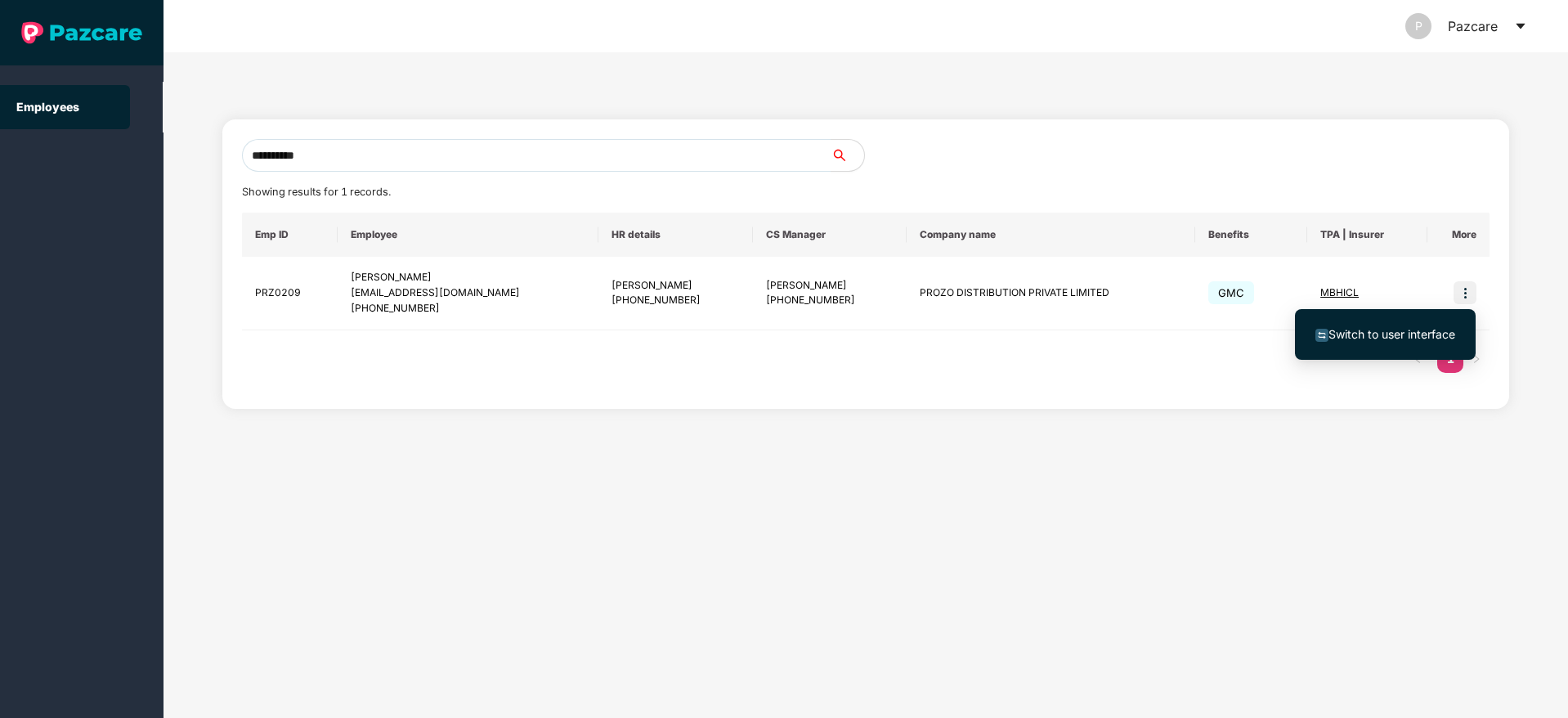
click at [1400, 335] on span "Switch to user interface" at bounding box center [1392, 333] width 127 height 14
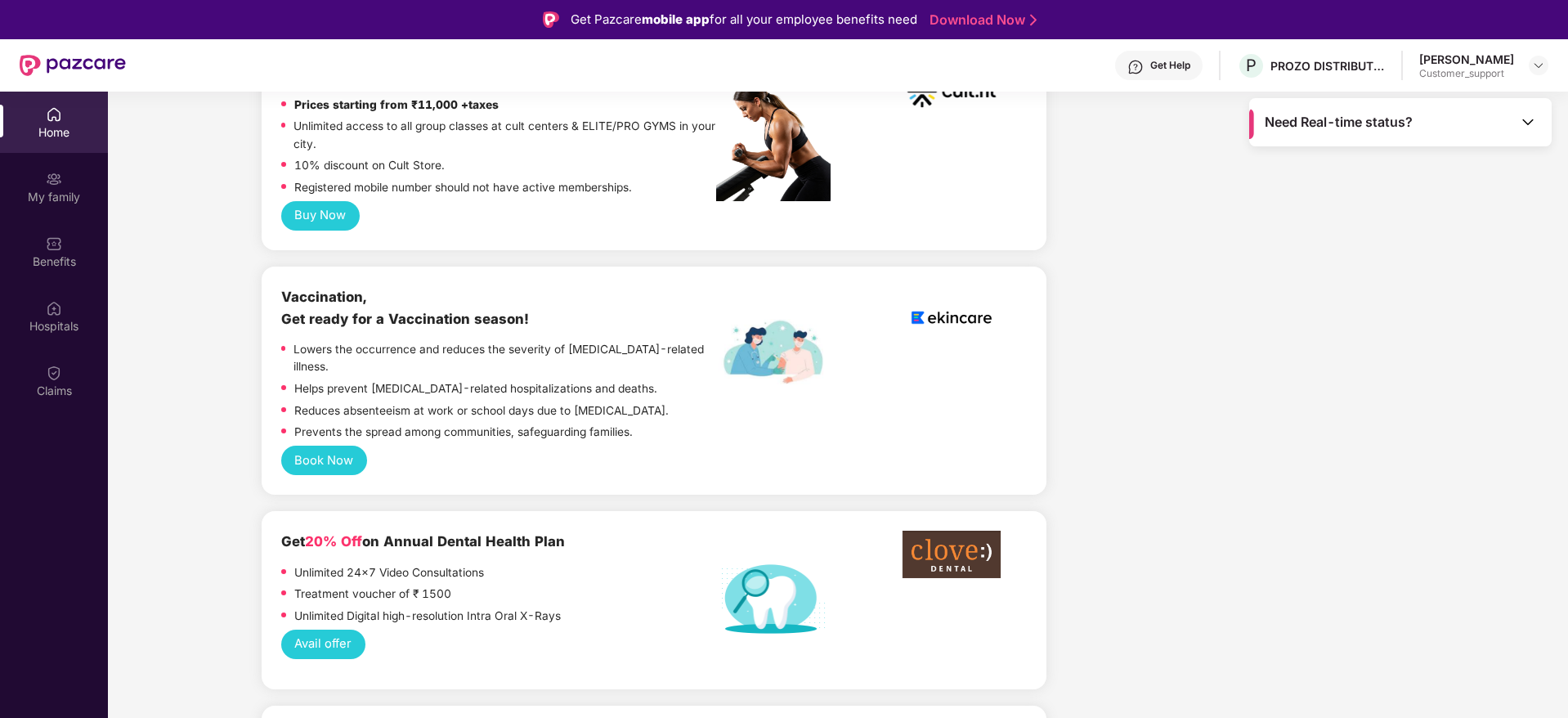
scroll to position [757, 0]
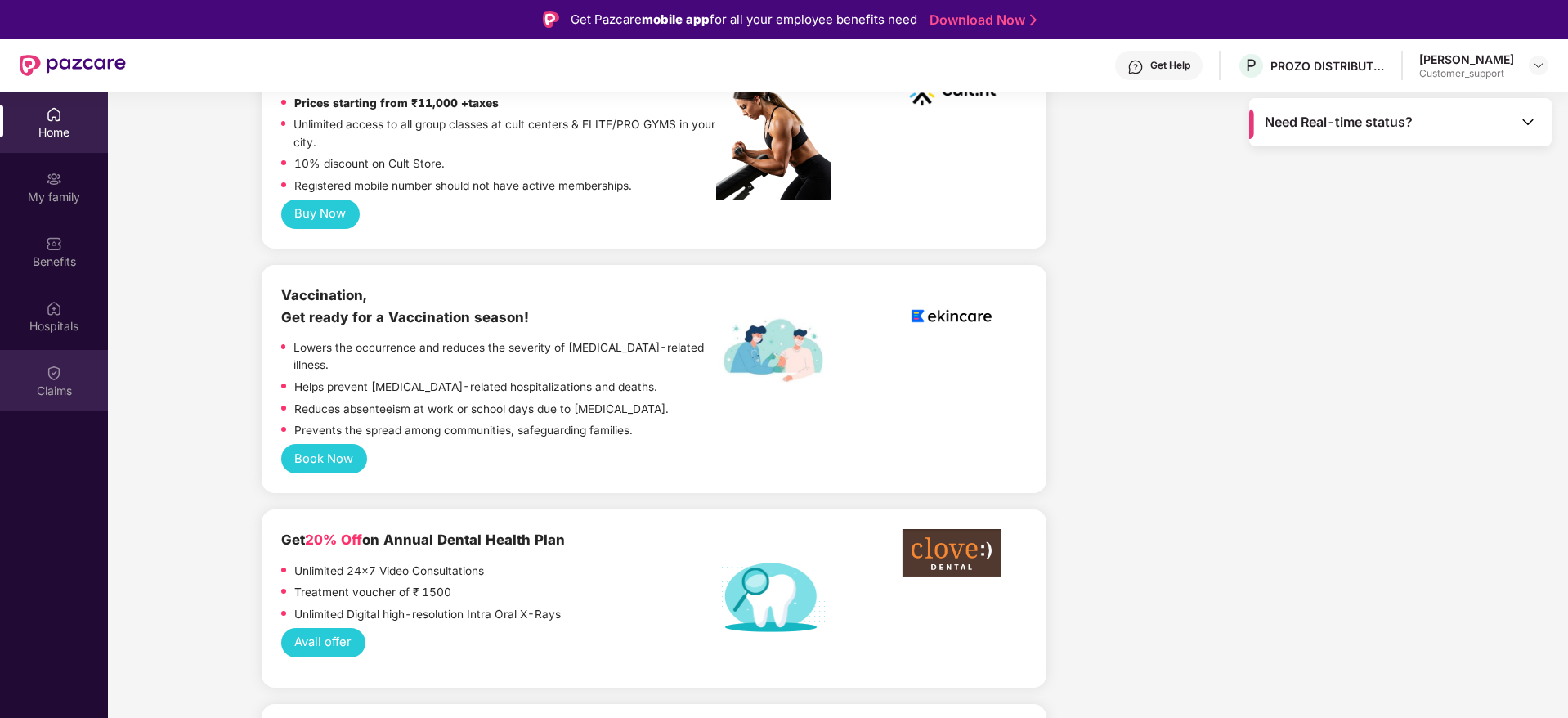
click at [67, 380] on div "Claims" at bounding box center [54, 380] width 108 height 61
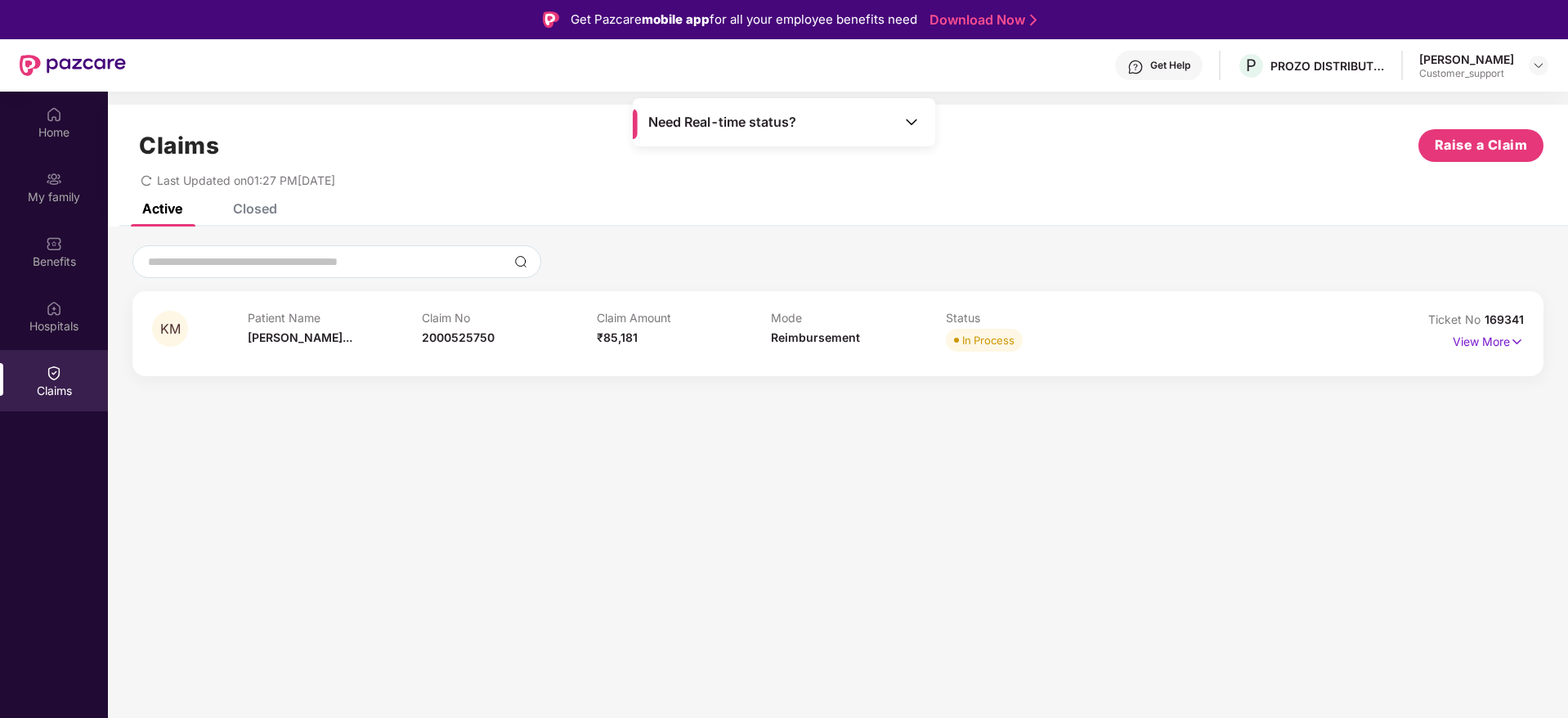
click at [1516, 319] on span "169341" at bounding box center [1504, 319] width 39 height 14
copy div "No 169341"
click at [64, 181] on div "My family" at bounding box center [54, 187] width 108 height 61
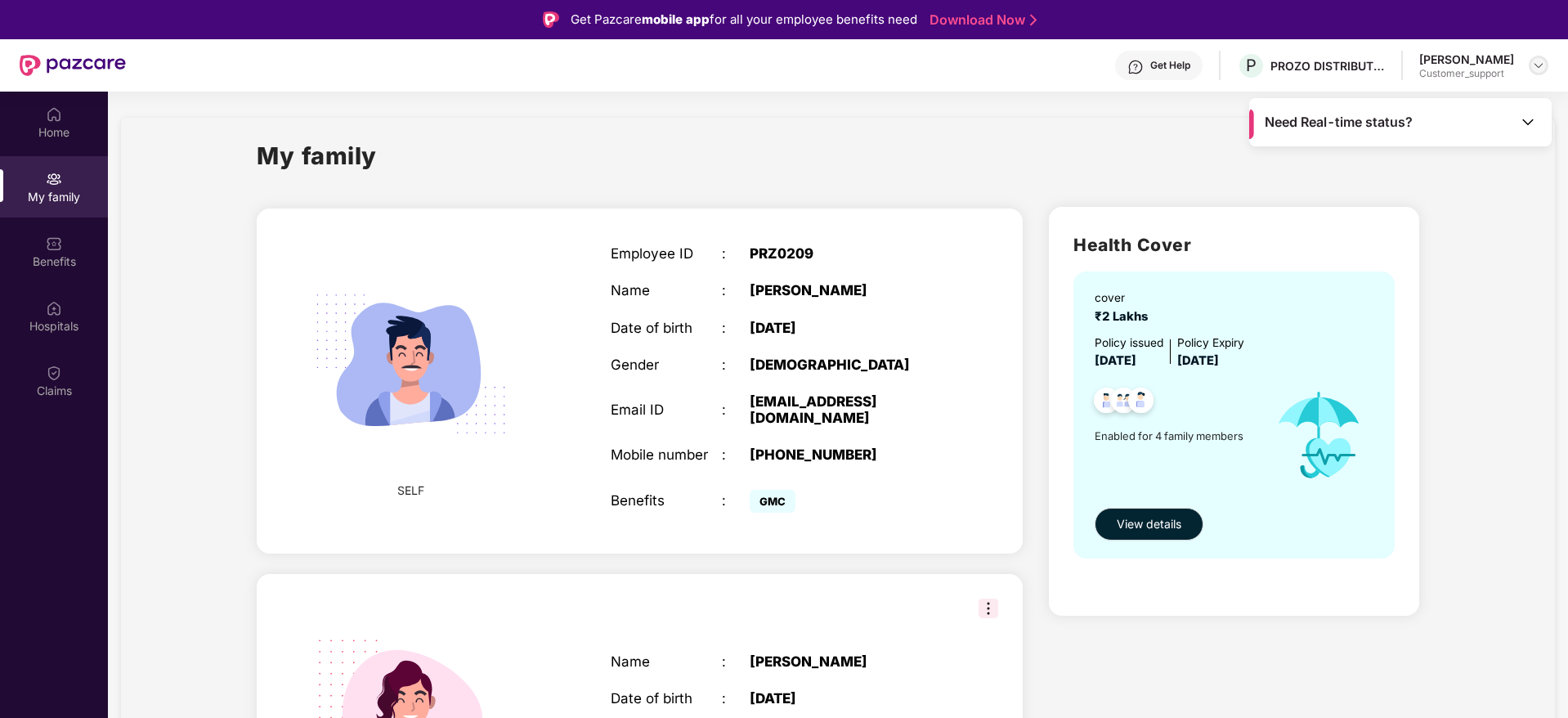
click at [1539, 67] on img at bounding box center [1538, 65] width 13 height 13
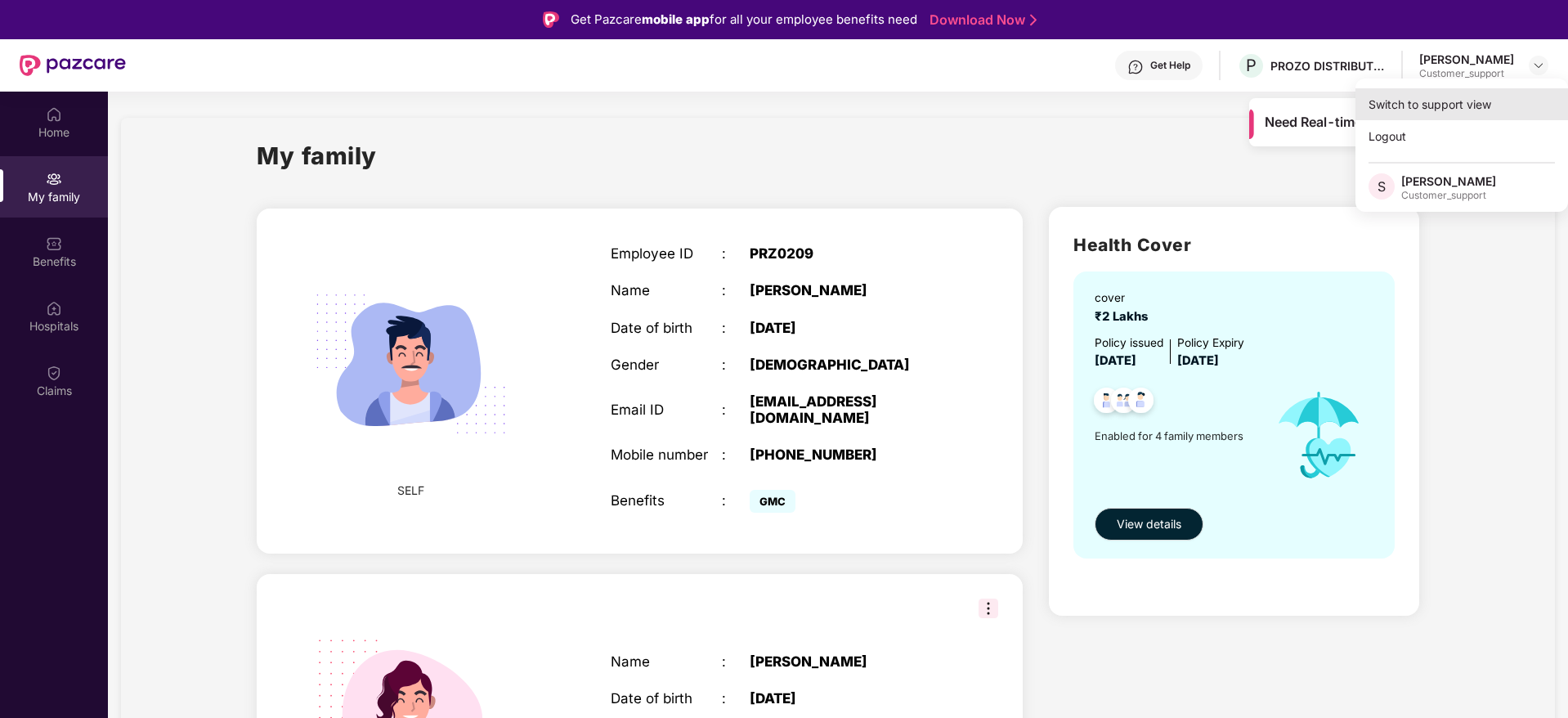
click at [1477, 107] on div "Switch to support view" at bounding box center [1461, 104] width 212 height 32
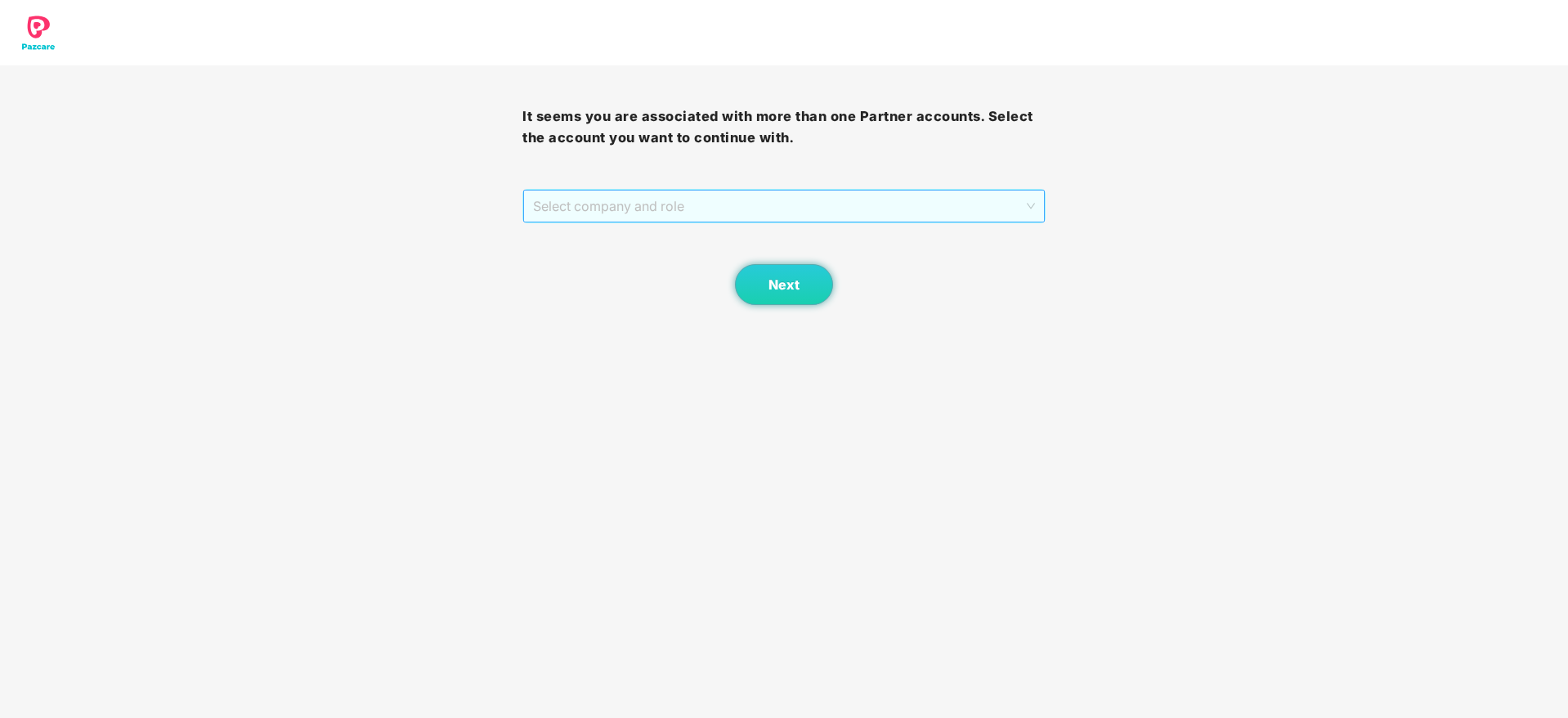
click at [968, 205] on span "Select company and role" at bounding box center [784, 206] width 501 height 31
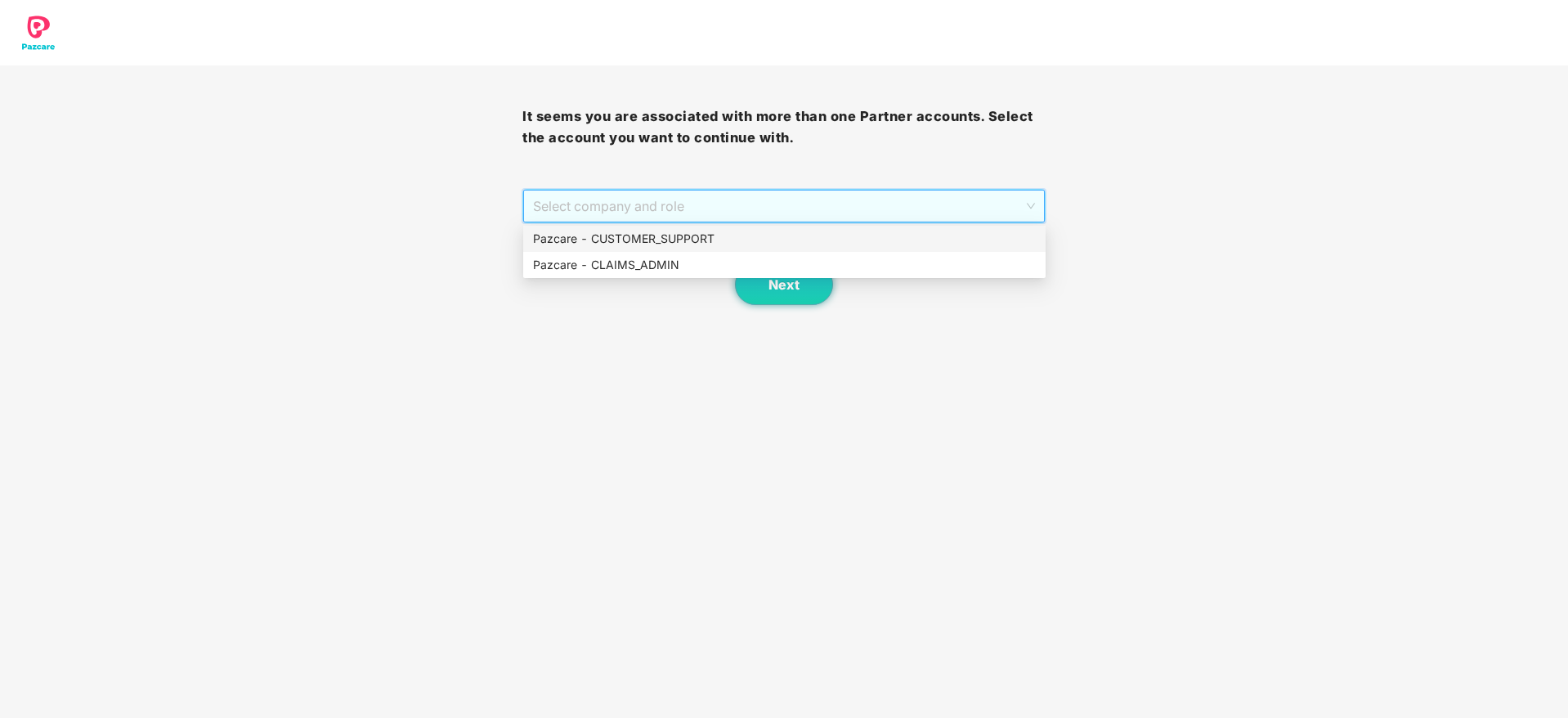
click at [789, 246] on div "Pazcare - CUSTOMER_SUPPORT" at bounding box center [784, 238] width 503 height 18
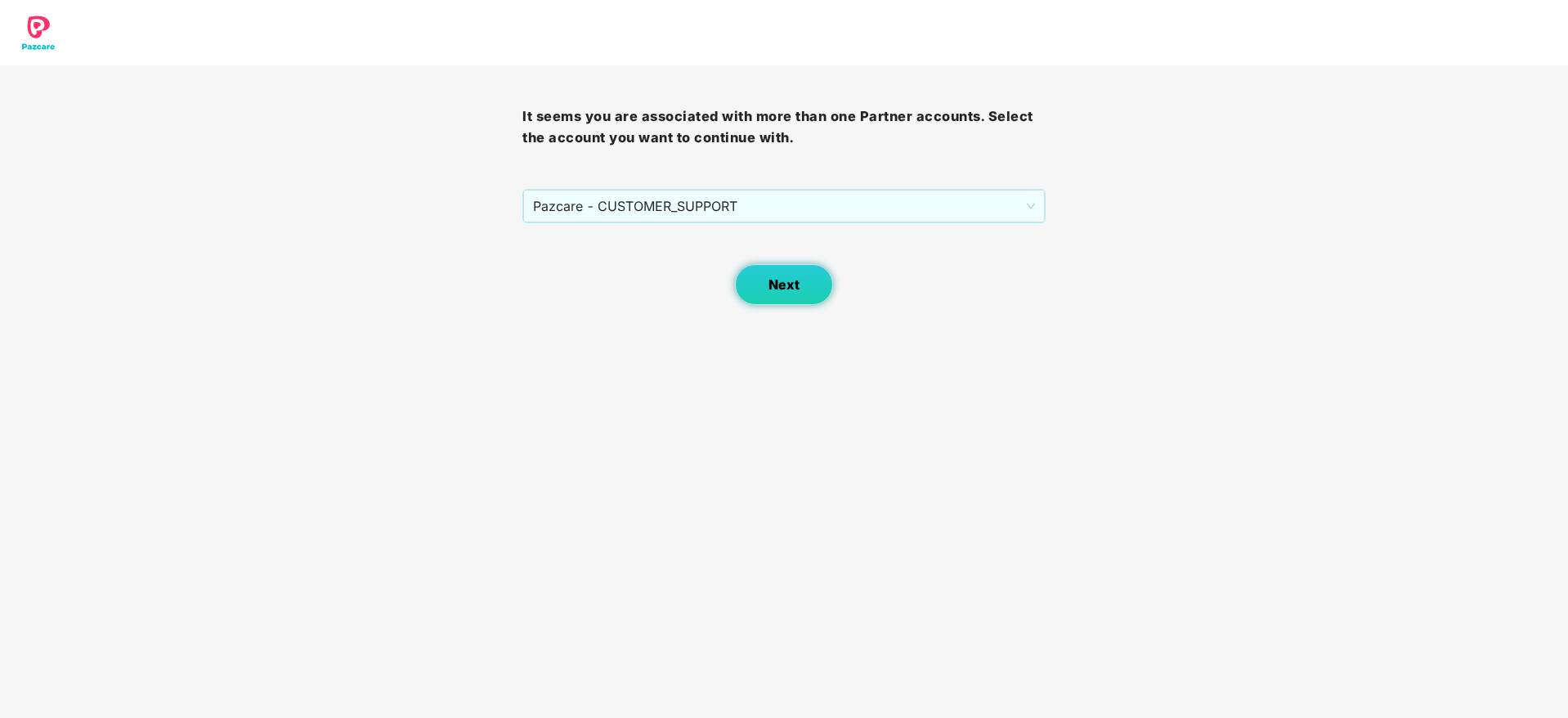
click at [792, 284] on span "Next" at bounding box center [784, 285] width 31 height 15
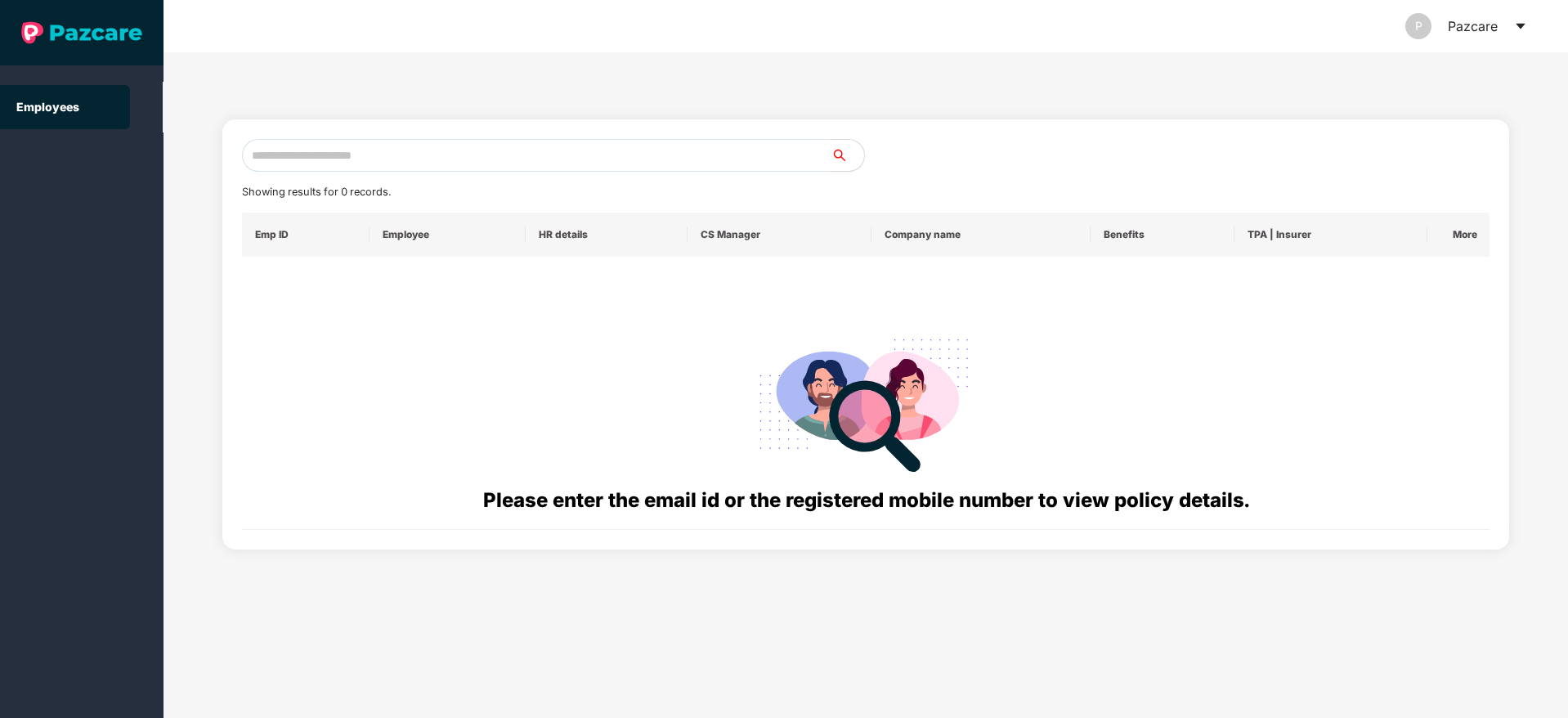
click at [535, 162] on input "text" at bounding box center [536, 155] width 589 height 32
paste input "**********"
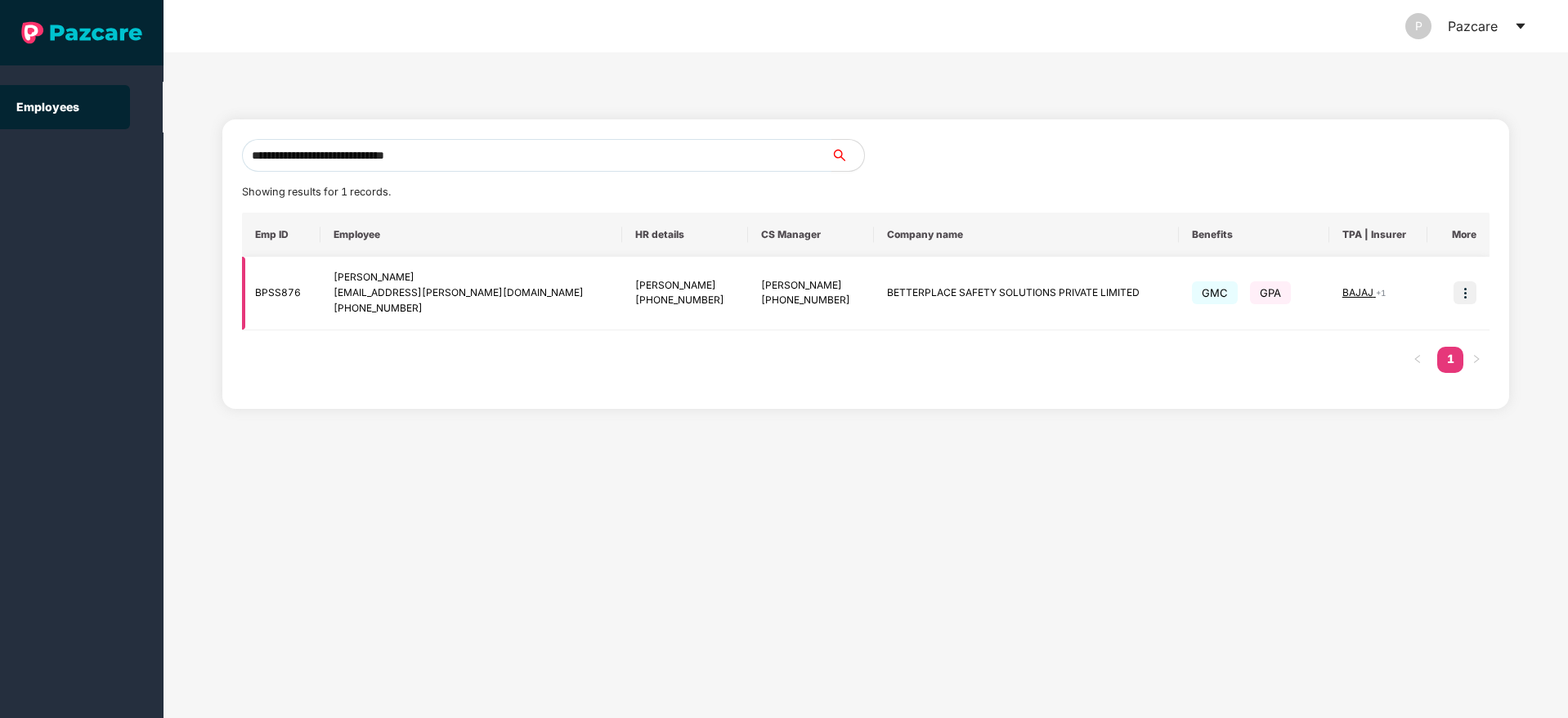
type input "**********"
click at [1463, 292] on img at bounding box center [1465, 292] width 23 height 23
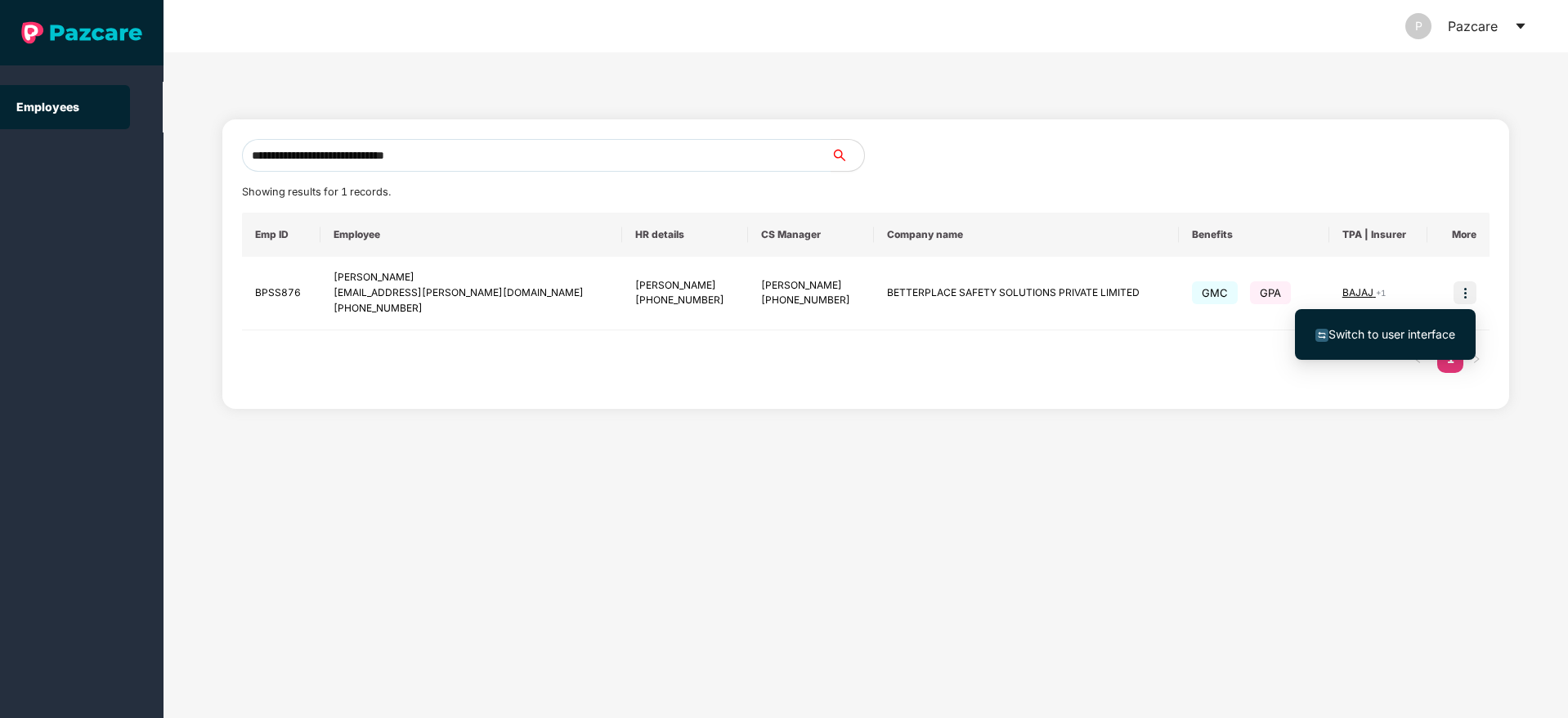
click at [1403, 337] on span "Switch to user interface" at bounding box center [1392, 333] width 127 height 14
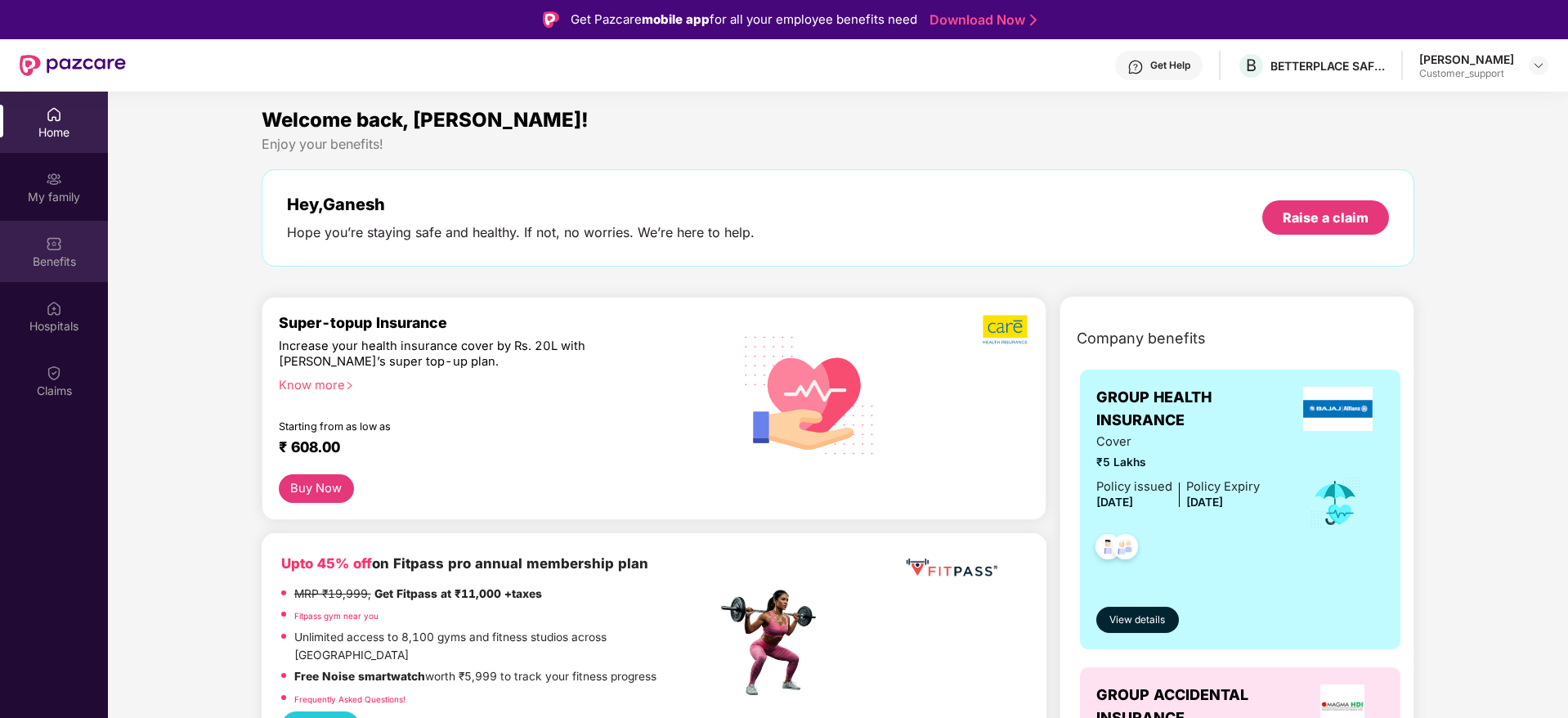
click at [35, 274] on div "Benefits" at bounding box center [54, 252] width 108 height 61
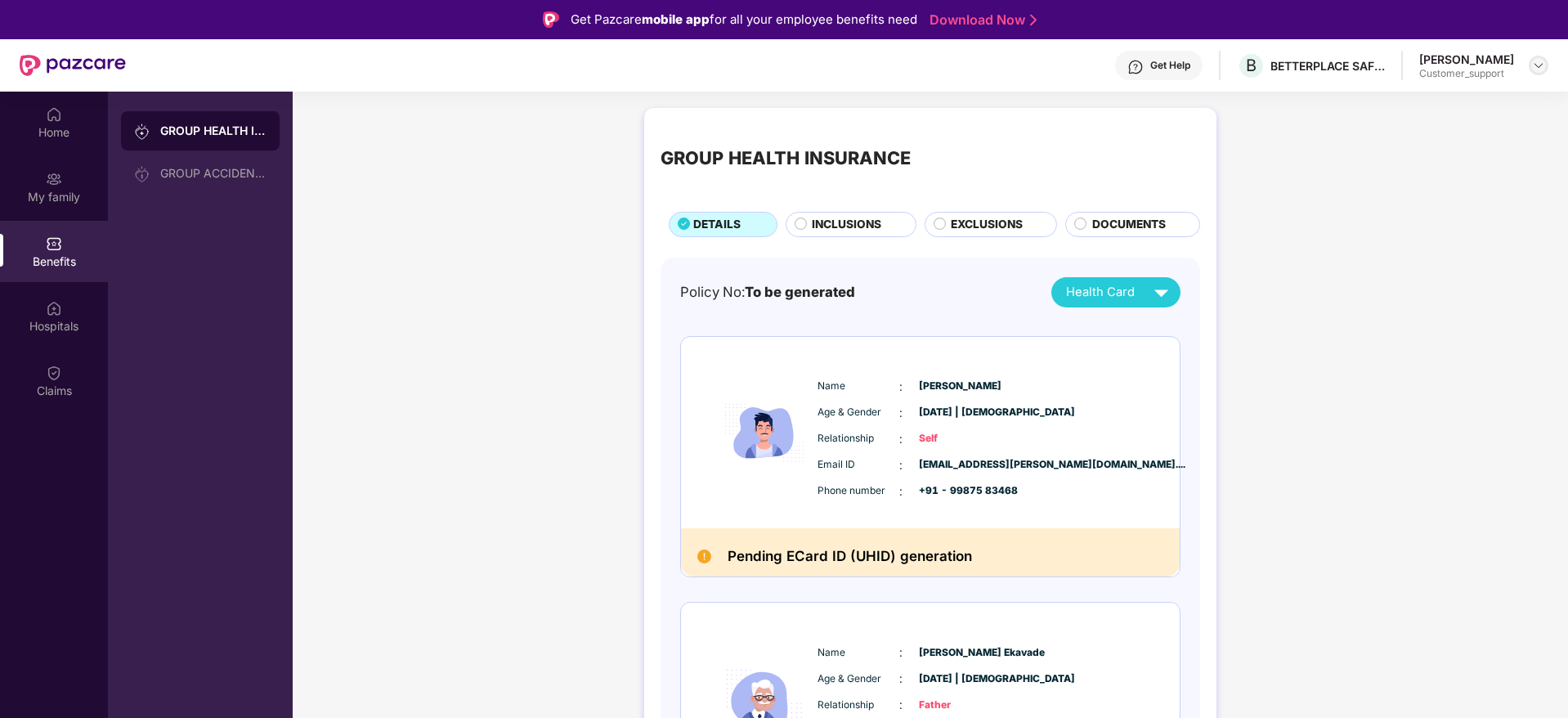
click at [1533, 67] on img at bounding box center [1538, 65] width 13 height 13
click at [1450, 99] on div "Switch to support view" at bounding box center [1461, 104] width 212 height 32
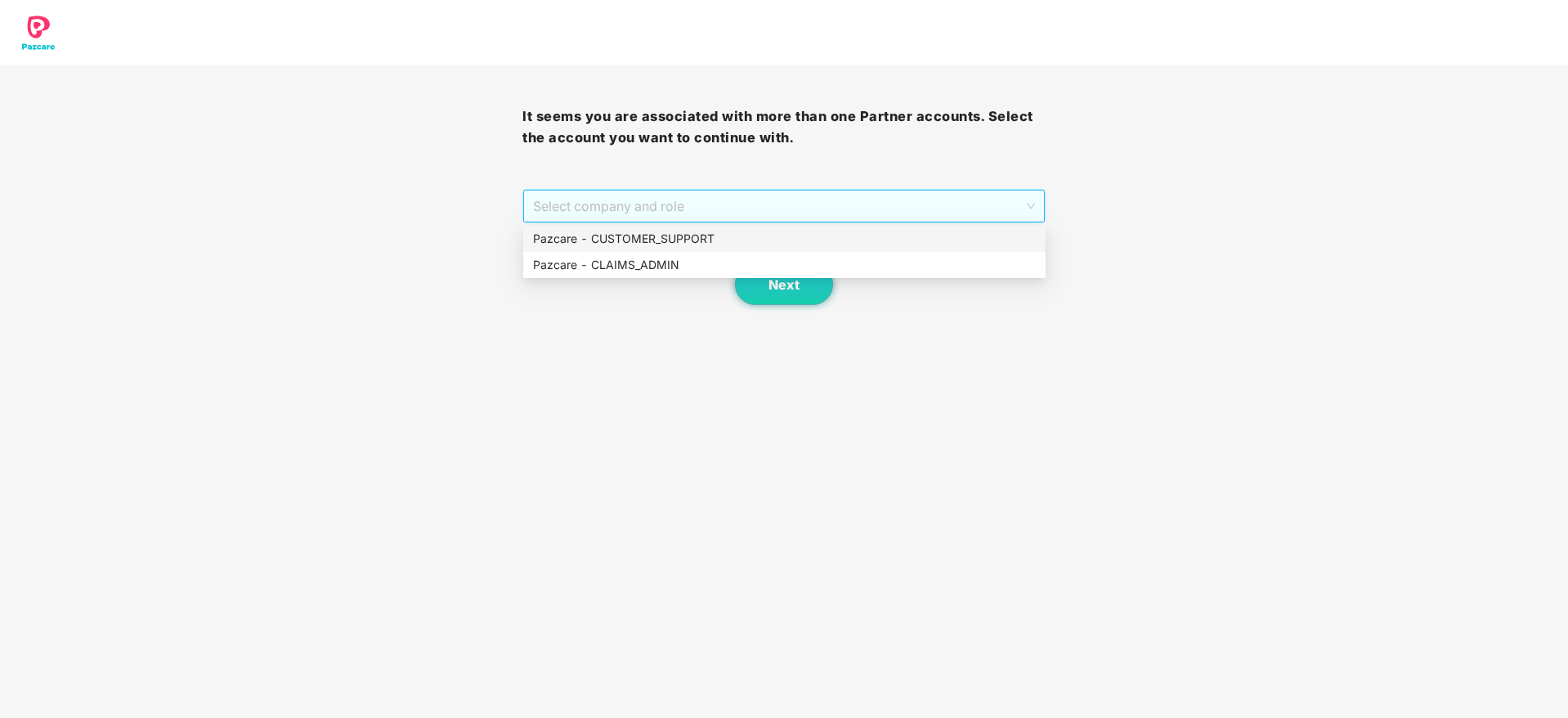
click at [907, 198] on span "Select company and role" at bounding box center [784, 206] width 501 height 31
click at [745, 232] on div "Pazcare - CUSTOMER_SUPPORT" at bounding box center [784, 238] width 503 height 18
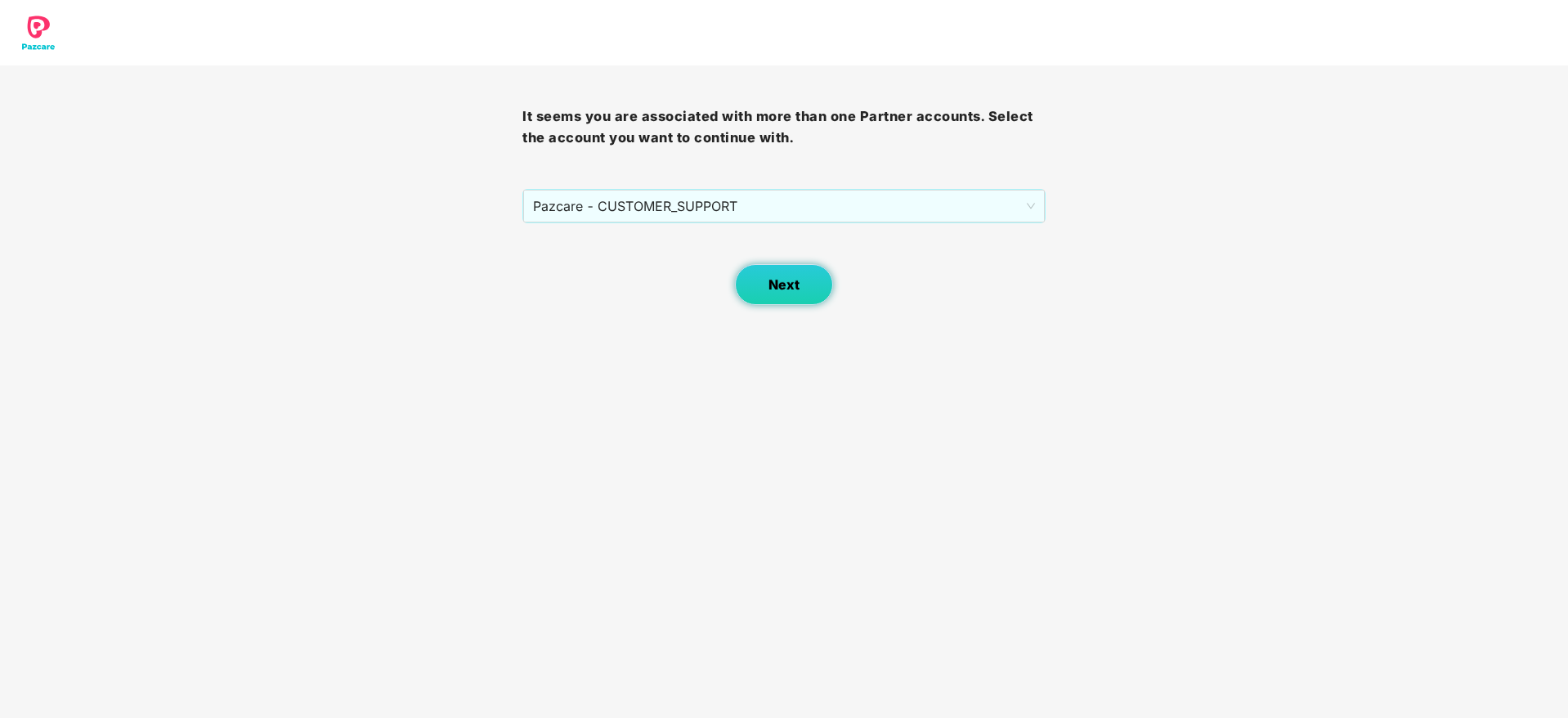
click at [778, 281] on span "Next" at bounding box center [784, 285] width 31 height 15
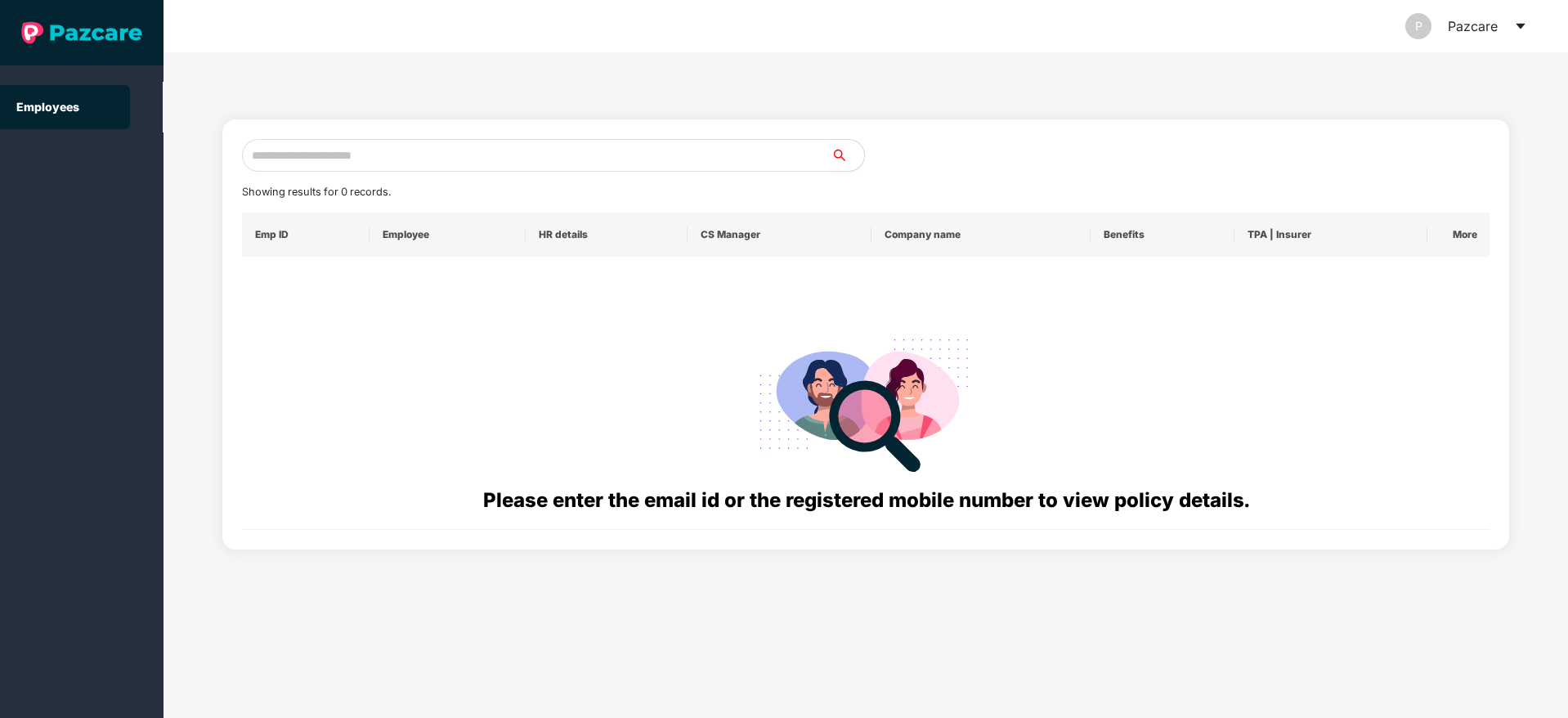
click at [457, 152] on input "text" at bounding box center [536, 155] width 589 height 32
paste input "**********"
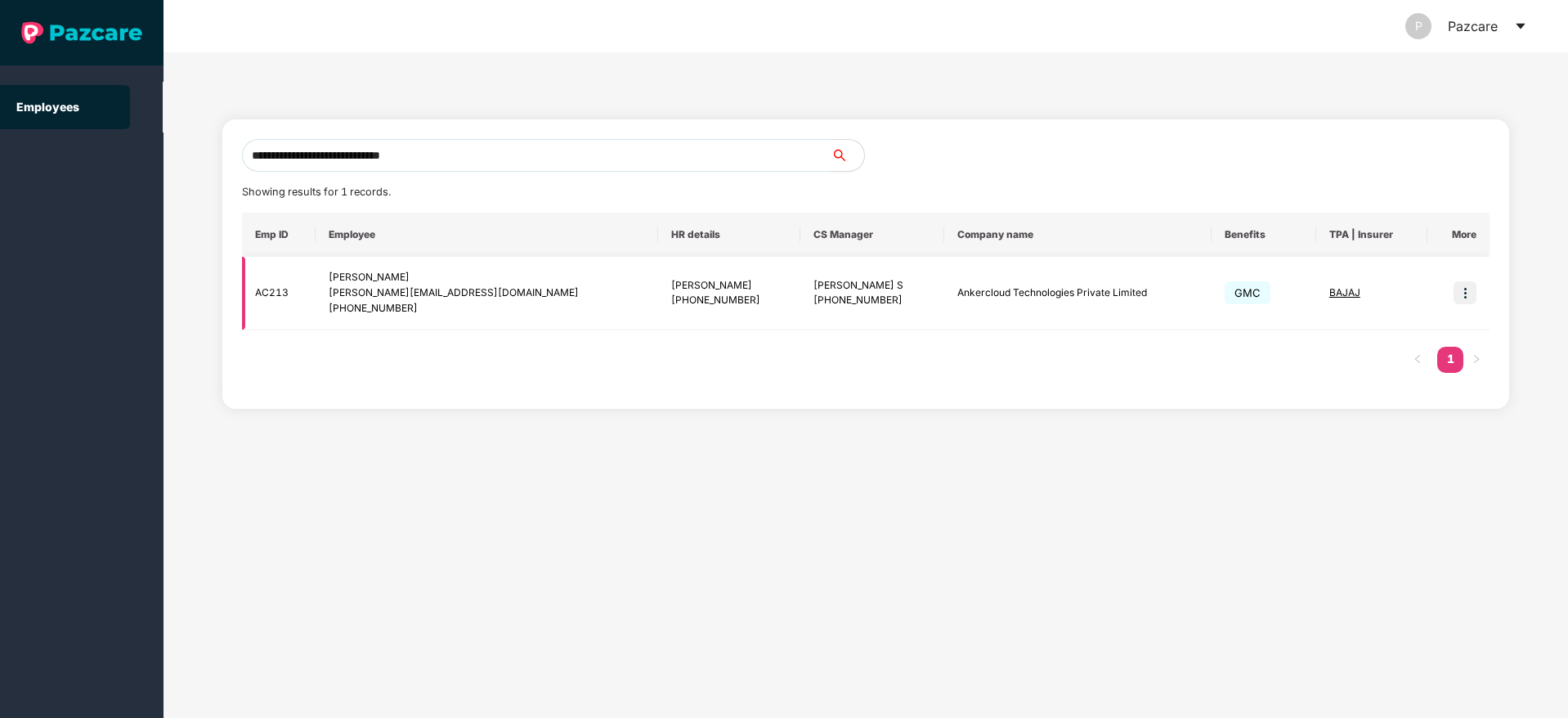
type input "**********"
click at [1467, 290] on img at bounding box center [1465, 292] width 23 height 23
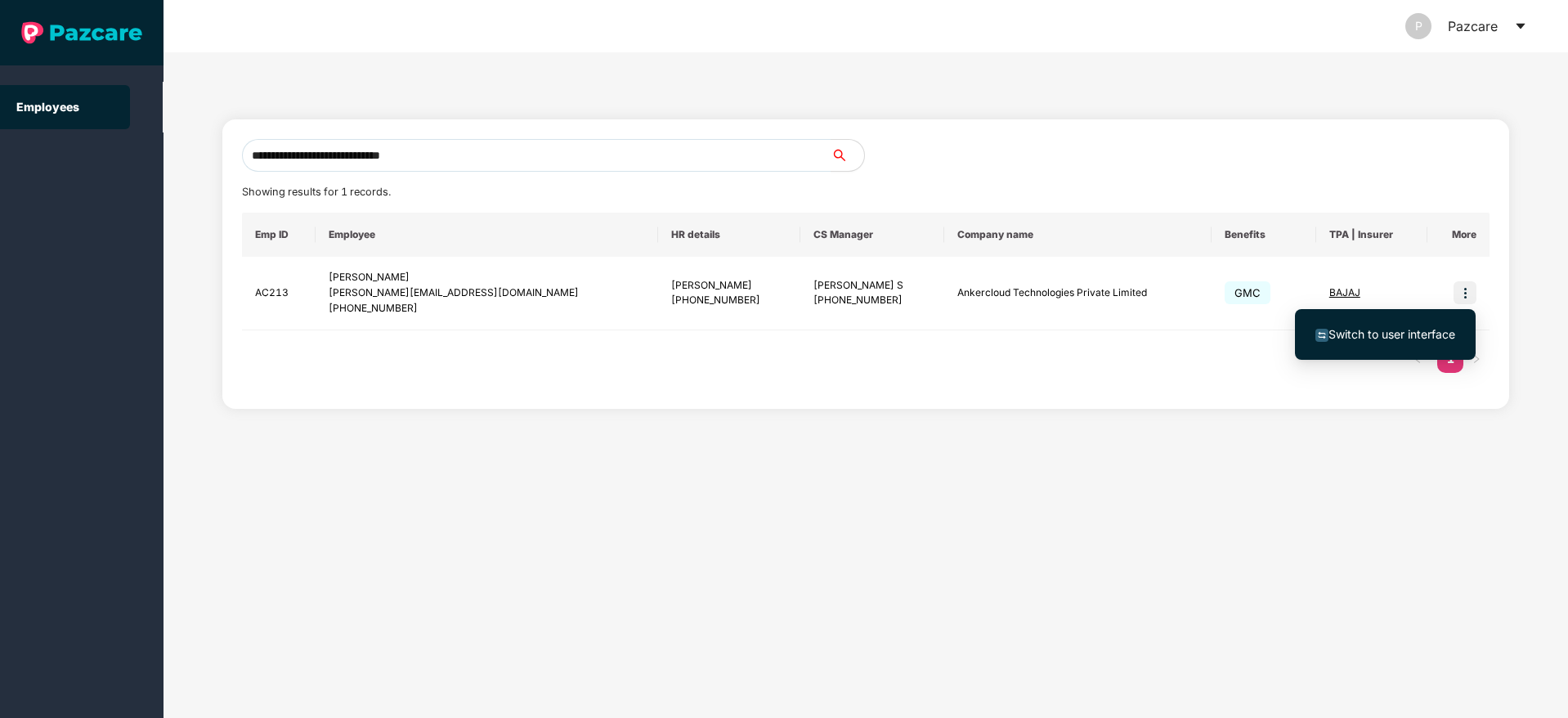
click at [1371, 333] on span "Switch to user interface" at bounding box center [1392, 333] width 127 height 14
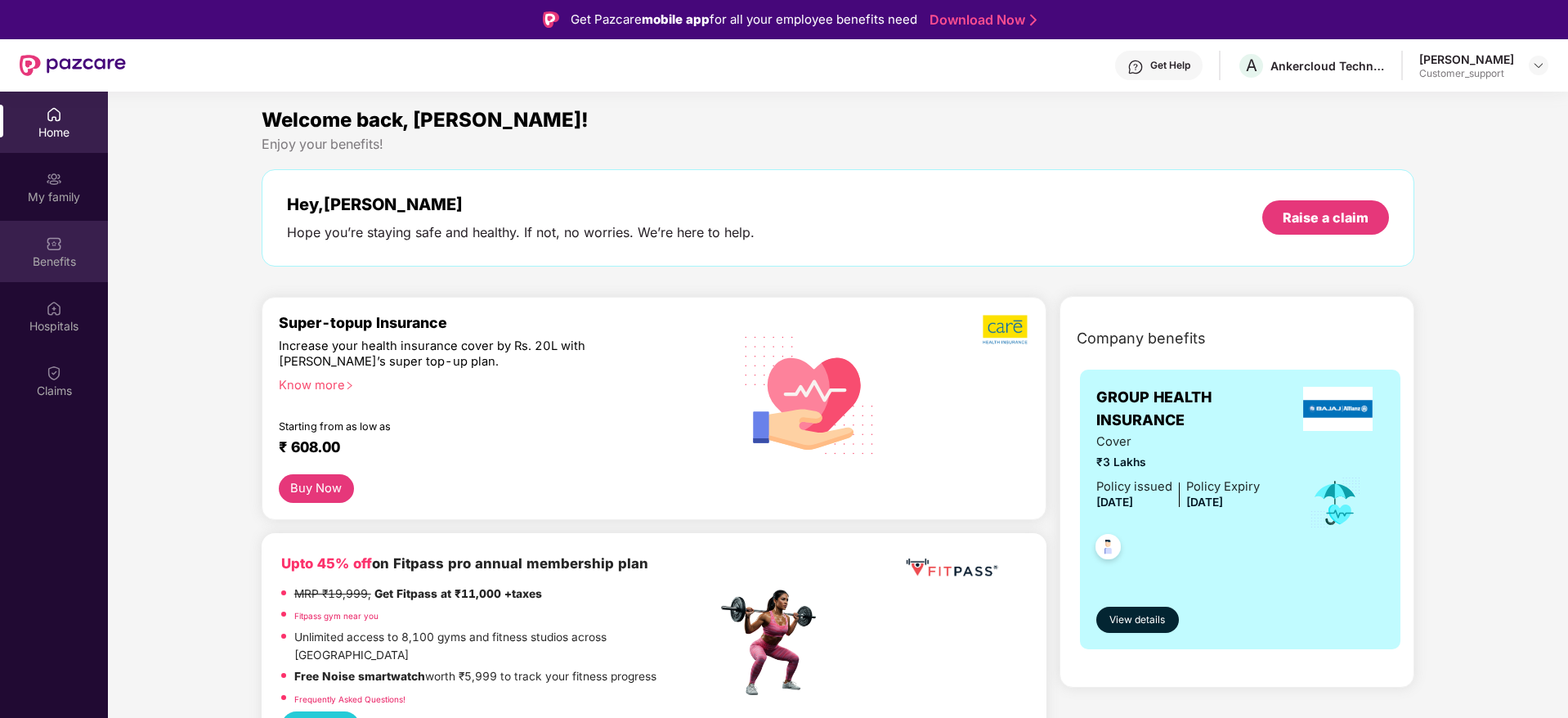
click at [52, 244] on img at bounding box center [54, 243] width 16 height 16
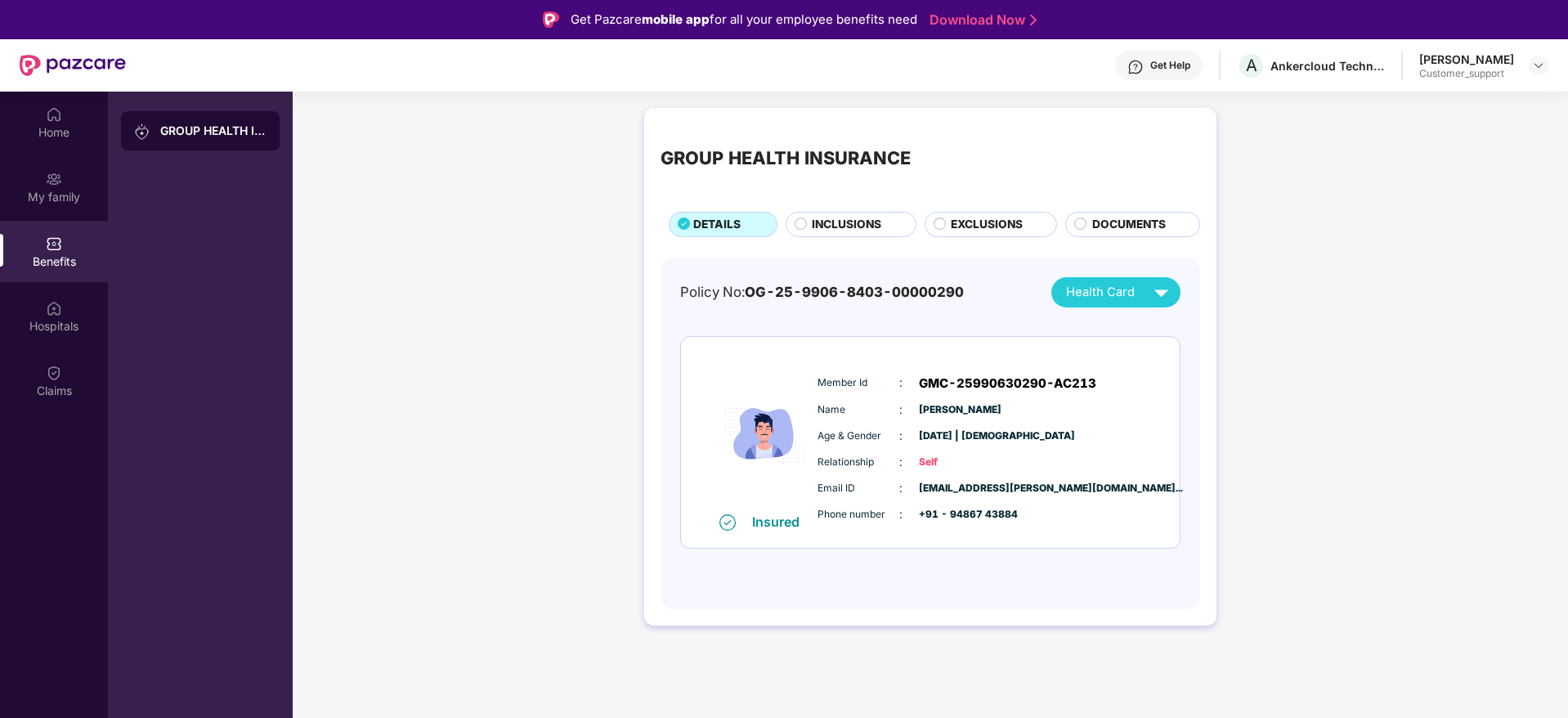
click at [838, 222] on span "INCLUSIONS" at bounding box center [846, 224] width 69 height 18
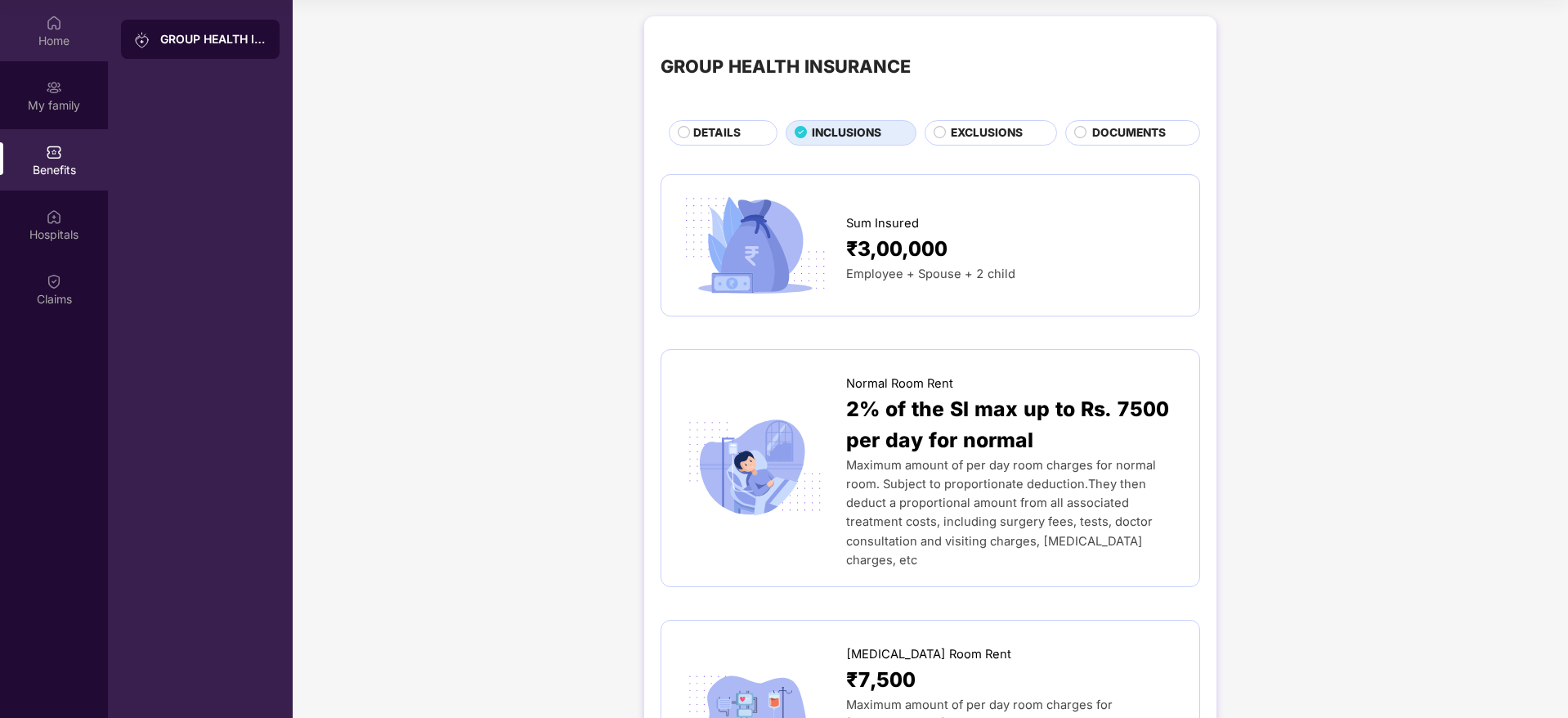
click at [59, 31] on div "Home" at bounding box center [54, 31] width 108 height 61
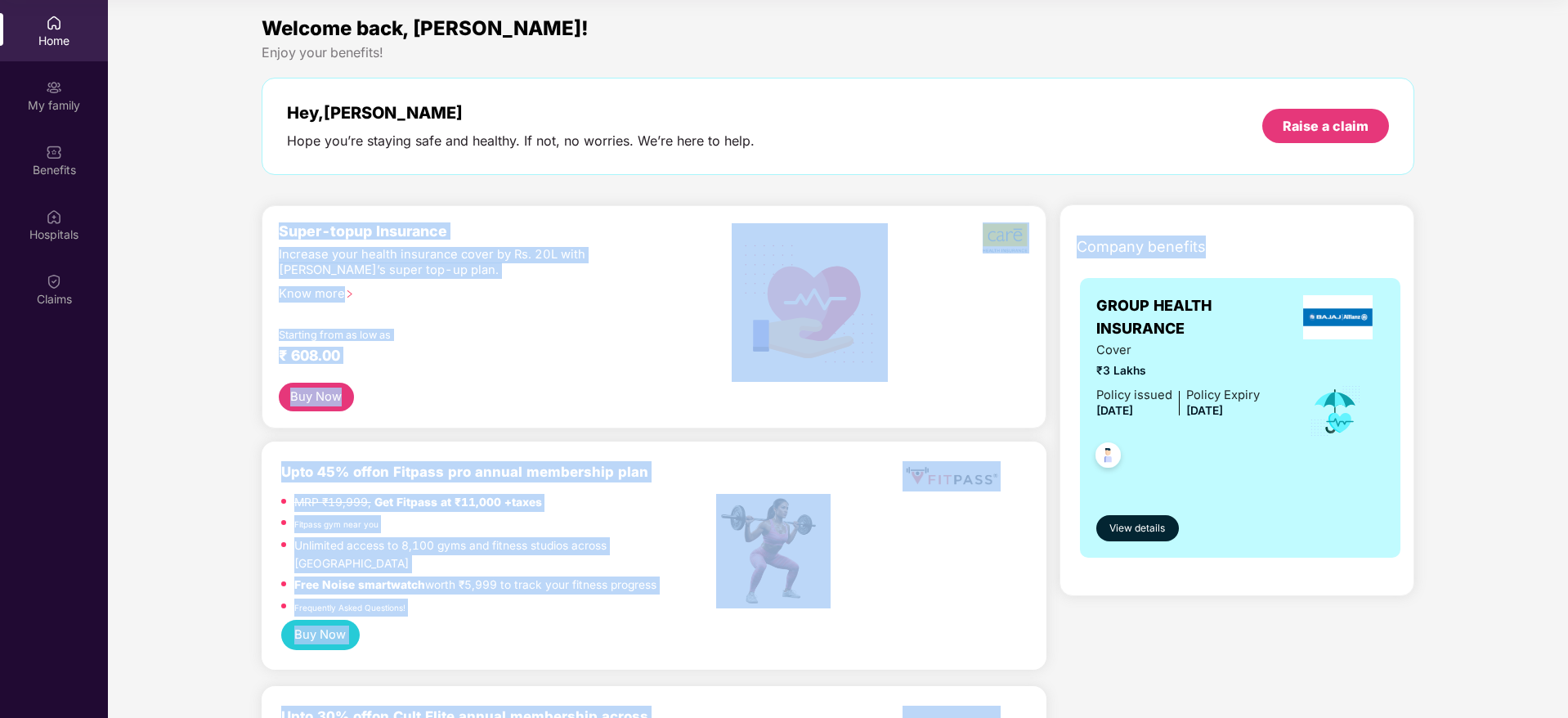
drag, startPoint x: 1565, startPoint y: 107, endPoint x: 1530, endPoint y: 176, distance: 77.4
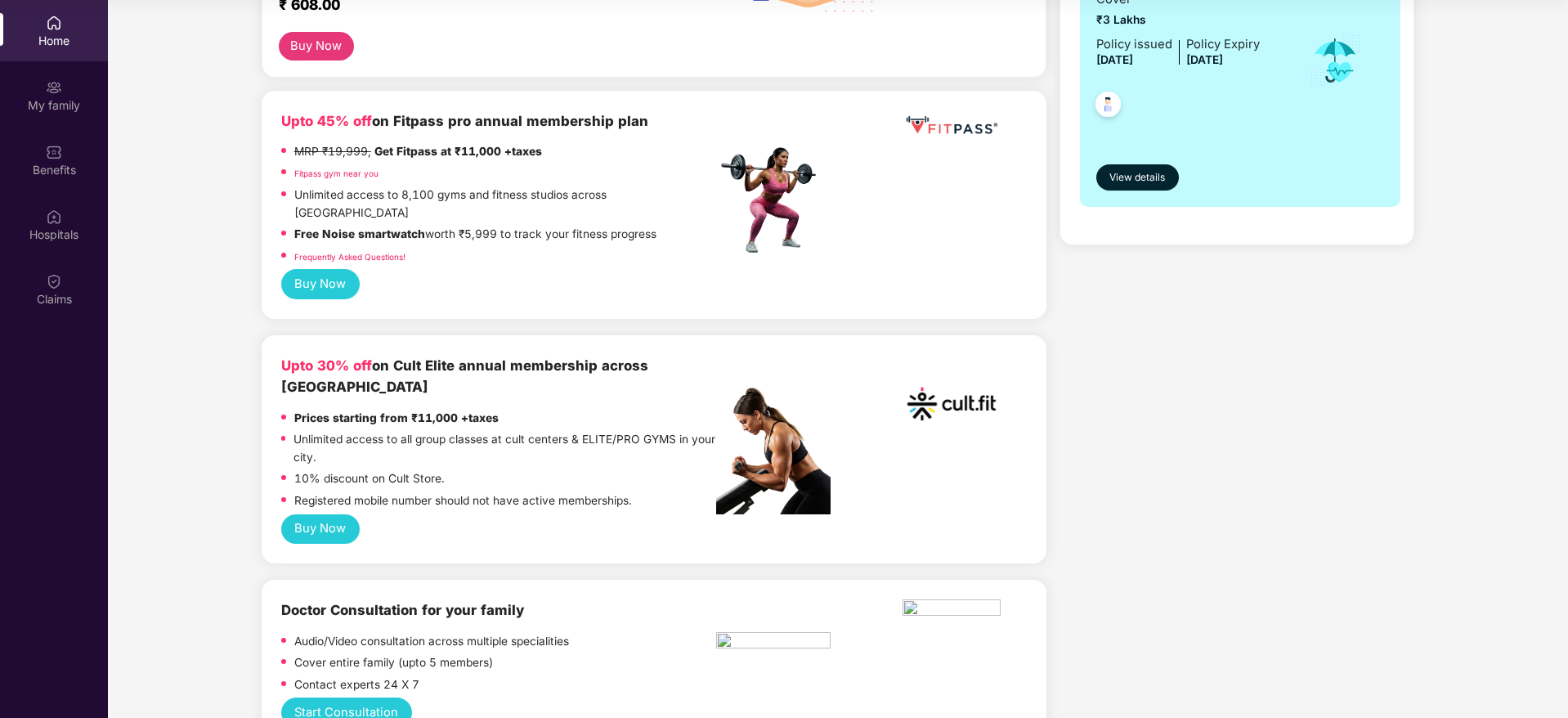
scroll to position [344, 0]
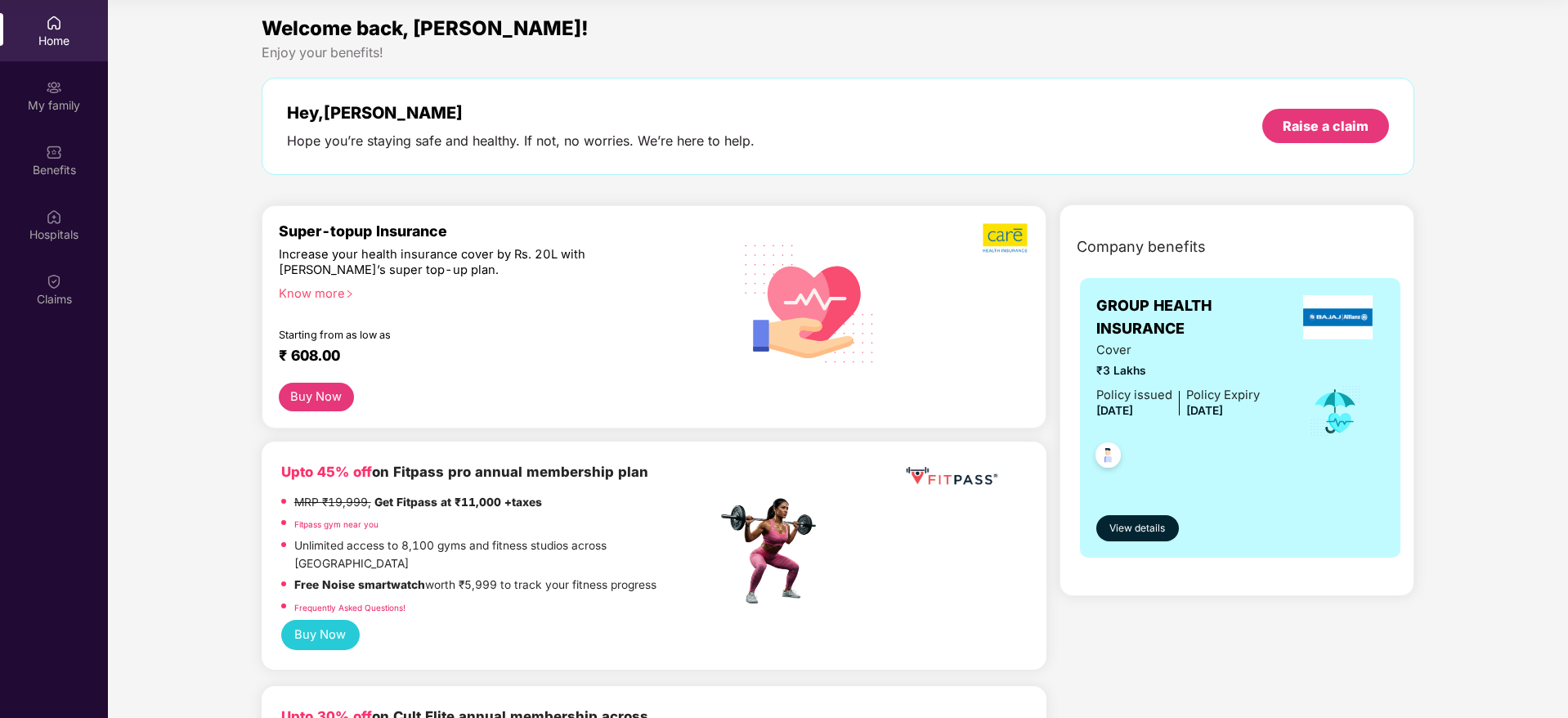
scroll to position [0, 0]
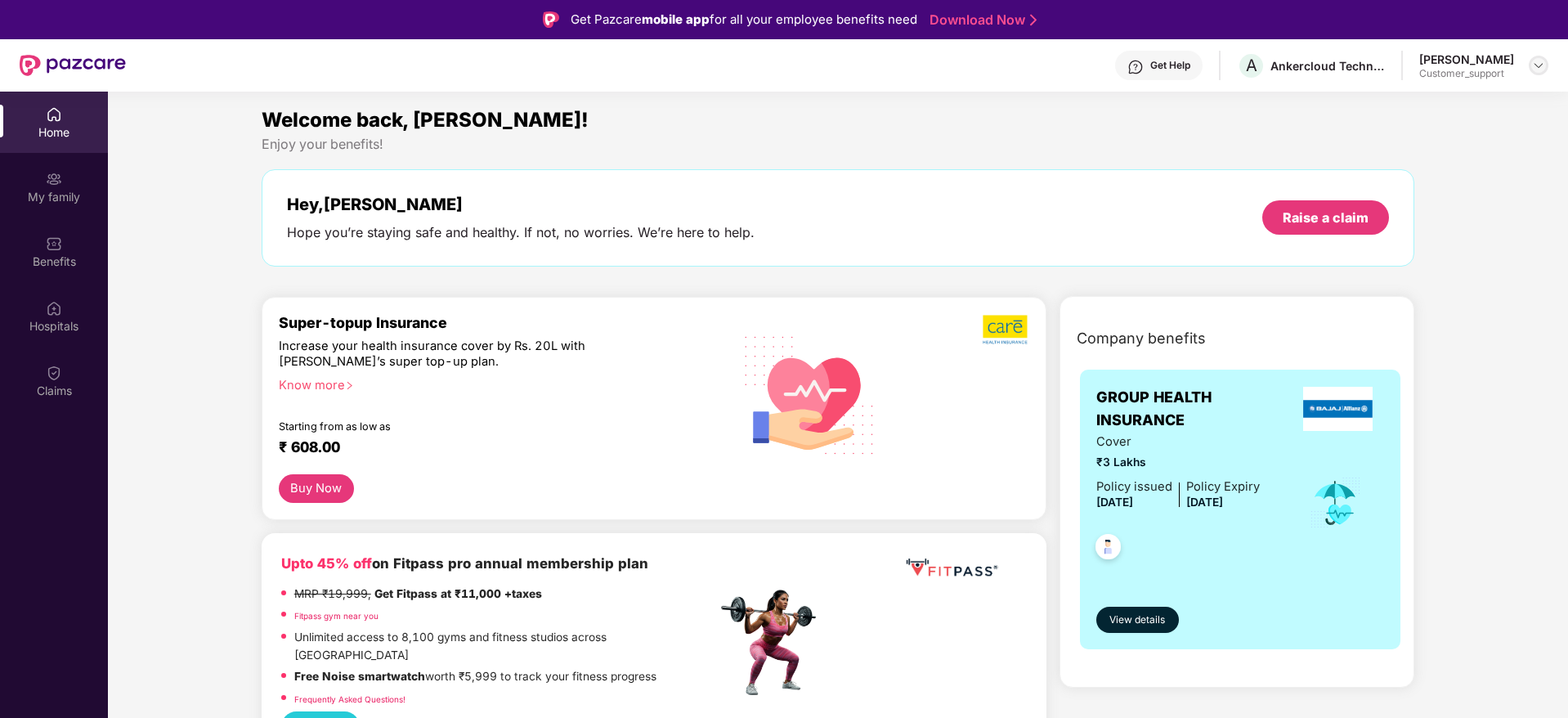
click at [1543, 59] on img at bounding box center [1538, 65] width 13 height 13
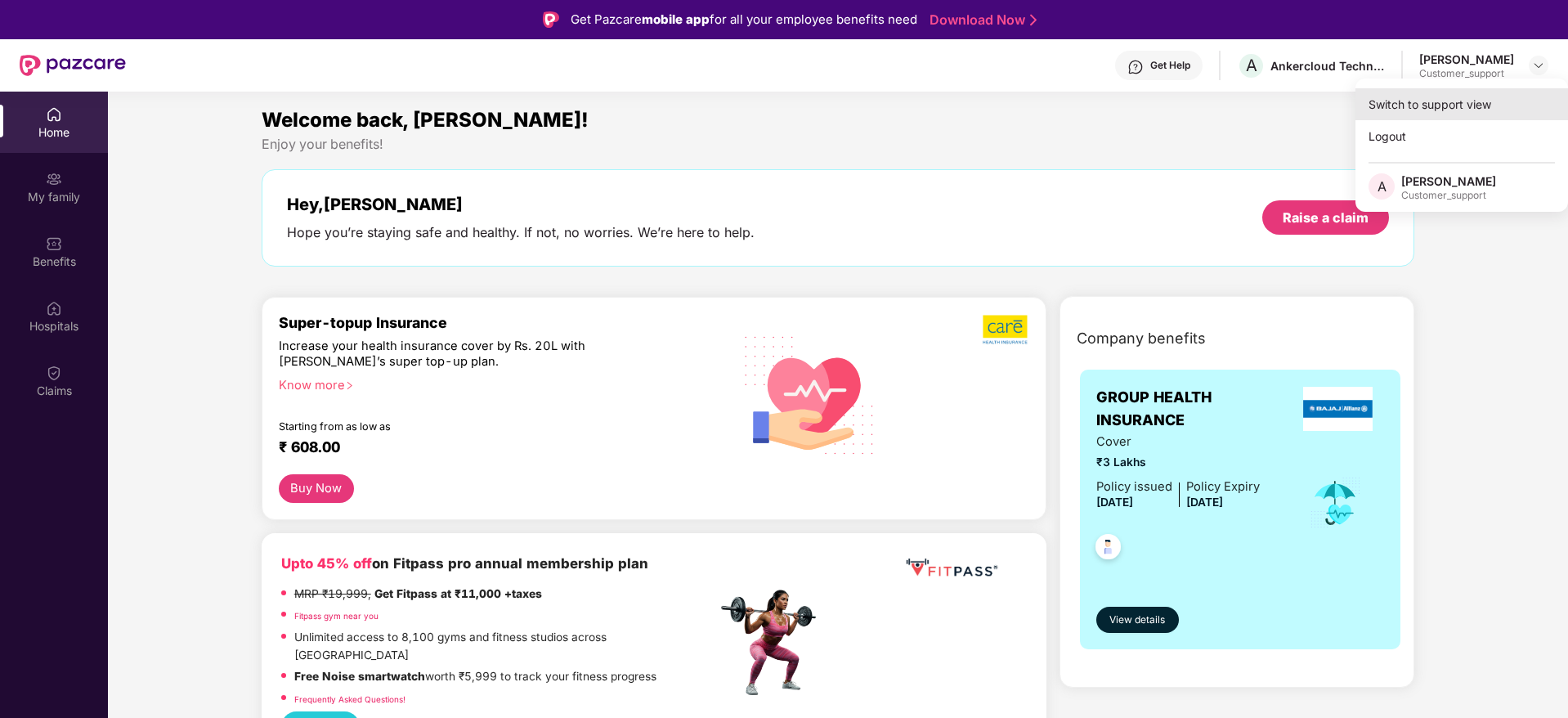
click at [1411, 101] on div "Switch to support view" at bounding box center [1461, 104] width 212 height 32
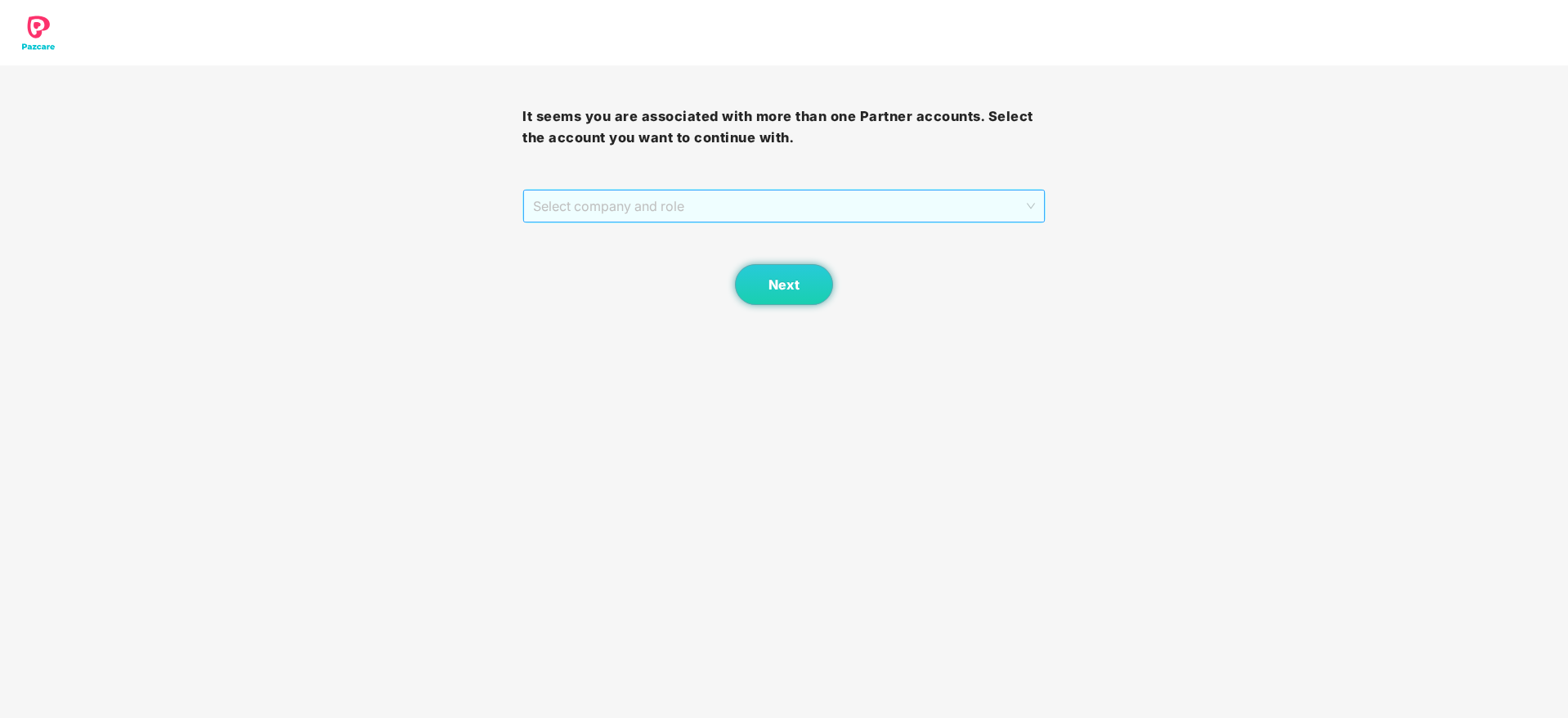
click at [682, 207] on span "Select company and role" at bounding box center [784, 206] width 501 height 31
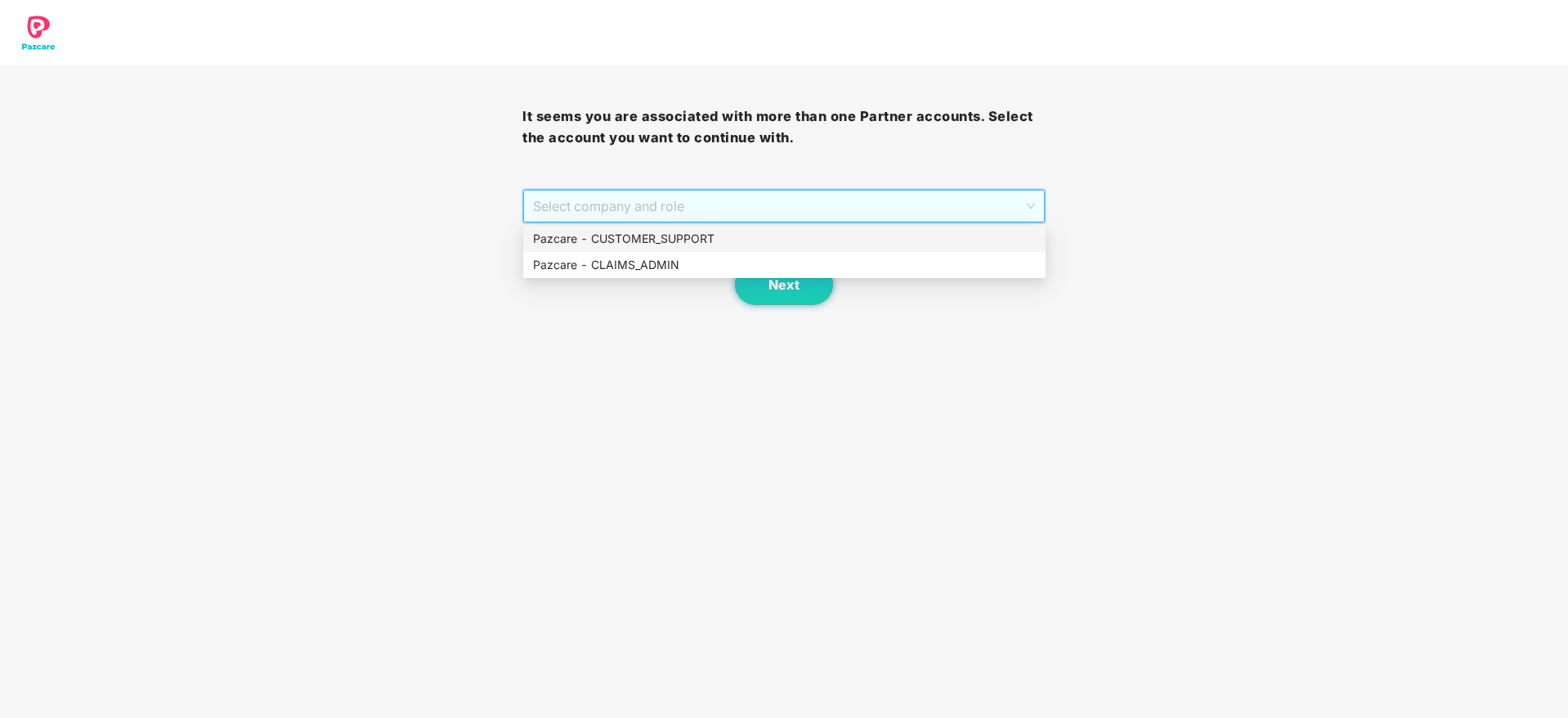
click at [651, 235] on div "Pazcare - CUSTOMER_SUPPORT" at bounding box center [784, 238] width 503 height 18
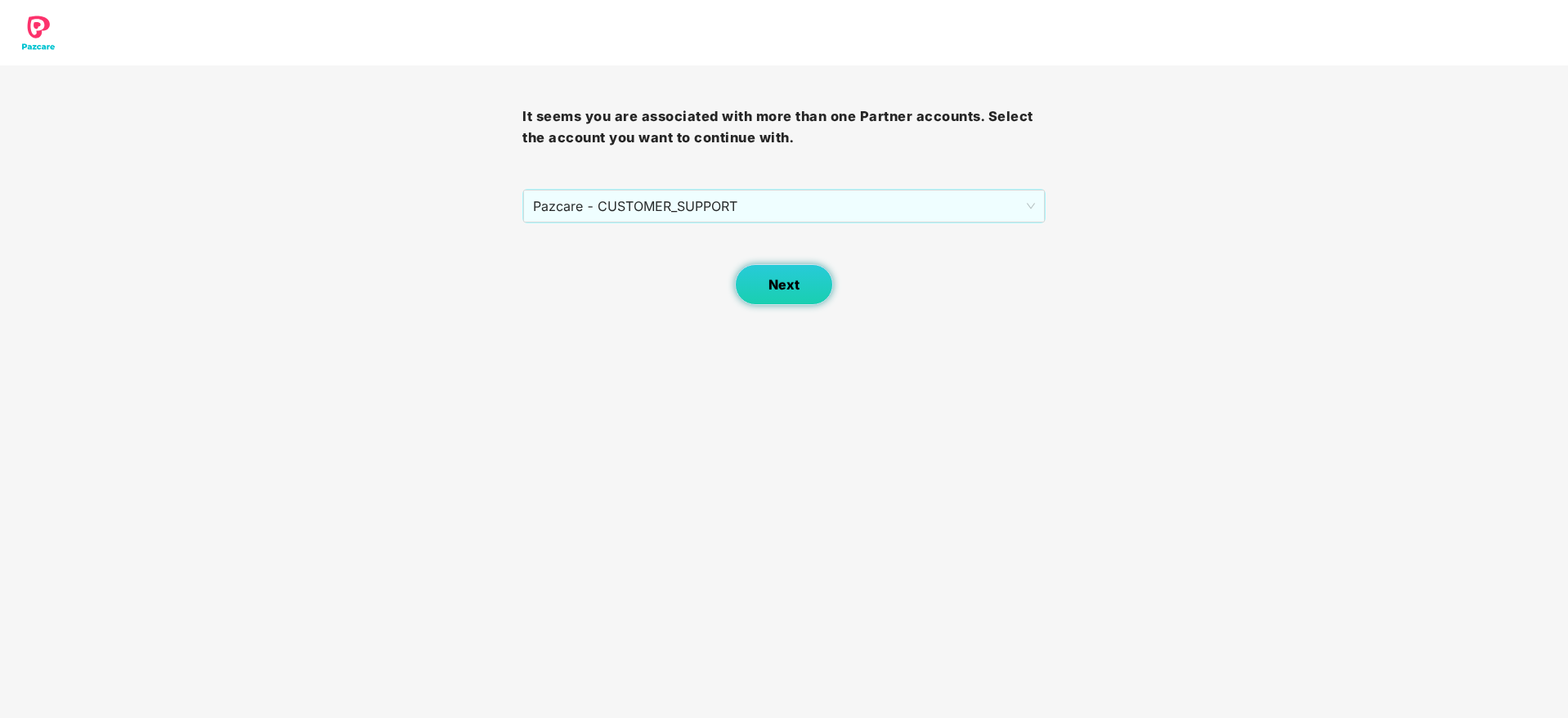
click at [784, 282] on span "Next" at bounding box center [784, 285] width 31 height 15
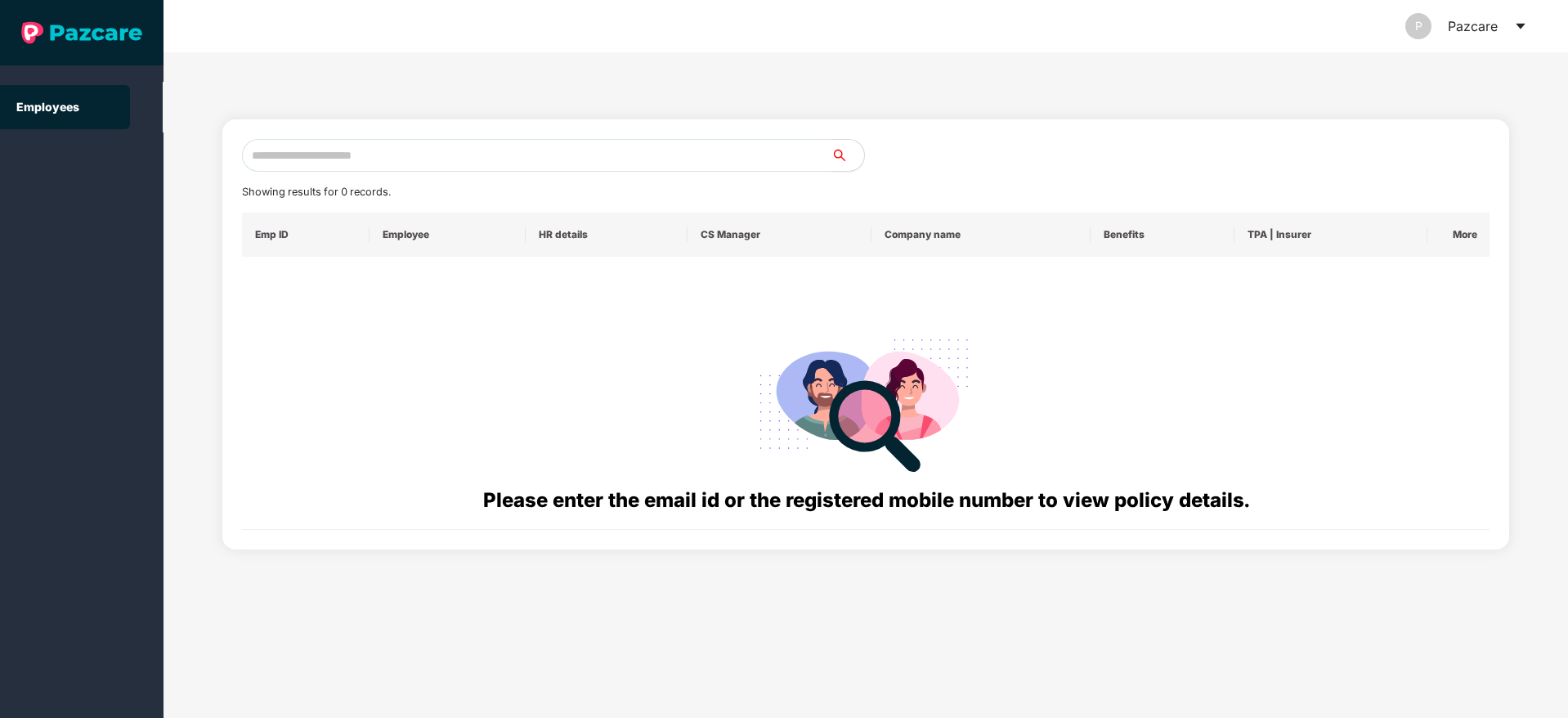
click at [366, 164] on input "text" at bounding box center [536, 155] width 589 height 32
paste input "**********"
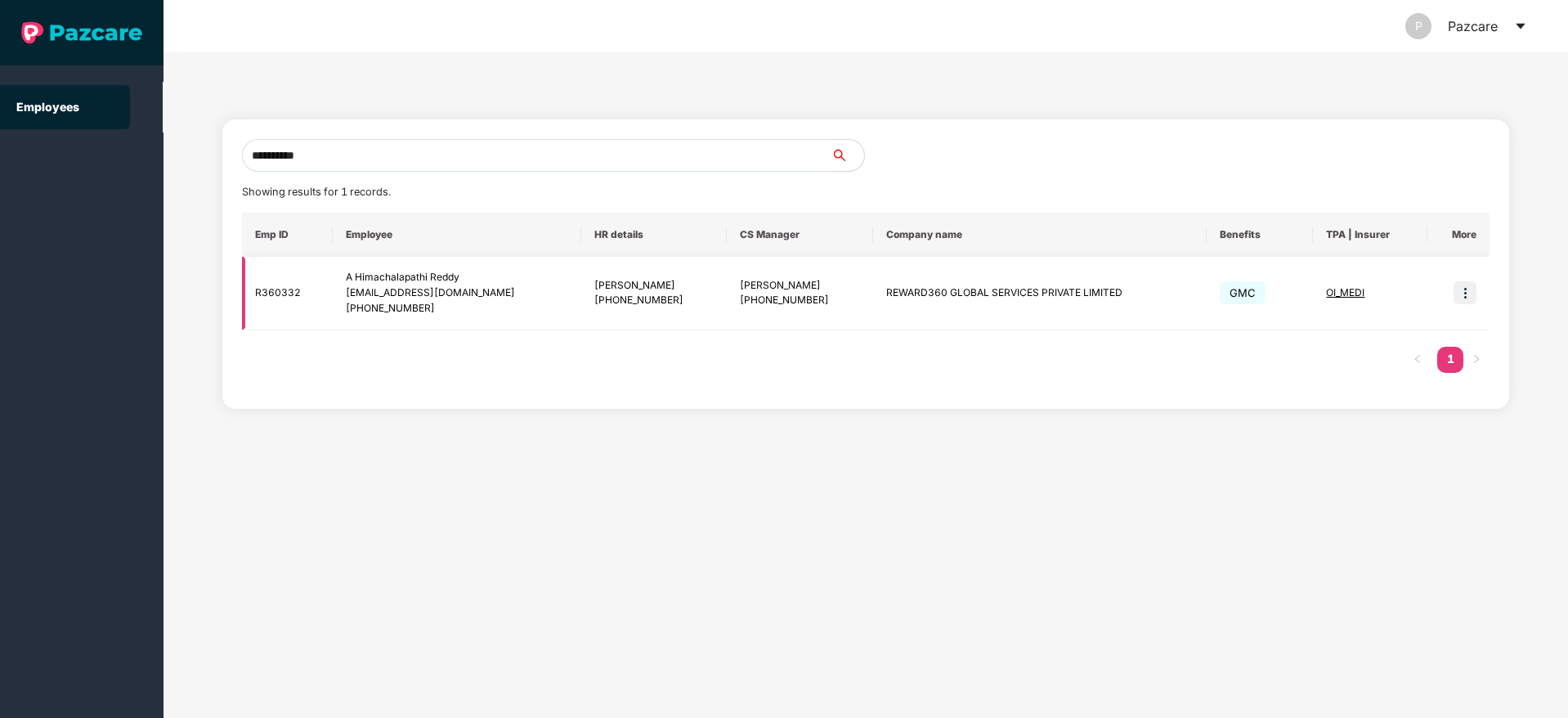
type input "**********"
click at [1465, 295] on img at bounding box center [1465, 292] width 23 height 23
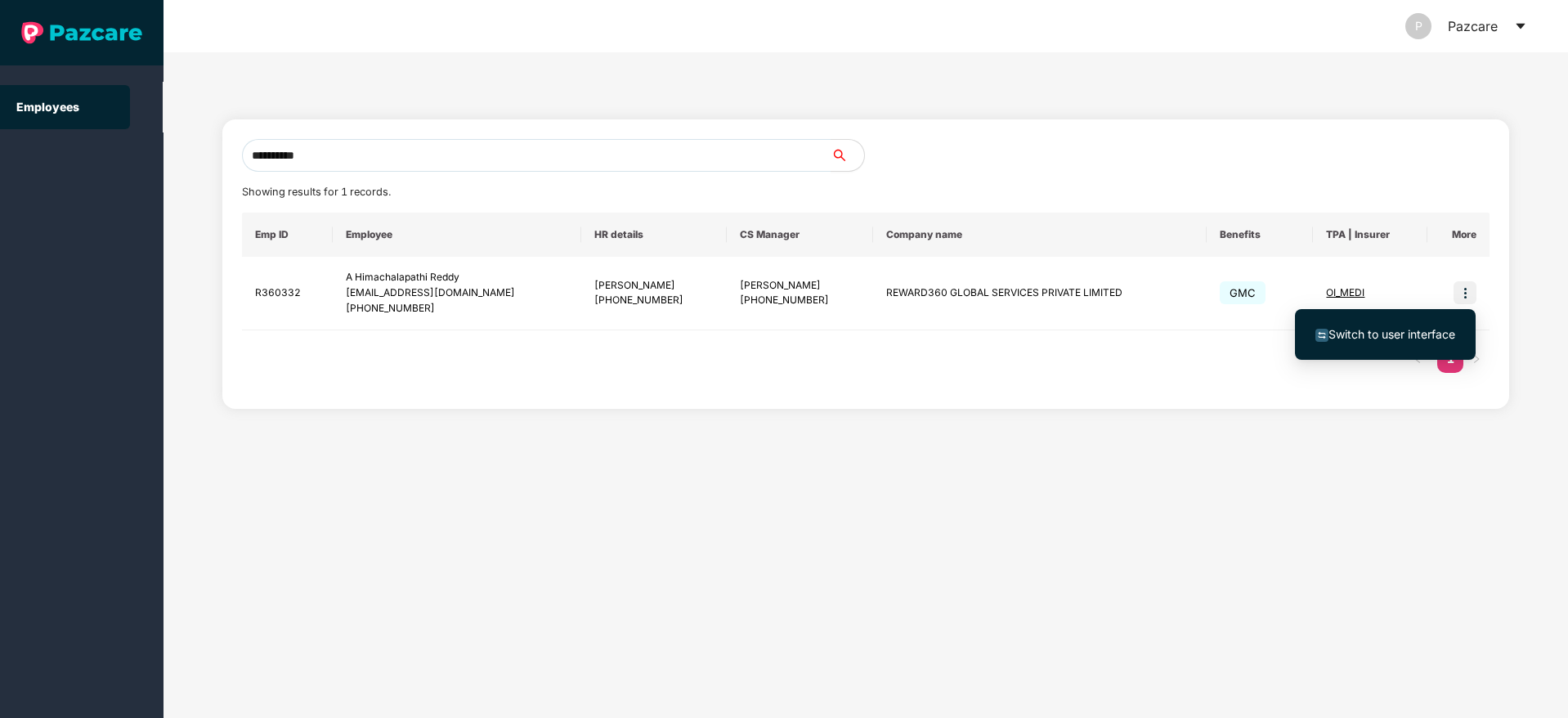
click at [1373, 329] on span "Switch to user interface" at bounding box center [1392, 333] width 127 height 14
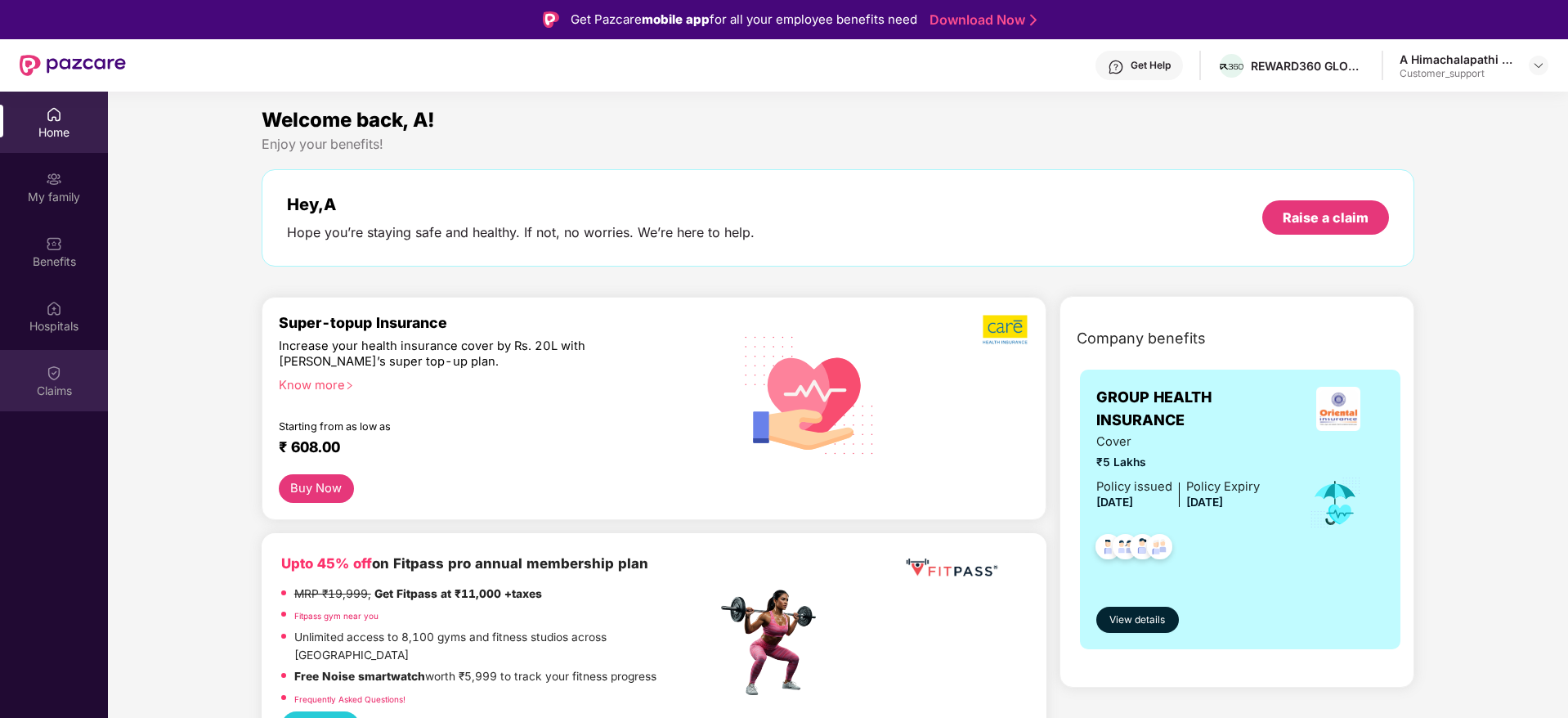
click at [71, 367] on div "Claims" at bounding box center [54, 380] width 108 height 61
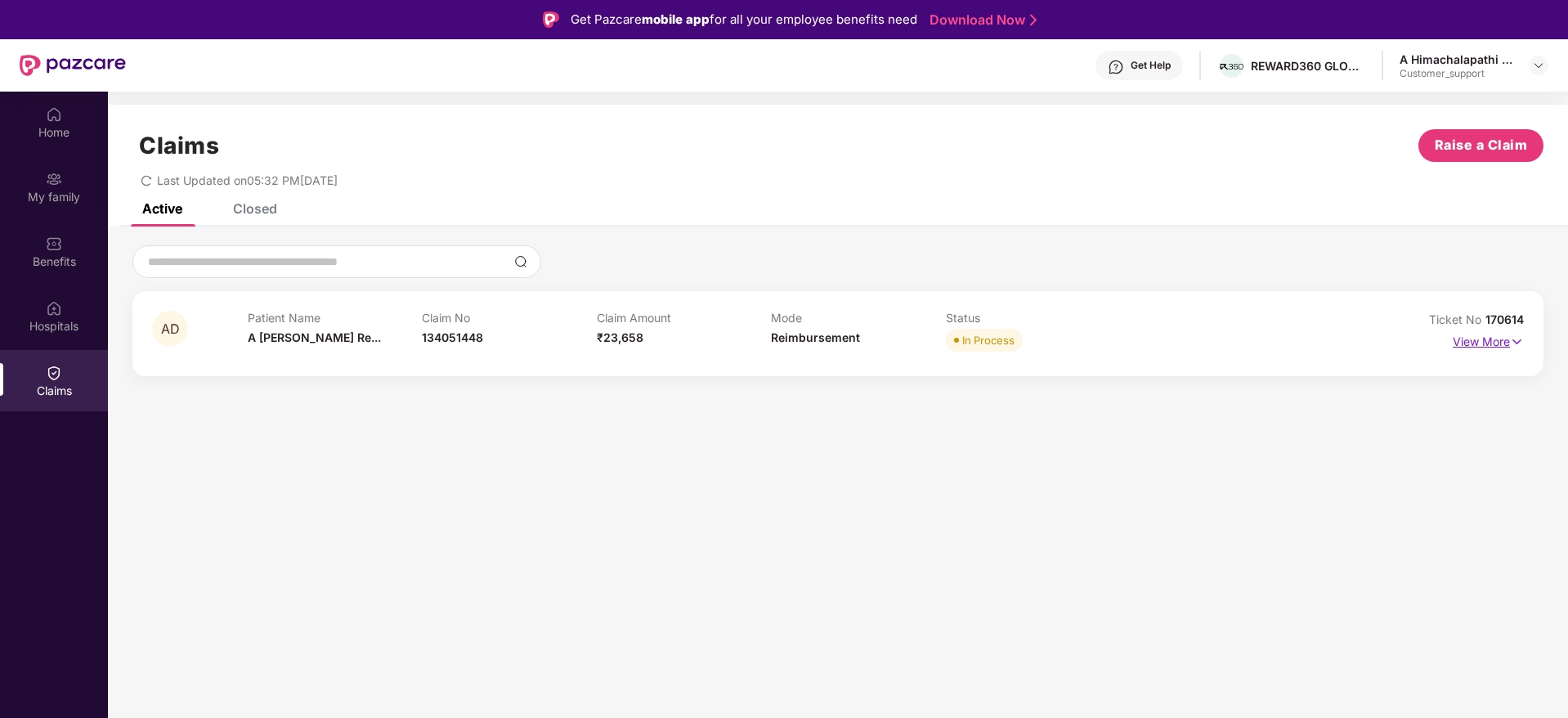
click at [1519, 345] on img at bounding box center [1517, 341] width 14 height 18
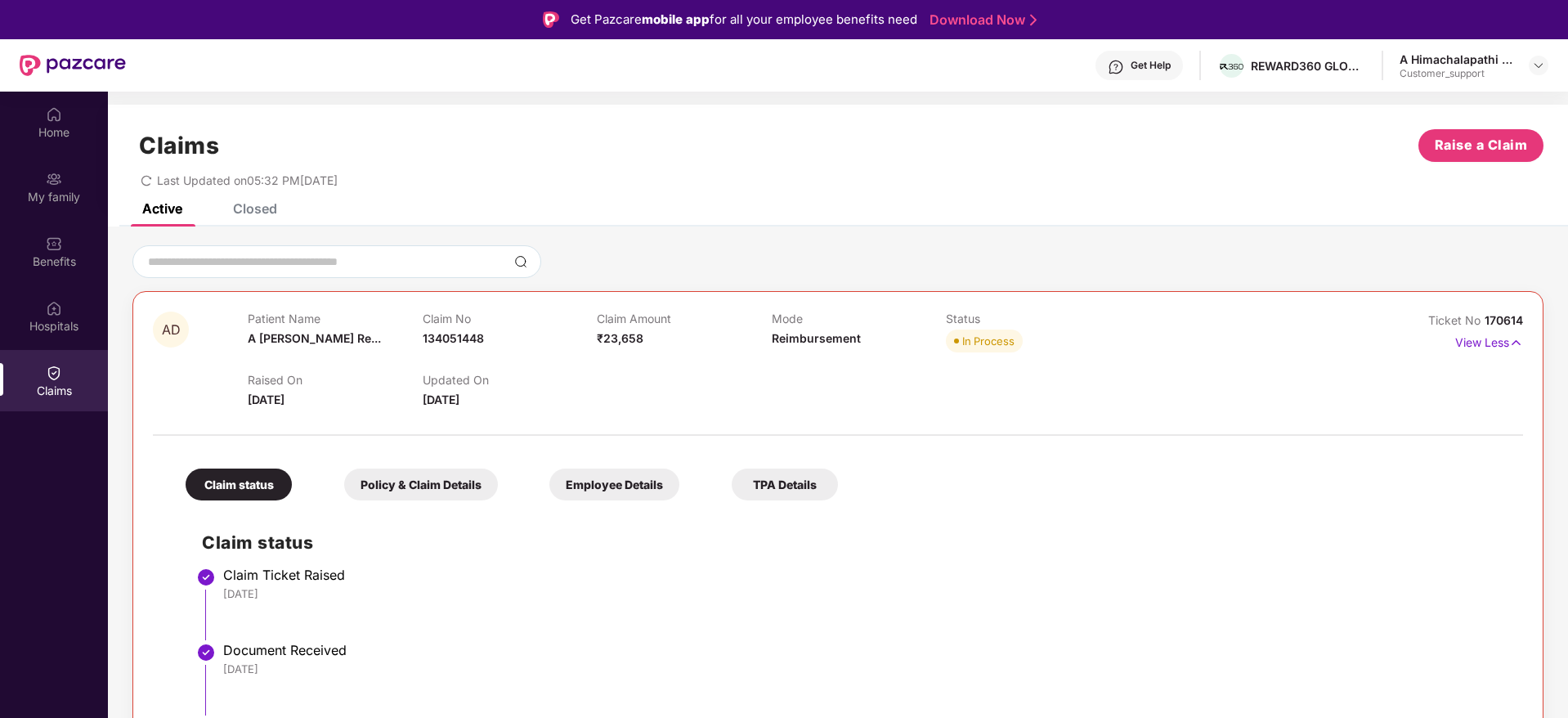
click at [1501, 321] on span "170614" at bounding box center [1503, 320] width 38 height 14
copy div "No 170614"
click at [61, 188] on div "My family" at bounding box center [54, 196] width 108 height 16
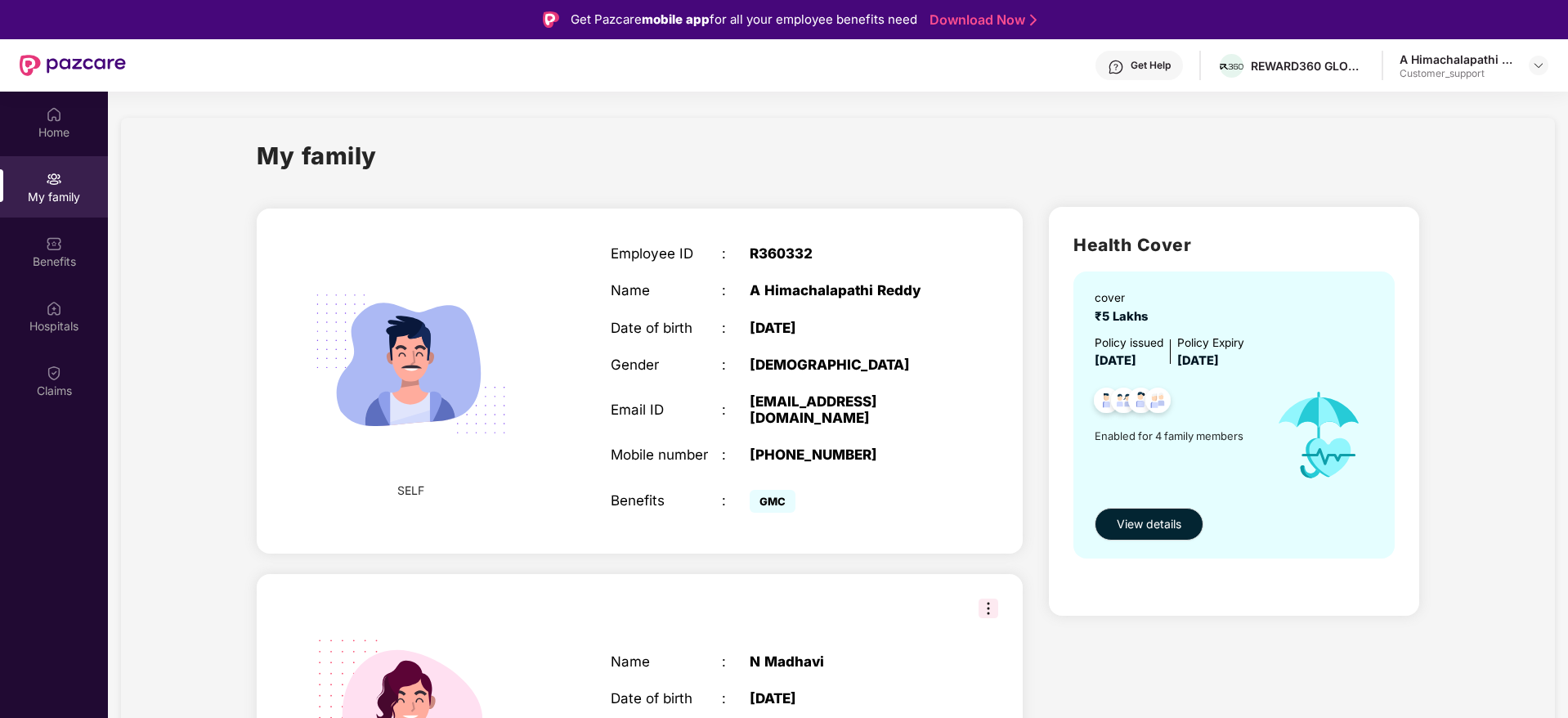
click at [810, 446] on div "[PHONE_NUMBER]" at bounding box center [847, 454] width 194 height 16
copy div "918187096118"
click at [1539, 69] on img at bounding box center [1538, 65] width 13 height 13
click at [1452, 102] on div "Switch to support view" at bounding box center [1461, 104] width 212 height 32
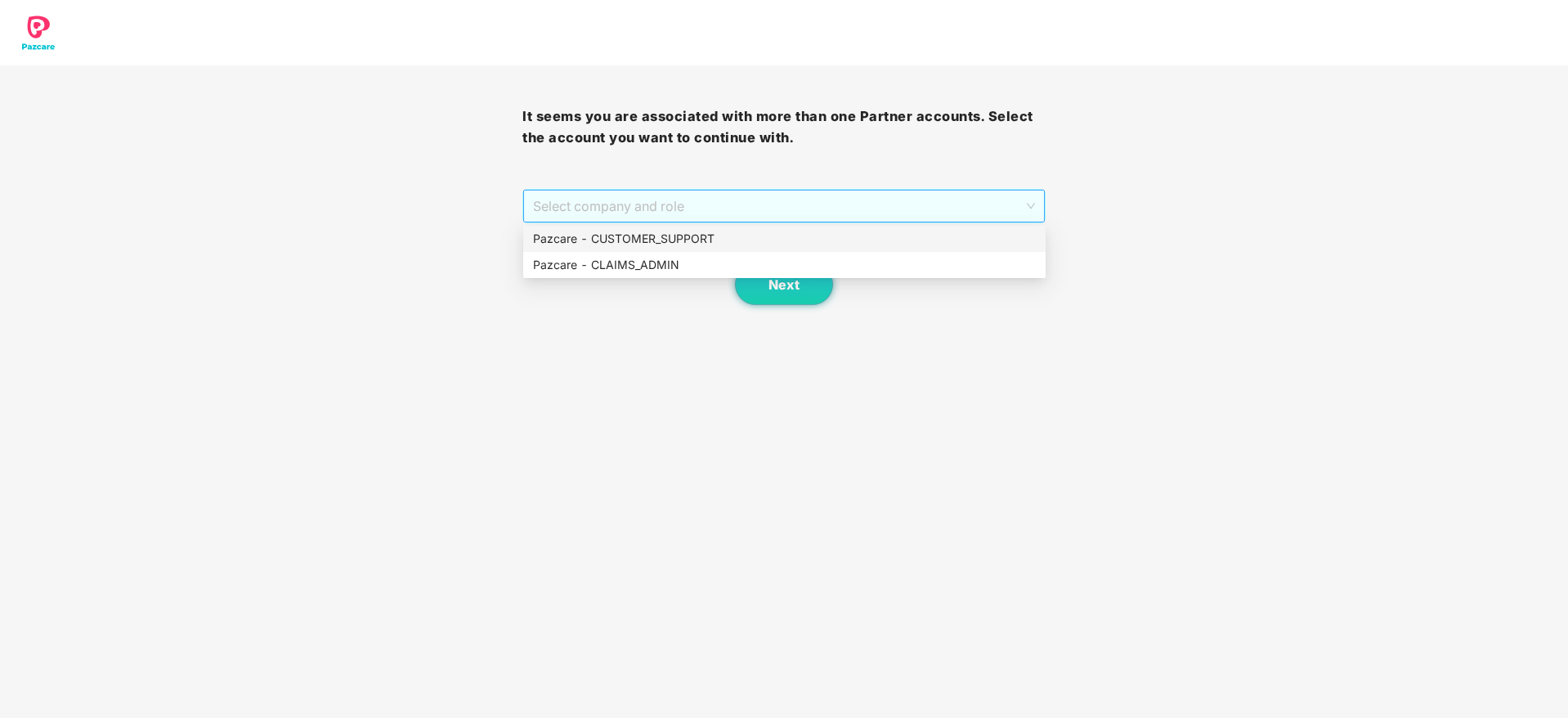
click at [938, 200] on span "Select company and role" at bounding box center [784, 206] width 501 height 31
click at [784, 241] on div "Pazcare - CUSTOMER_SUPPORT" at bounding box center [784, 238] width 503 height 18
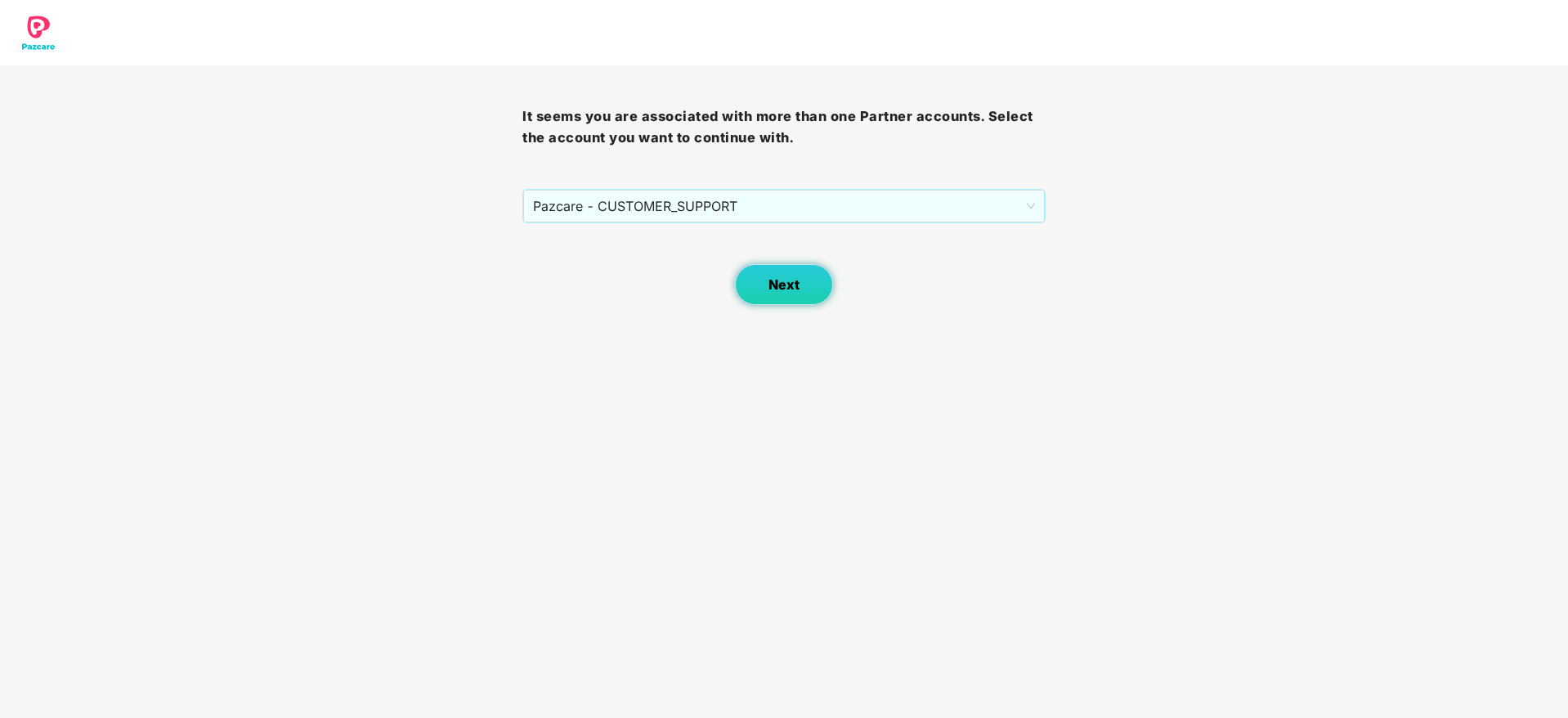
click at [782, 297] on button "Next" at bounding box center [784, 285] width 98 height 41
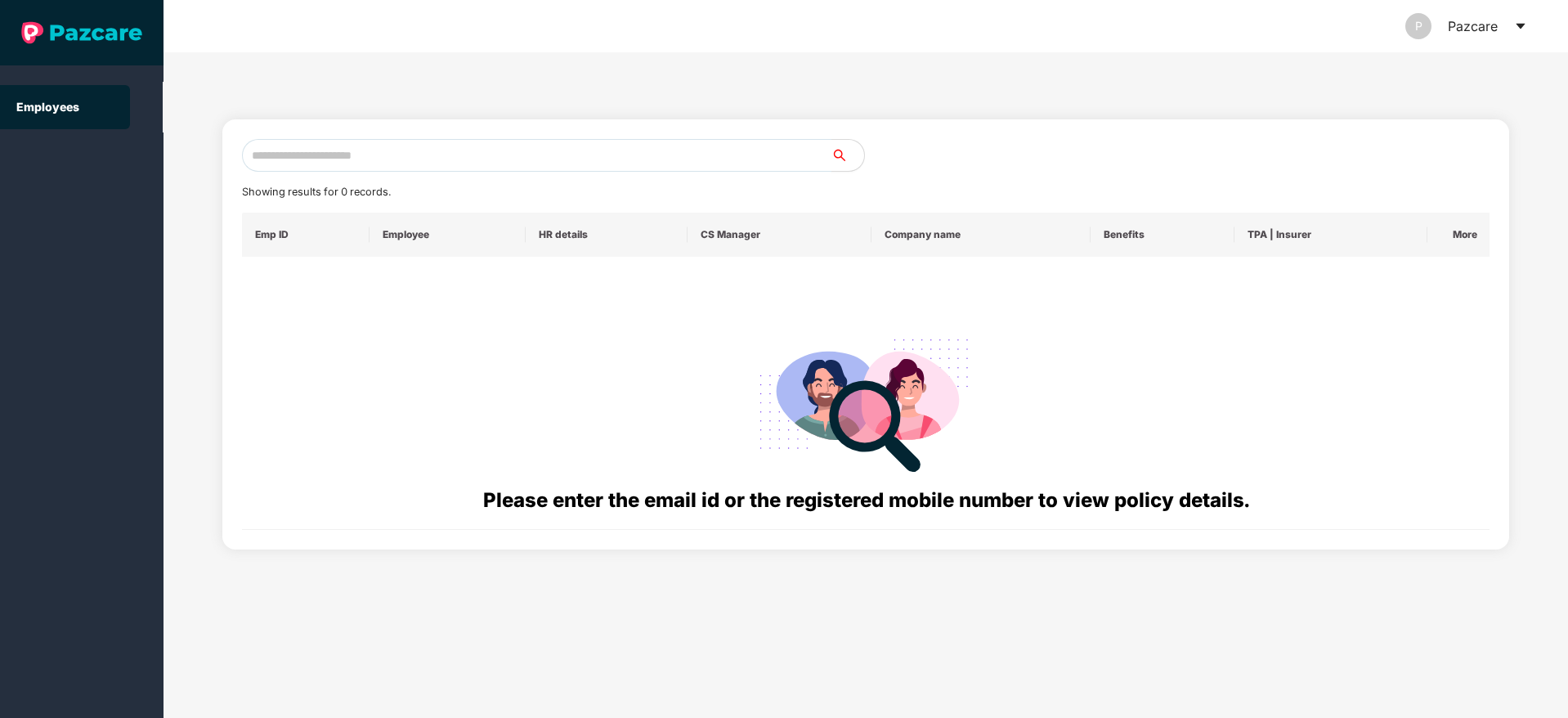
click at [426, 153] on input "text" at bounding box center [536, 155] width 589 height 32
paste input "**********"
click at [264, 154] on input "**********" at bounding box center [536, 155] width 589 height 32
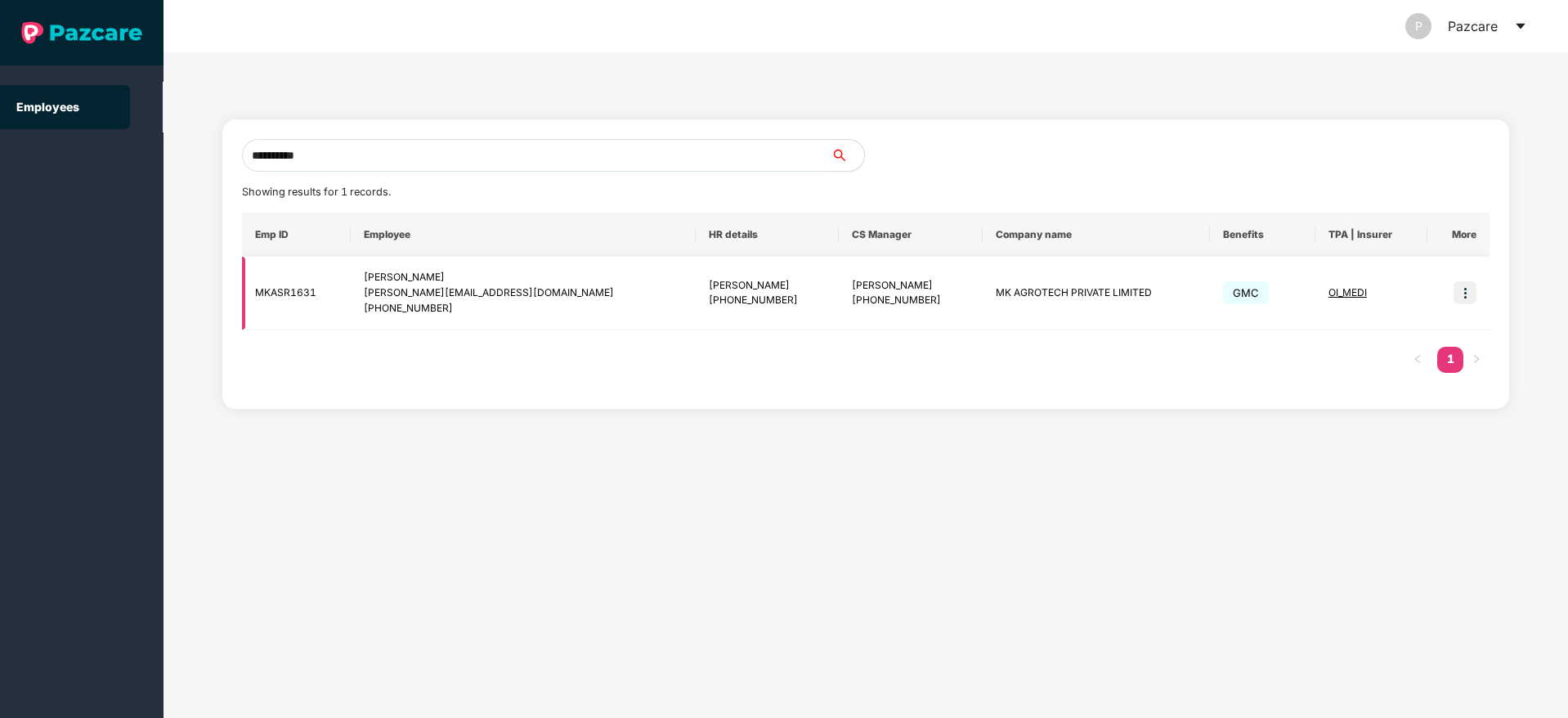
type input "**********"
click at [1460, 292] on img at bounding box center [1465, 292] width 23 height 23
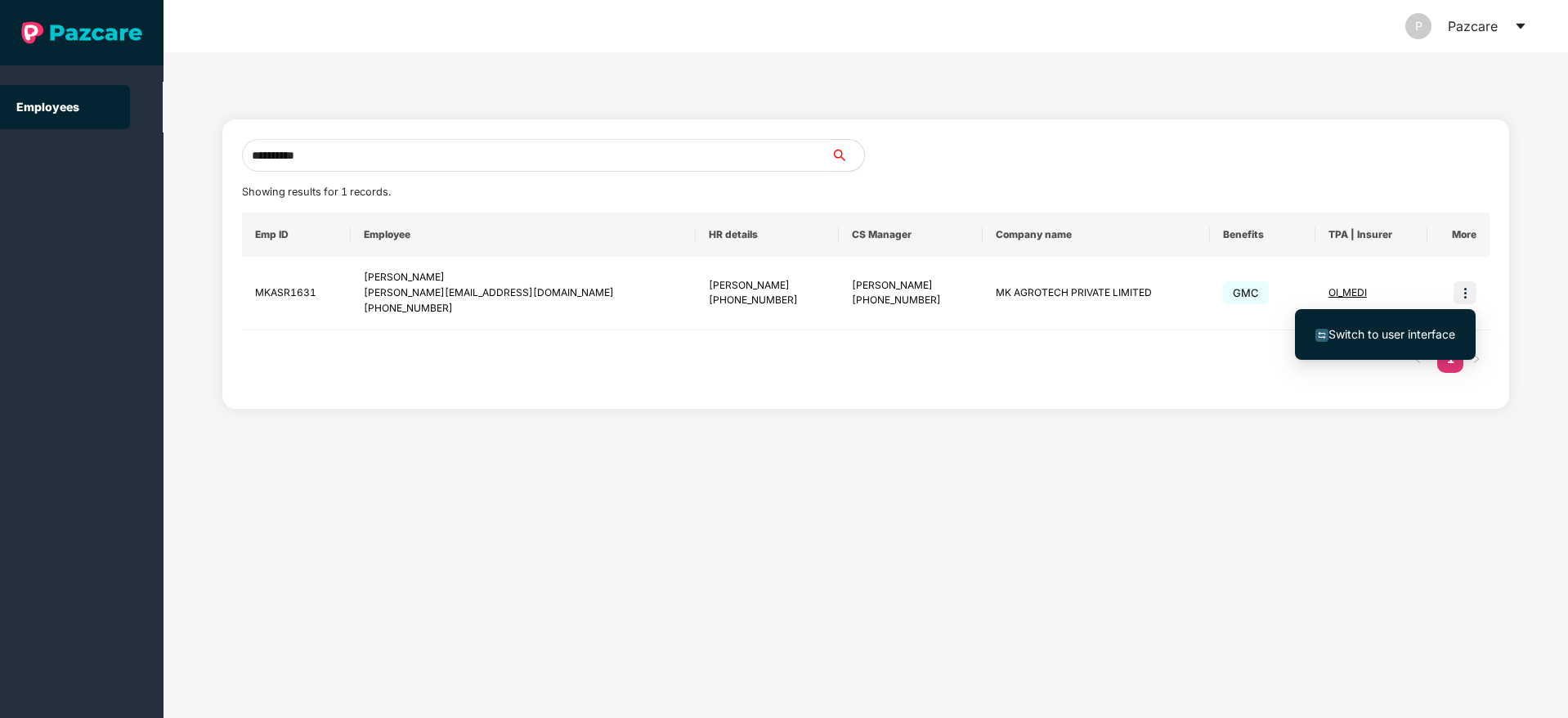
click at [1372, 333] on span "Switch to user interface" at bounding box center [1392, 333] width 127 height 14
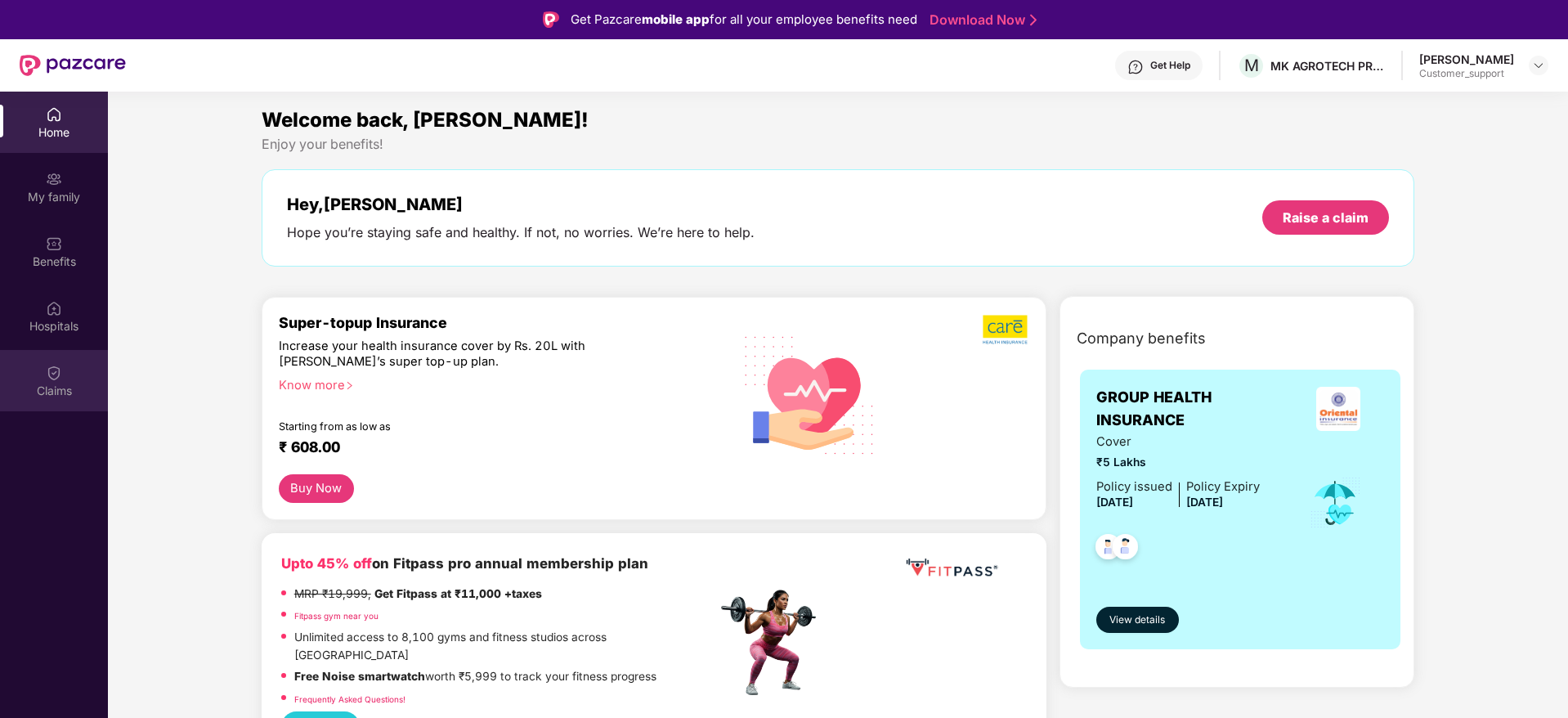
click at [67, 373] on div "Claims" at bounding box center [54, 380] width 108 height 61
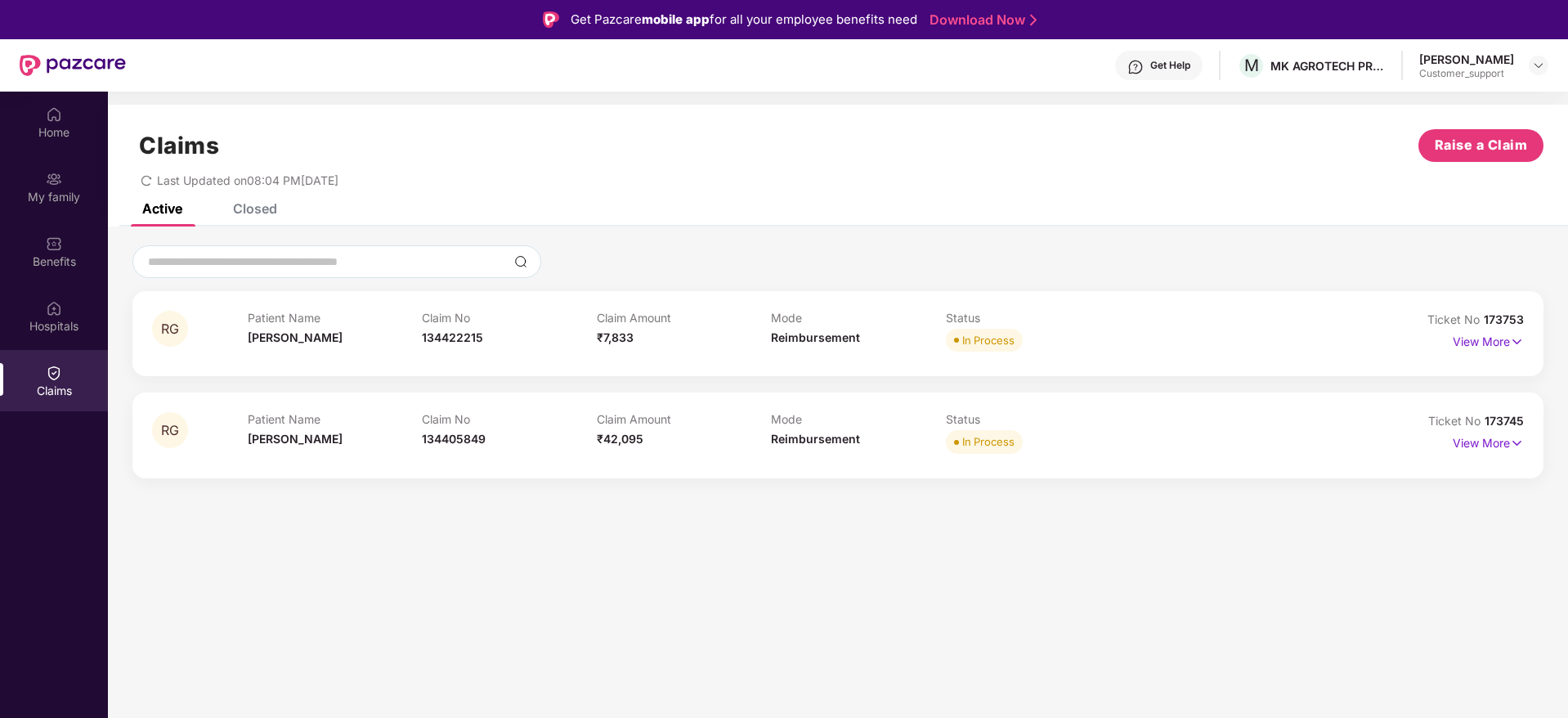
click at [1180, 67] on div "Get Help" at bounding box center [1170, 65] width 40 height 13
click at [58, 245] on img at bounding box center [54, 243] width 16 height 16
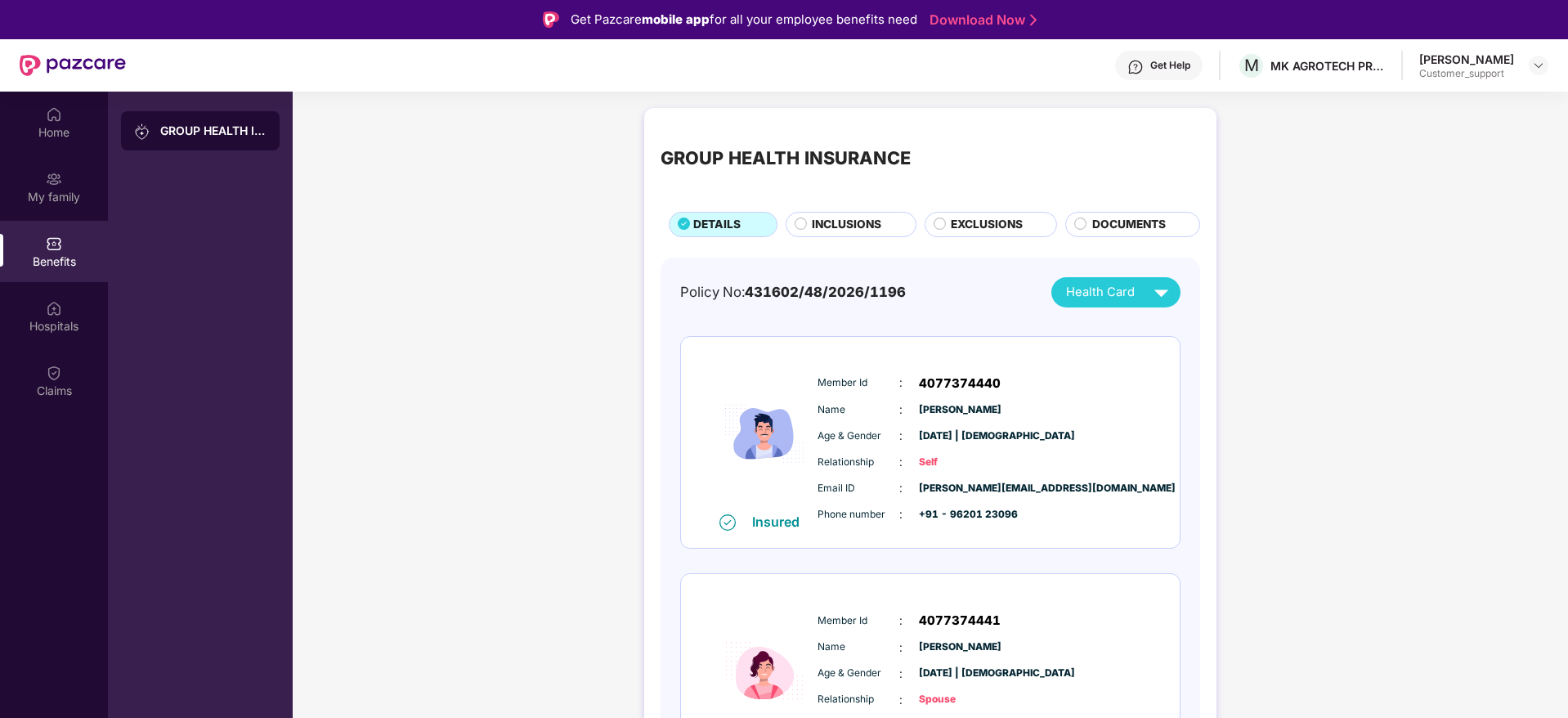
click at [1143, 65] on img at bounding box center [1135, 67] width 16 height 16
click at [64, 132] on div "Home" at bounding box center [54, 132] width 108 height 16
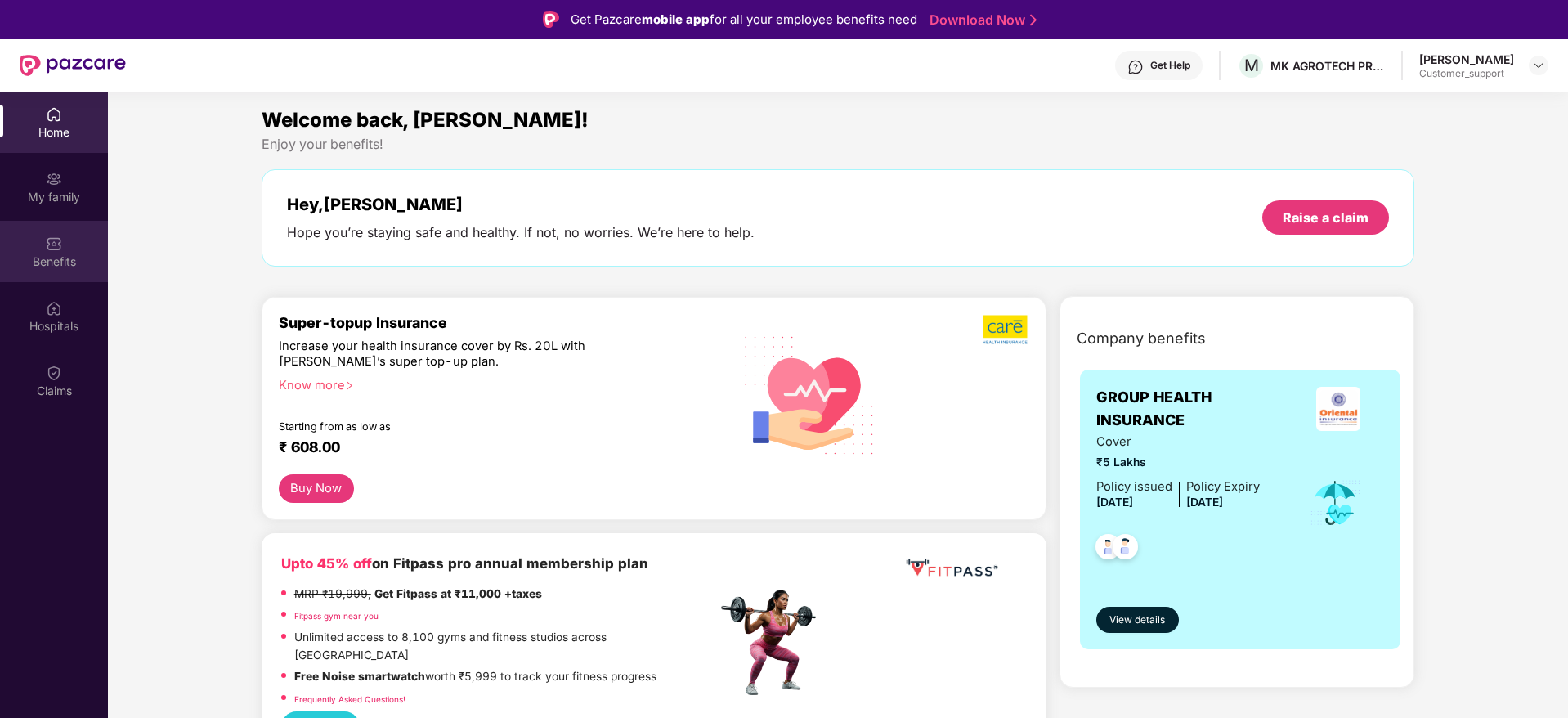
click at [51, 245] on img at bounding box center [54, 243] width 16 height 16
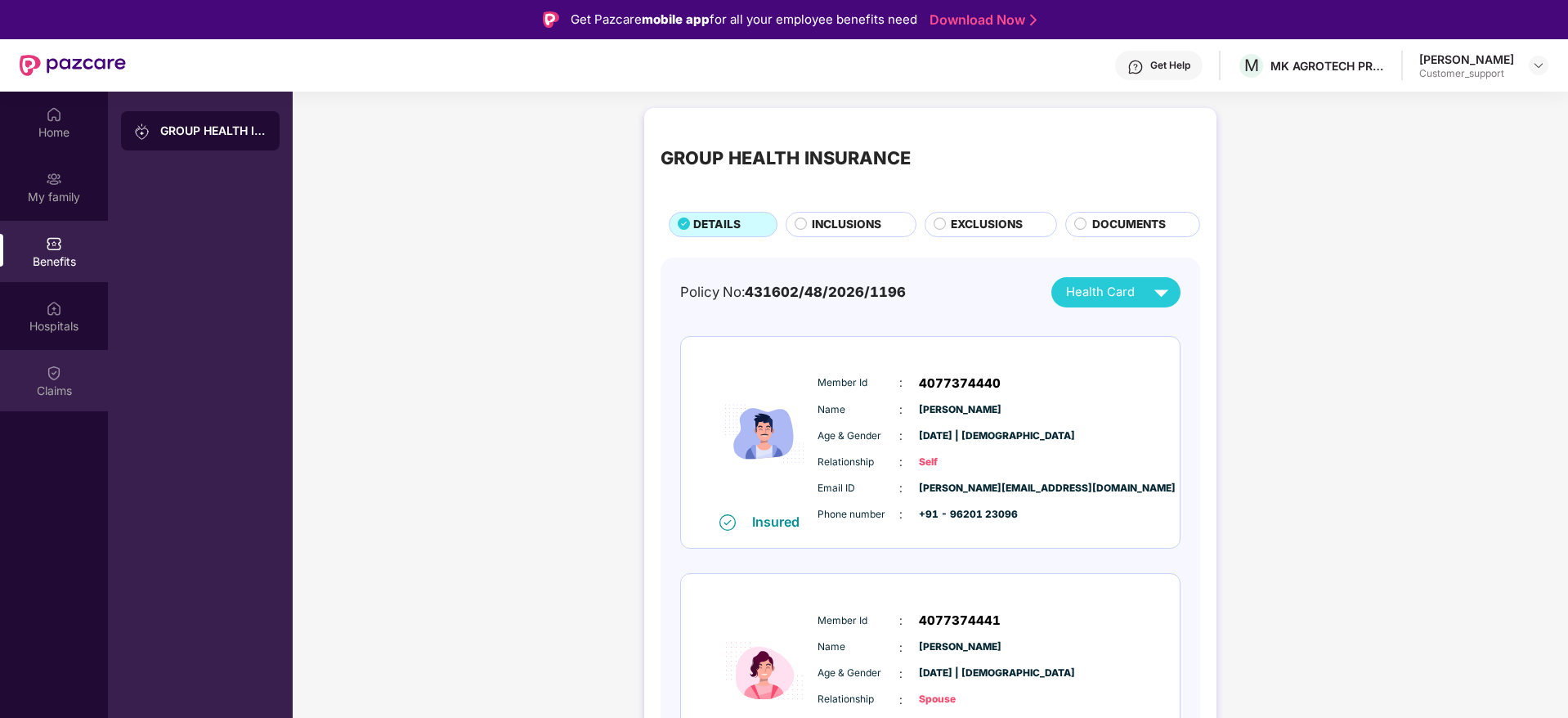
click at [52, 377] on img at bounding box center [54, 373] width 16 height 16
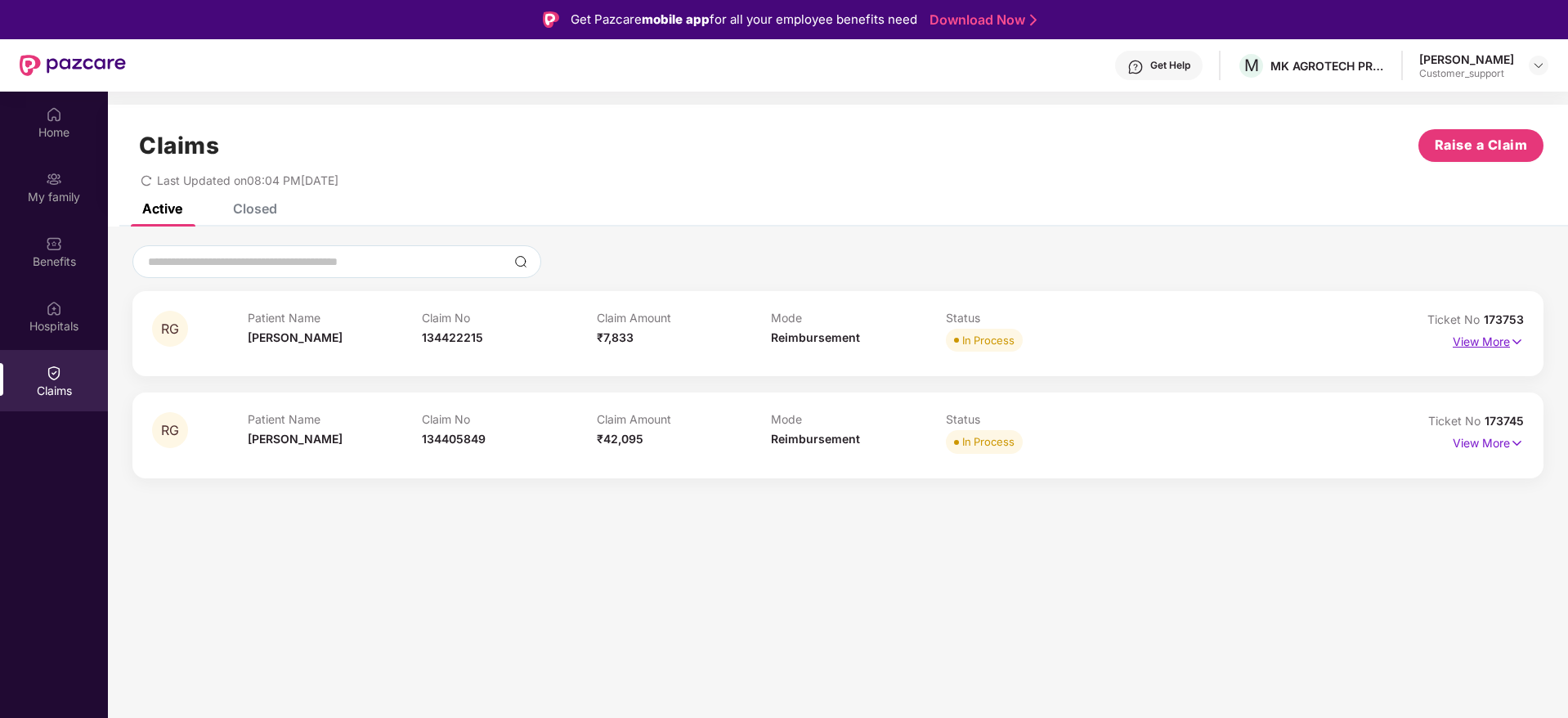
click at [1499, 343] on p "View More" at bounding box center [1488, 339] width 71 height 22
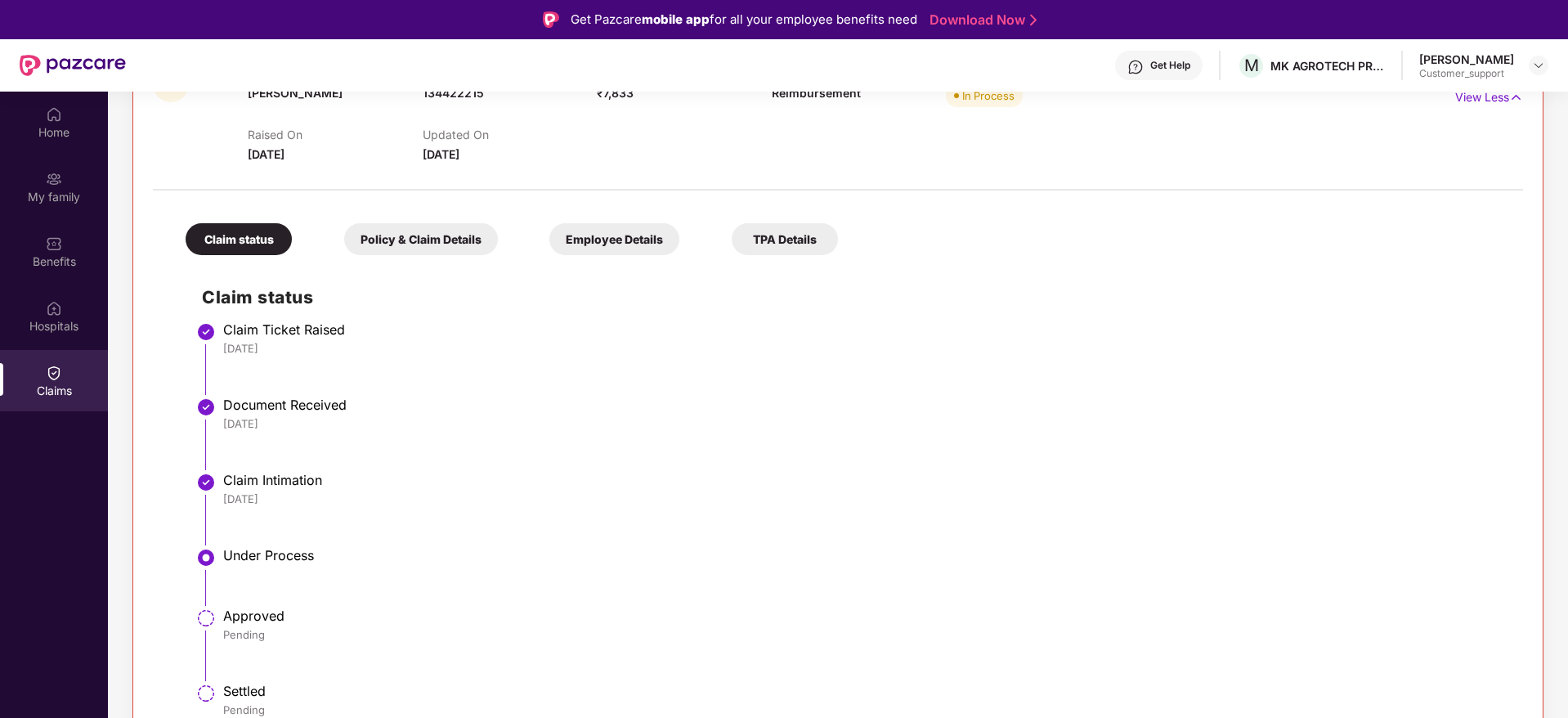
scroll to position [10, 0]
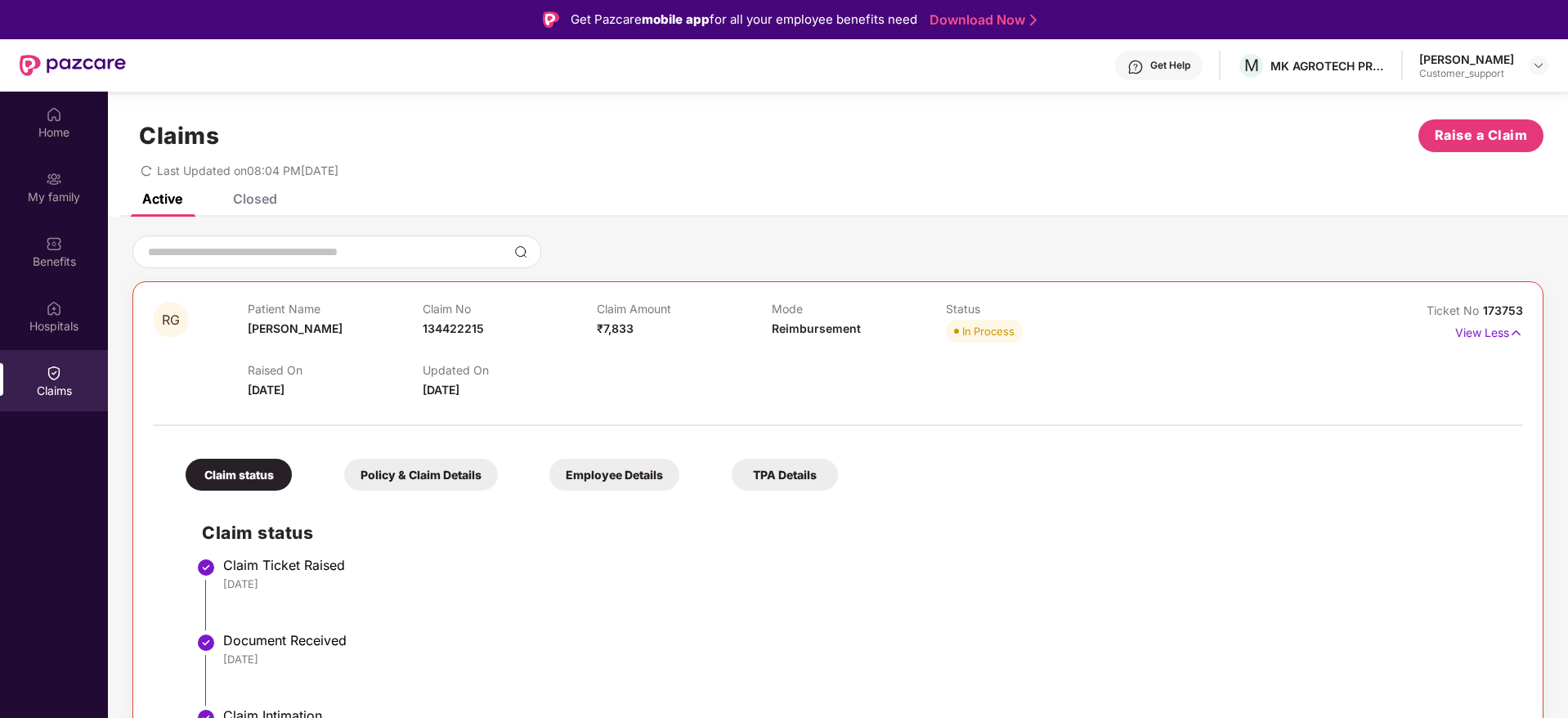
click at [1155, 73] on div "Get Help" at bounding box center [1159, 65] width 88 height 30
